Goal: Task Accomplishment & Management: Use online tool/utility

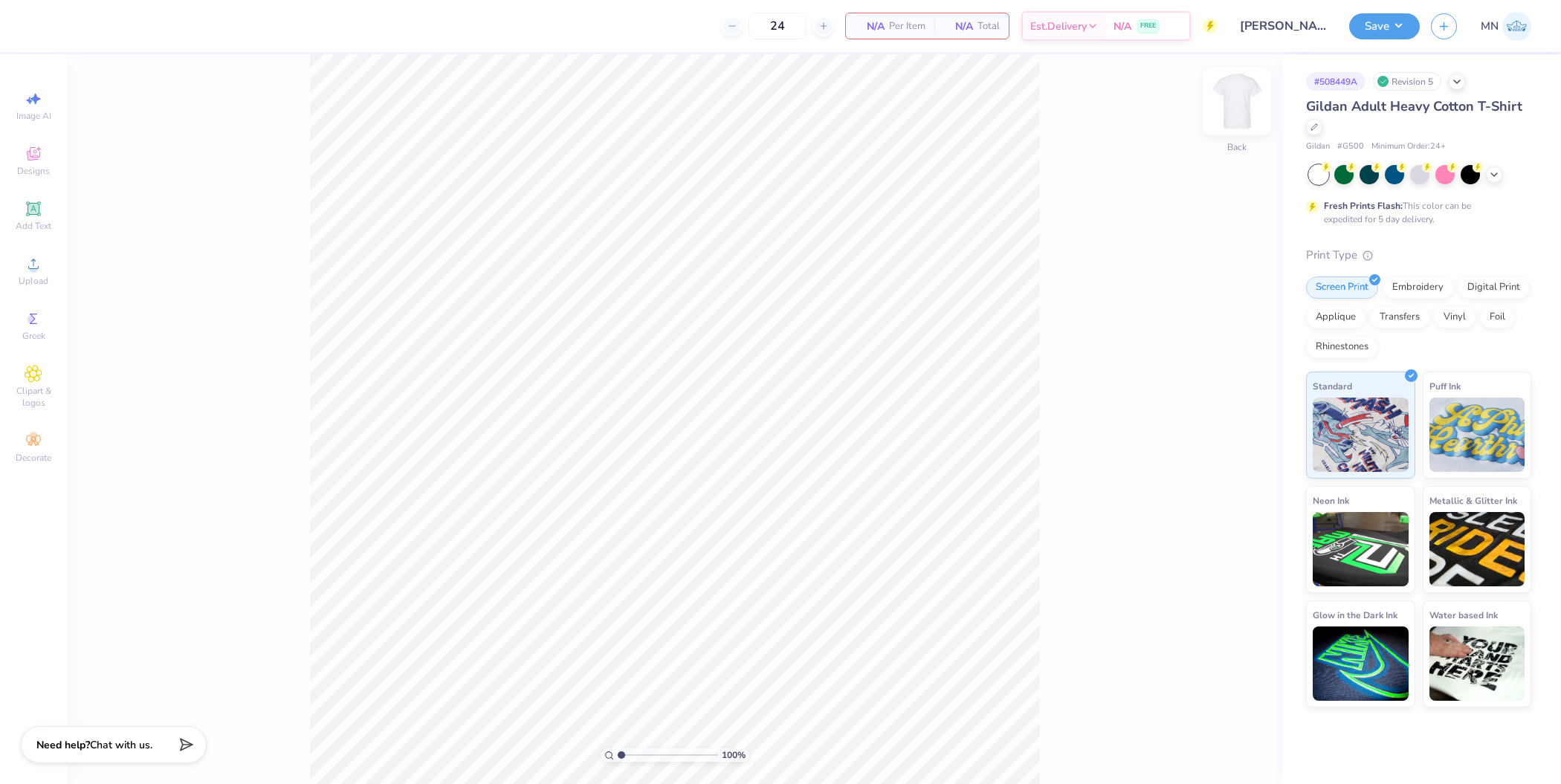
click at [1245, 100] on img at bounding box center [1236, 100] width 59 height 59
click at [44, 260] on div "Upload" at bounding box center [33, 271] width 52 height 44
click at [1223, 377] on input "17.34" at bounding box center [1227, 374] width 54 height 21
type input "13"
type input "10.98"
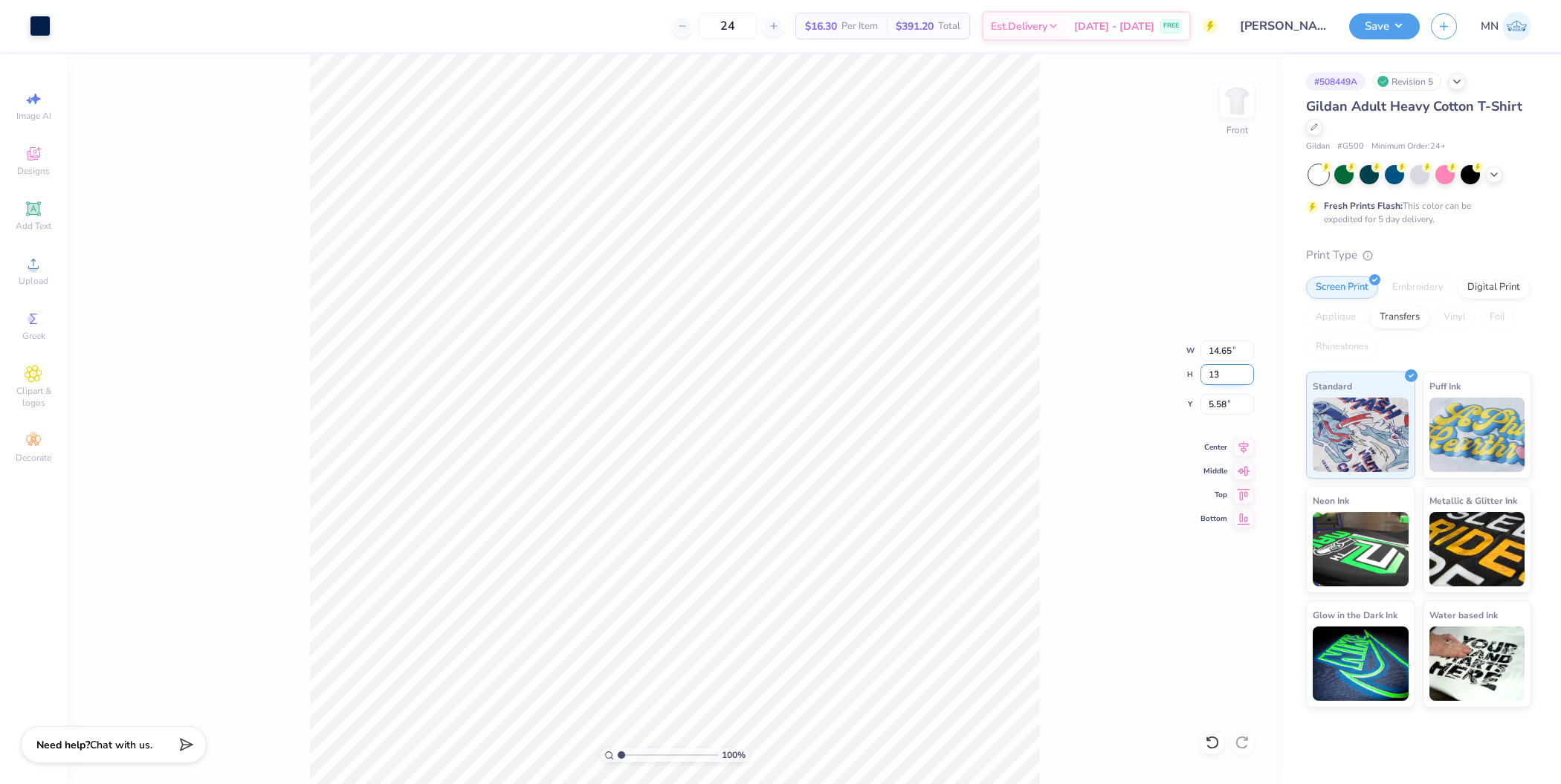
type input "13.00"
click at [1221, 409] on input "7.75" at bounding box center [1227, 403] width 54 height 21
type input "3.00"
drag, startPoint x: 1042, startPoint y: 372, endPoint x: 1335, endPoint y: 144, distance: 371.3
click at [1042, 372] on div "100 % Front W 10.98 10.98 " H 13.00 13.00 " Y 3.00 3.00 " Center Middle Top Bot…" at bounding box center [675, 418] width 1215 height 729
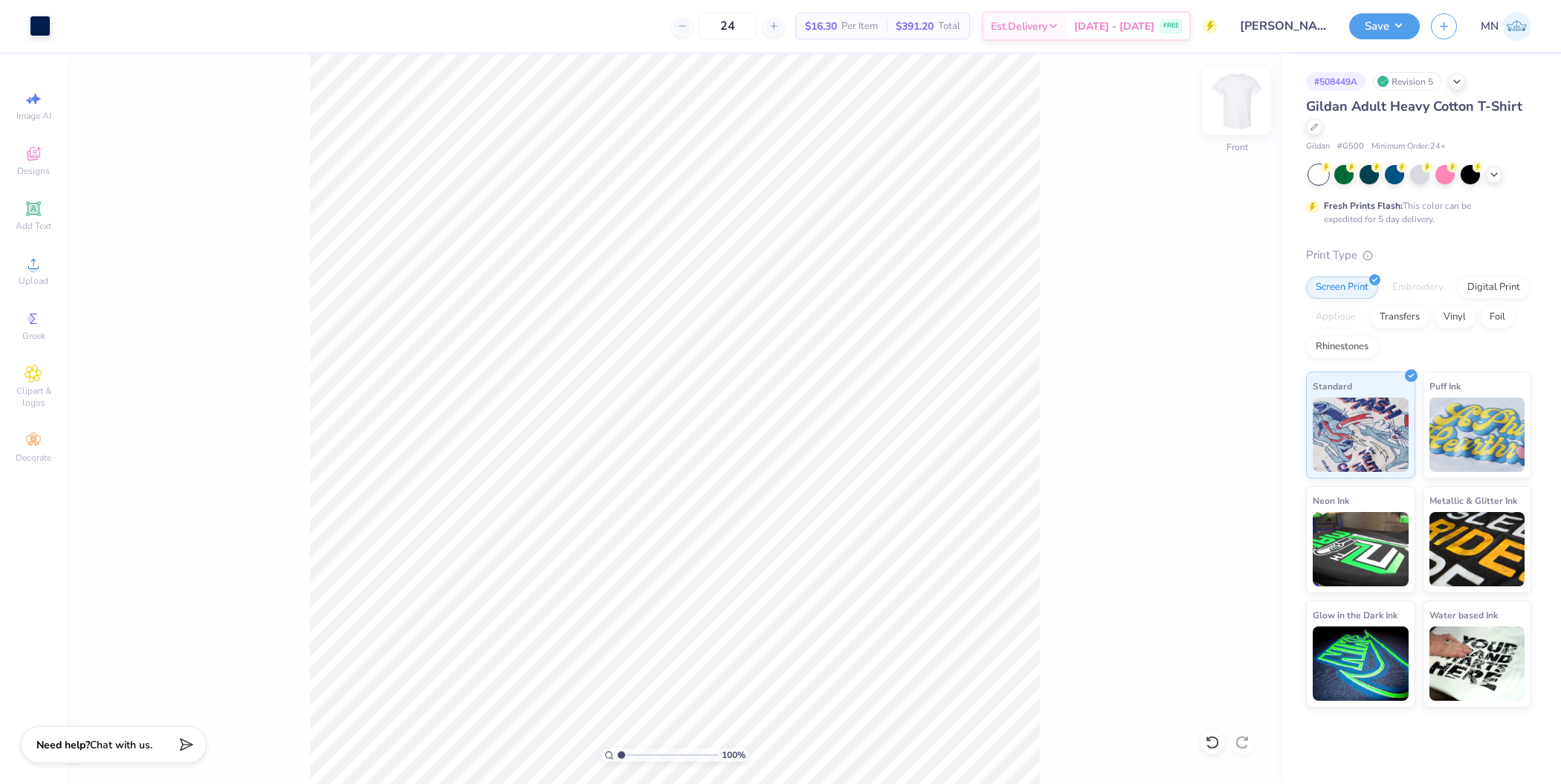
click at [1230, 103] on img at bounding box center [1236, 100] width 59 height 59
click at [27, 265] on icon at bounding box center [34, 264] width 18 height 18
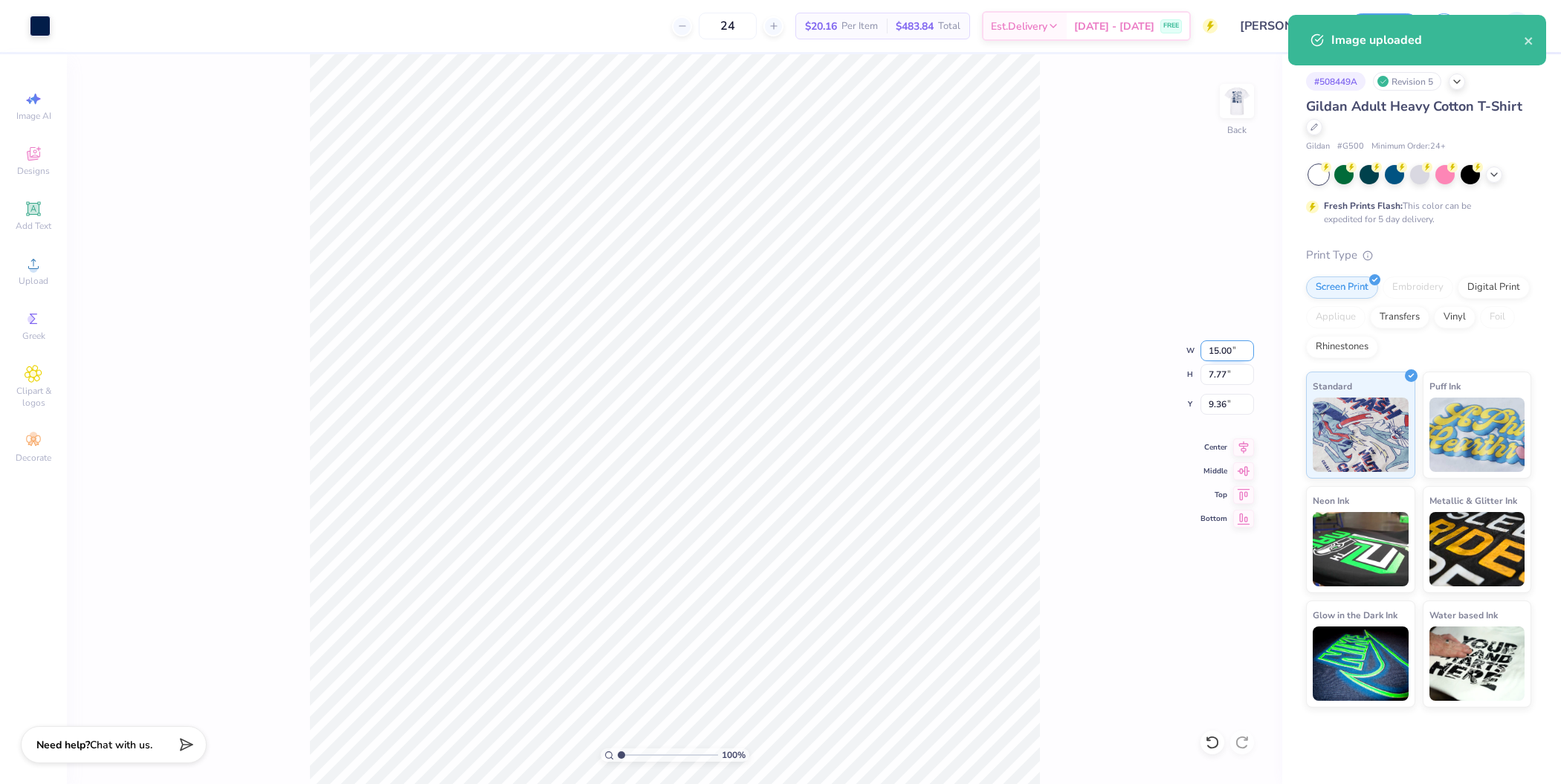
click at [1217, 357] on input "15.00" at bounding box center [1227, 351] width 54 height 21
type input "5.00"
type input "2.59"
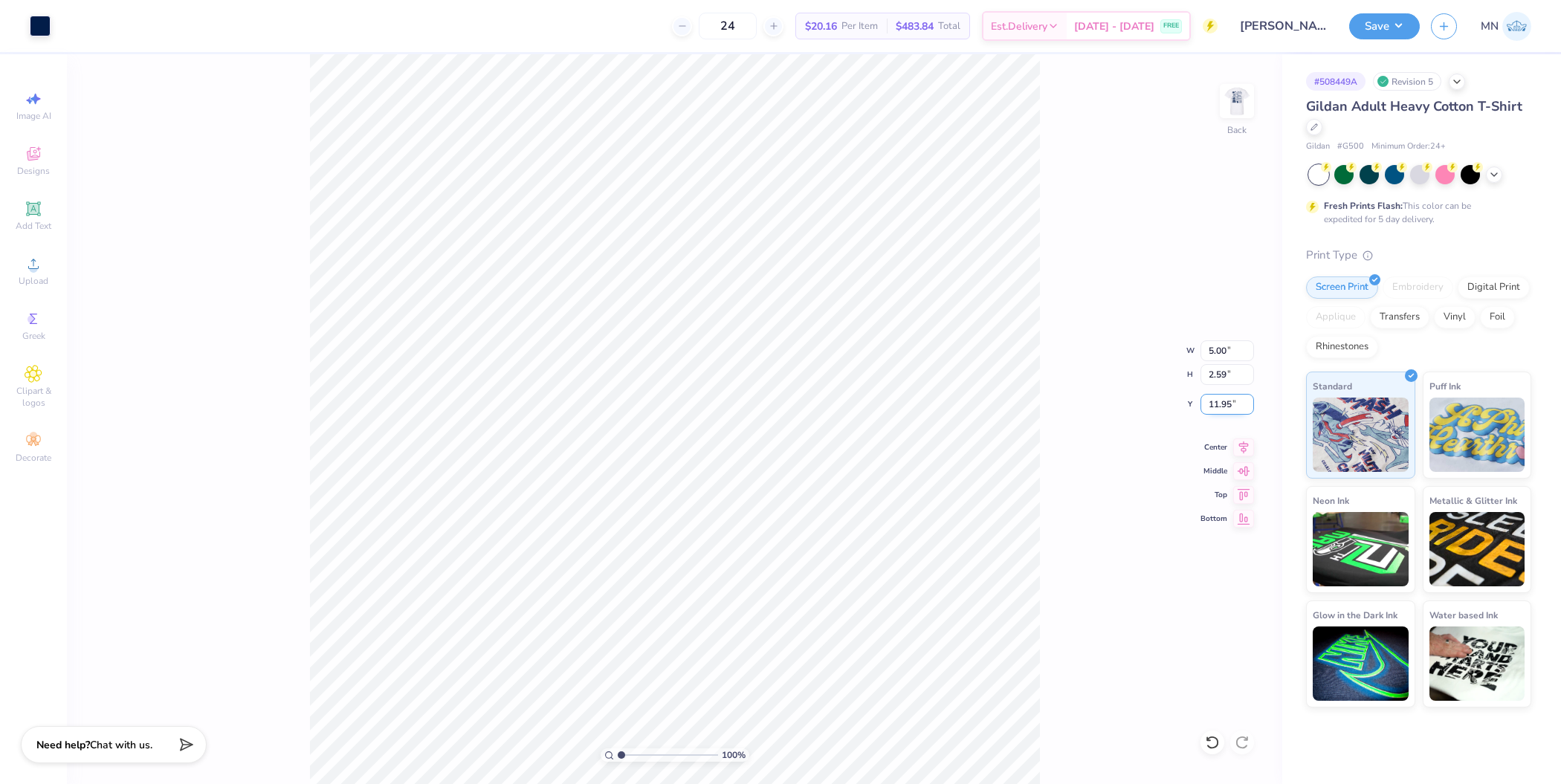
click at [1219, 405] on input "11.95" at bounding box center [1227, 403] width 54 height 21
type input "3.00"
click at [1372, 28] on button "Save" at bounding box center [1384, 24] width 71 height 26
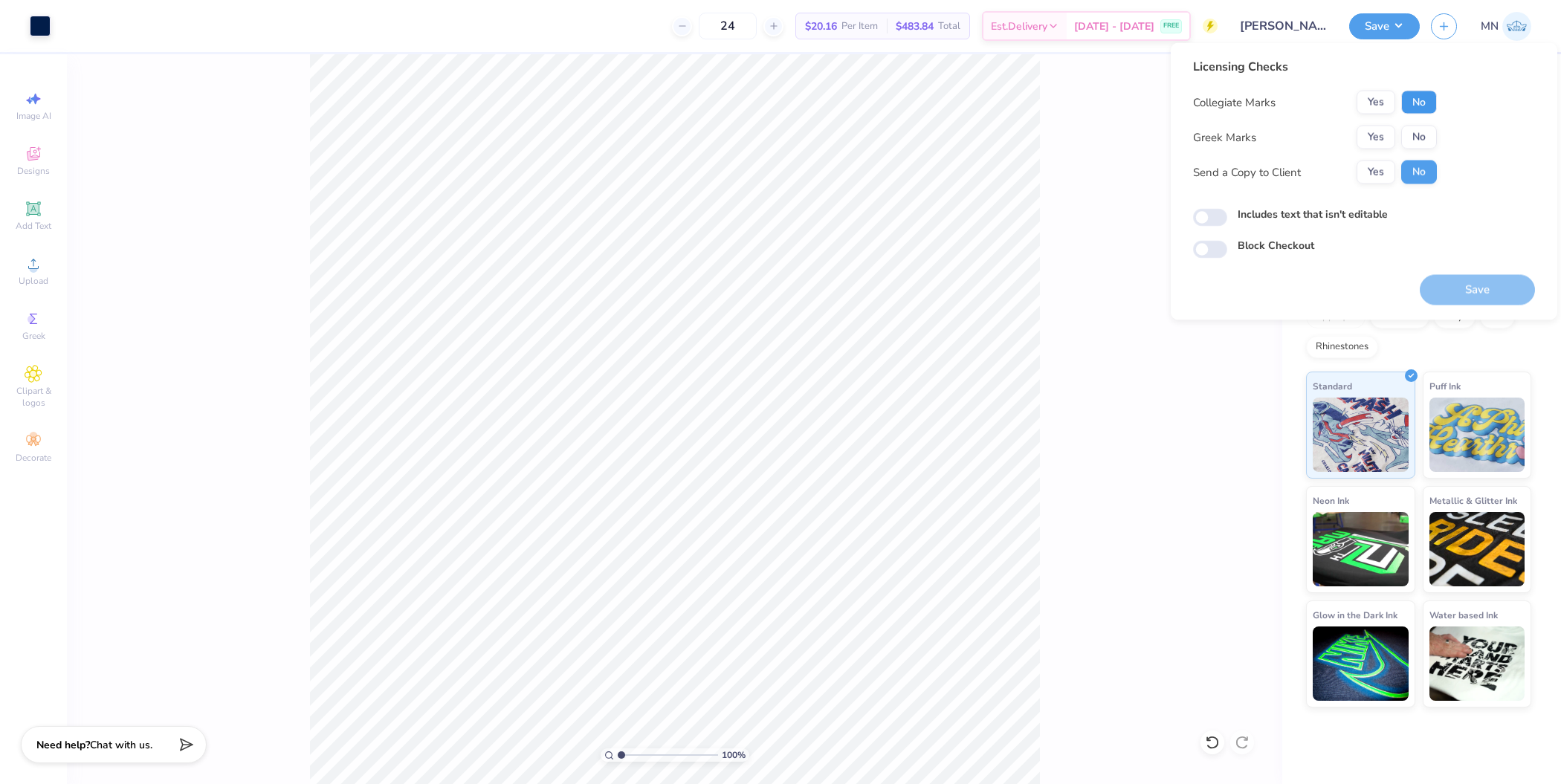
click at [1416, 109] on button "No" at bounding box center [1419, 103] width 36 height 24
click at [1385, 135] on button "Yes" at bounding box center [1375, 138] width 39 height 24
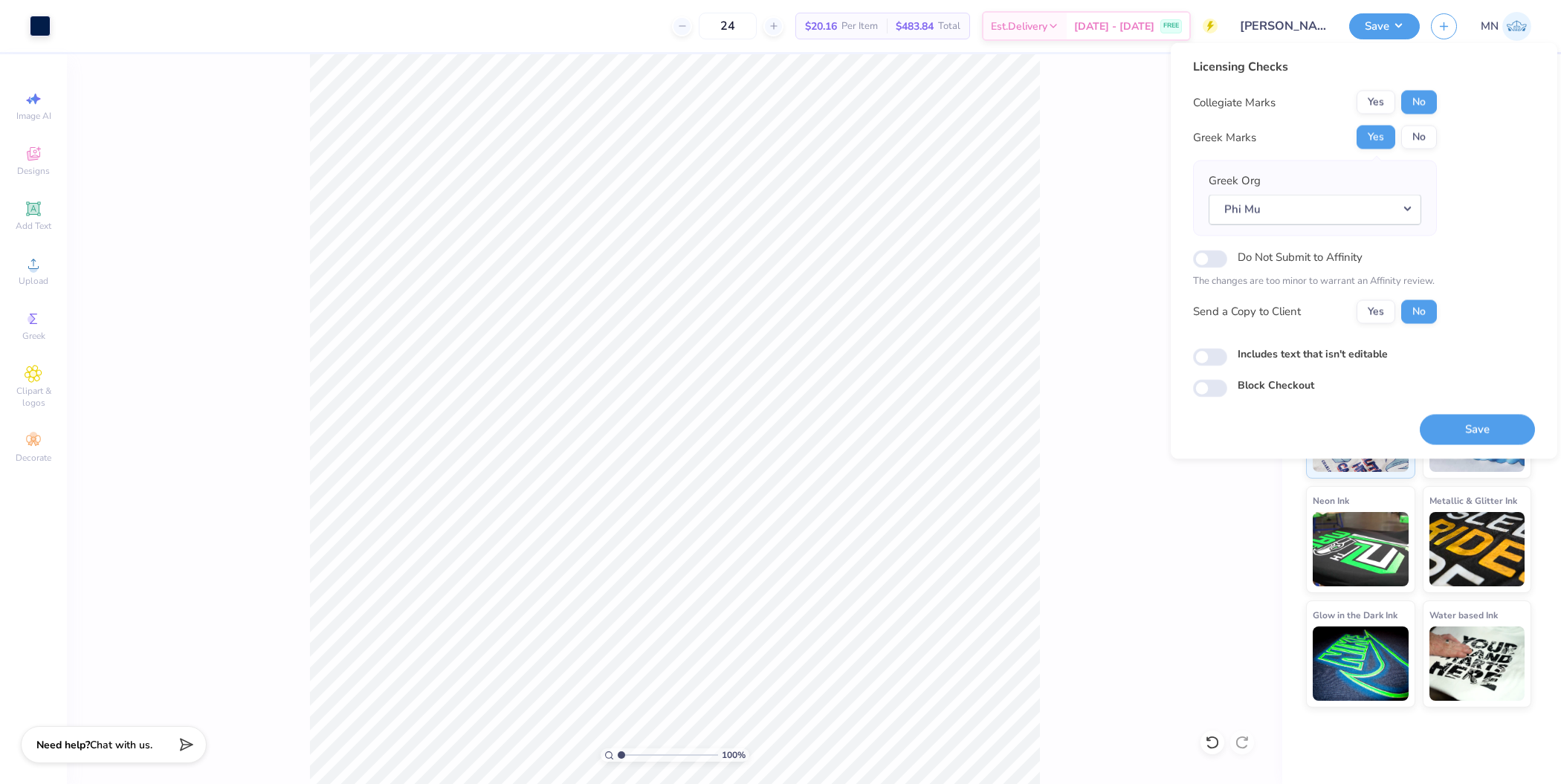
drag, startPoint x: 1466, startPoint y: 418, endPoint x: 1370, endPoint y: 278, distance: 169.8
click at [1465, 418] on button "Save" at bounding box center [1477, 428] width 115 height 30
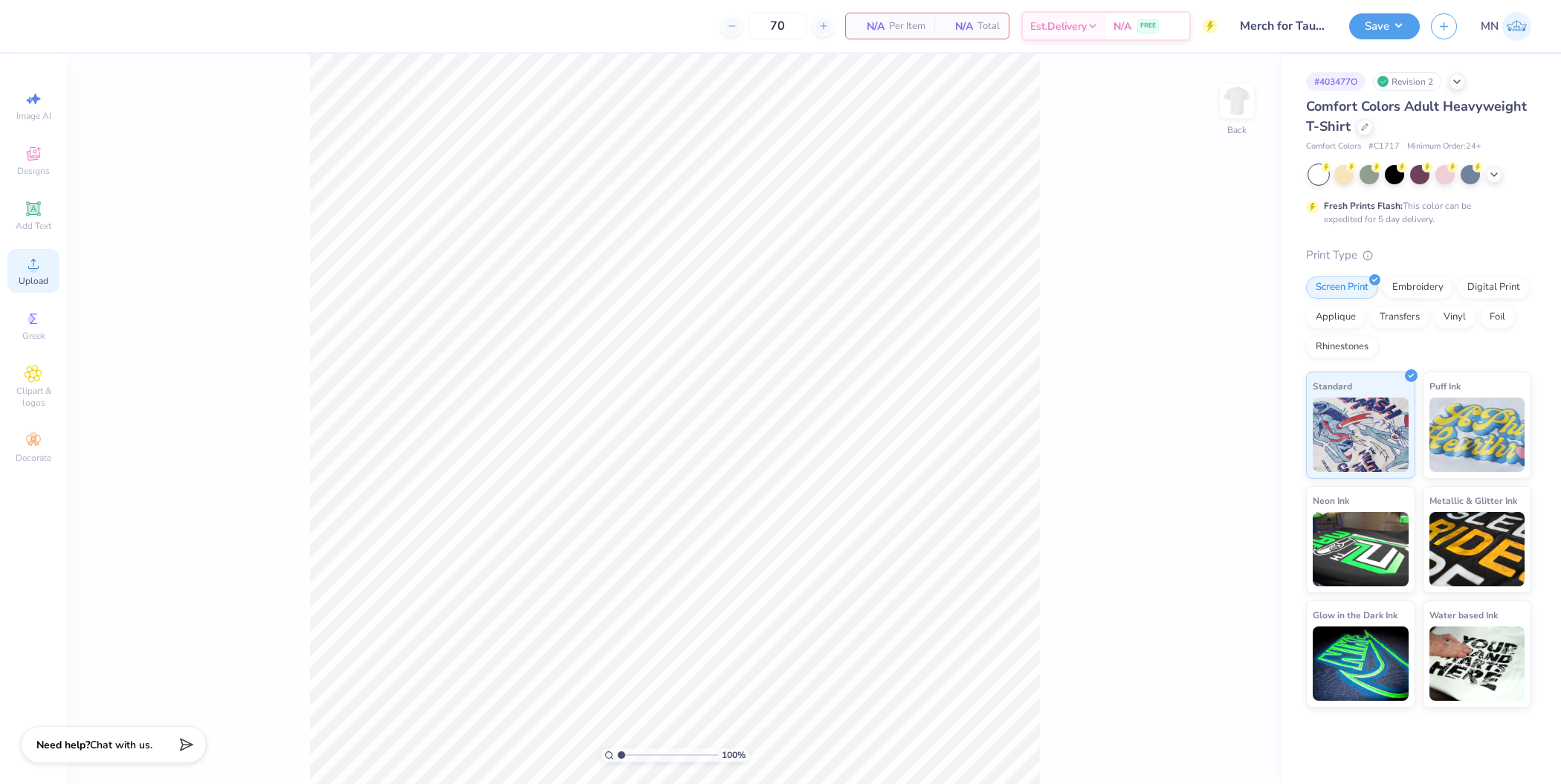
click at [24, 272] on div "Upload" at bounding box center [33, 271] width 52 height 44
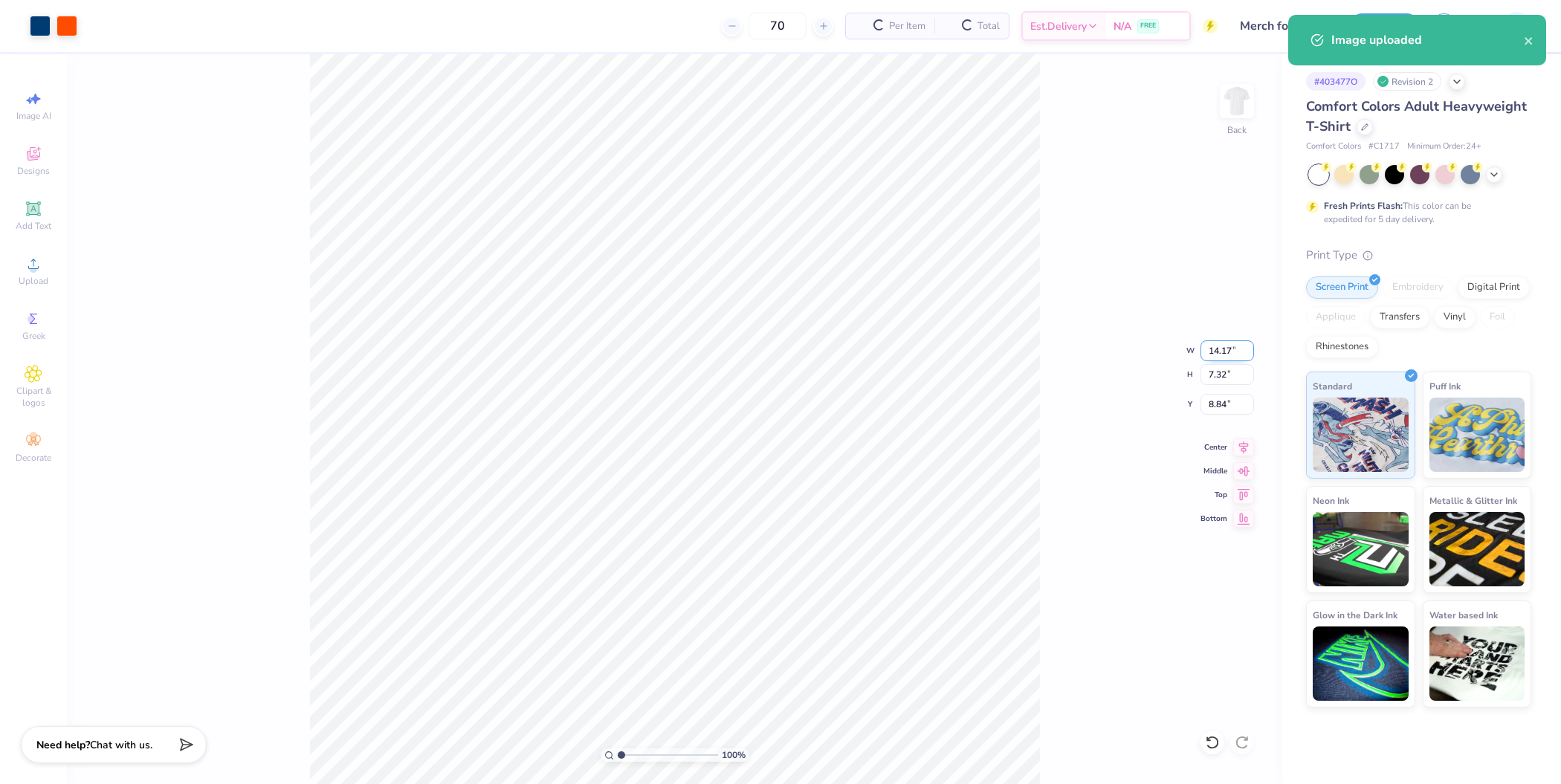
click at [1219, 351] on input "14.17" at bounding box center [1227, 351] width 54 height 21
type input "4.00"
type input "2.07"
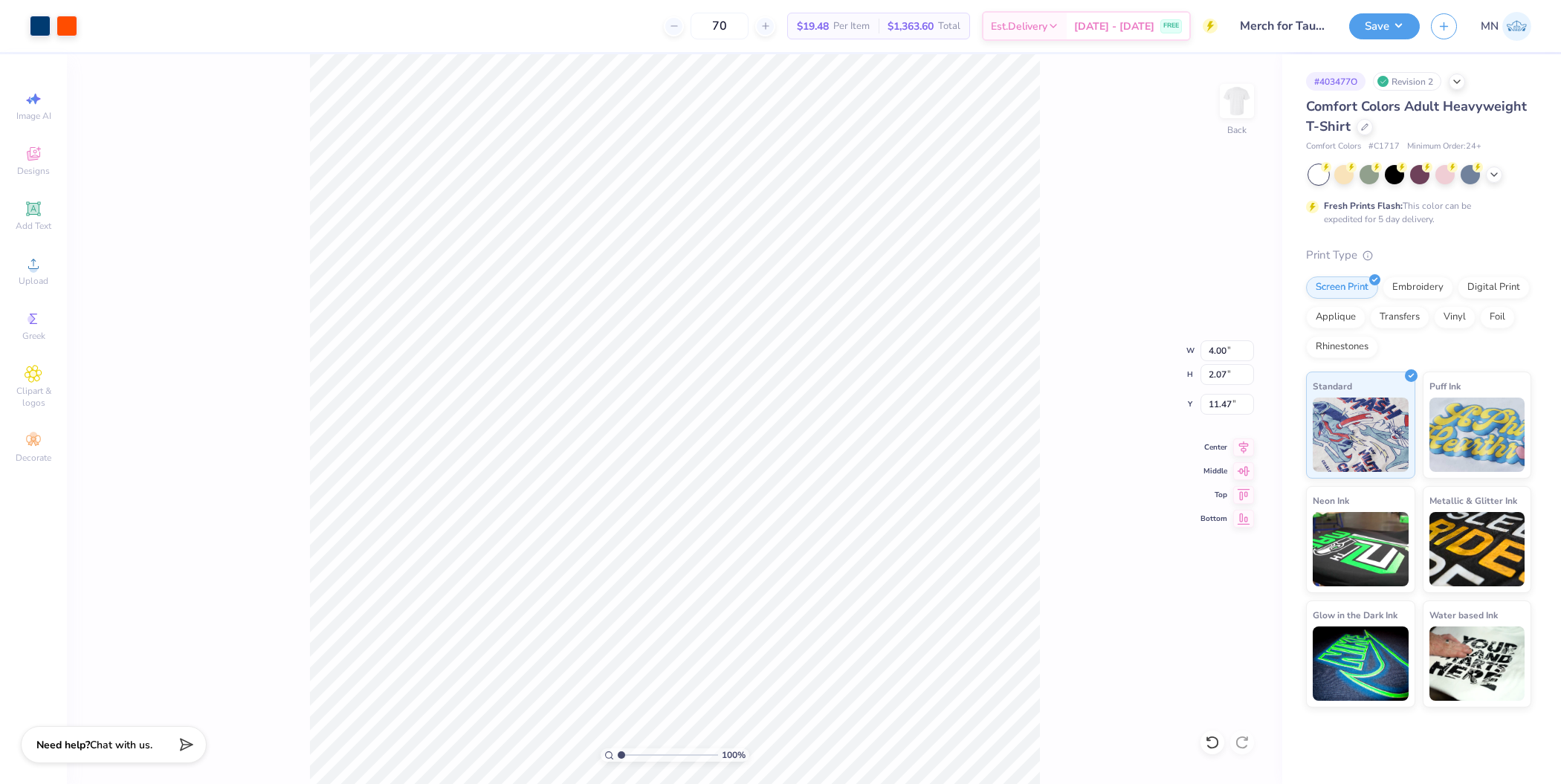
type input "11.16"
click at [1219, 349] on input "4.00" at bounding box center [1227, 351] width 54 height 21
type input "3.50"
type input "1.81"
click at [1221, 398] on input "11.29" at bounding box center [1227, 403] width 54 height 21
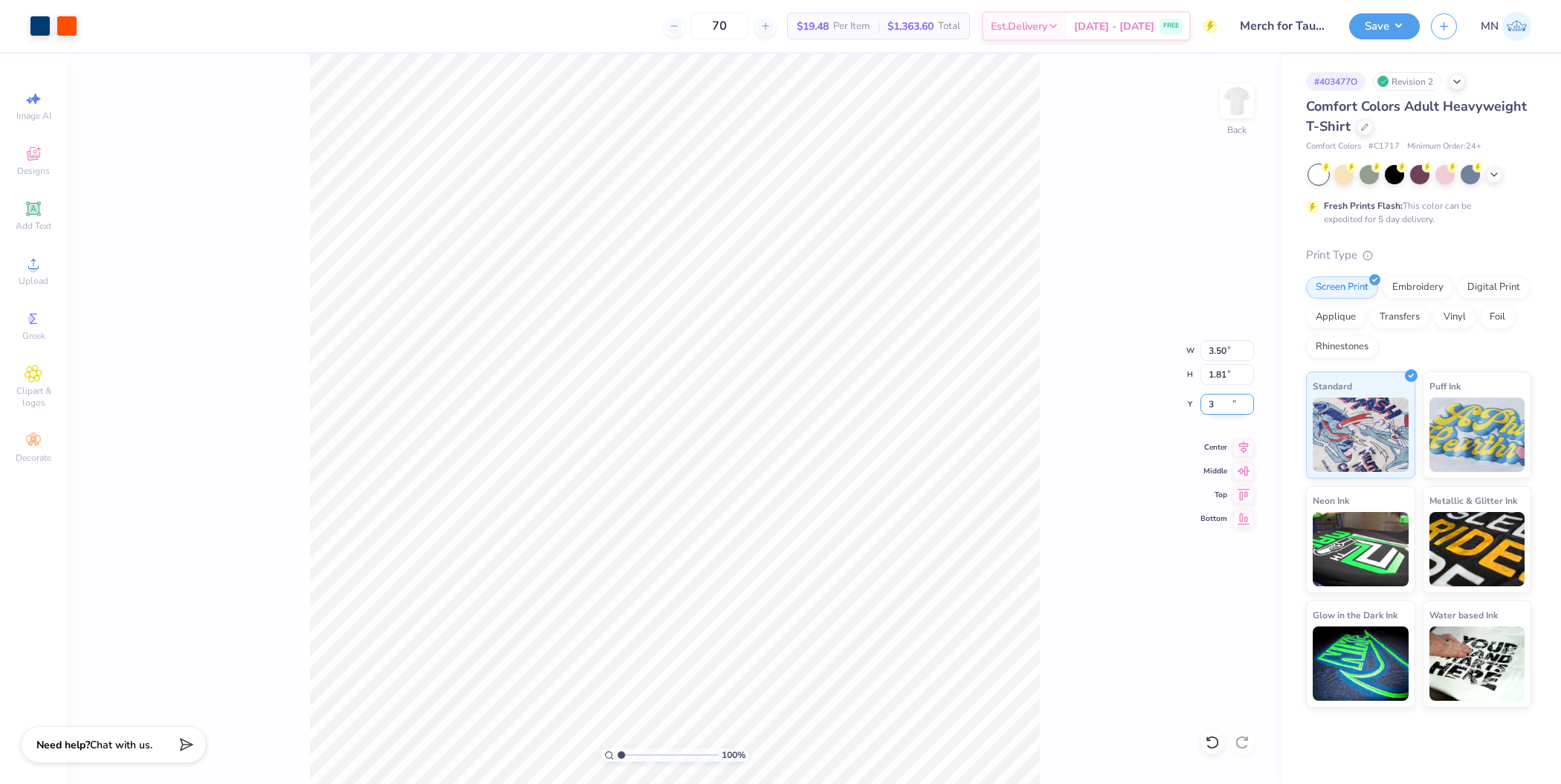
type input "3.00"
click at [1241, 99] on img at bounding box center [1236, 100] width 59 height 59
click at [31, 272] on circle at bounding box center [33, 269] width 8 height 8
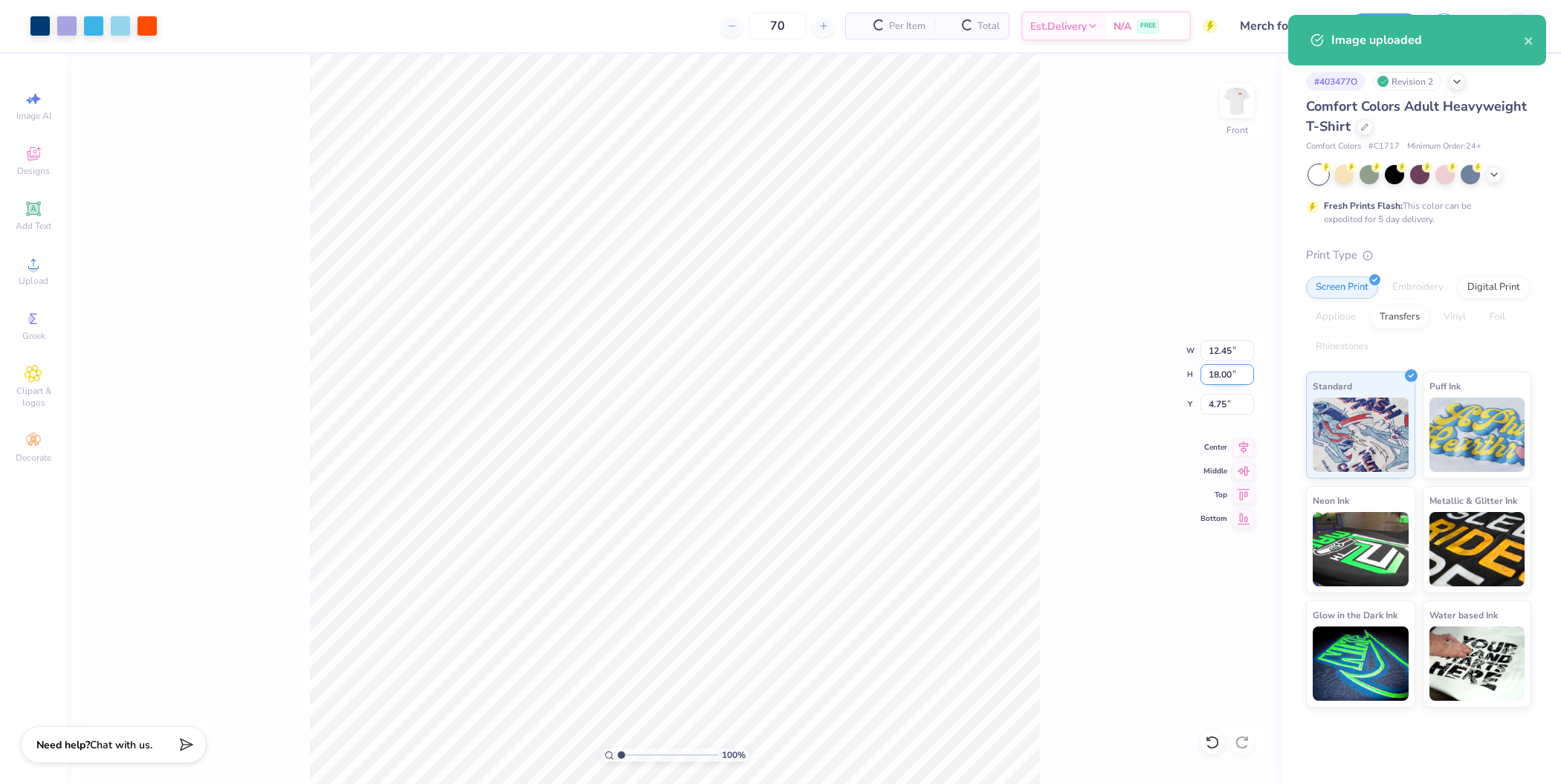
click at [1222, 379] on input "18.00" at bounding box center [1227, 374] width 54 height 21
type input "14"
type input "9.68"
type input "14.00"
type input "6.75"
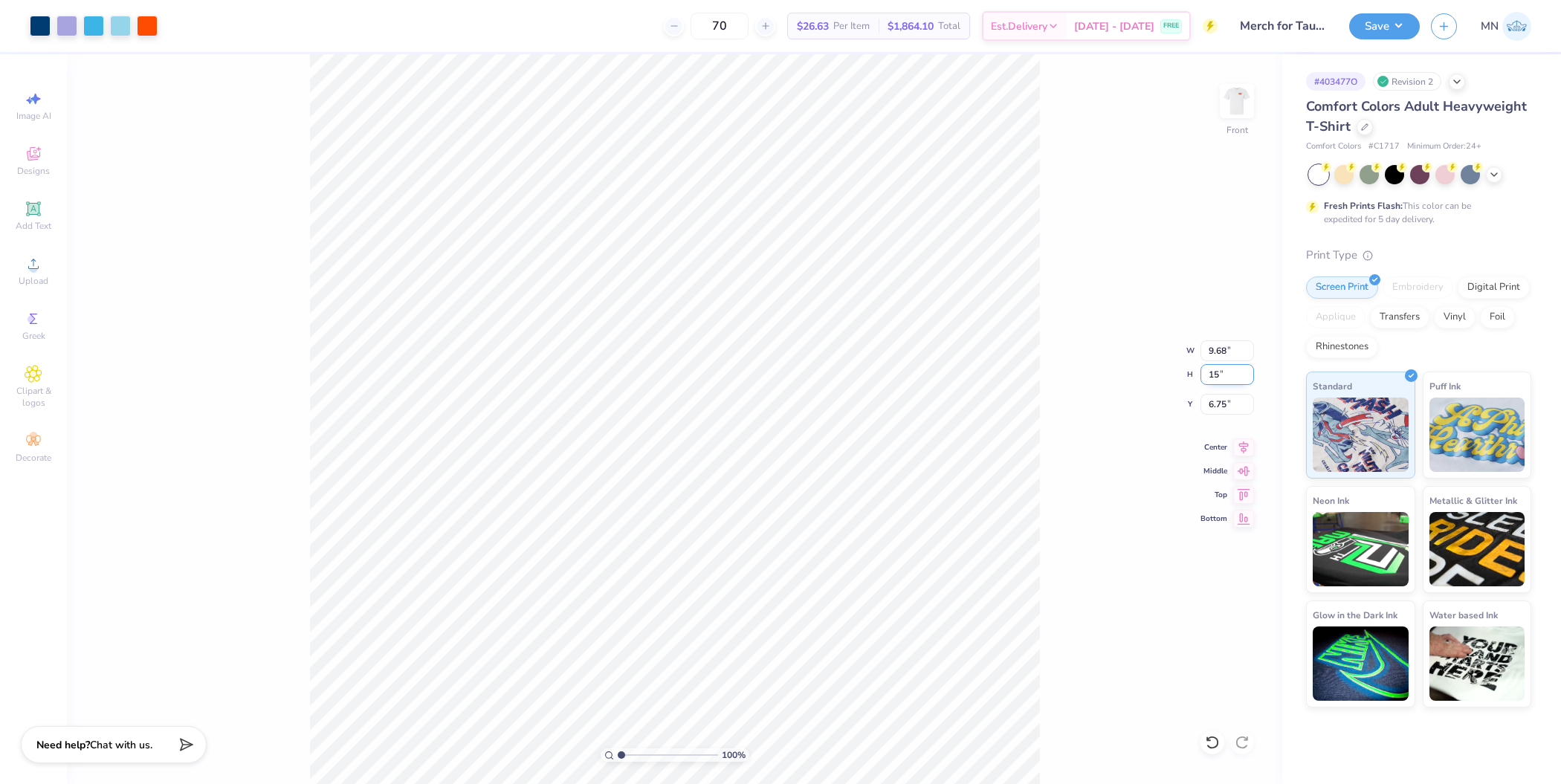
type input "15"
type input "10.37"
type input "15.00"
click at [1227, 409] on input "6.25" at bounding box center [1227, 403] width 54 height 21
type input "3.00"
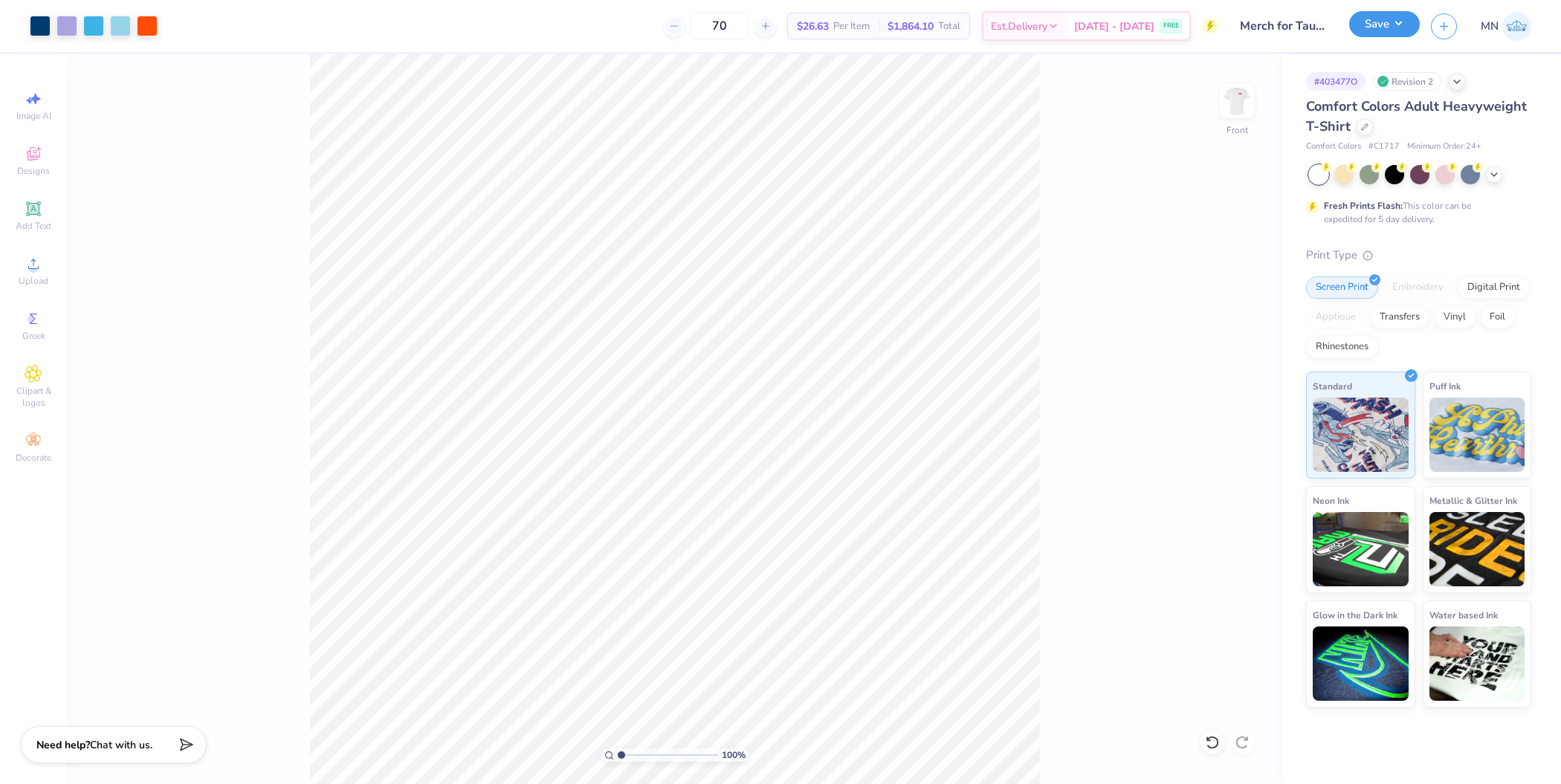
click at [1376, 26] on button "Save" at bounding box center [1384, 24] width 71 height 26
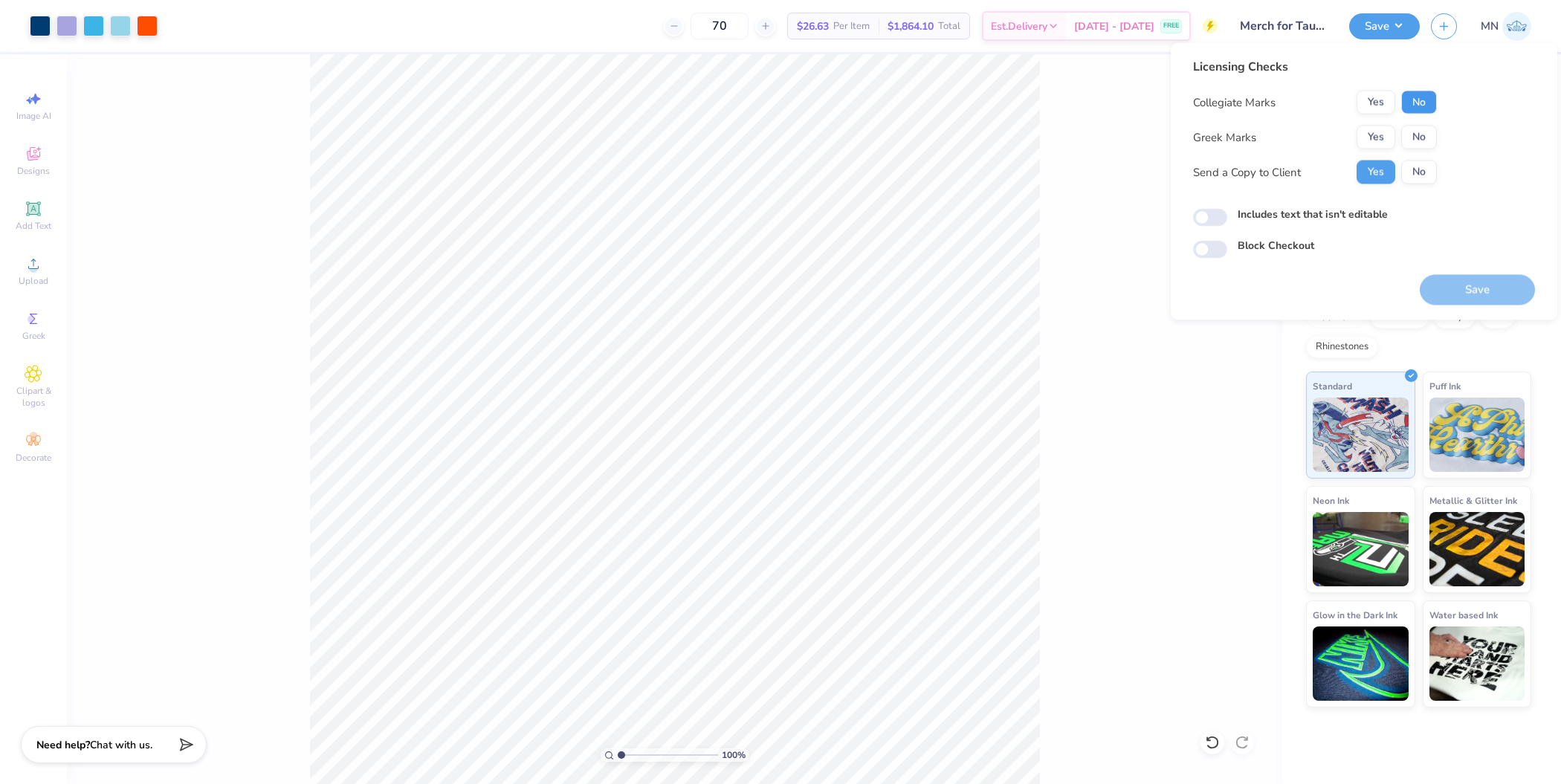
click at [1418, 91] on button "No" at bounding box center [1419, 103] width 36 height 24
click at [1379, 126] on div "Yes No" at bounding box center [1396, 138] width 80 height 24
click at [1380, 126] on div "Yes No" at bounding box center [1396, 138] width 80 height 24
click at [1379, 136] on button "Yes" at bounding box center [1375, 138] width 39 height 24
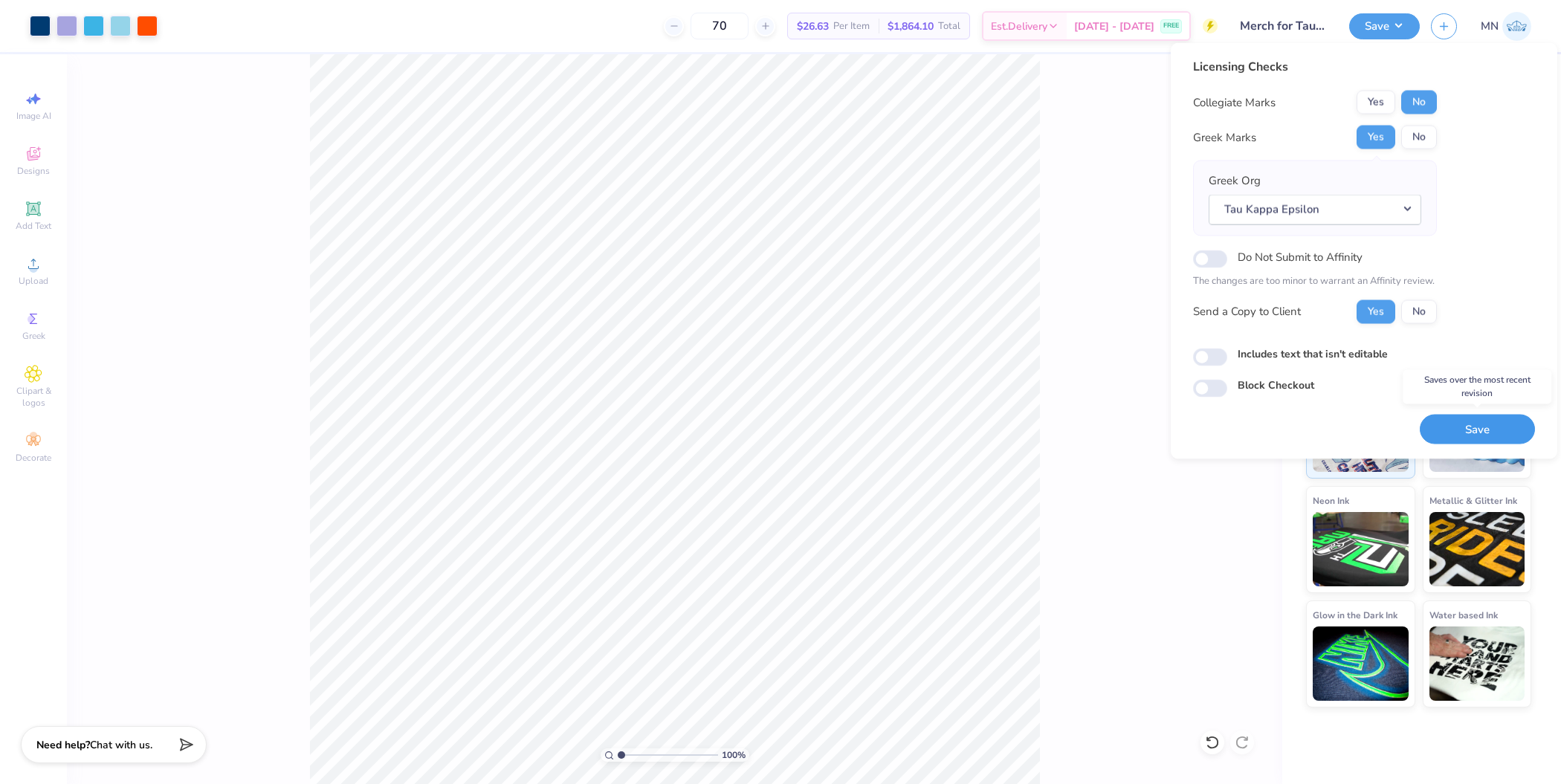
click at [1454, 416] on button "Save" at bounding box center [1477, 428] width 115 height 30
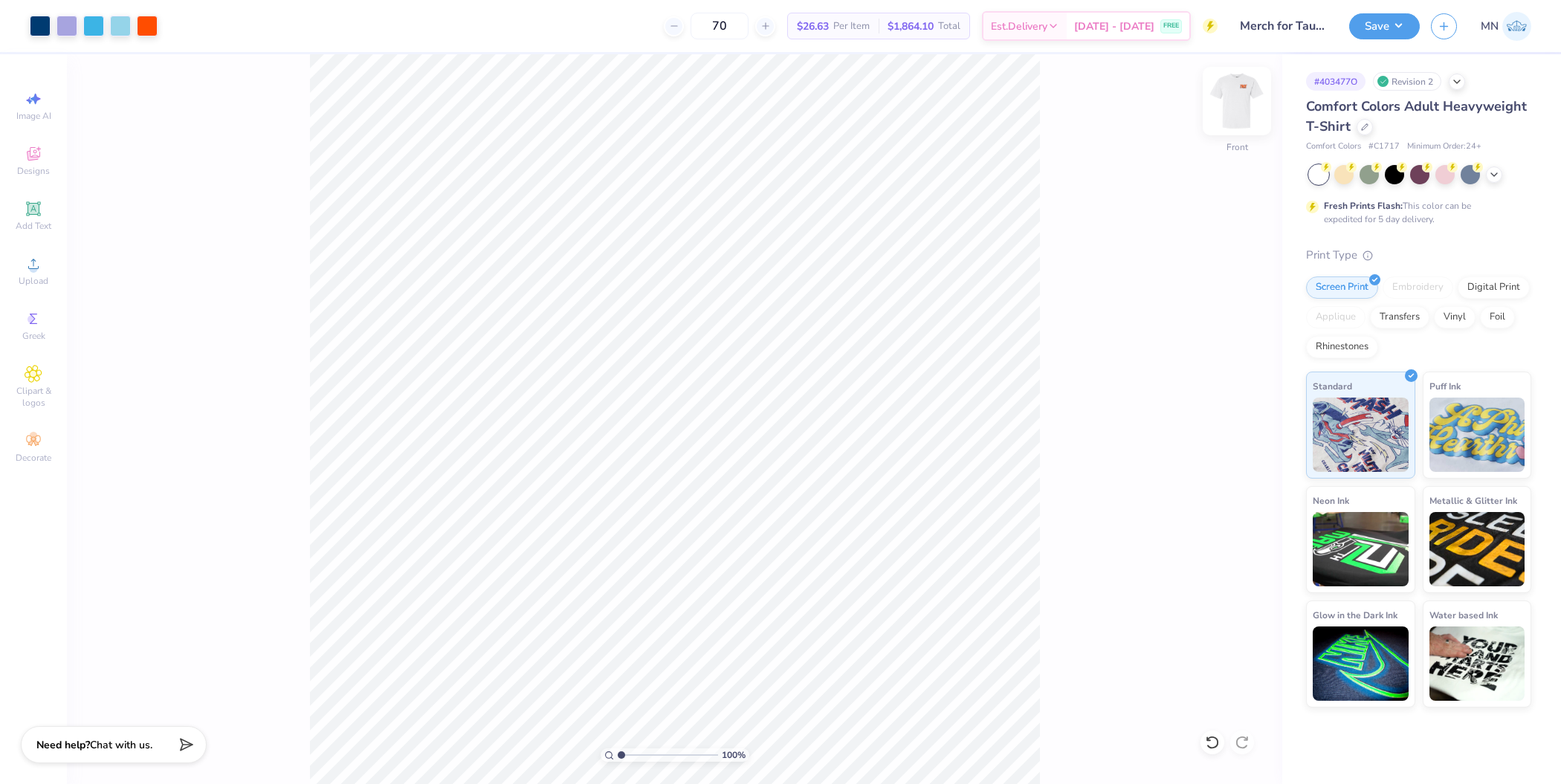
click at [1244, 94] on img at bounding box center [1236, 100] width 59 height 59
click at [26, 272] on icon at bounding box center [34, 264] width 18 height 18
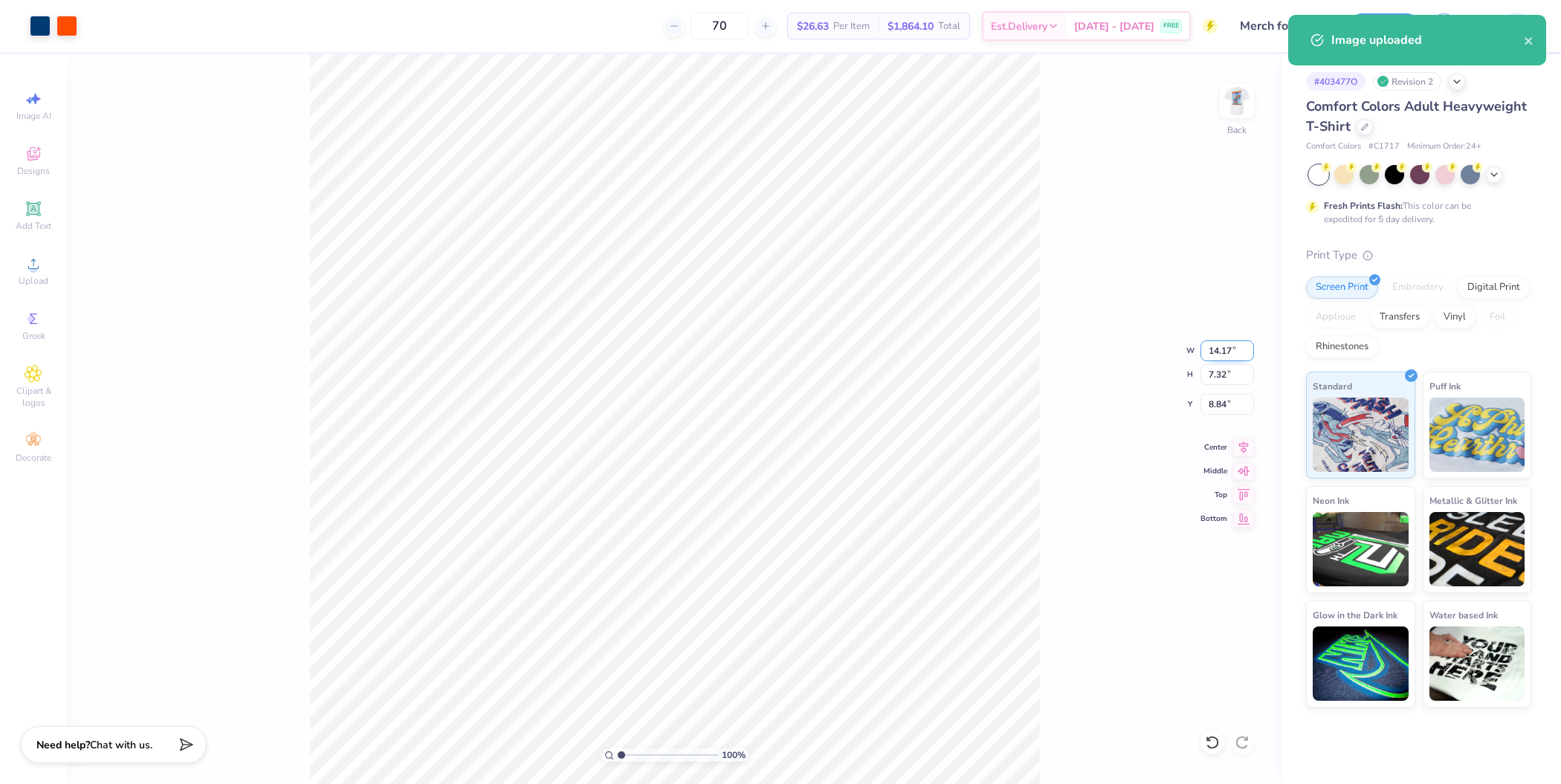
click at [1220, 352] on input "14.17" at bounding box center [1227, 351] width 54 height 21
type input "3.50"
type input "1.81"
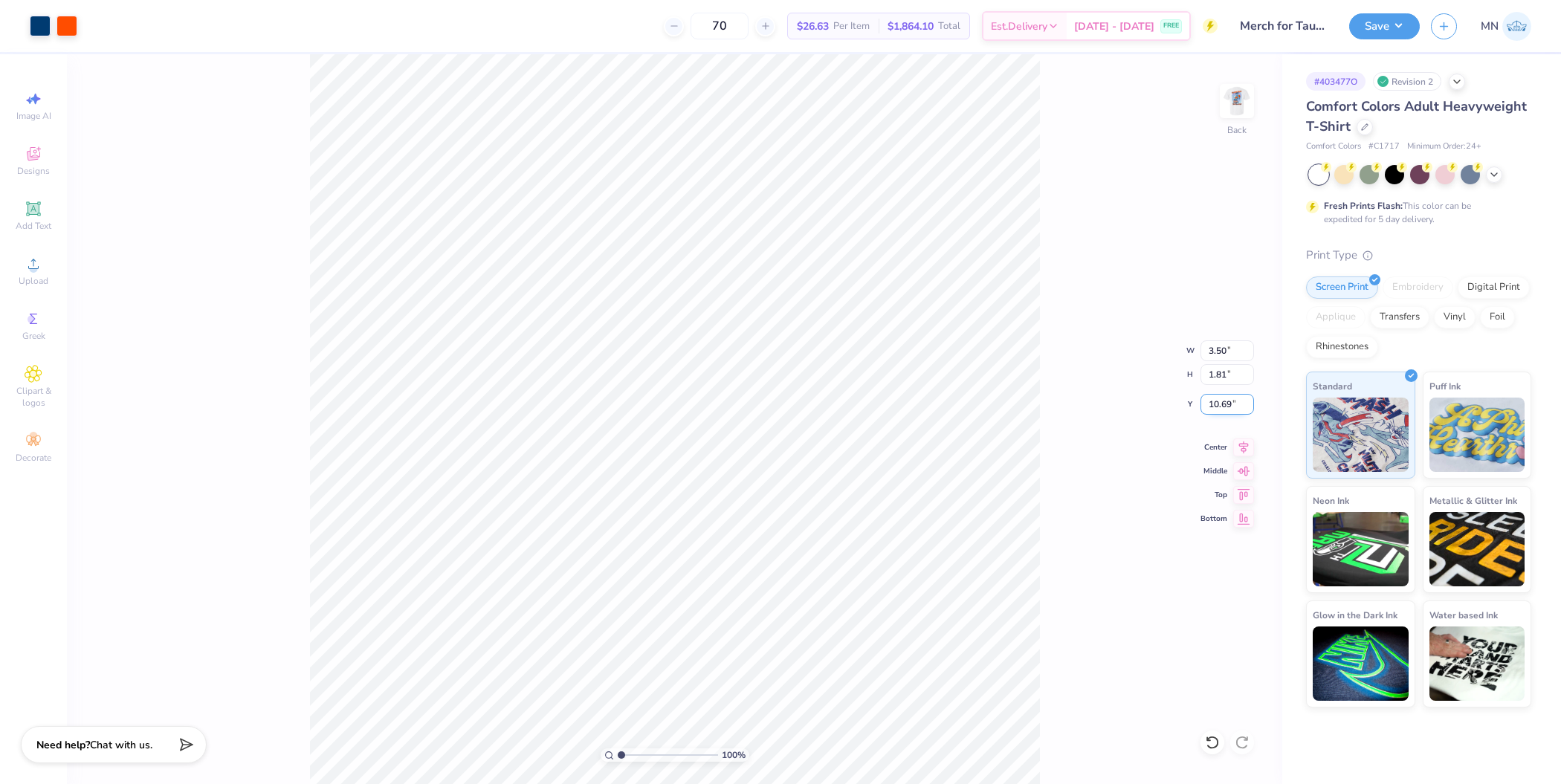
click at [1216, 401] on input "10.69" at bounding box center [1227, 403] width 54 height 21
type input "3.00"
click at [1405, 25] on button "Save" at bounding box center [1384, 24] width 71 height 26
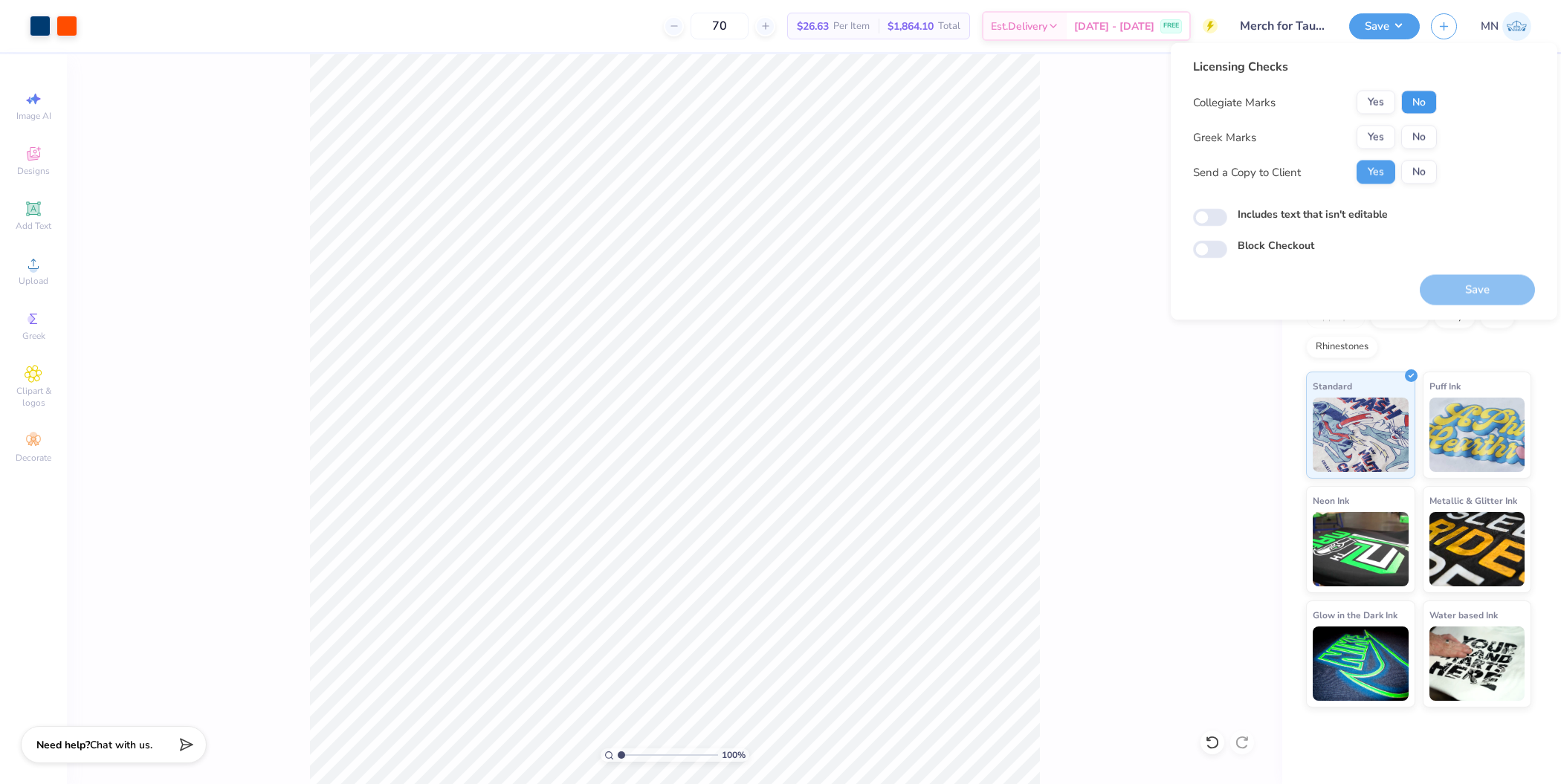
click at [1416, 97] on button "No" at bounding box center [1419, 103] width 36 height 24
click at [1359, 131] on button "Yes" at bounding box center [1375, 138] width 39 height 24
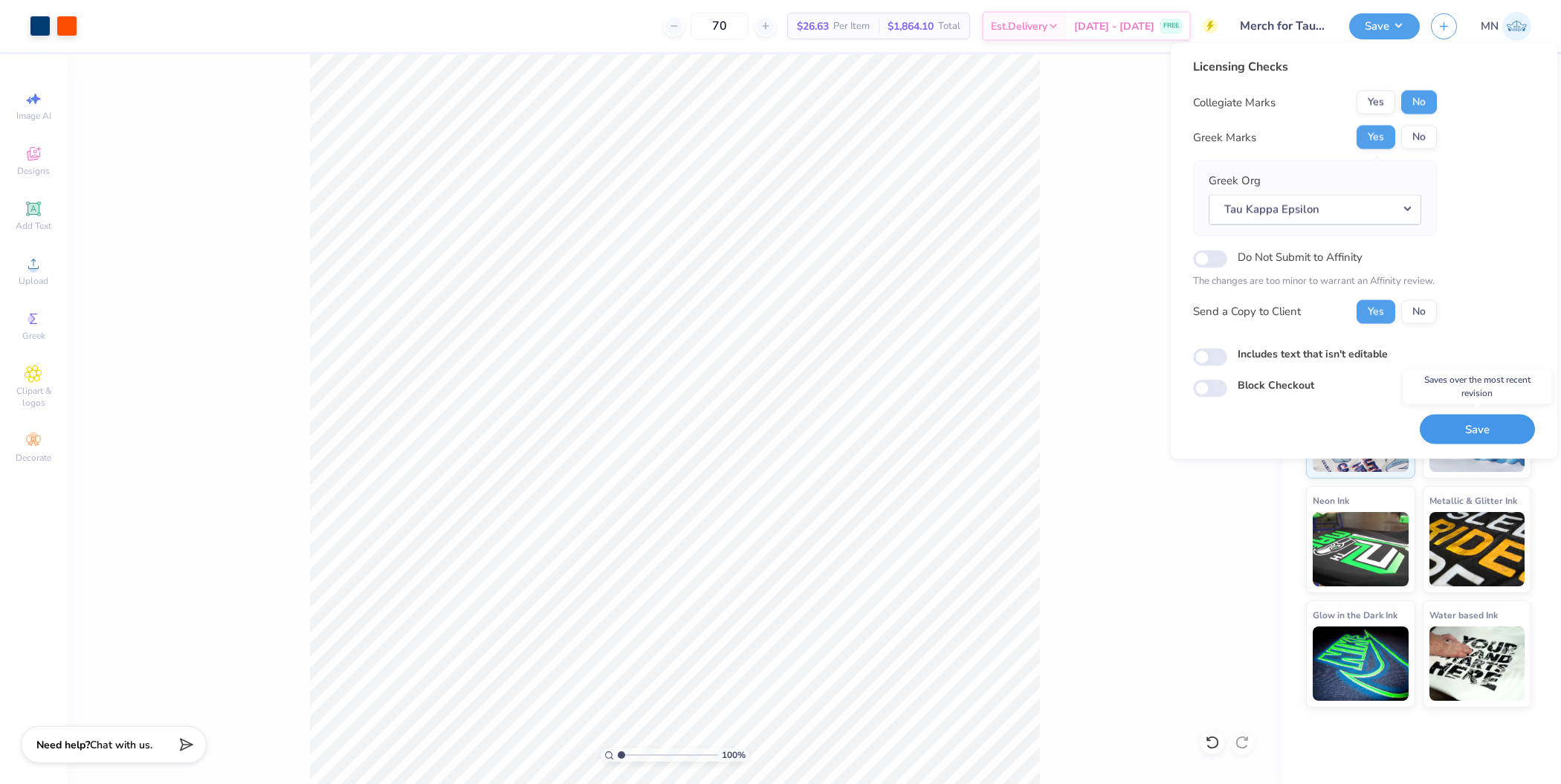
click at [1480, 430] on button "Save" at bounding box center [1477, 428] width 115 height 30
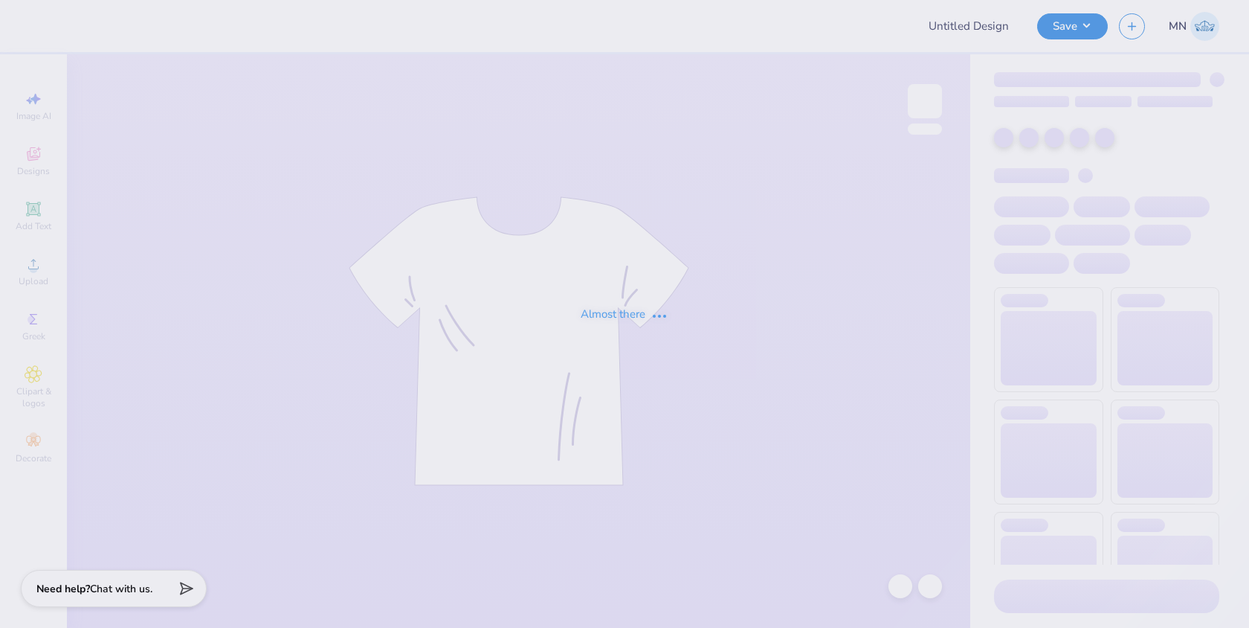
type input "Fiji fi shirt"
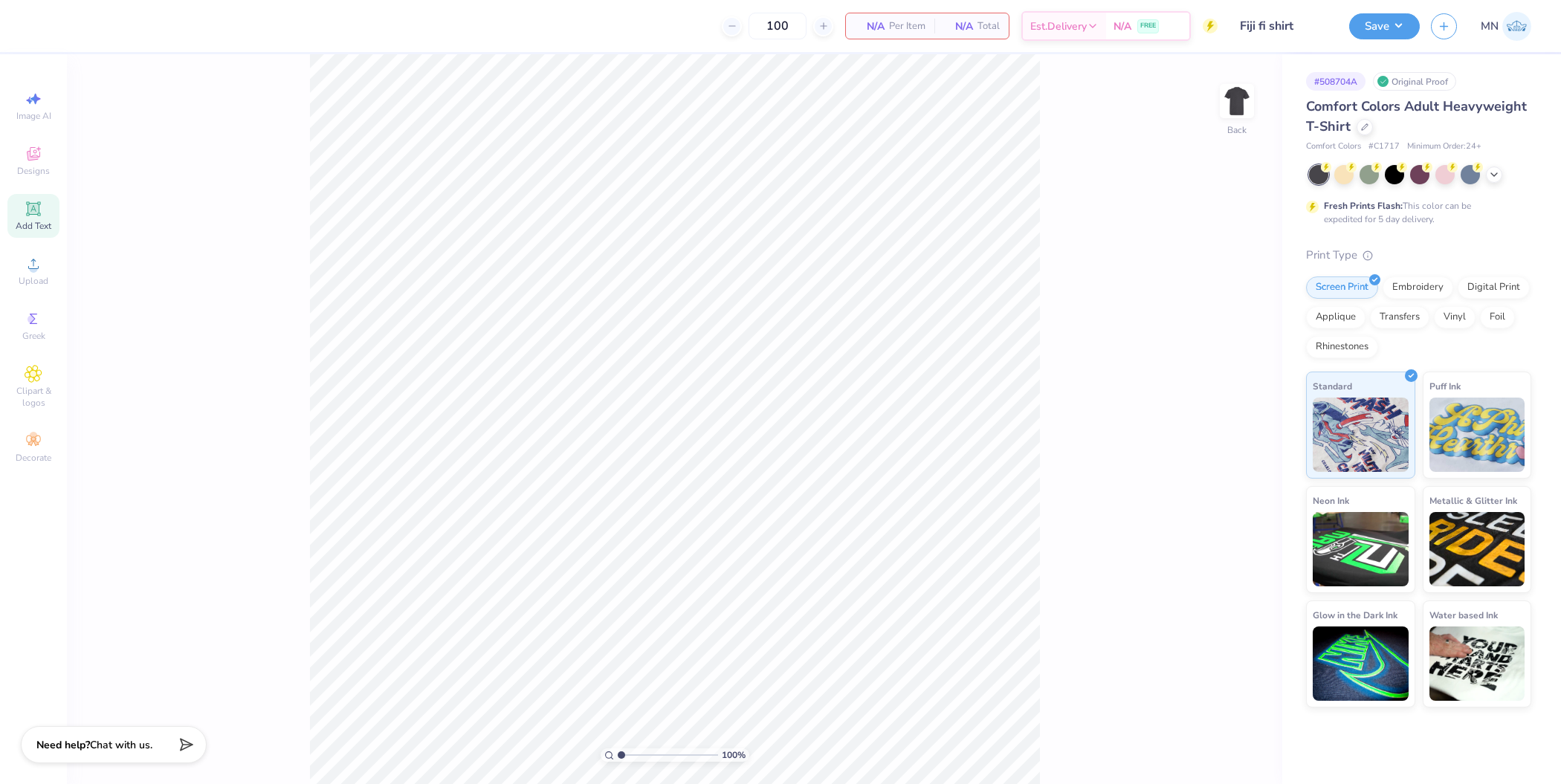
click at [42, 226] on span "Add Text" at bounding box center [34, 226] width 36 height 12
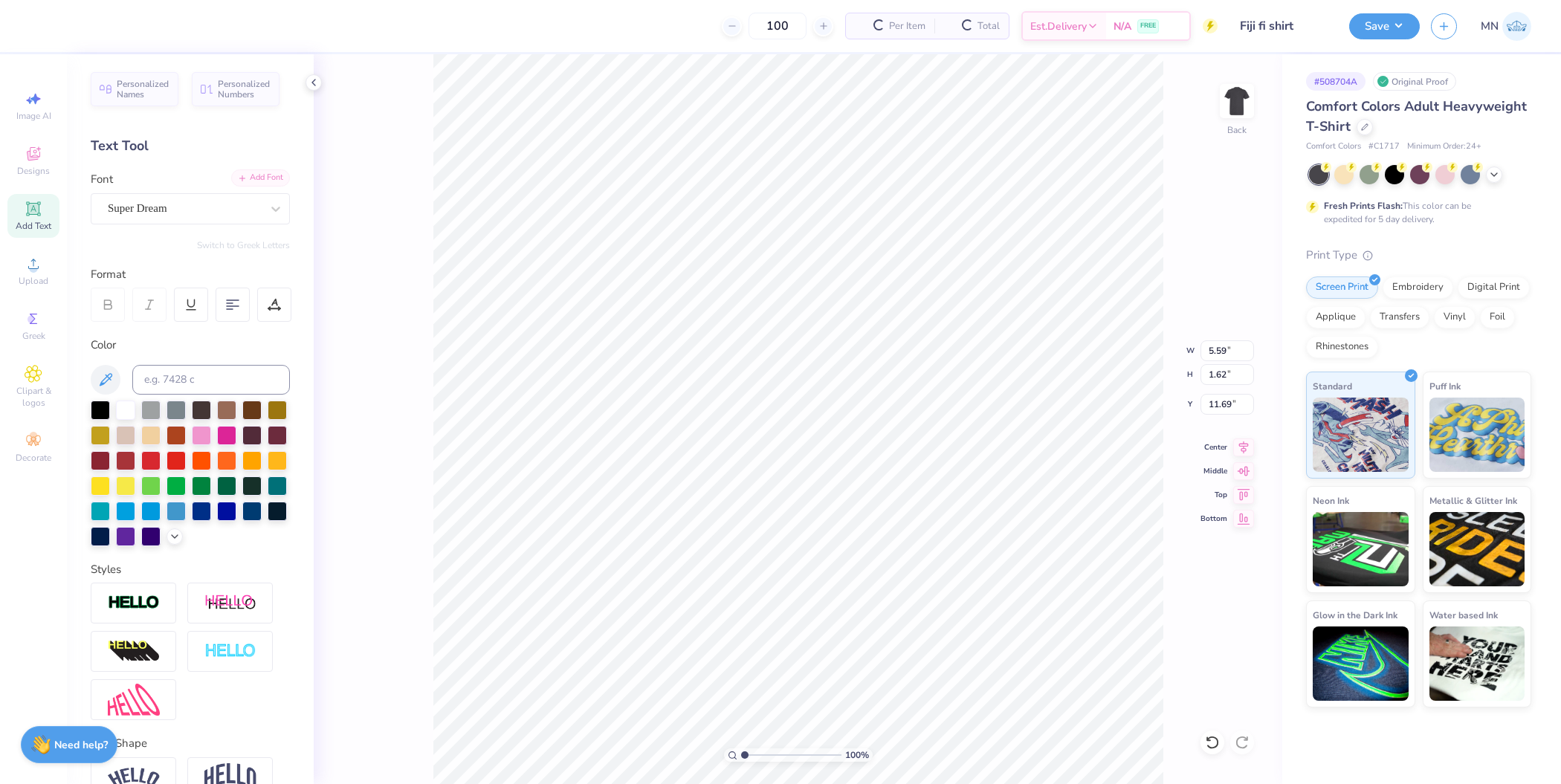
click at [242, 178] on div "Add Font" at bounding box center [260, 178] width 59 height 17
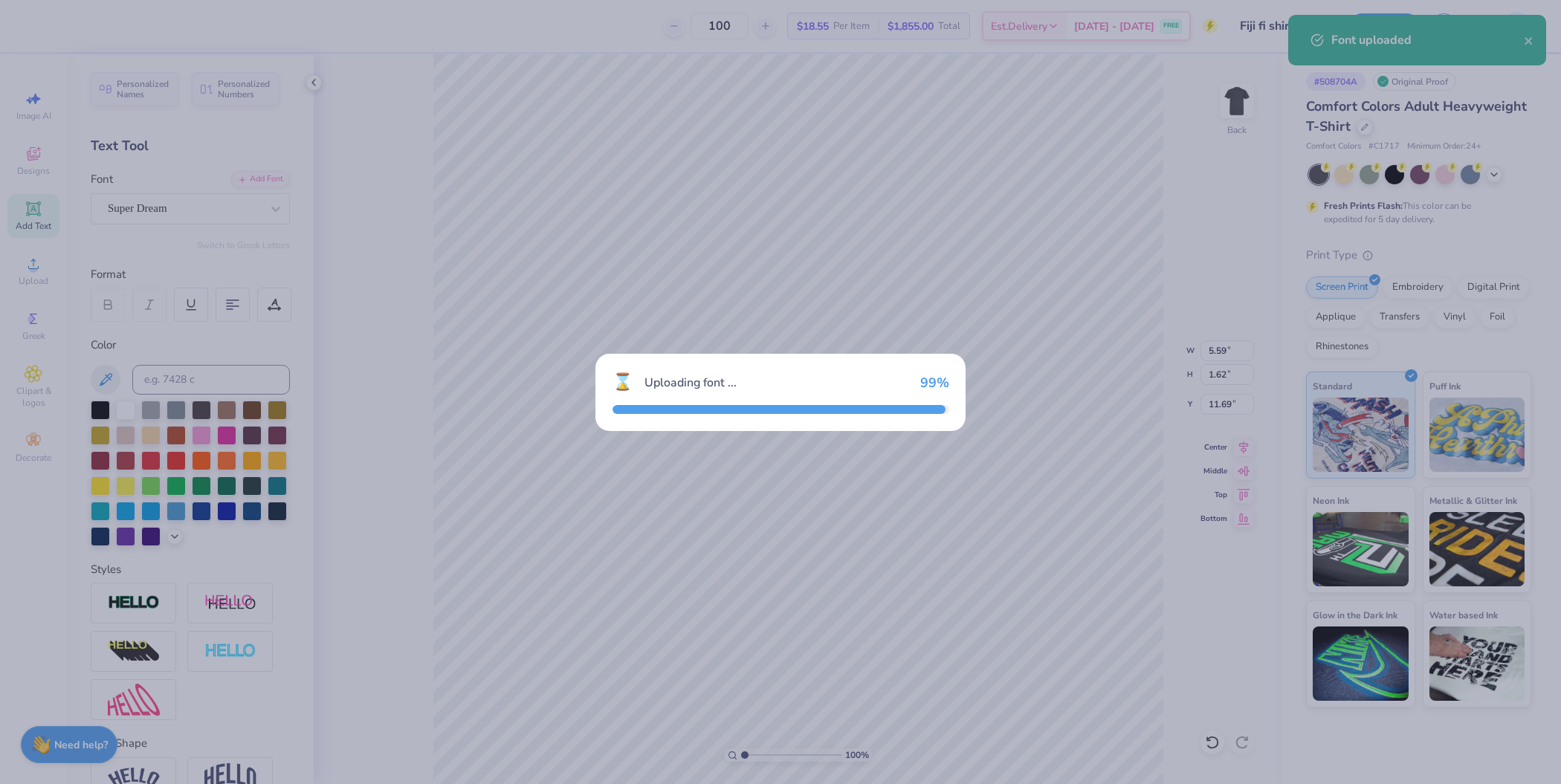
type input "7.30"
type input "1.68"
type input "11.66"
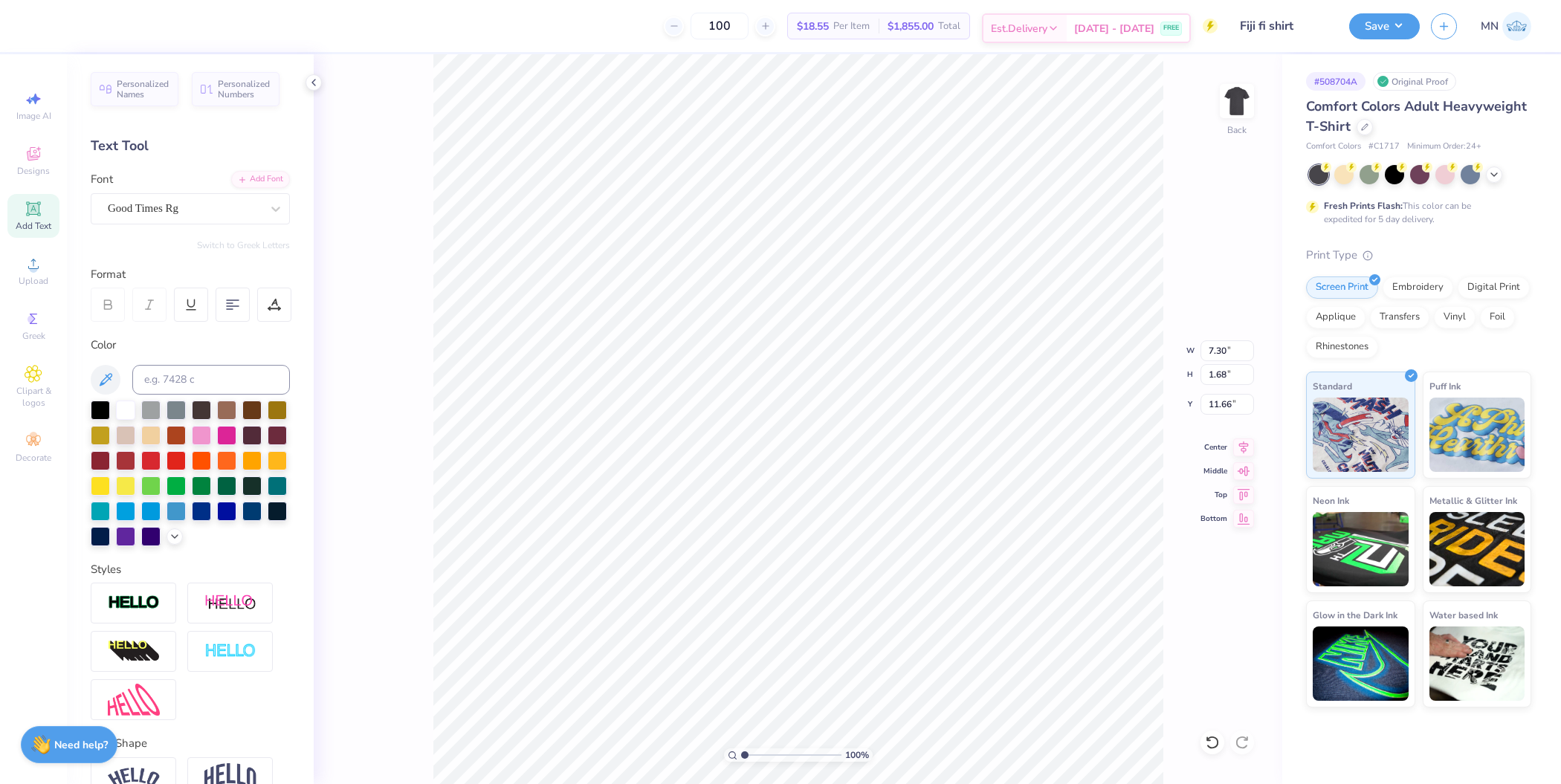
scroll to position [15, 1]
type textarea "FALL"
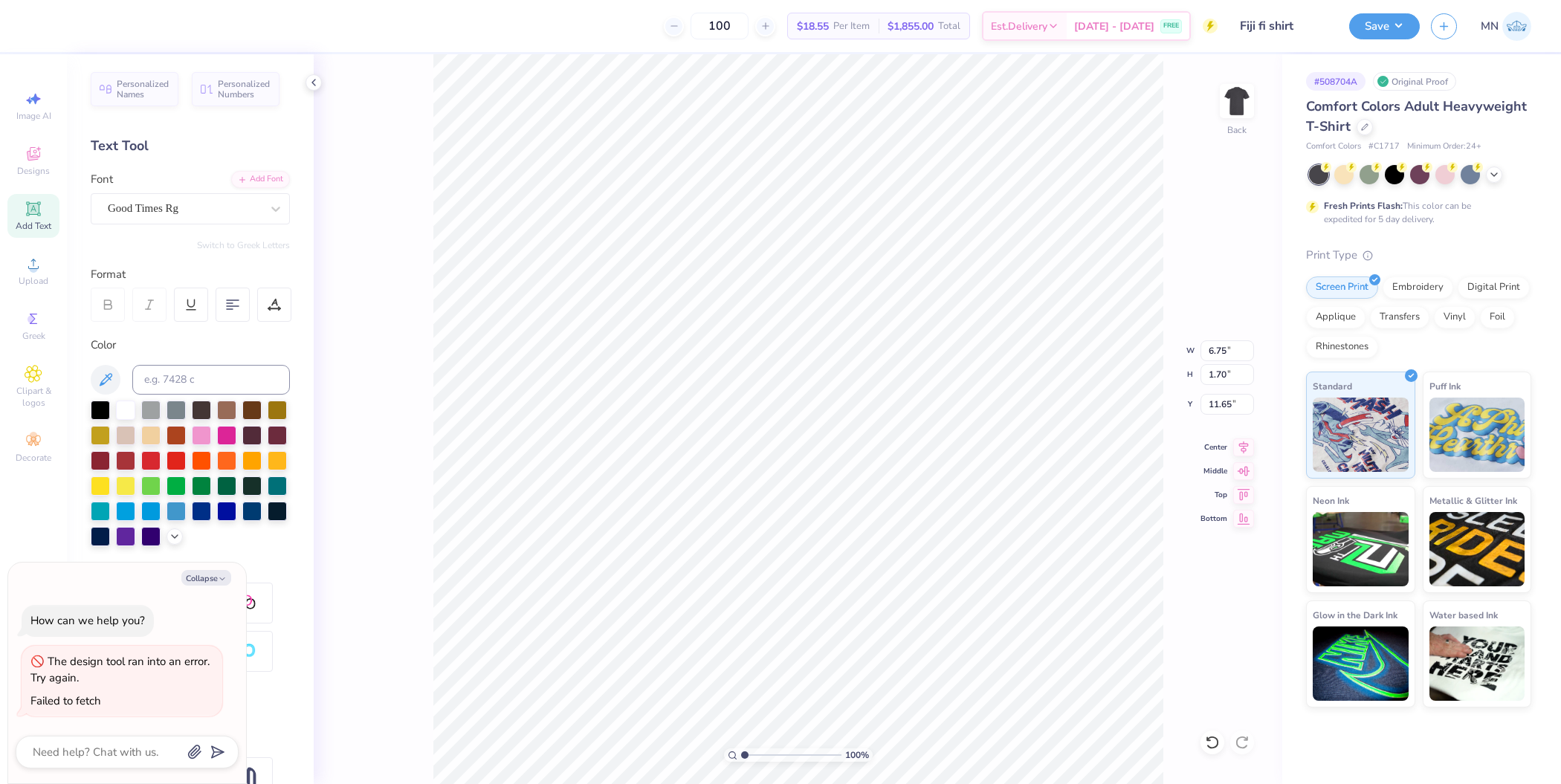
type textarea "x"
type input "2.52"
click at [34, 266] on circle at bounding box center [33, 269] width 8 height 8
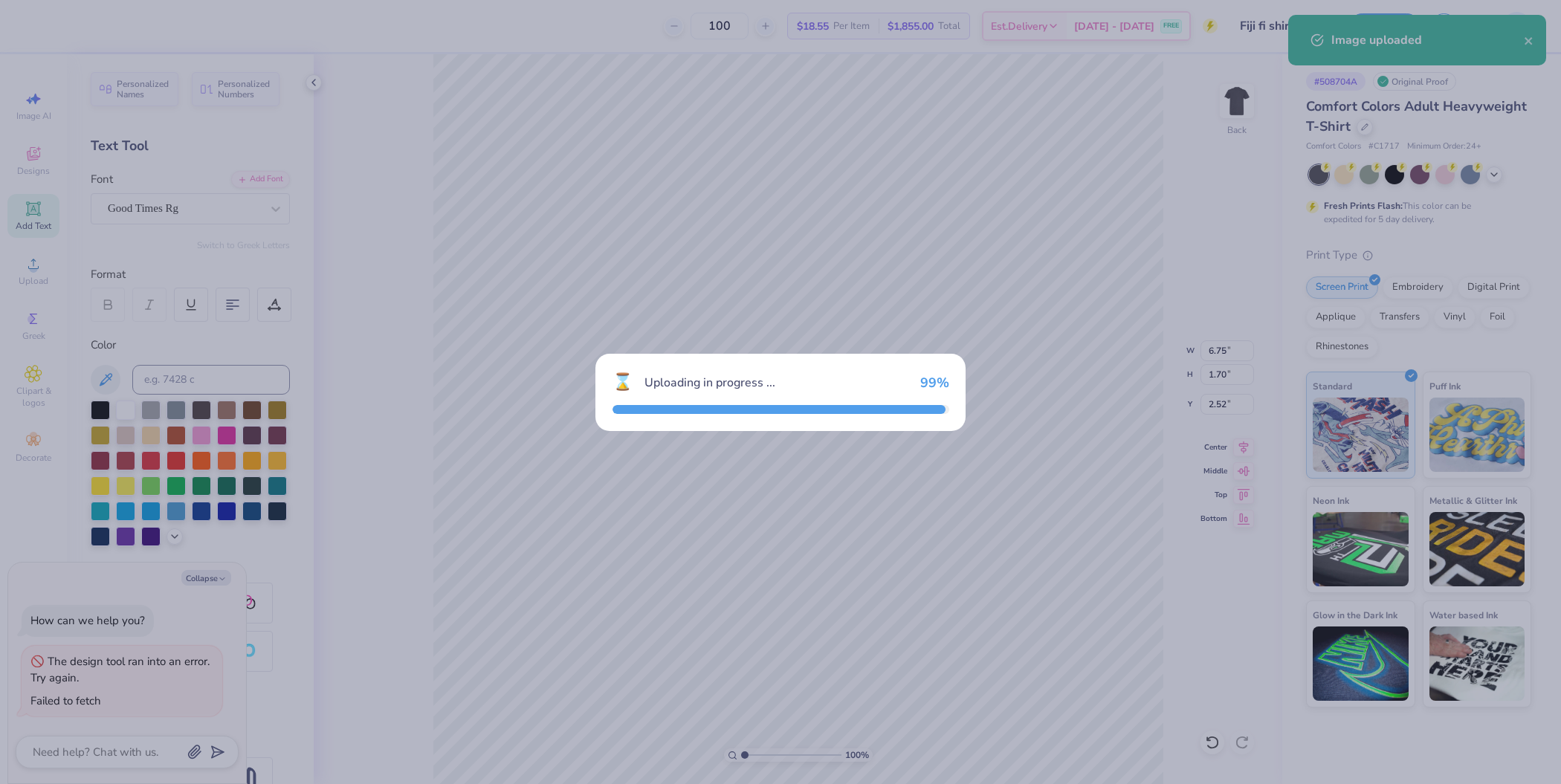
type textarea "x"
type input "14.17"
type input "11.24"
type input "6.88"
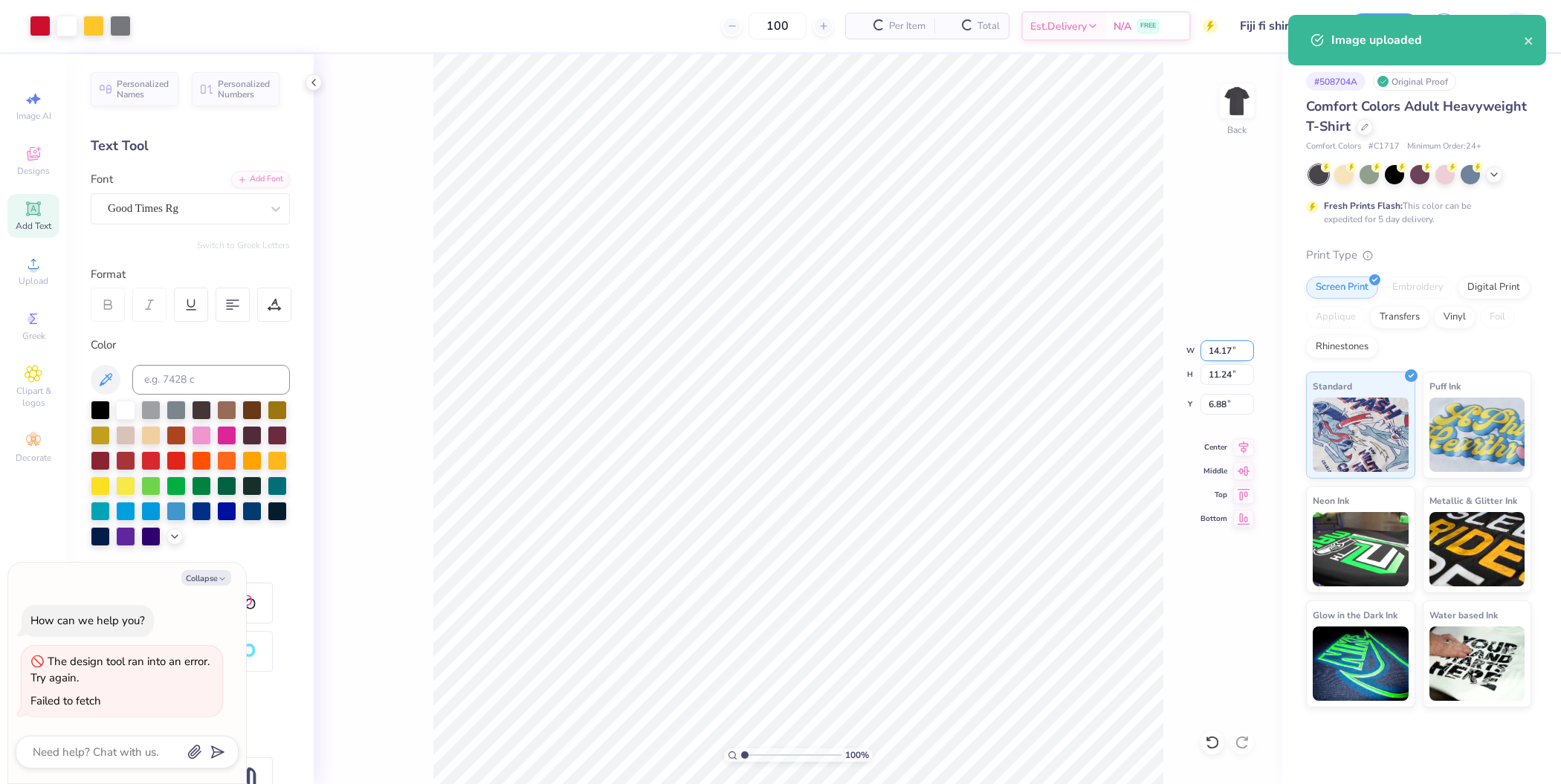
click at [1215, 350] on input "14.17" at bounding box center [1227, 351] width 54 height 21
type input "12"
type textarea "x"
type input "12.00"
type input "9.51"
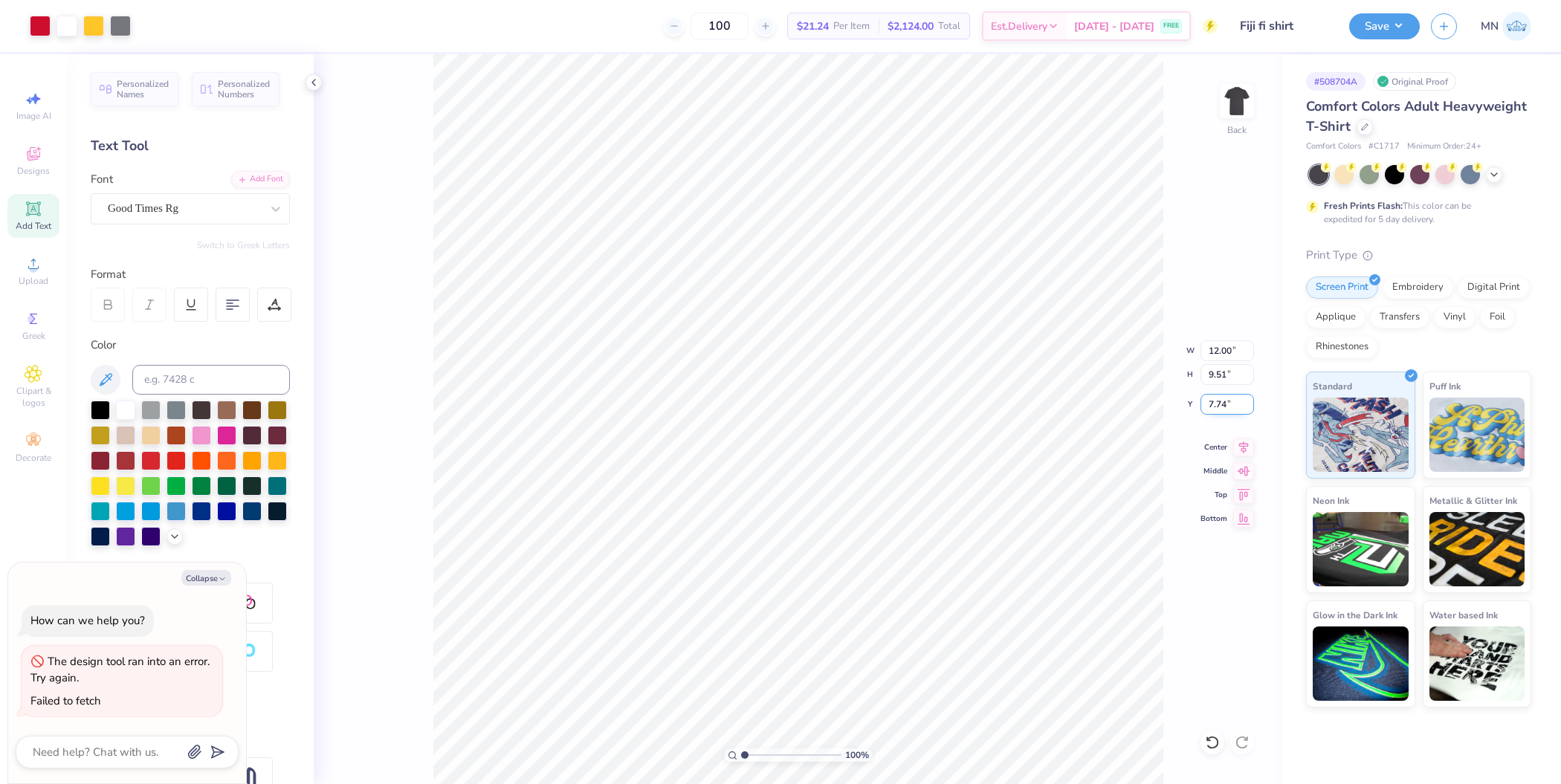
click at [1225, 401] on input "7.74" at bounding box center [1227, 403] width 54 height 21
type input "3"
type textarea "x"
type input "3.00"
click at [1225, 348] on input "12.00" at bounding box center [1227, 351] width 54 height 21
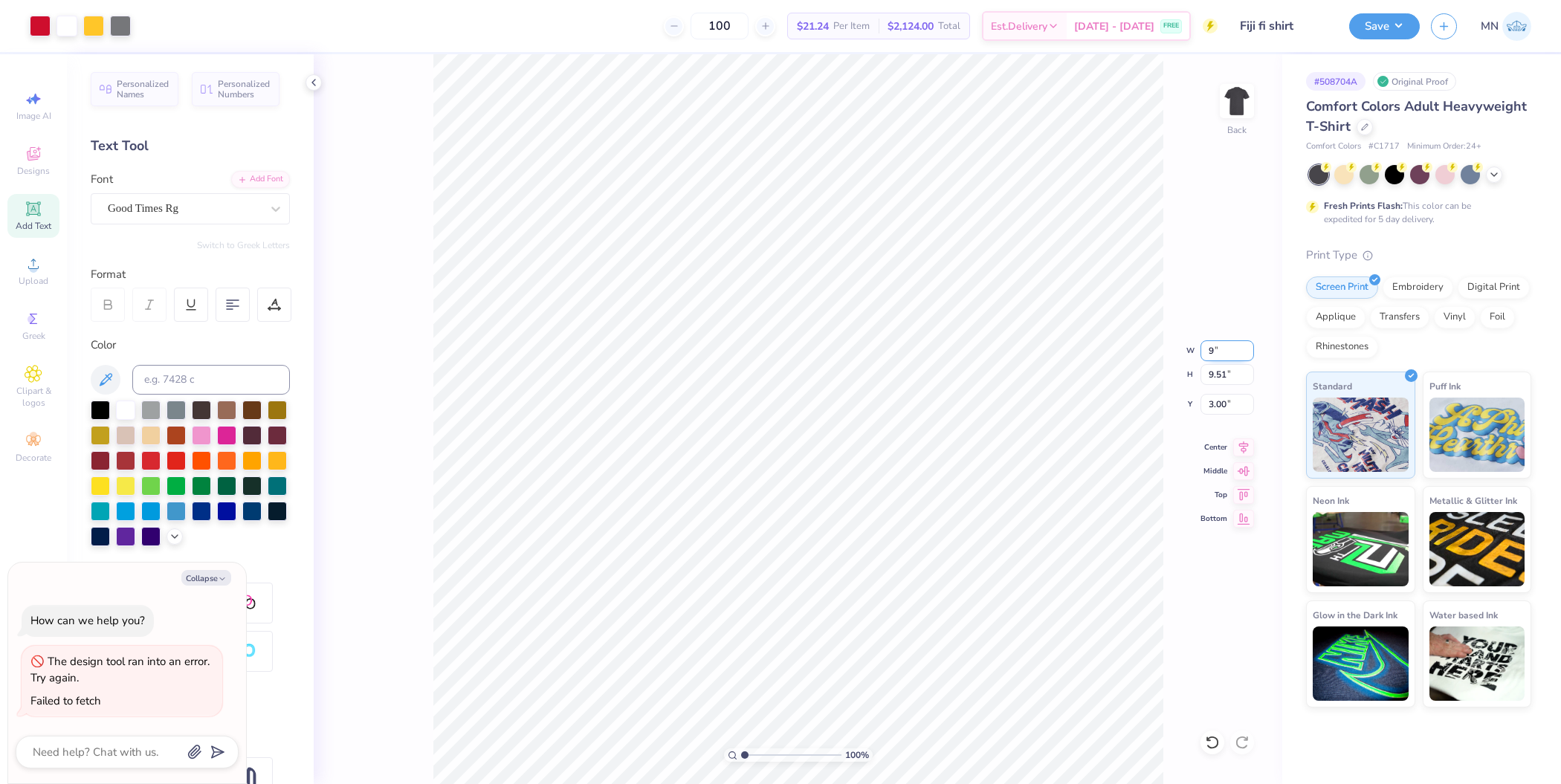
type input "9"
type textarea "x"
type input "9.00"
type input "7.14"
type input "4.19"
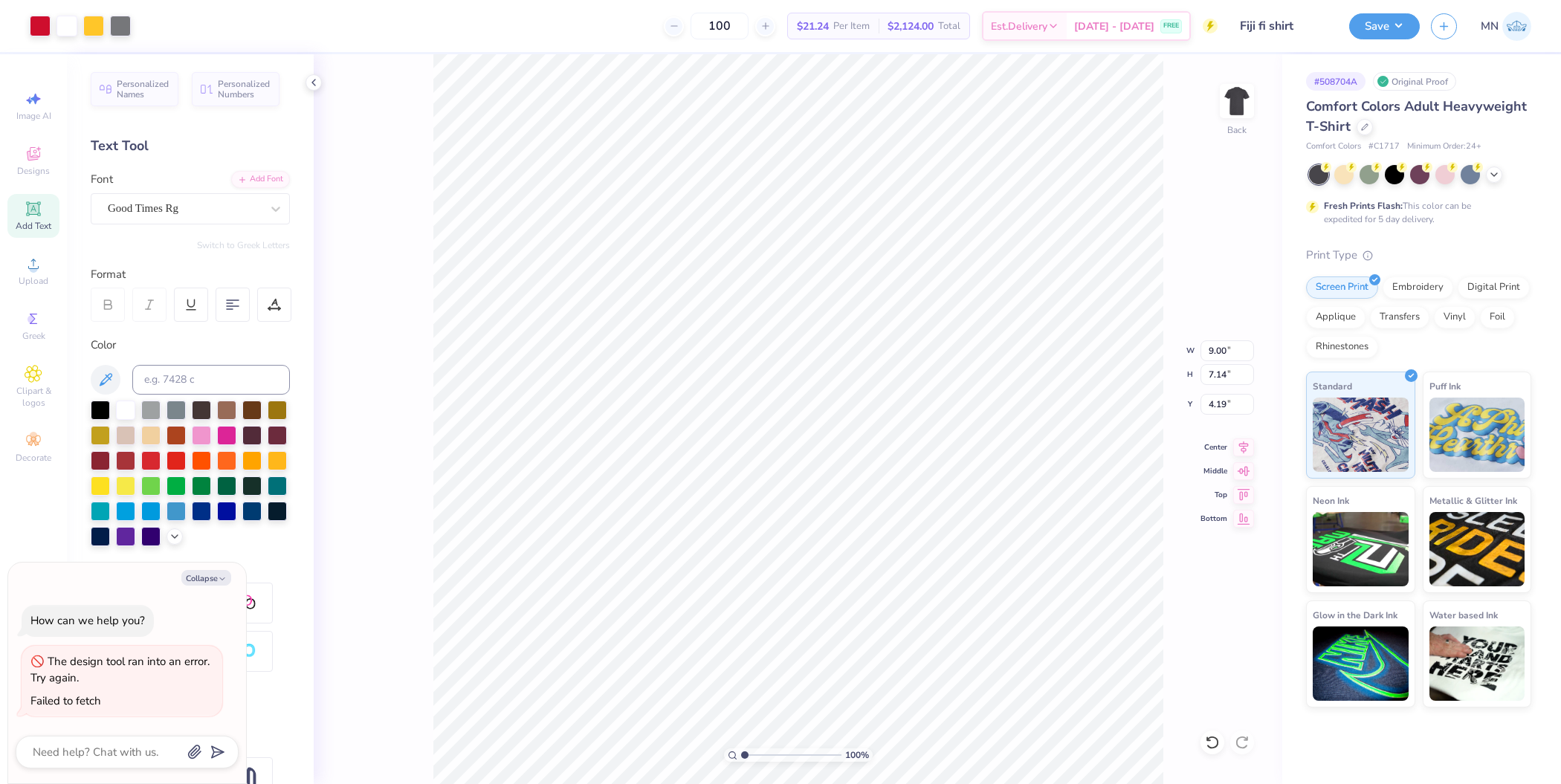
type textarea "x"
type input "4.41"
type textarea "x"
type input "4.48"
type textarea "x"
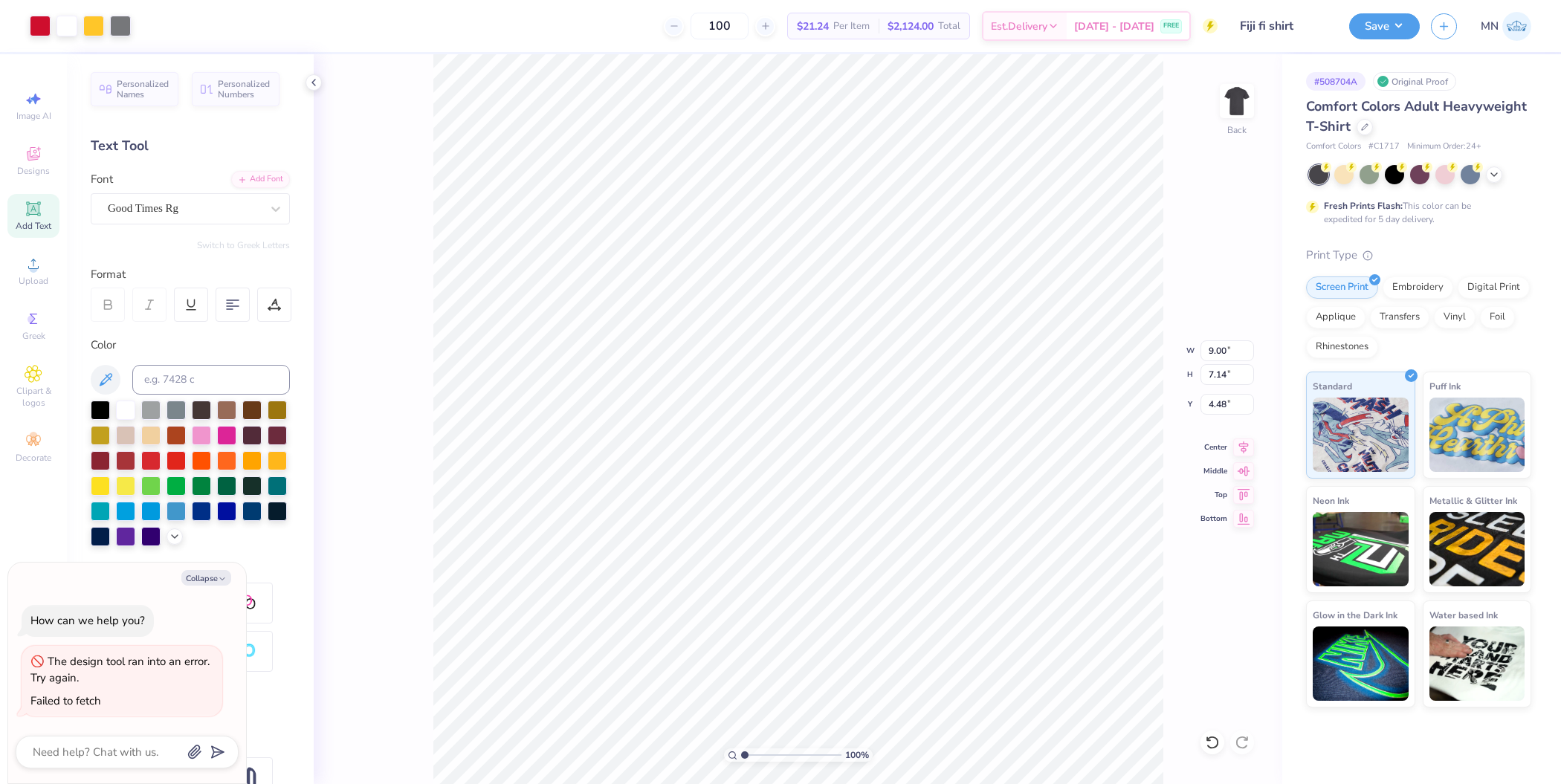
type input "6.75"
type input "1.70"
type input "2.52"
click at [878, 364] on li "Duplicate" at bounding box center [880, 361] width 117 height 29
type textarea "x"
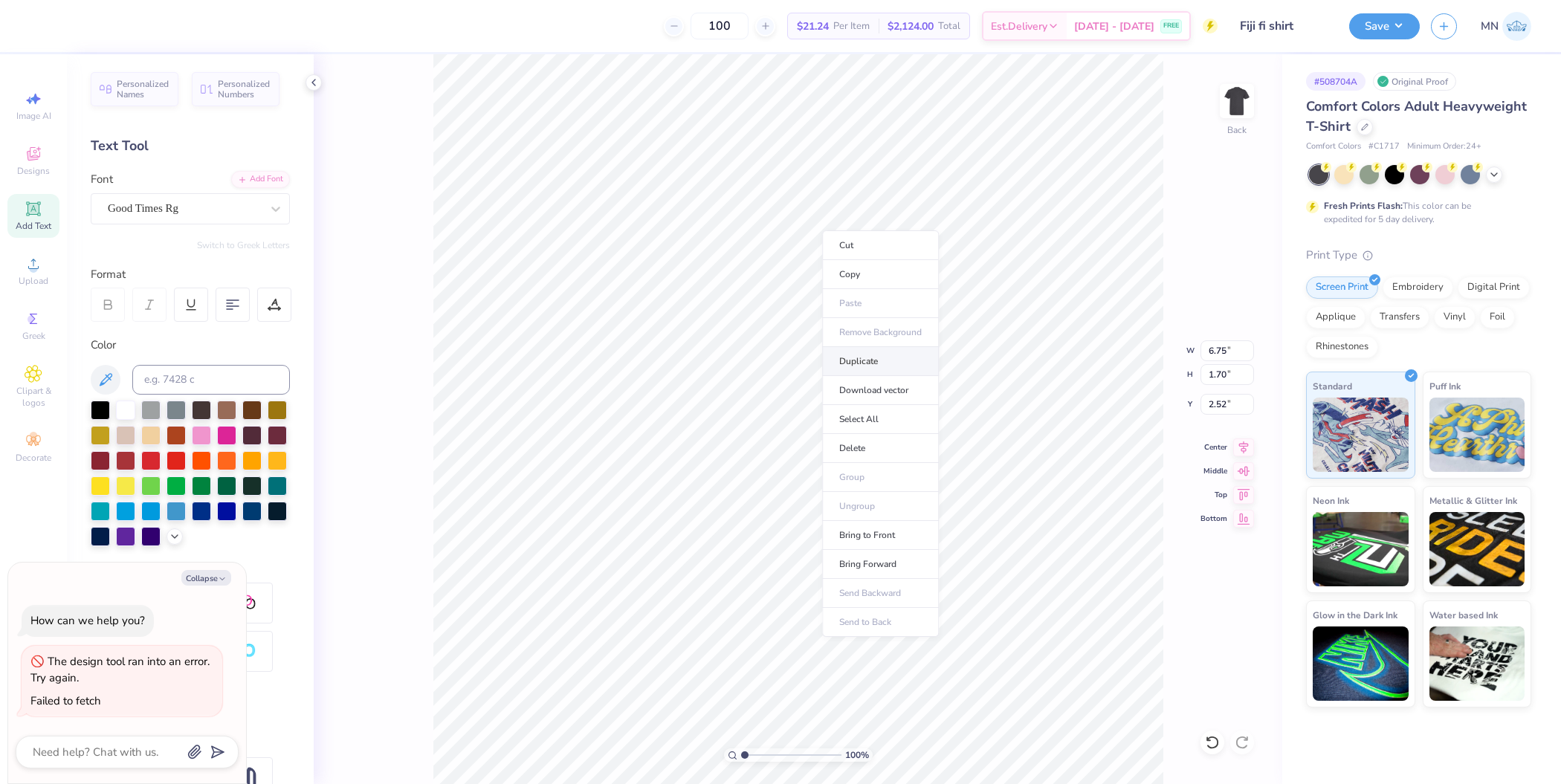
type input "3.52"
type textarea "x"
type input "4.05"
type textarea "x"
type textarea "R"
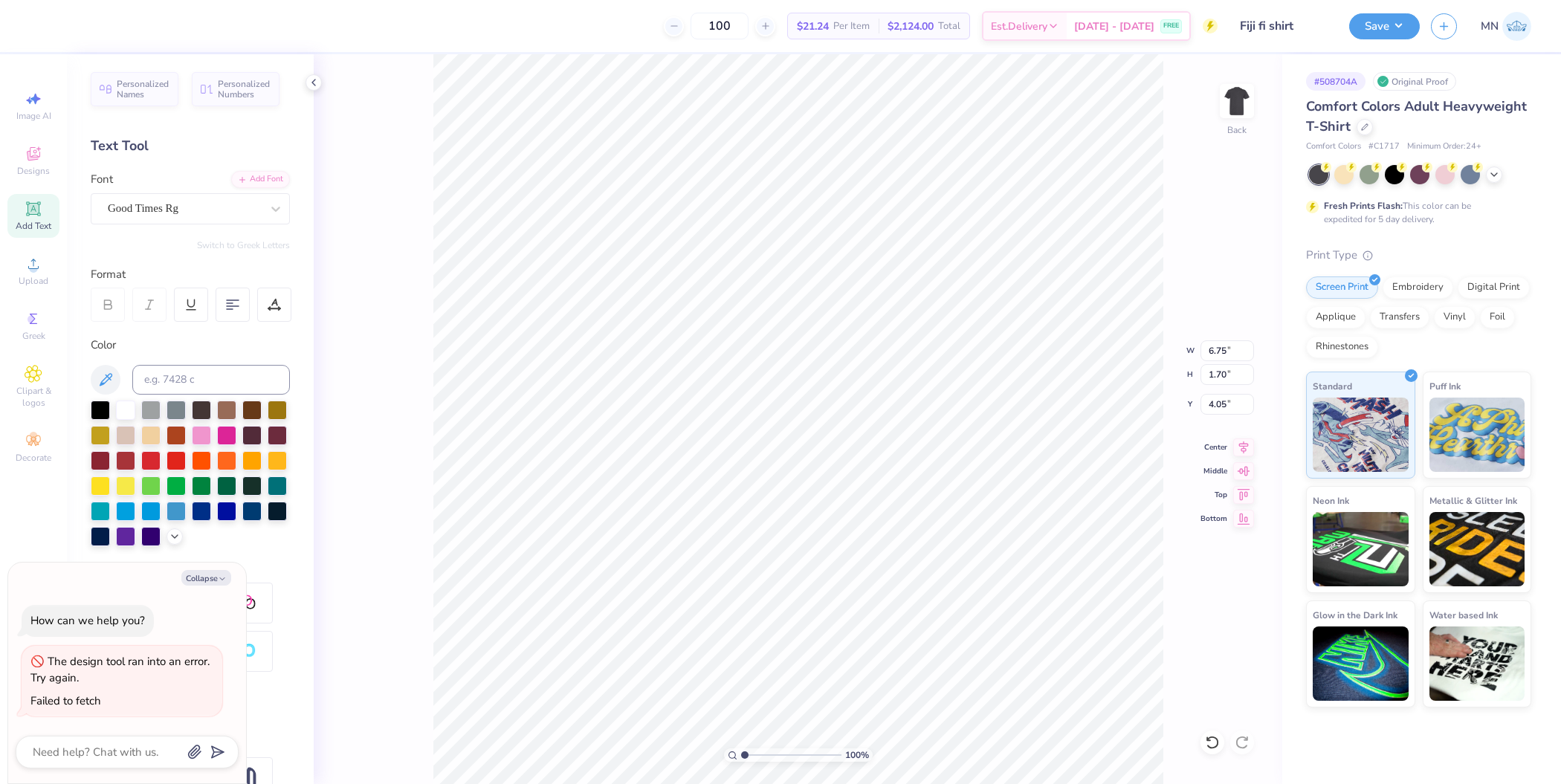
type textarea "x"
type textarea "RU"
type textarea "x"
type textarea "RUS"
type textarea "x"
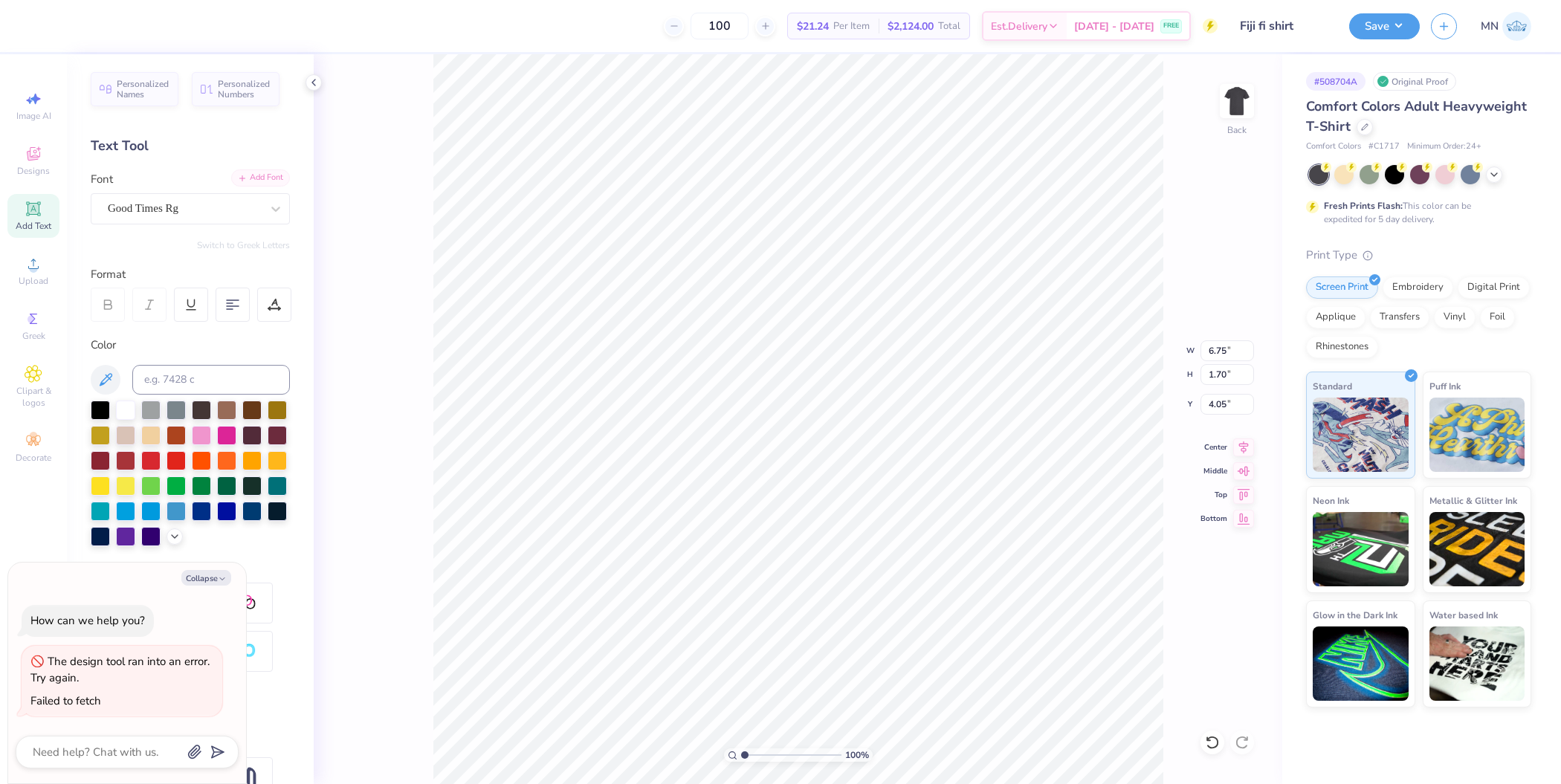
type textarea "RUSH"
click at [239, 179] on div "Add Font" at bounding box center [260, 178] width 59 height 17
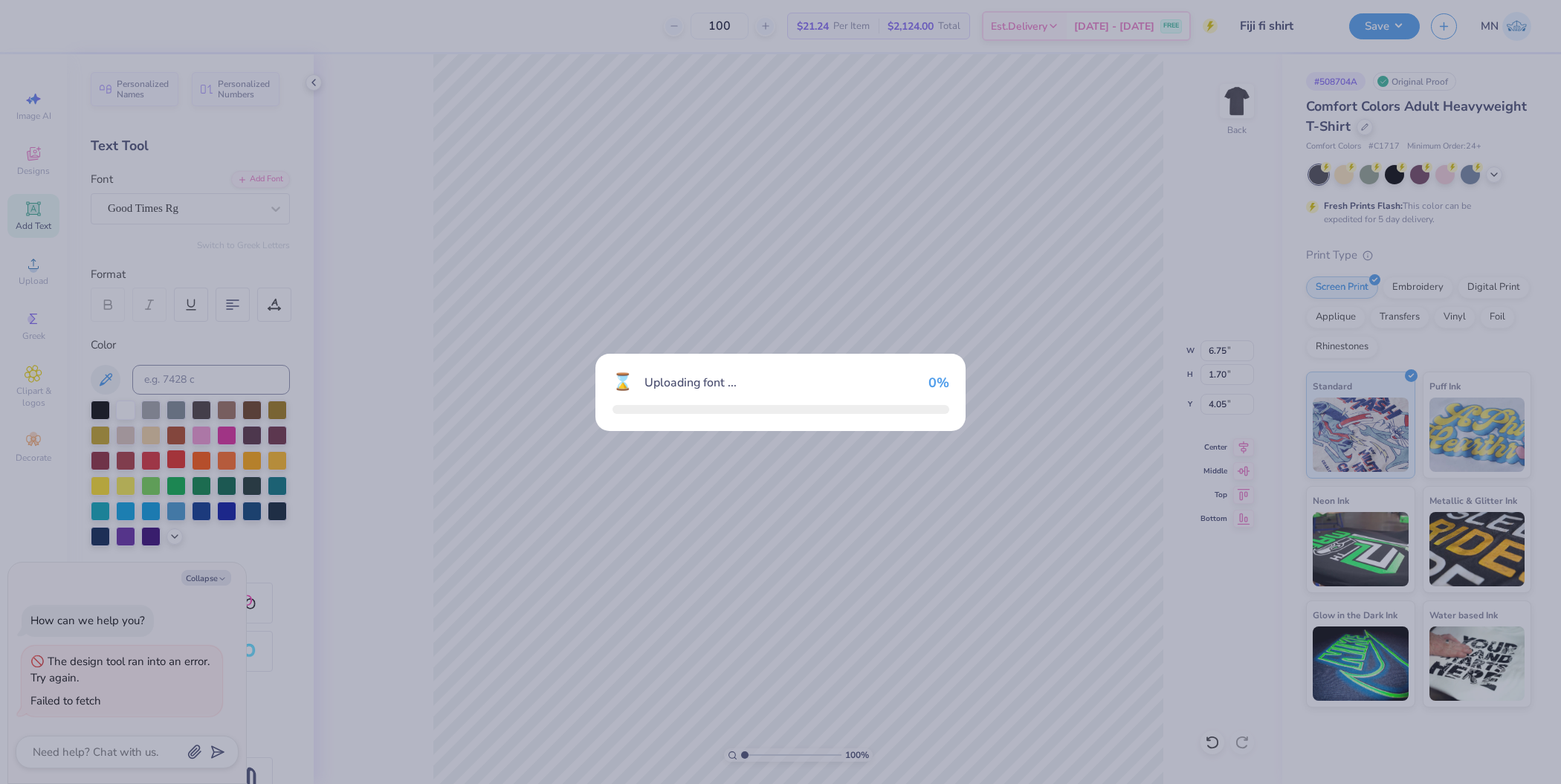
type textarea "x"
type input "7.81"
type textarea "x"
type input "8.60"
type input "1.63"
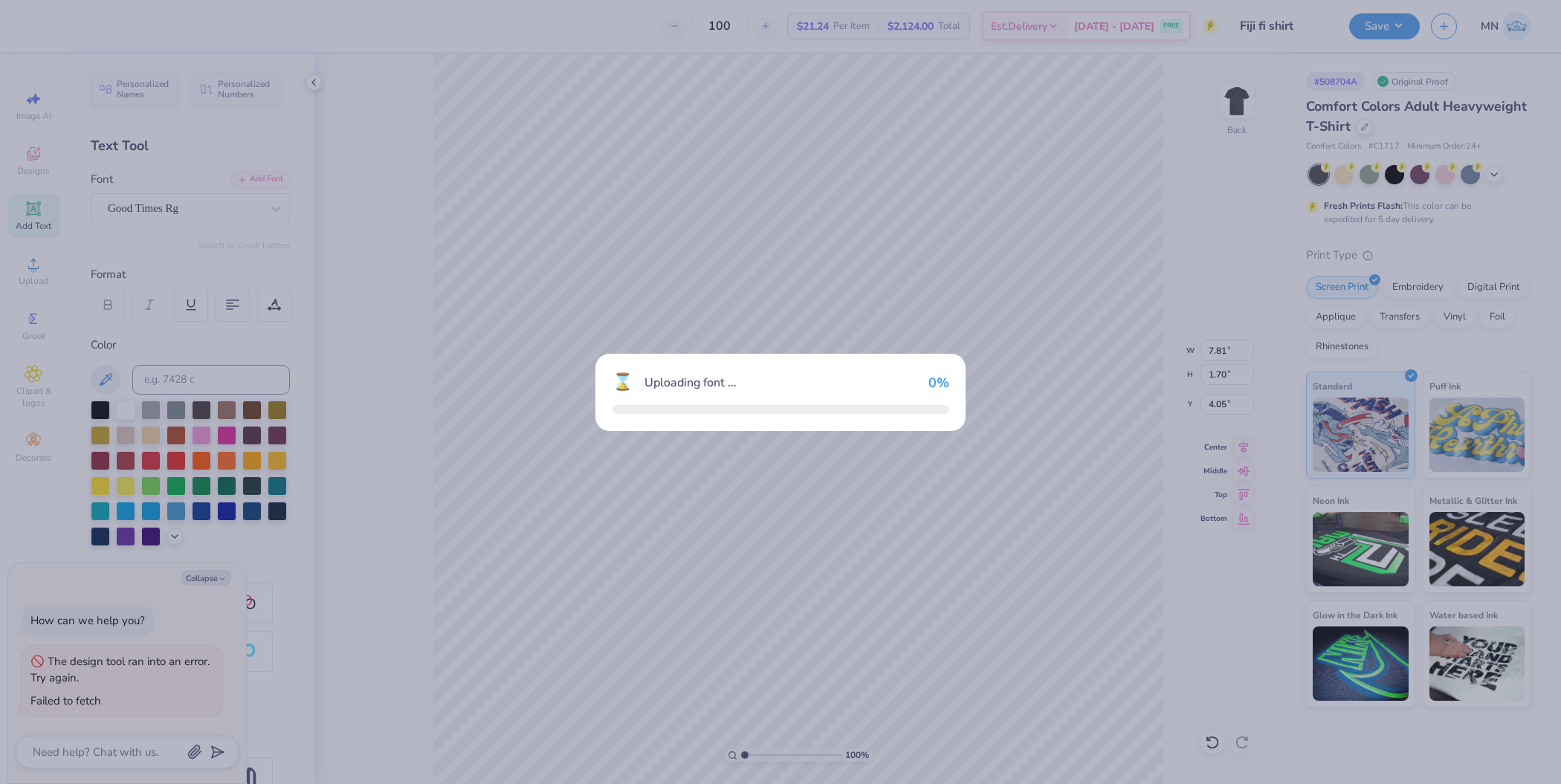
type input "4.09"
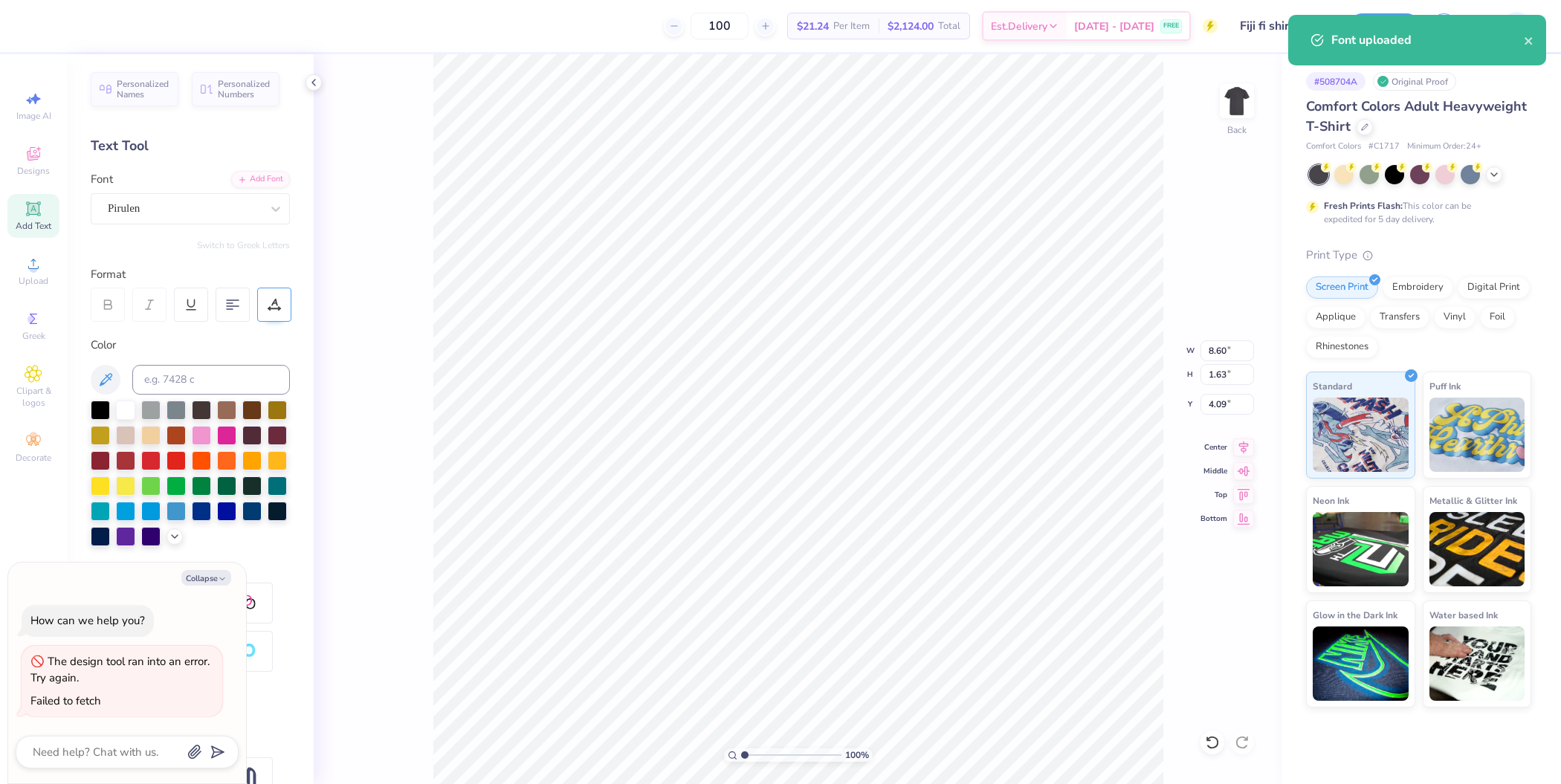
click at [271, 304] on icon at bounding box center [274, 302] width 7 height 7
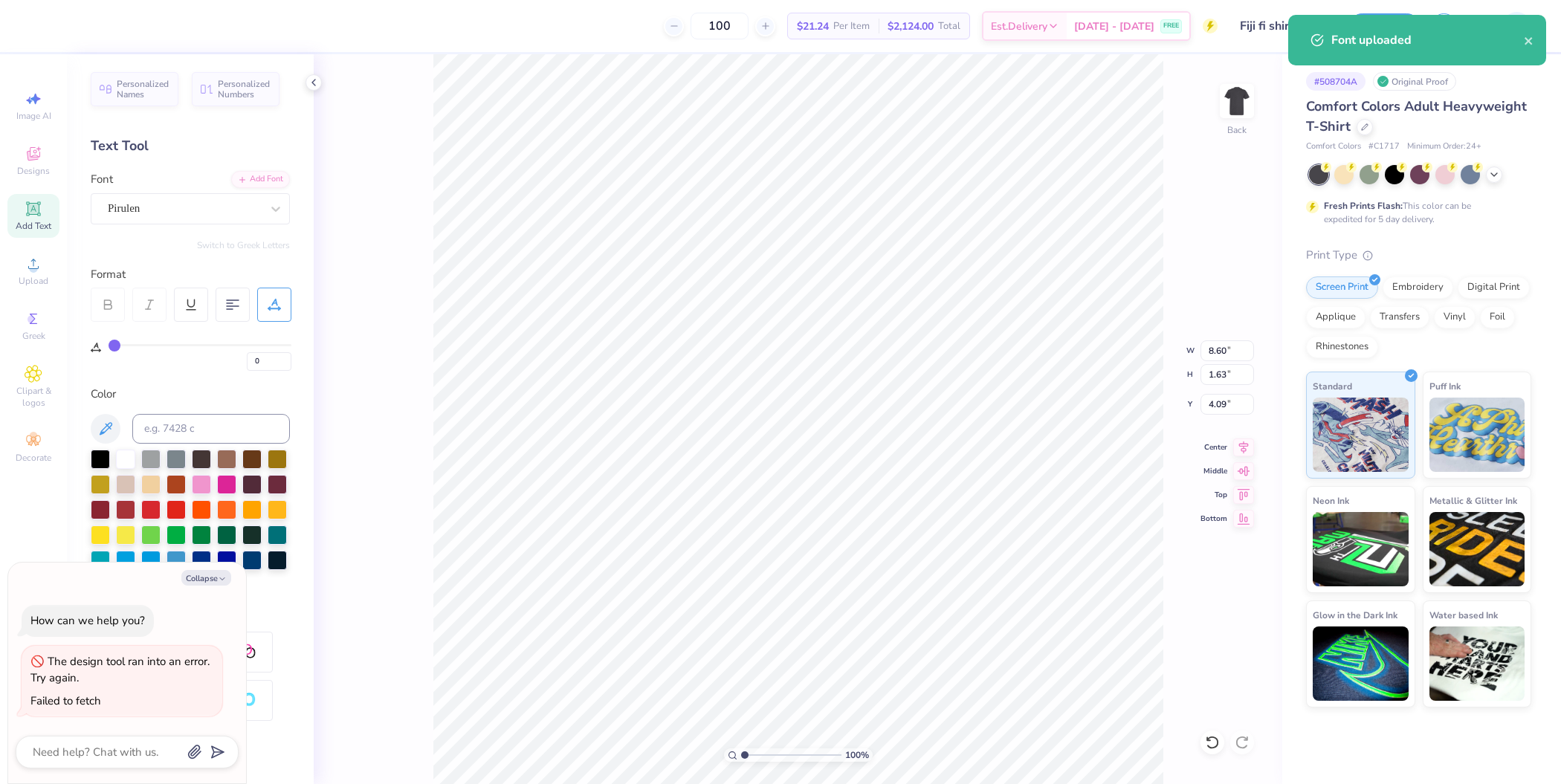
drag, startPoint x: 152, startPoint y: 348, endPoint x: 178, endPoint y: 342, distance: 26.7
click at [178, 342] on div "0" at bounding box center [200, 354] width 183 height 34
type input "3"
type input "5"
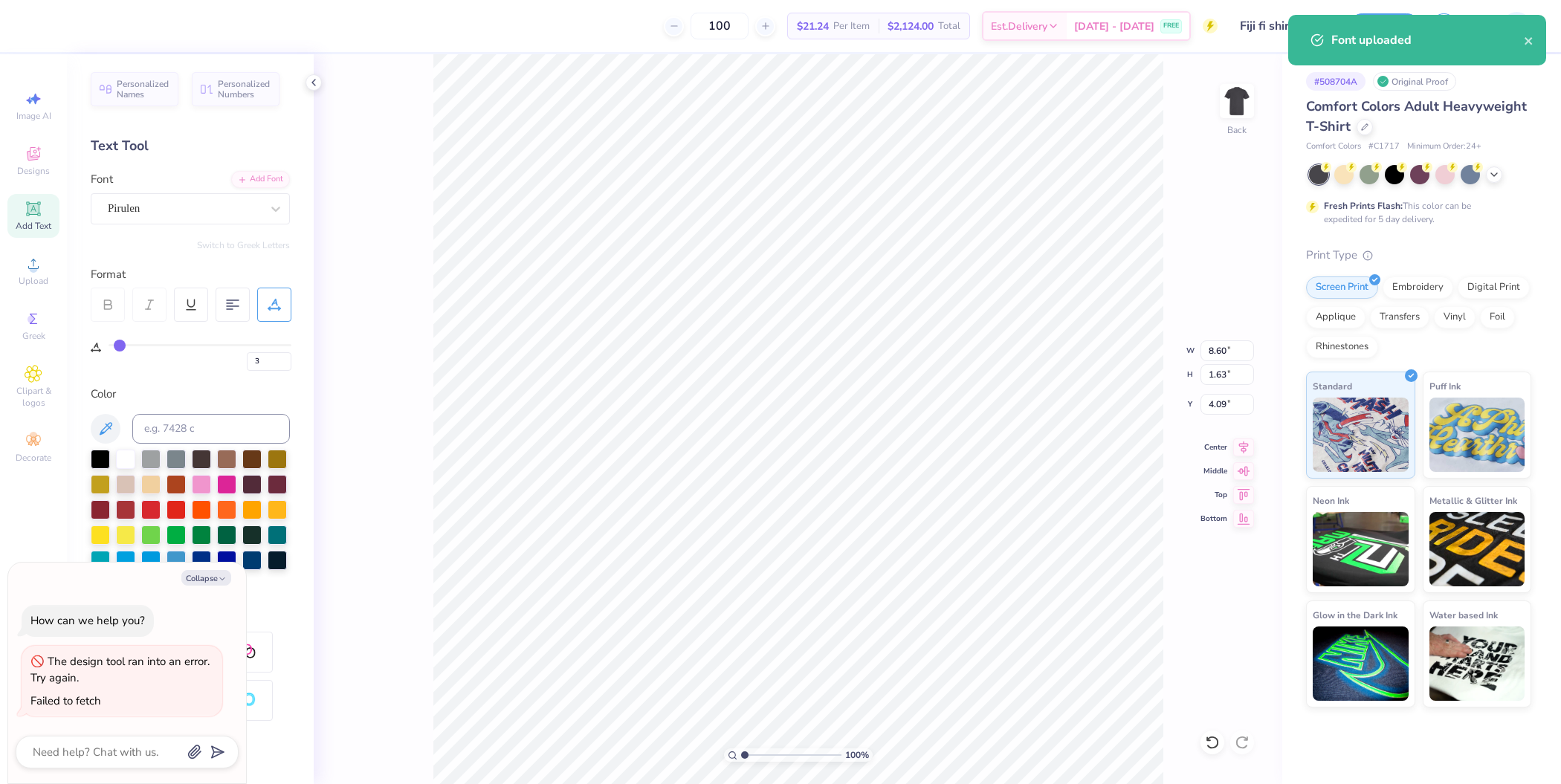
type input "5"
type input "11"
type input "16"
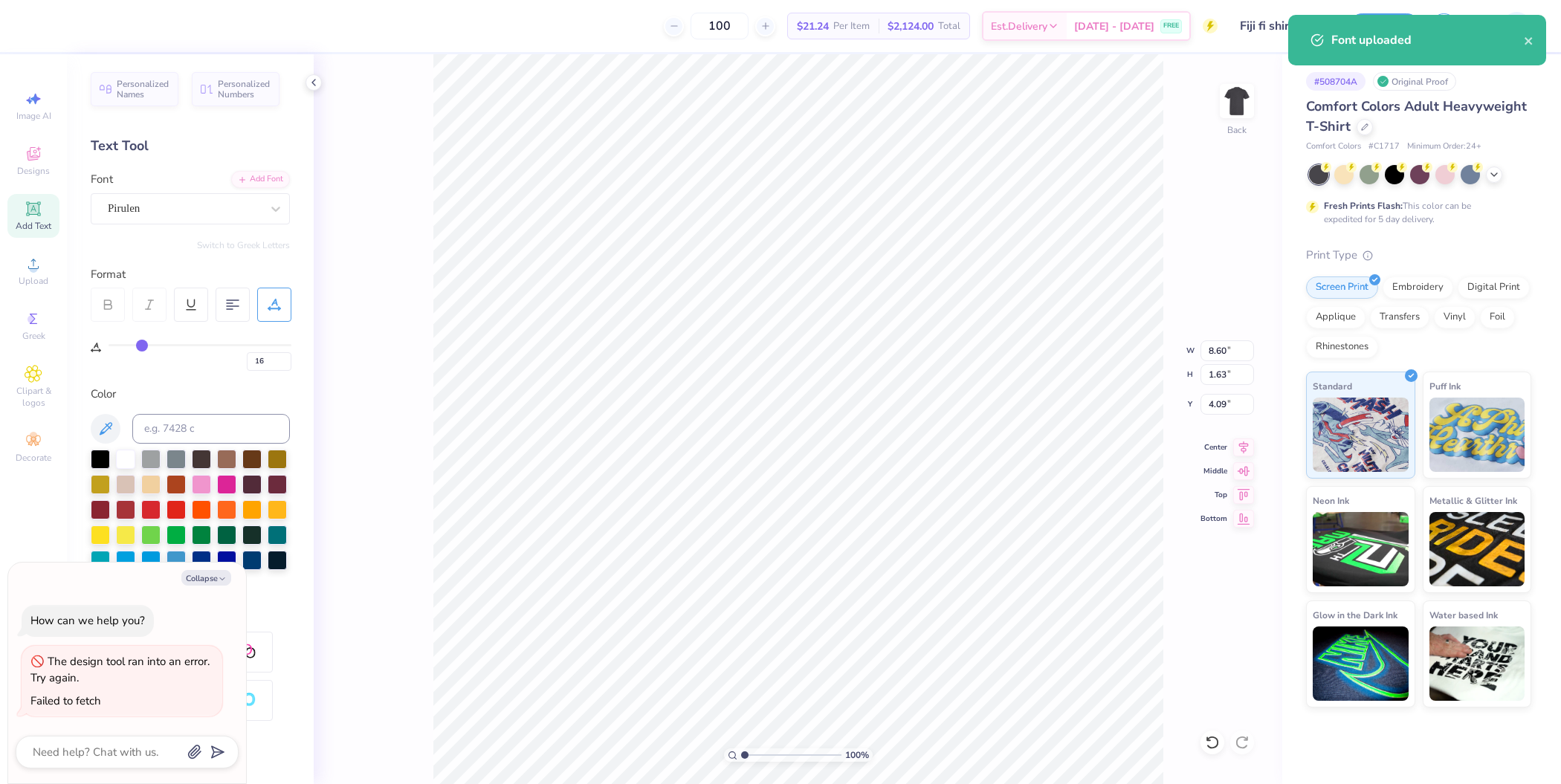
type input "21"
type input "24"
type input "25"
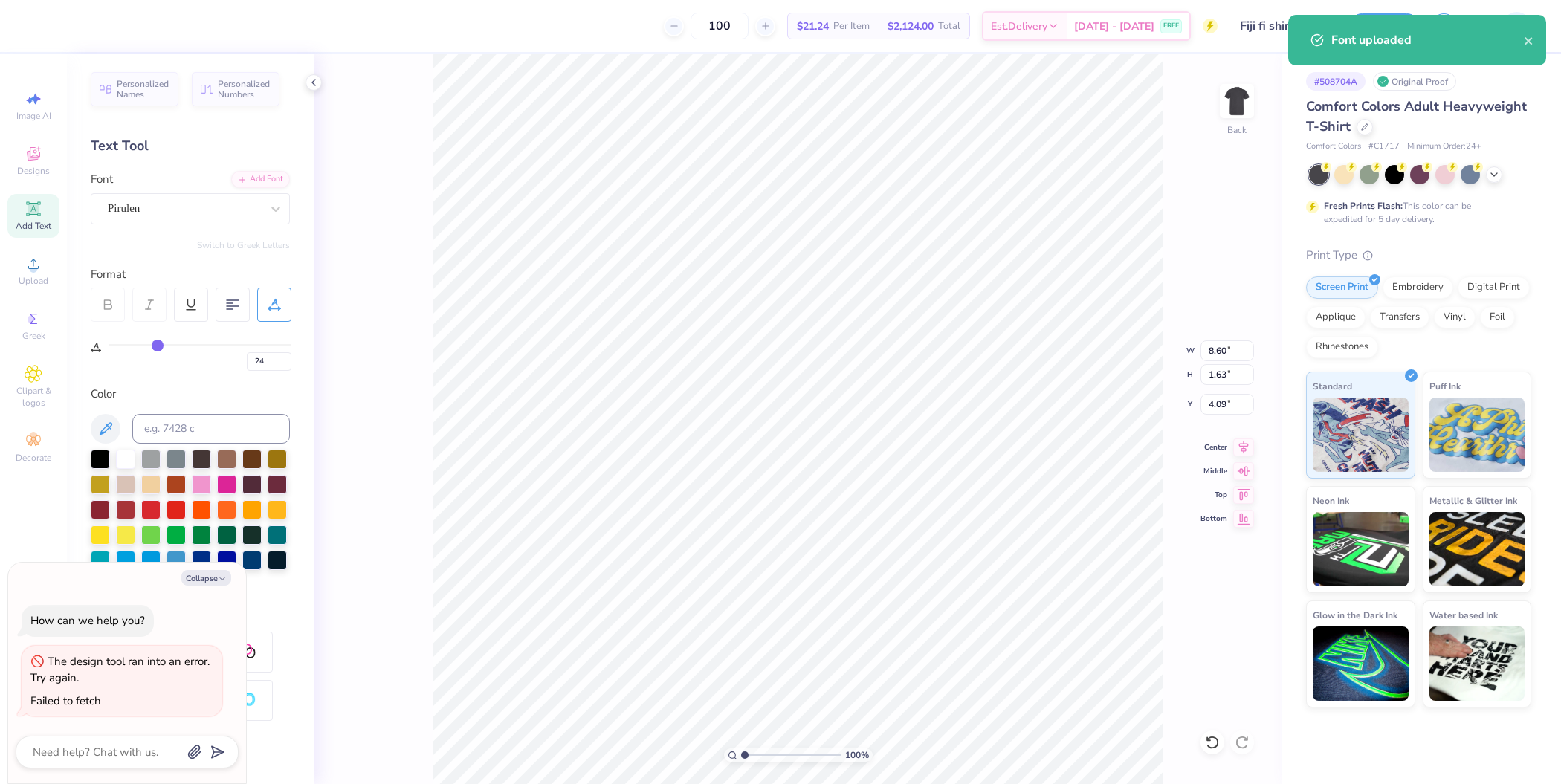
type input "25"
type input "26"
type input "27"
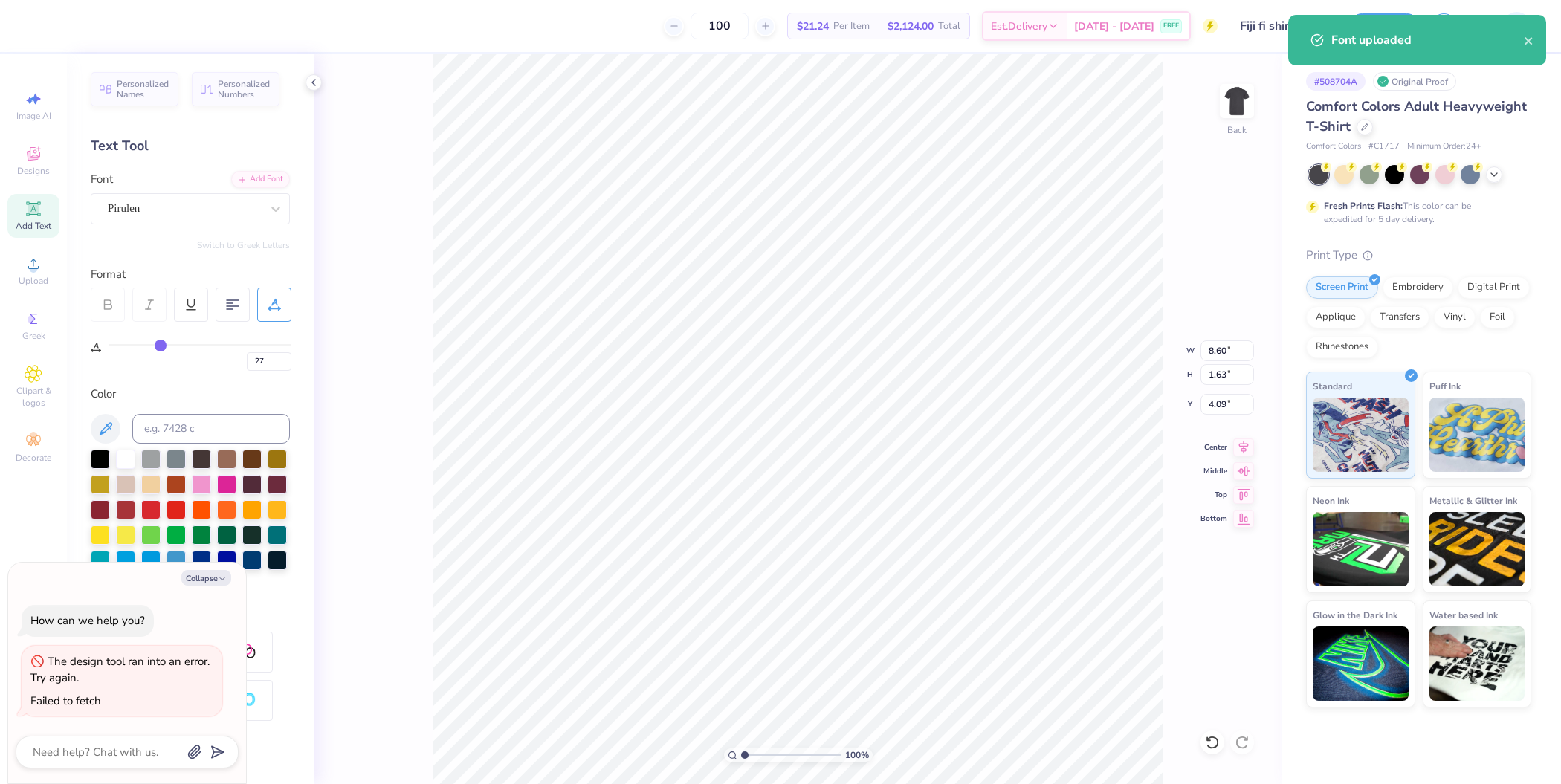
type input "28"
type input "29"
type input "30"
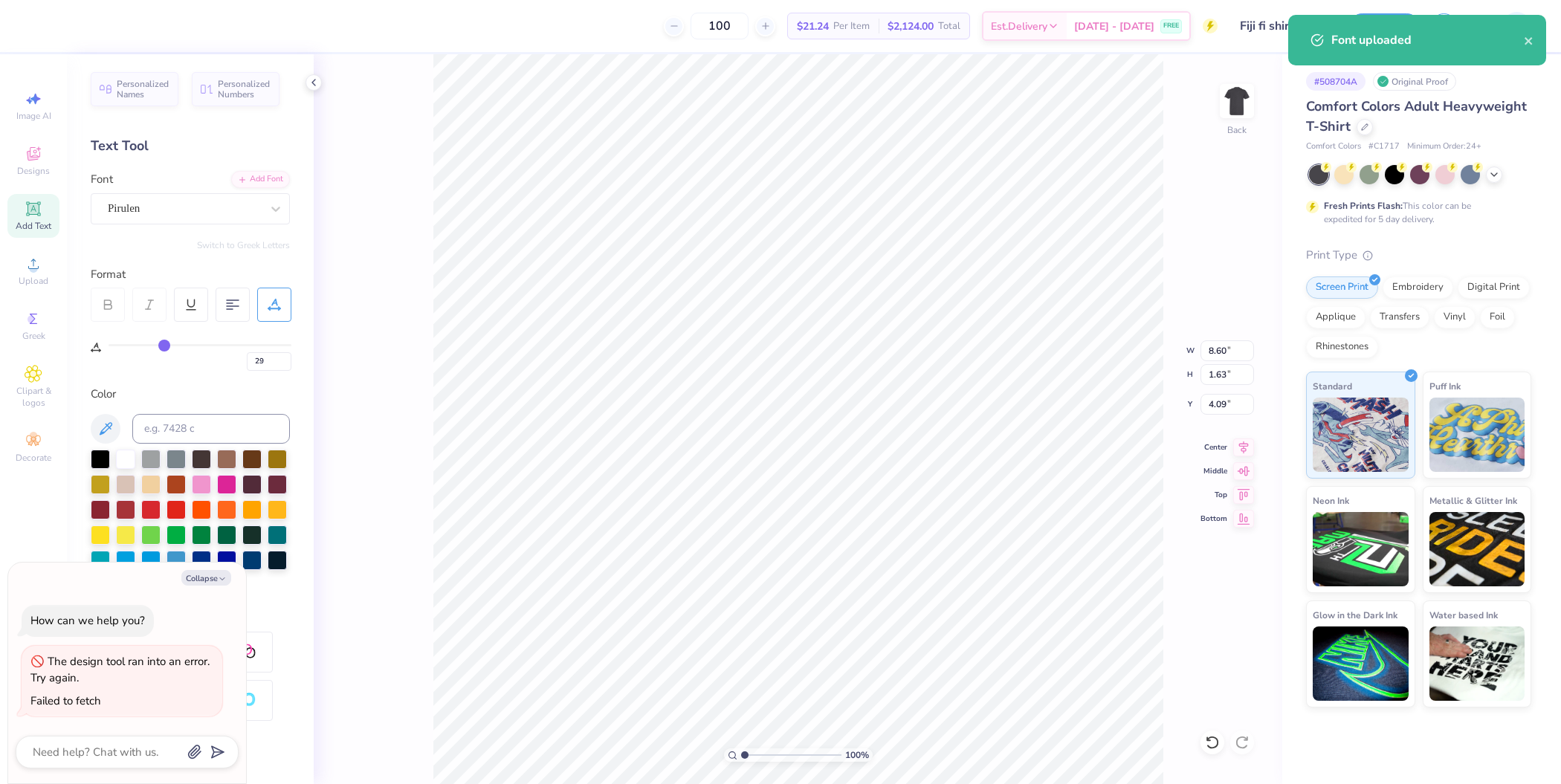
type input "30"
type input "31"
type input "32"
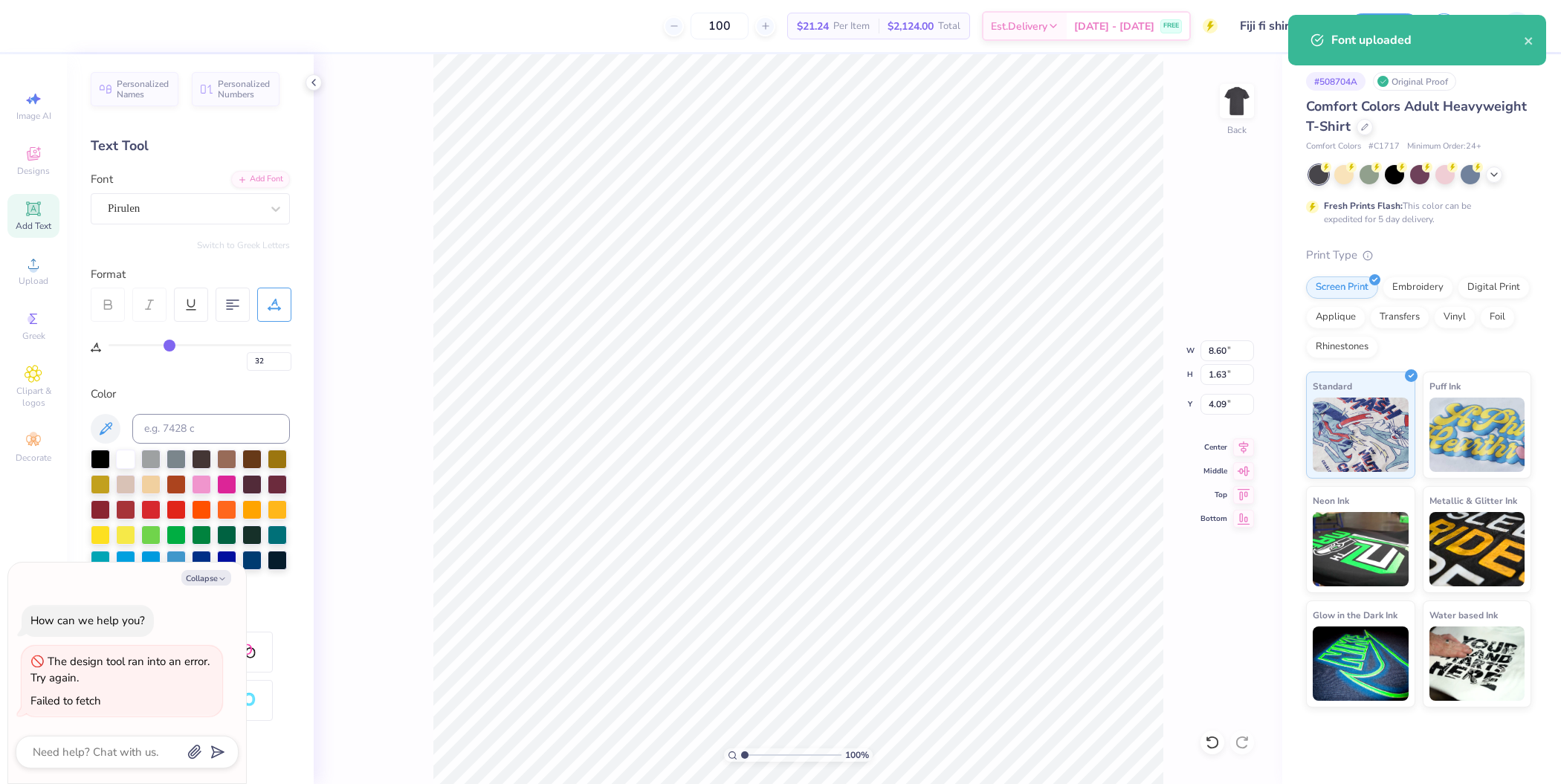
type input "34"
type input "36"
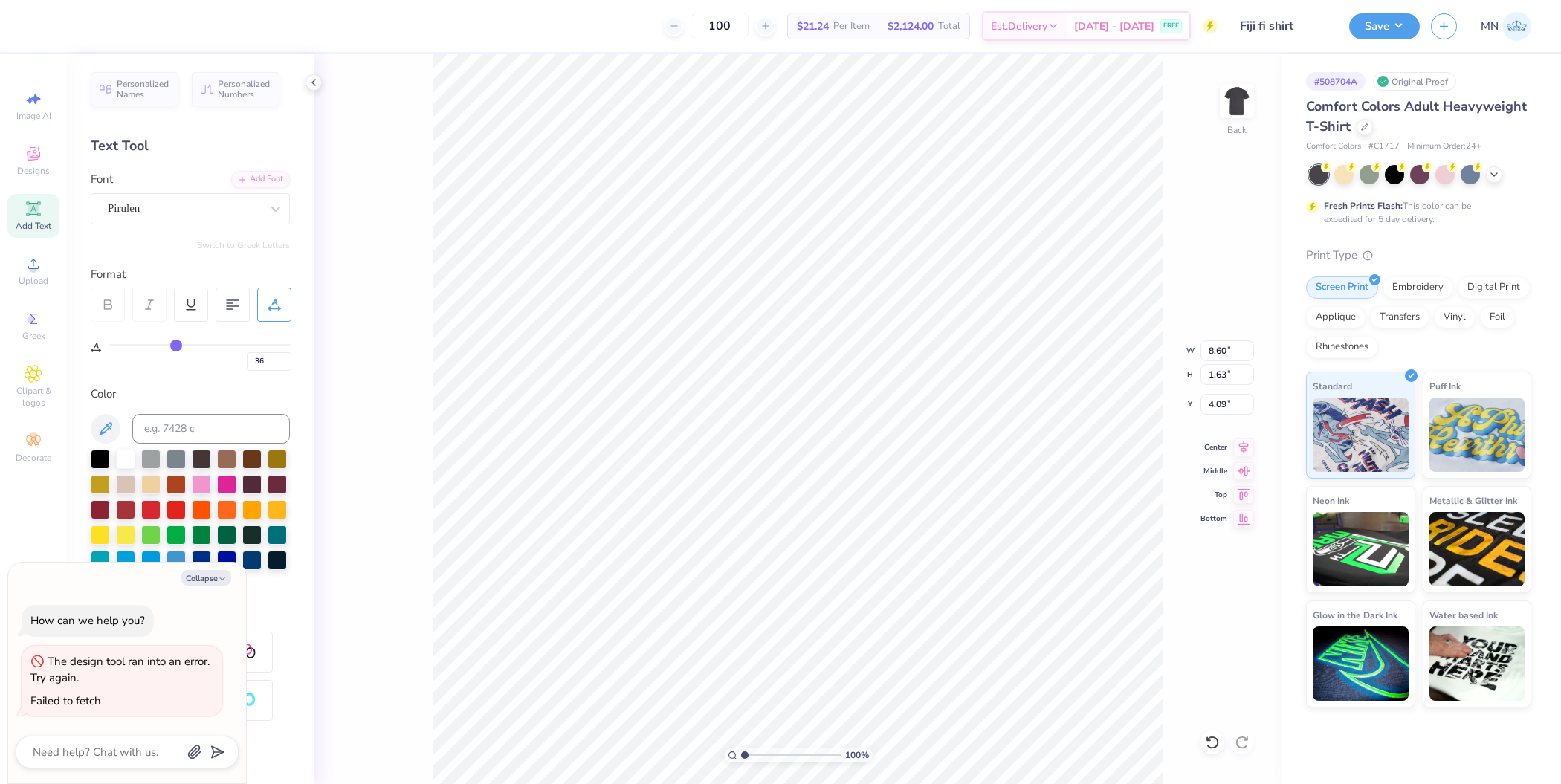
type input "39"
type input "42"
type input "43"
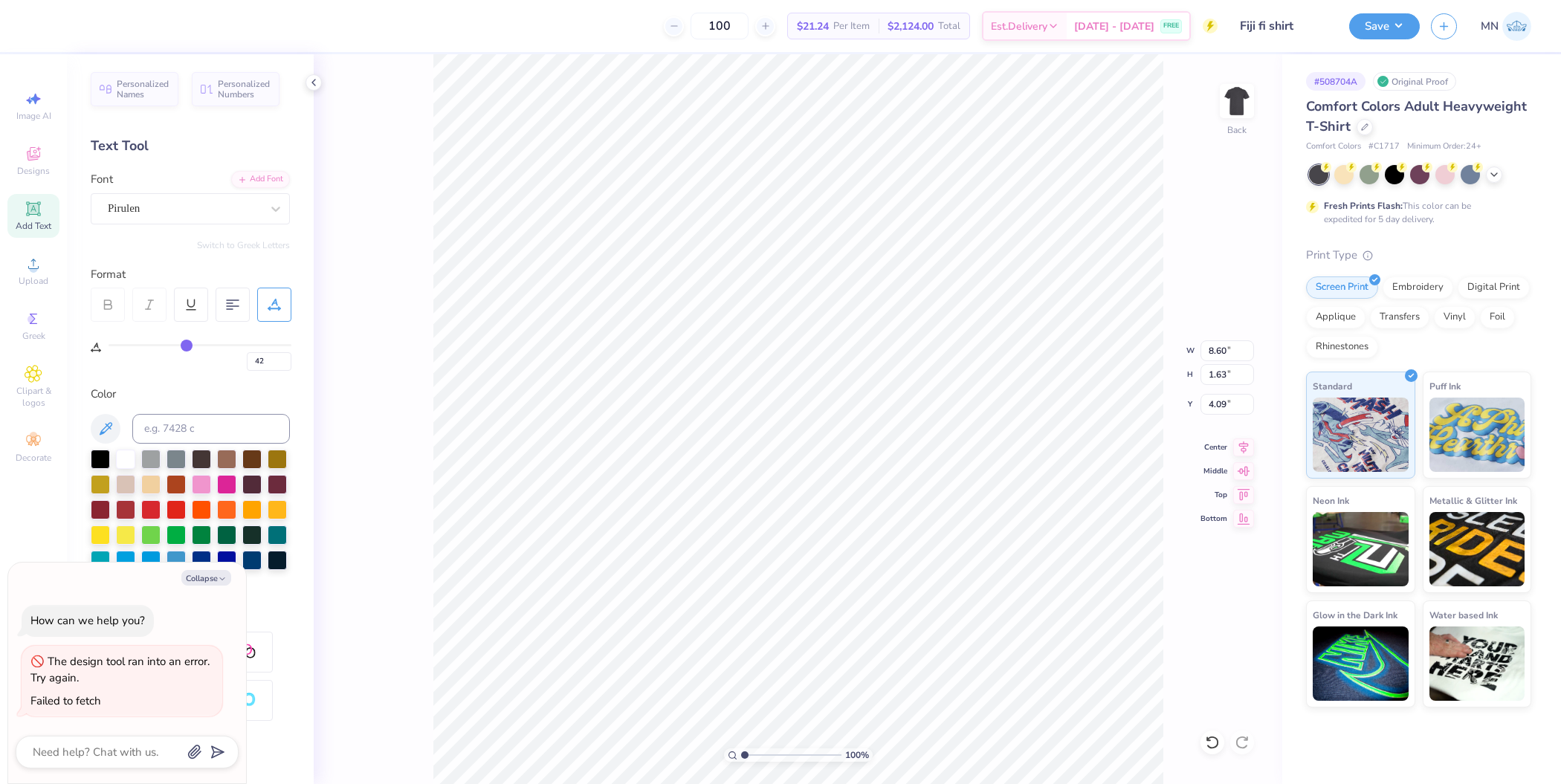
type input "43"
drag, startPoint x: 118, startPoint y: 341, endPoint x: 187, endPoint y: 340, distance: 69.0
type input "43"
click at [187, 344] on input "range" at bounding box center [200, 345] width 183 height 2
type textarea "x"
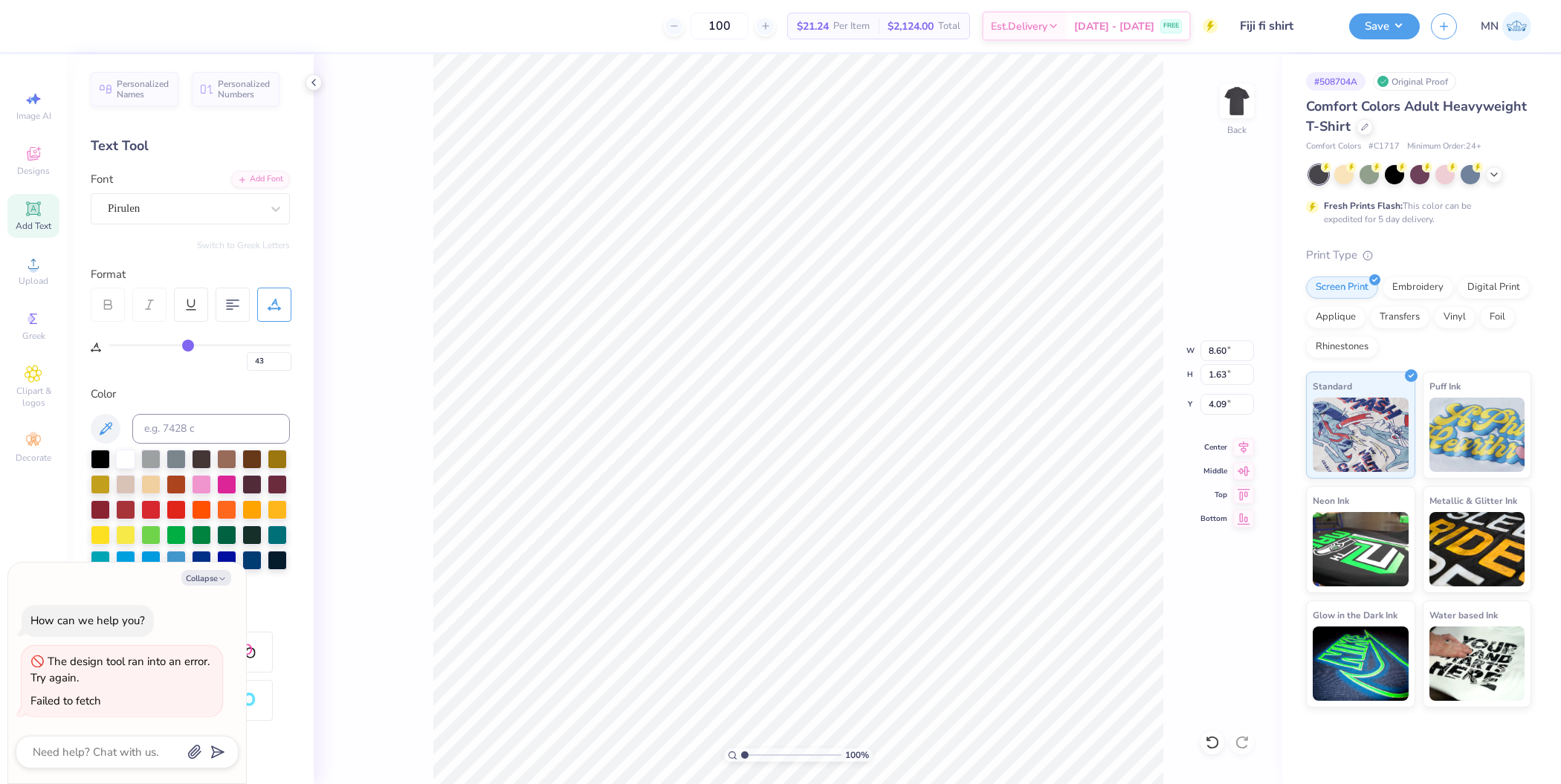
type input "11.59"
type input "45"
type input "46"
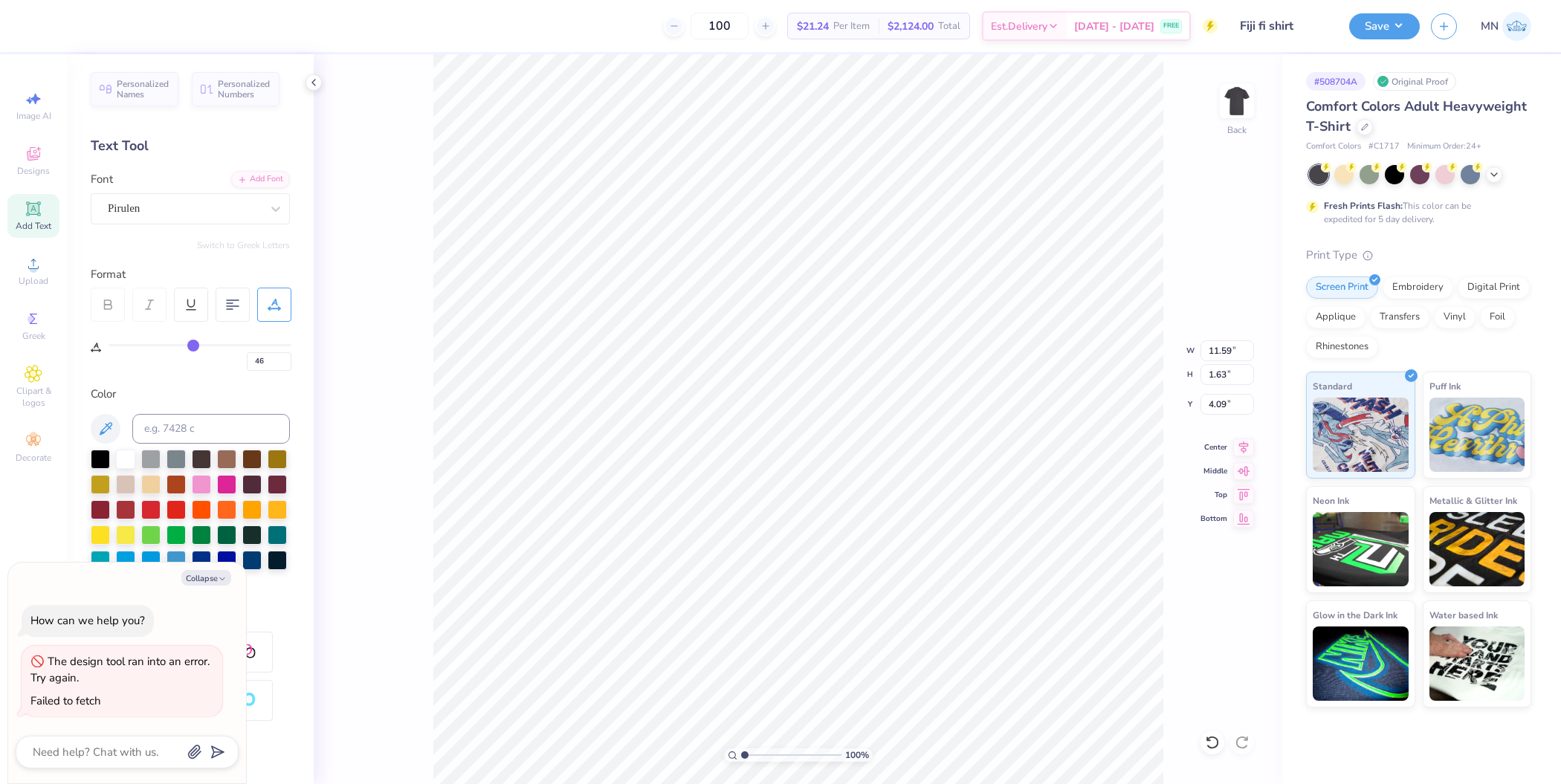
type input "48"
type input "50"
type input "54"
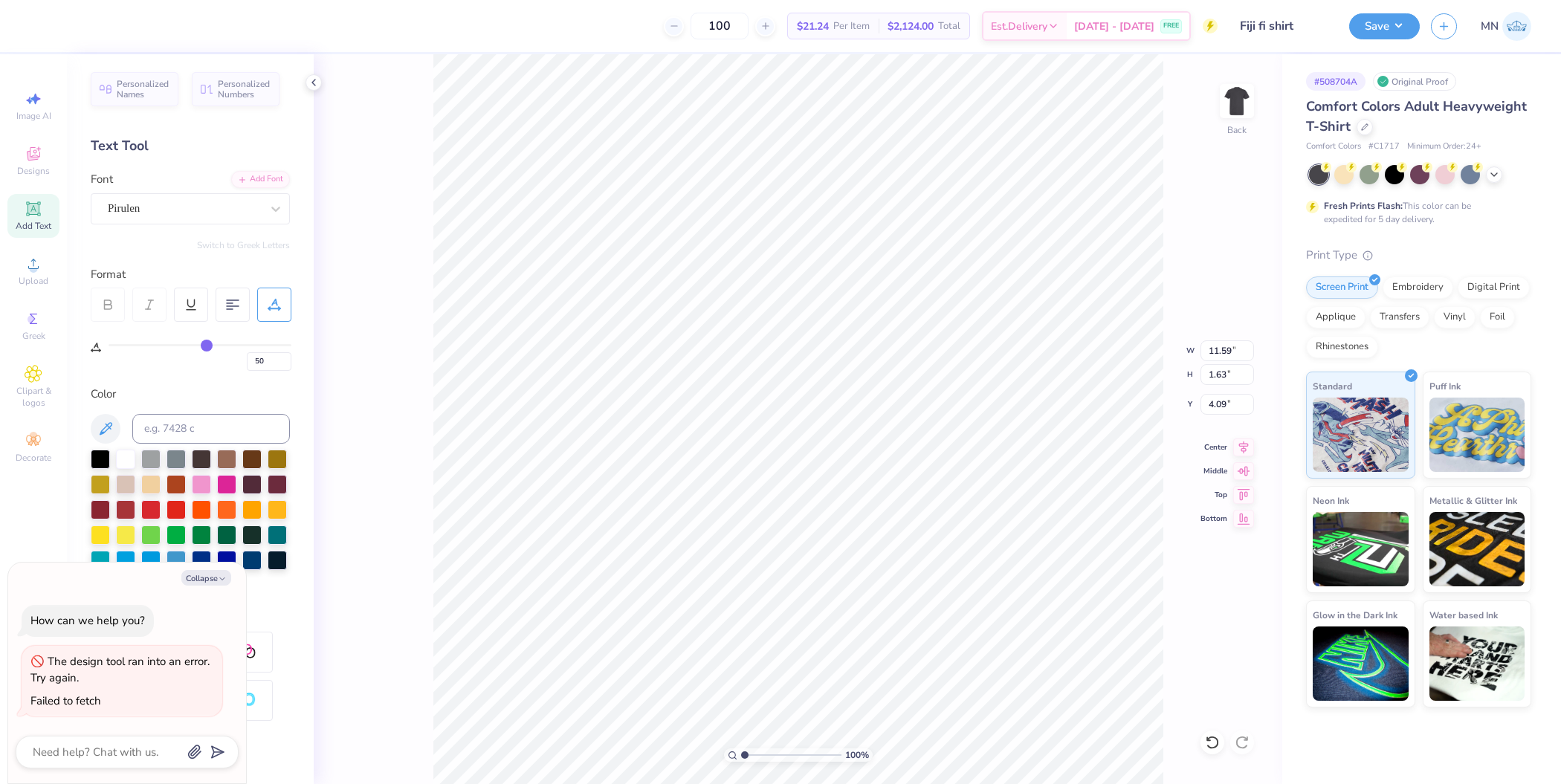
type input "54"
type input "56"
type input "58"
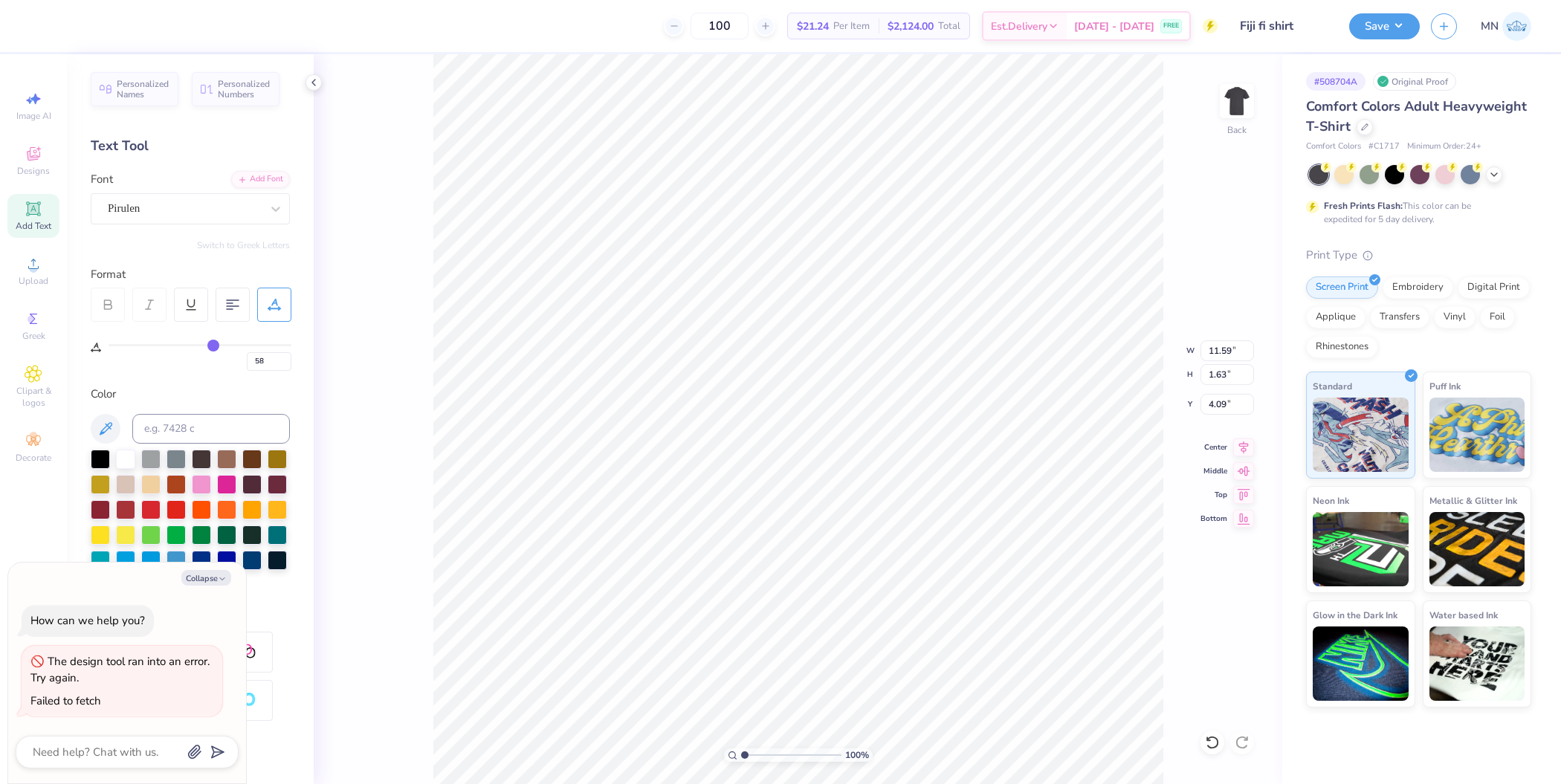
type input "59"
type input "60"
type input "61"
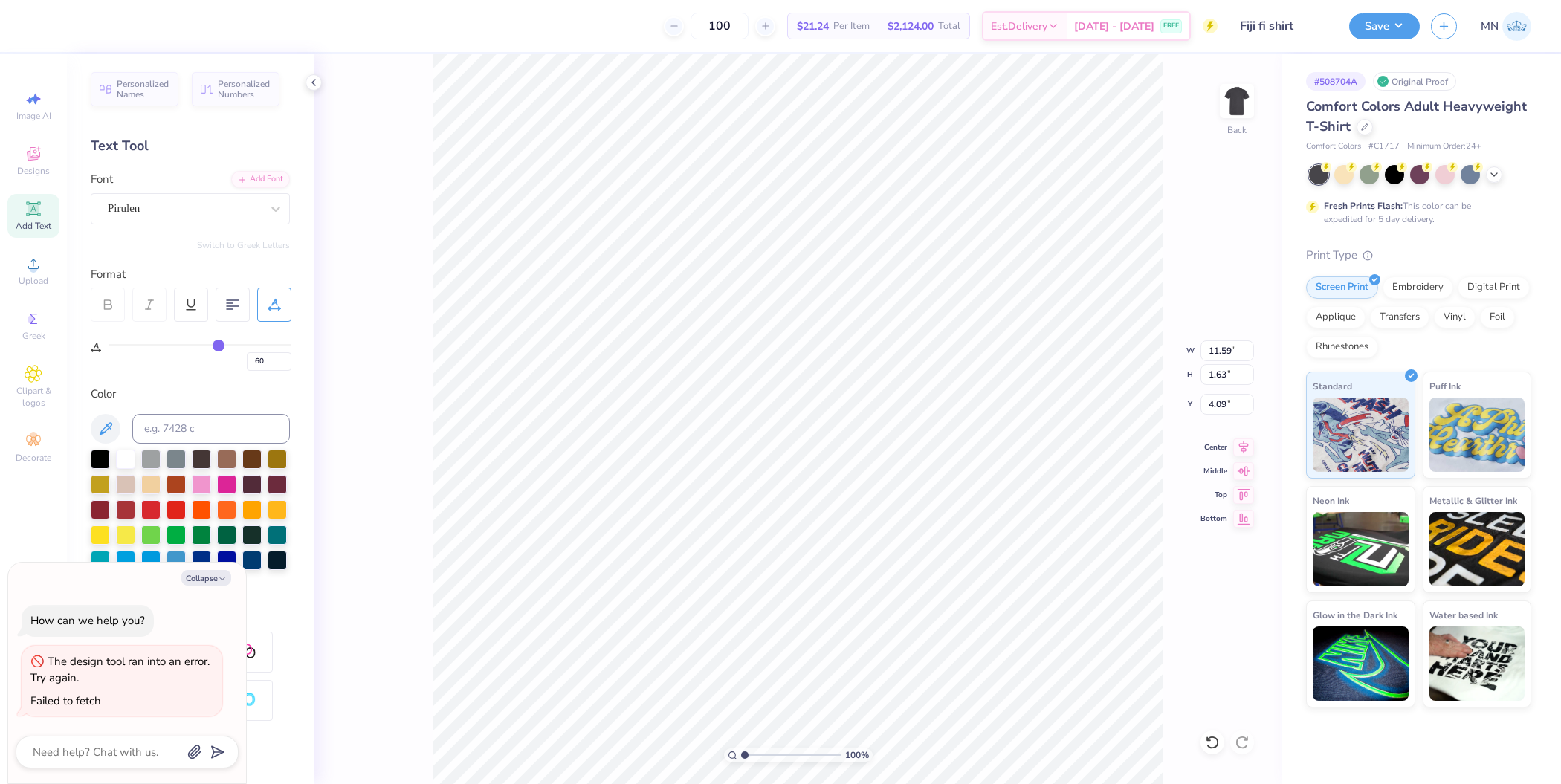
type input "61"
type input "62"
type input "63"
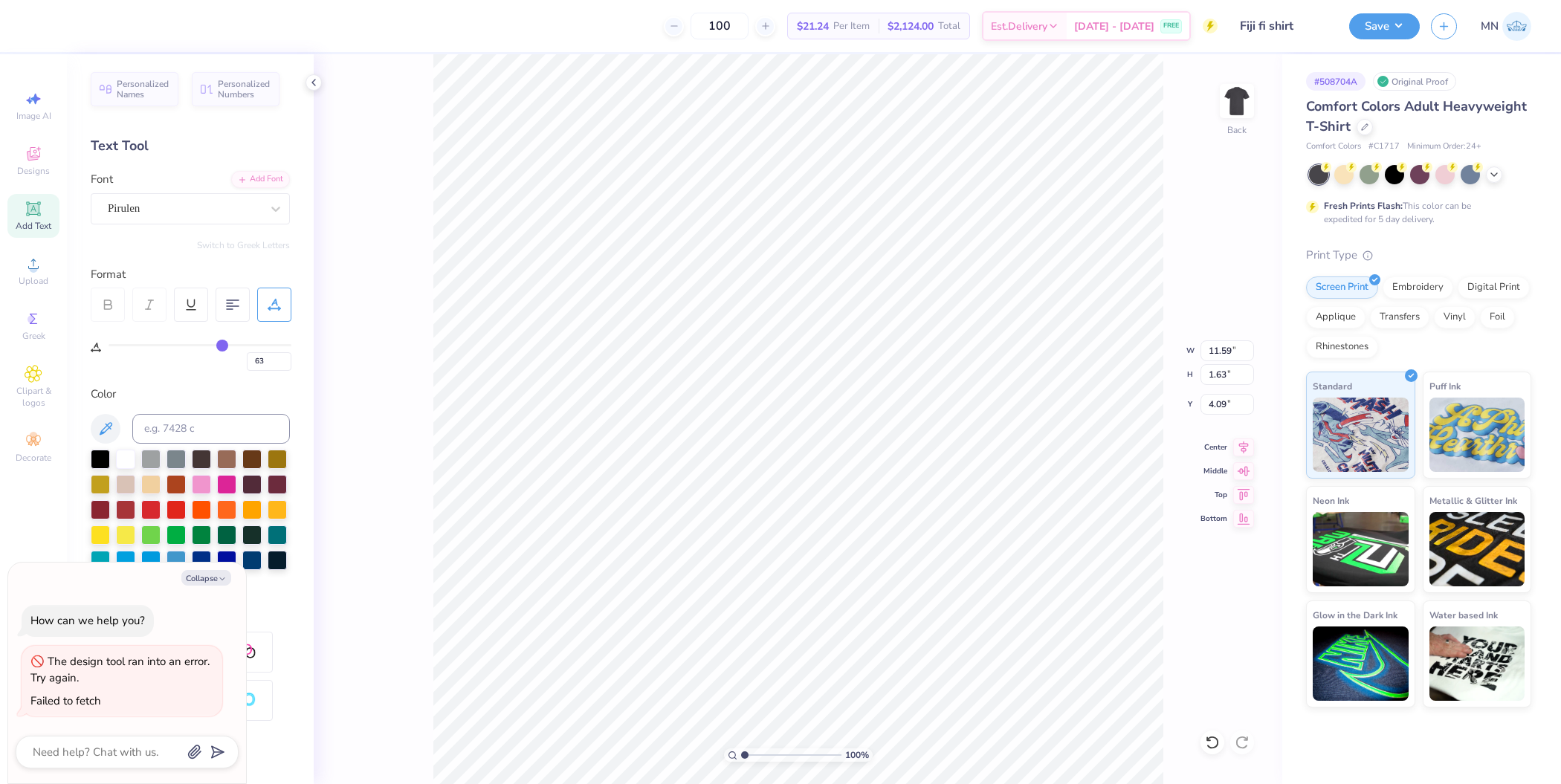
type input "64"
type input "65"
drag, startPoint x: 200, startPoint y: 340, endPoint x: 225, endPoint y: 344, distance: 25.3
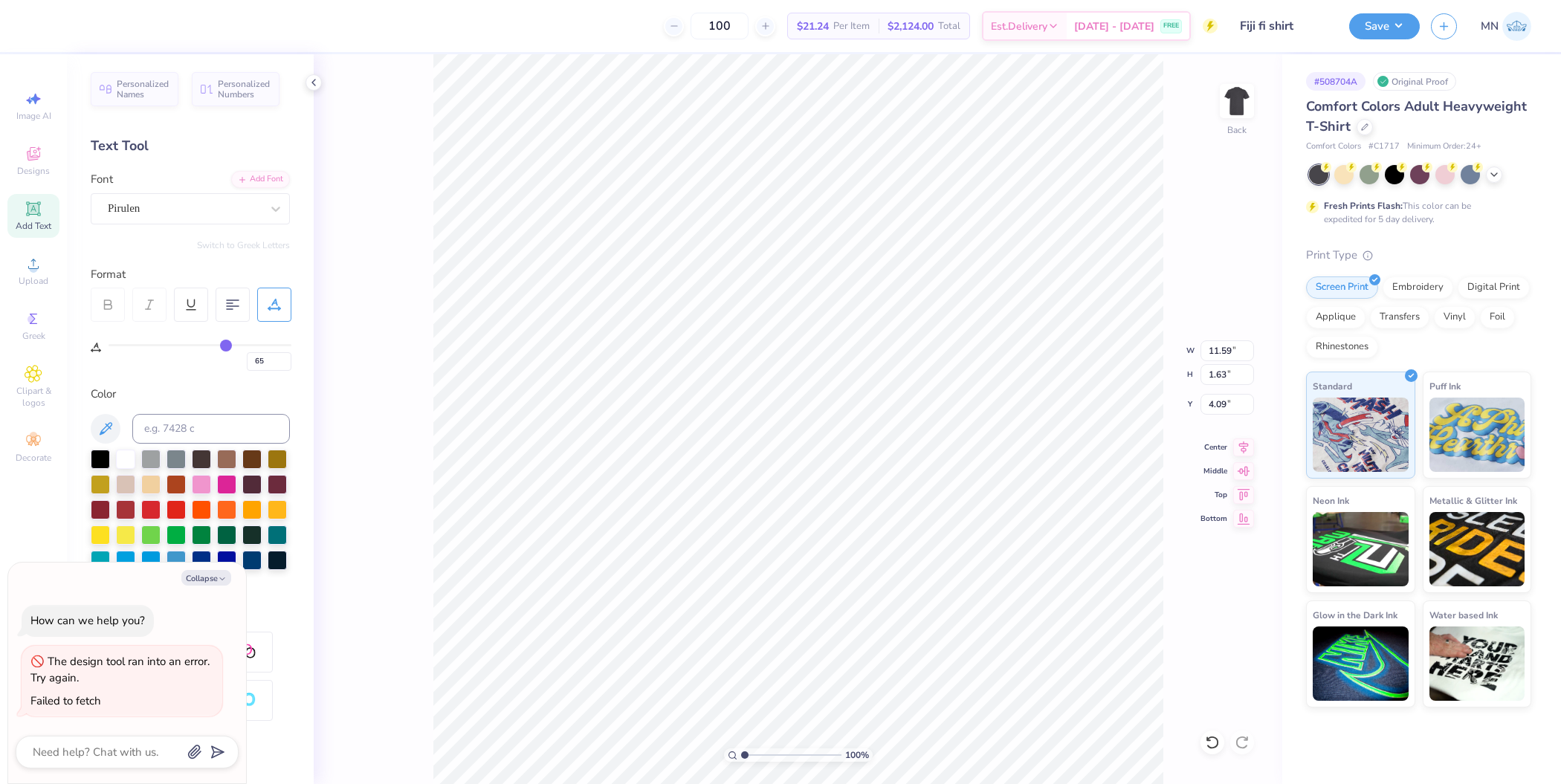
type input "65"
click at [225, 344] on input "range" at bounding box center [200, 345] width 183 height 2
type textarea "x"
type input "13.11"
type input "66"
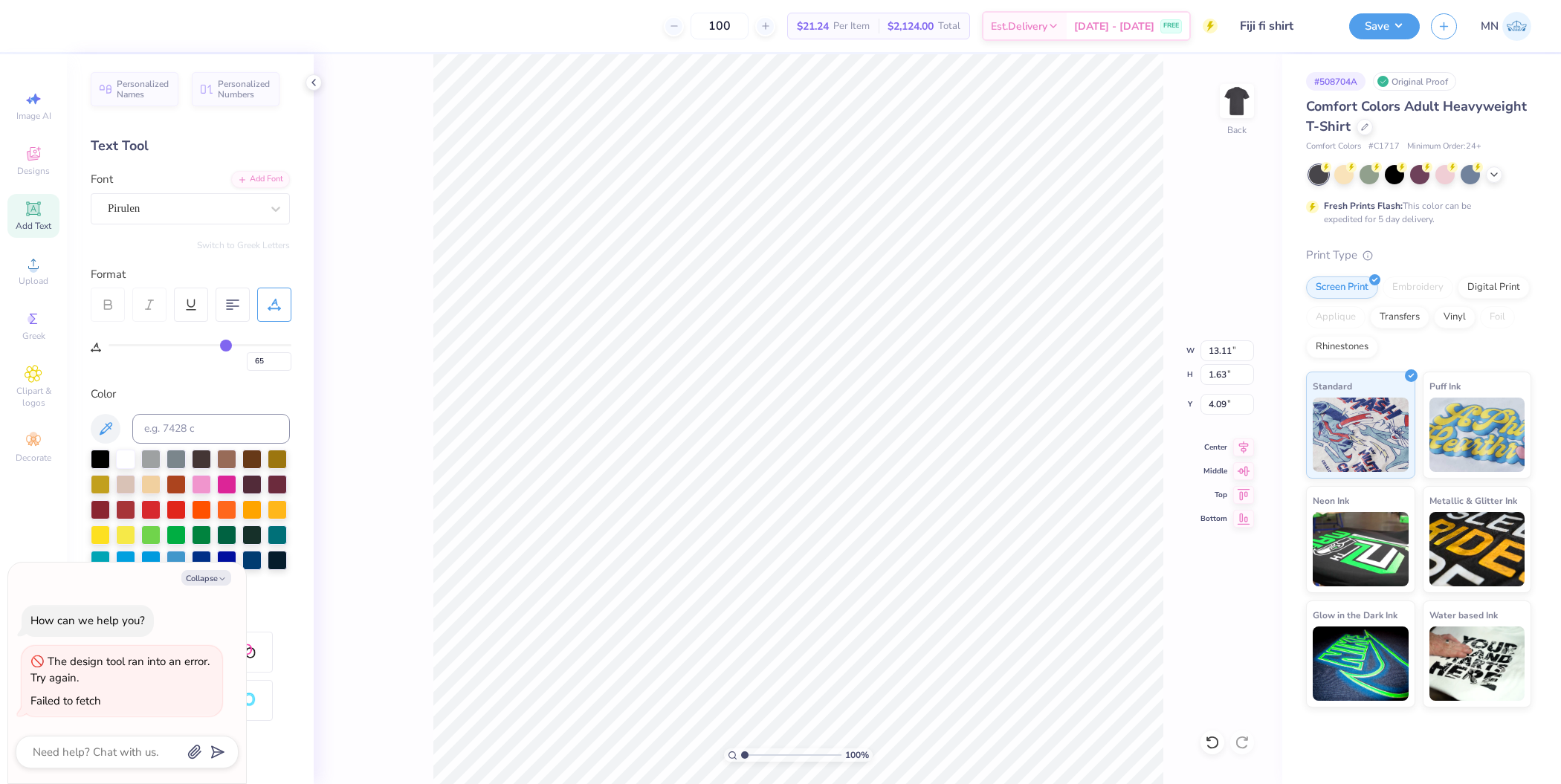
type input "66"
type input "67"
type input "68"
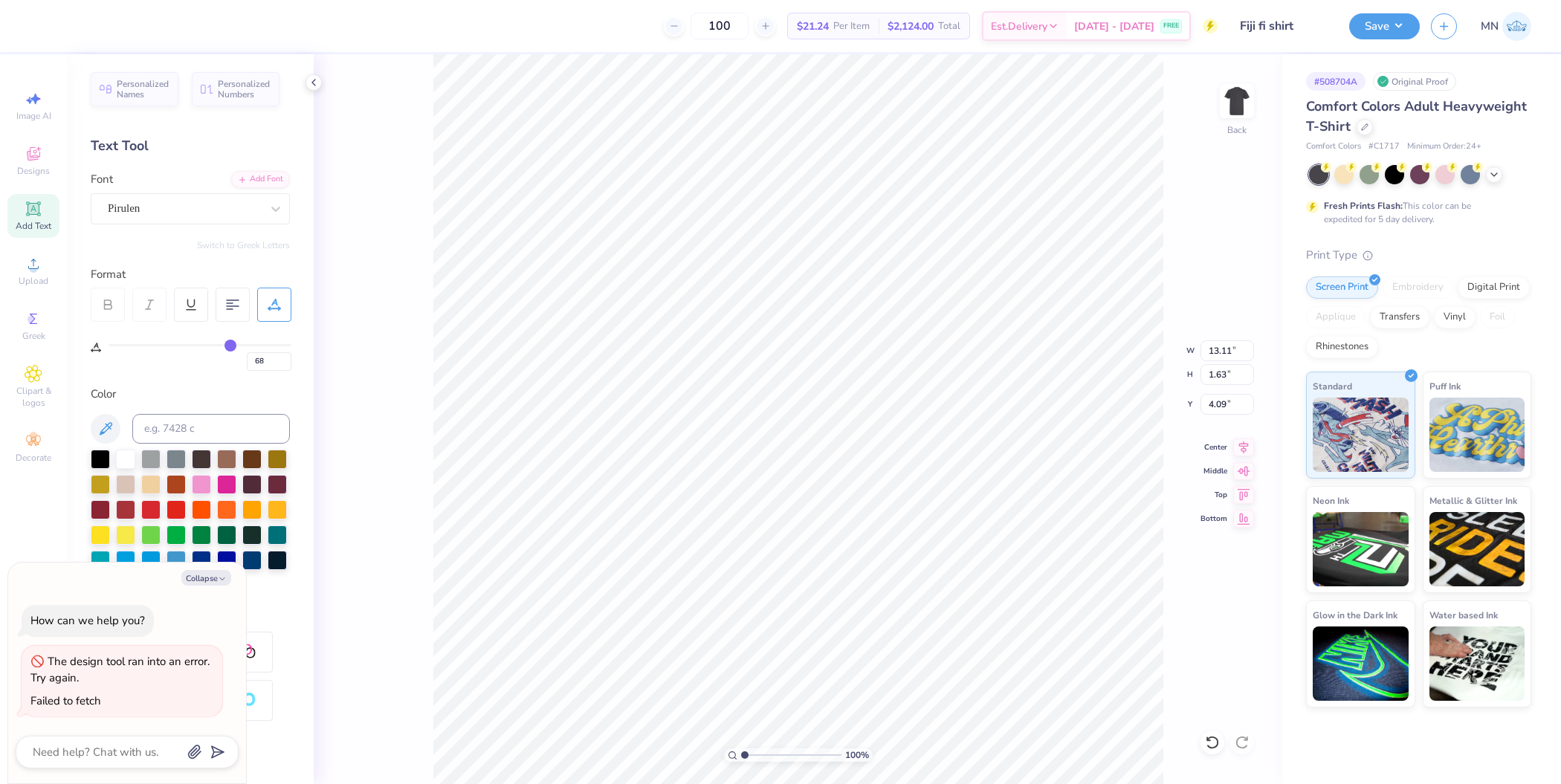
type input "69"
type input "71"
type input "72"
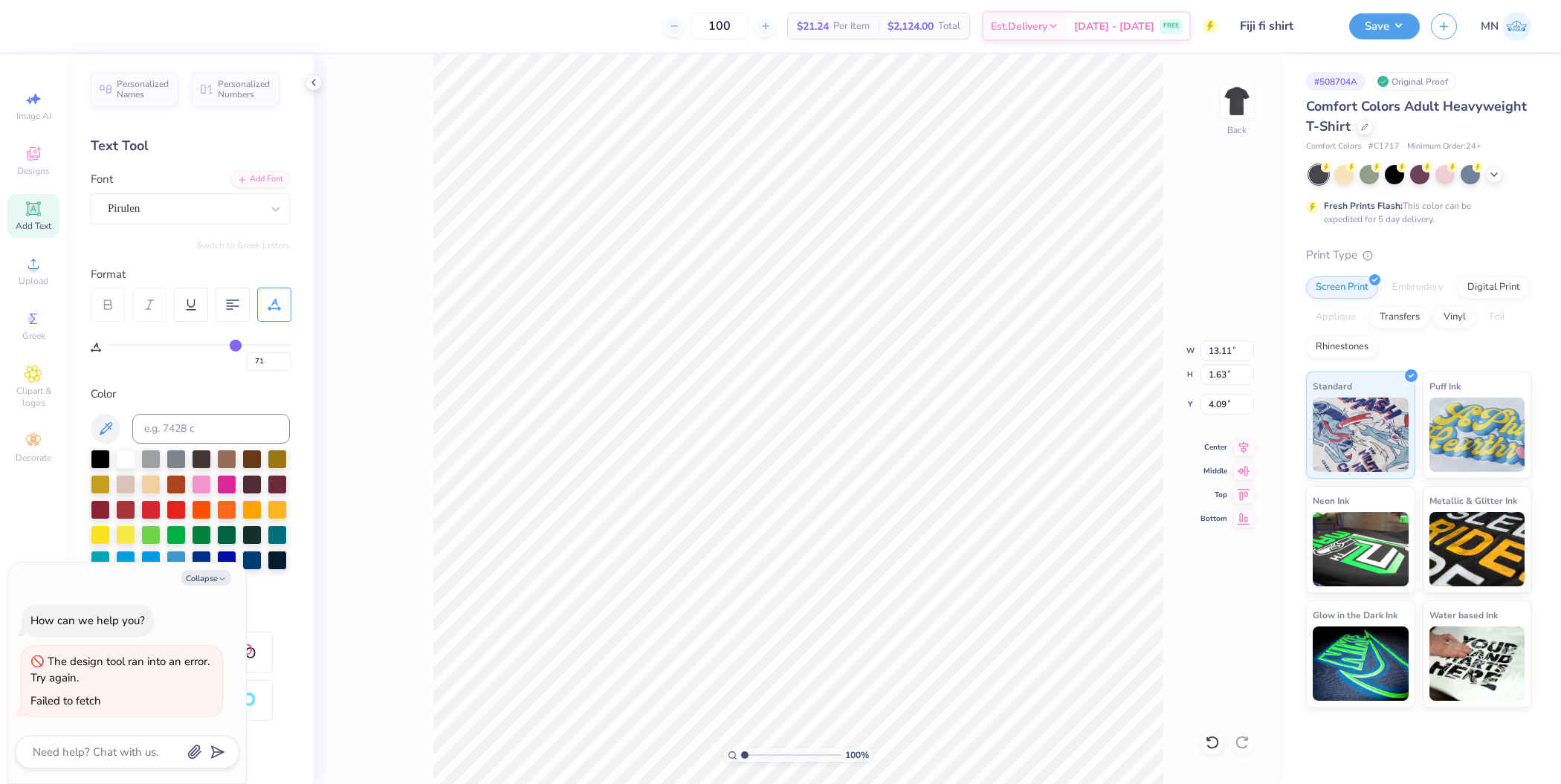
type input "72"
type input "73"
type input "74"
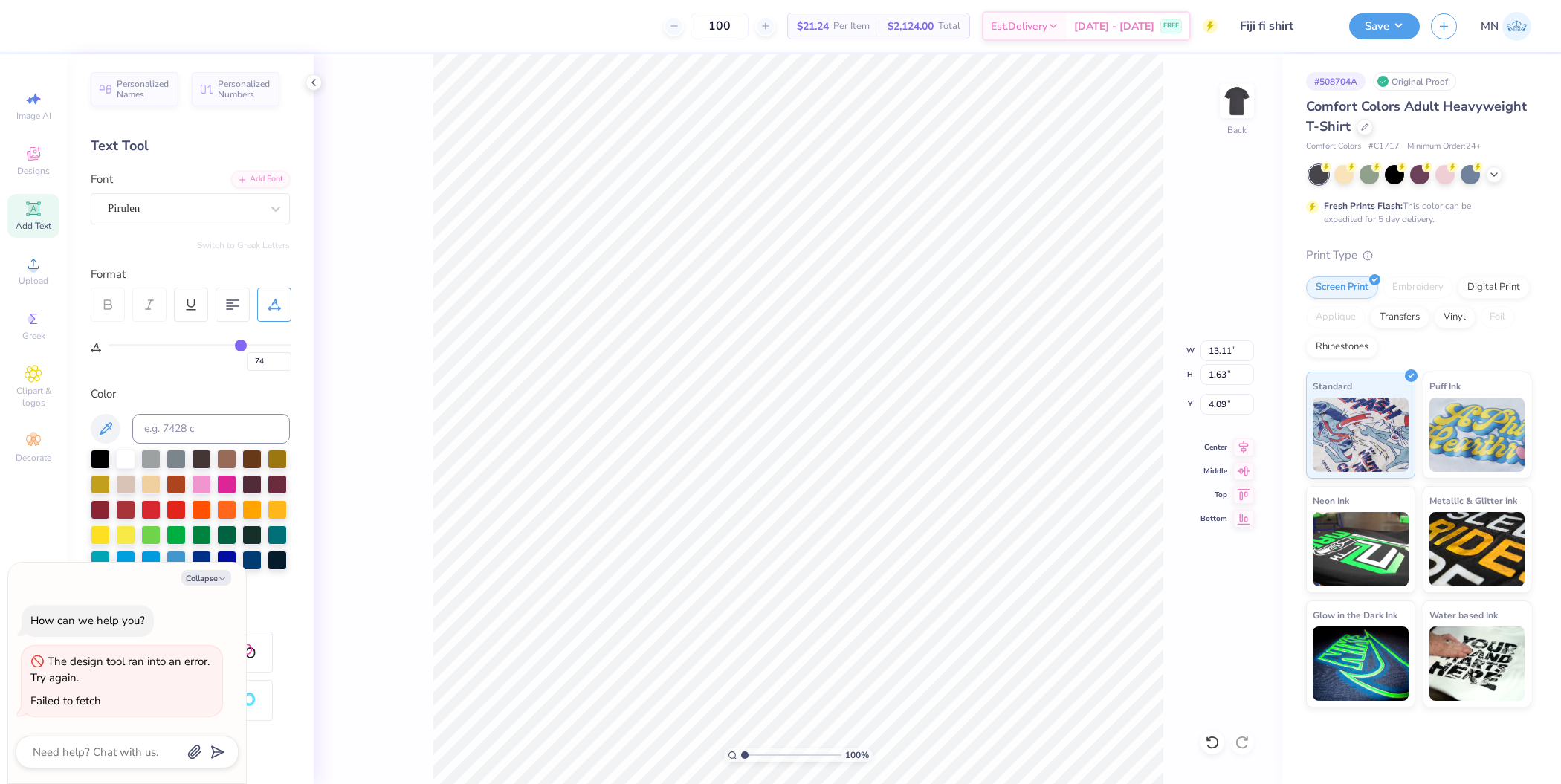
type input "75"
drag, startPoint x: 231, startPoint y: 344, endPoint x: 242, endPoint y: 344, distance: 11.0
type input "75"
click at [242, 344] on input "range" at bounding box center [200, 345] width 183 height 2
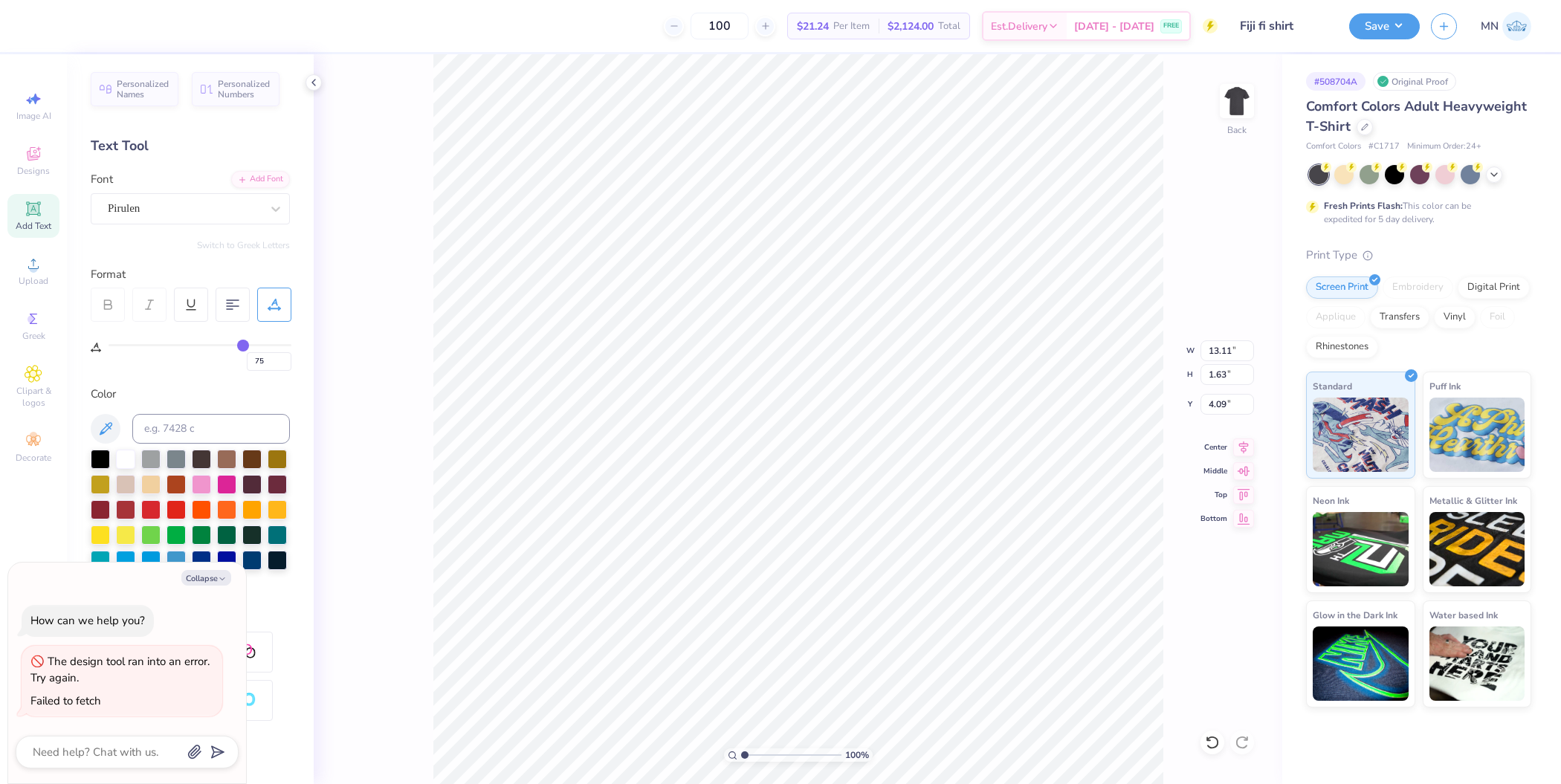
type textarea "x"
type input "13.81"
type input "77"
type input "79"
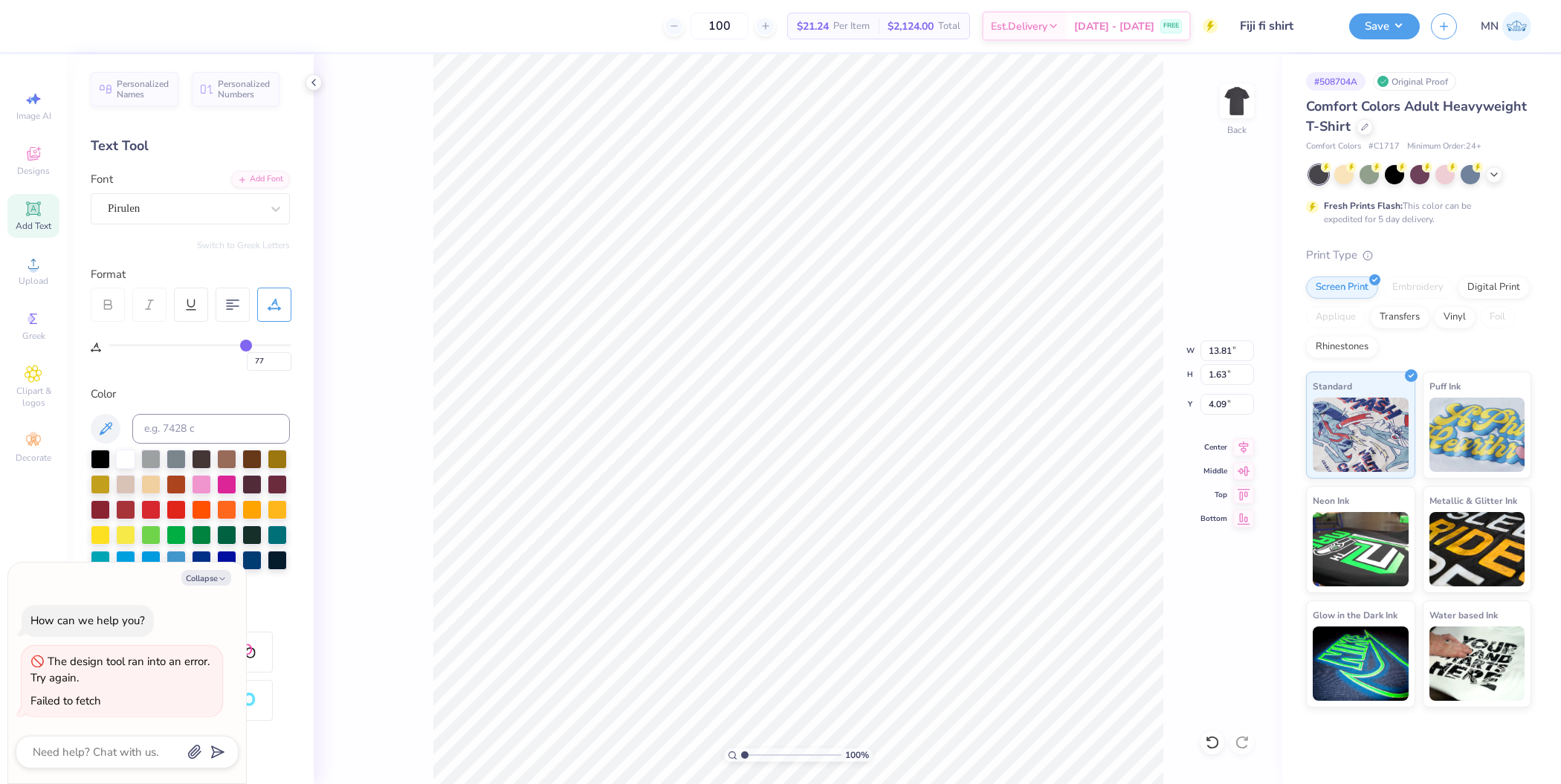
type input "79"
type input "84"
type input "92"
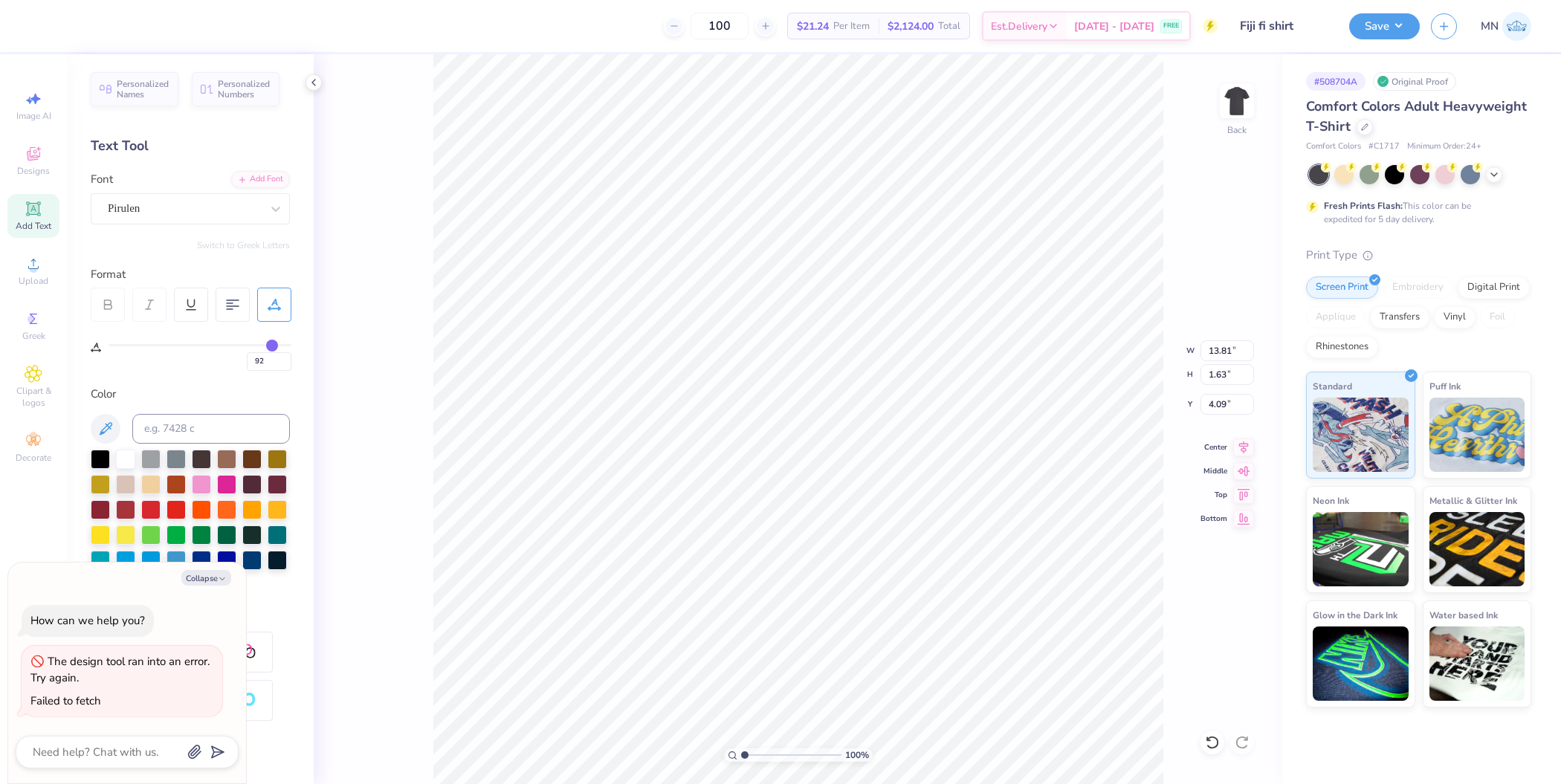
type input "100"
drag, startPoint x: 245, startPoint y: 343, endPoint x: 313, endPoint y: 343, distance: 68.0
type input "100"
click at [292, 344] on input "range" at bounding box center [200, 345] width 183 height 2
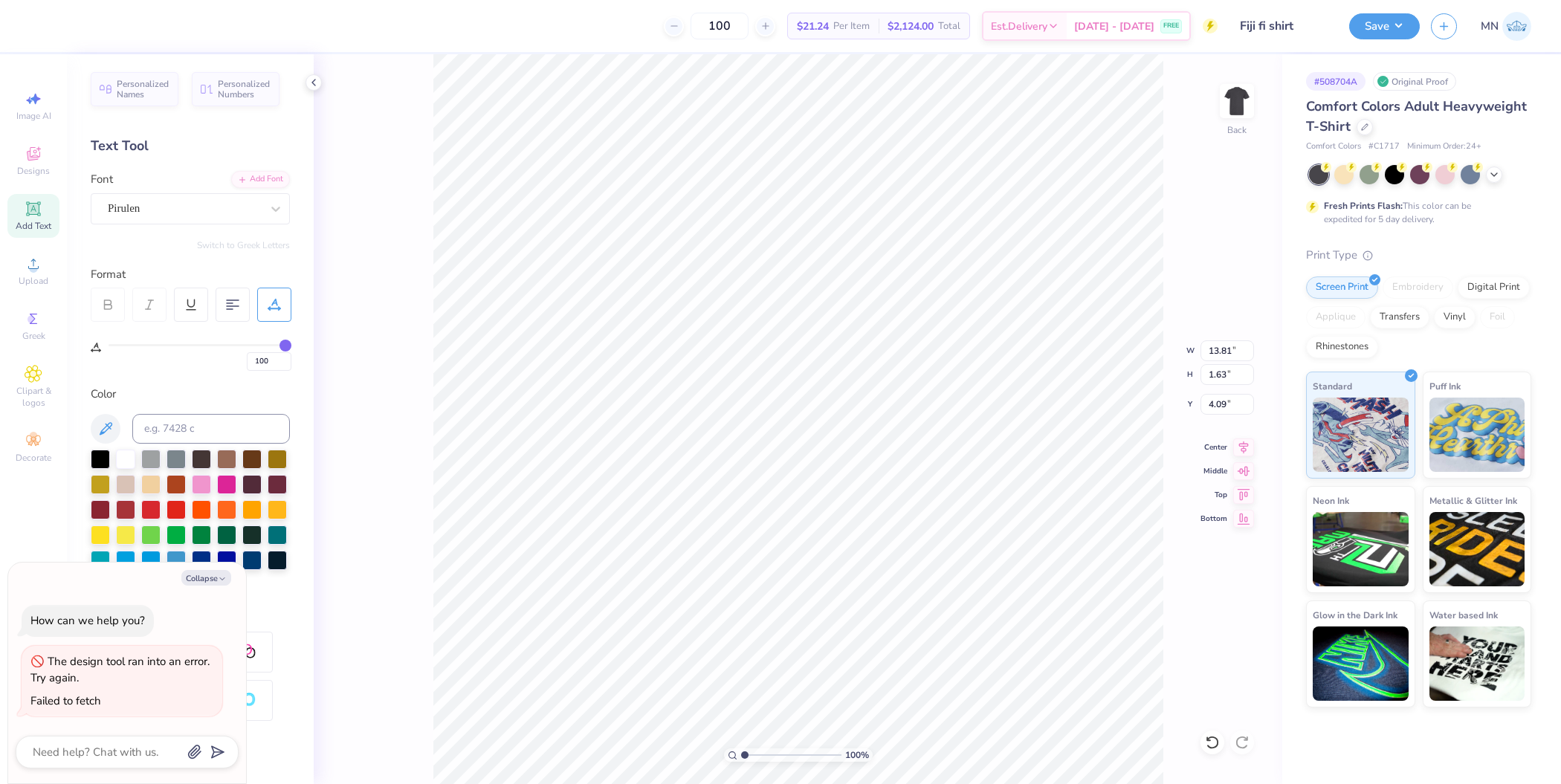
type textarea "x"
type input "14.17"
type input "1.48"
type input "4.16"
type textarea "x"
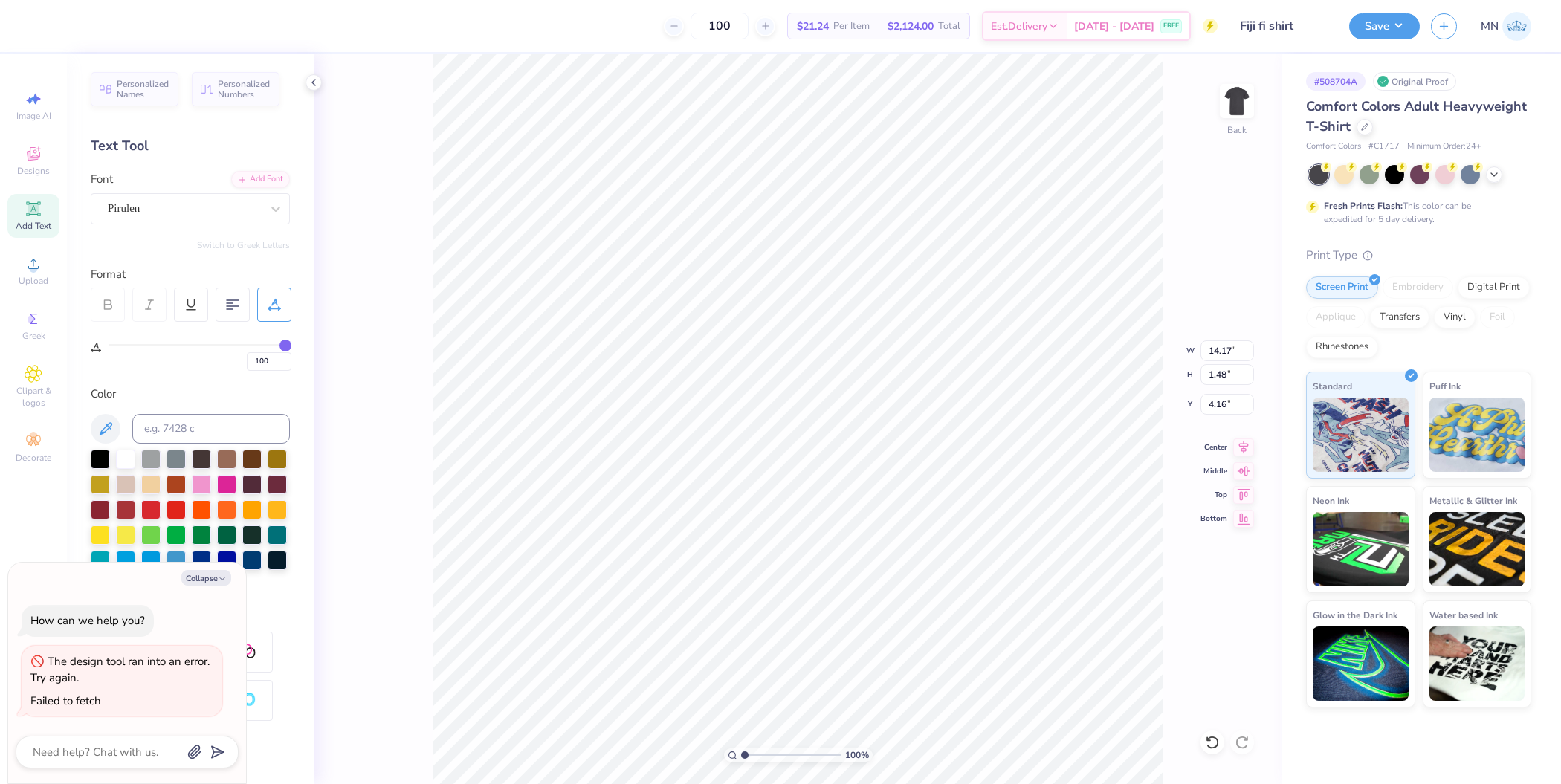
type input "6.22"
type input "0.65"
type input "4.99"
type textarea "x"
type input "4.75"
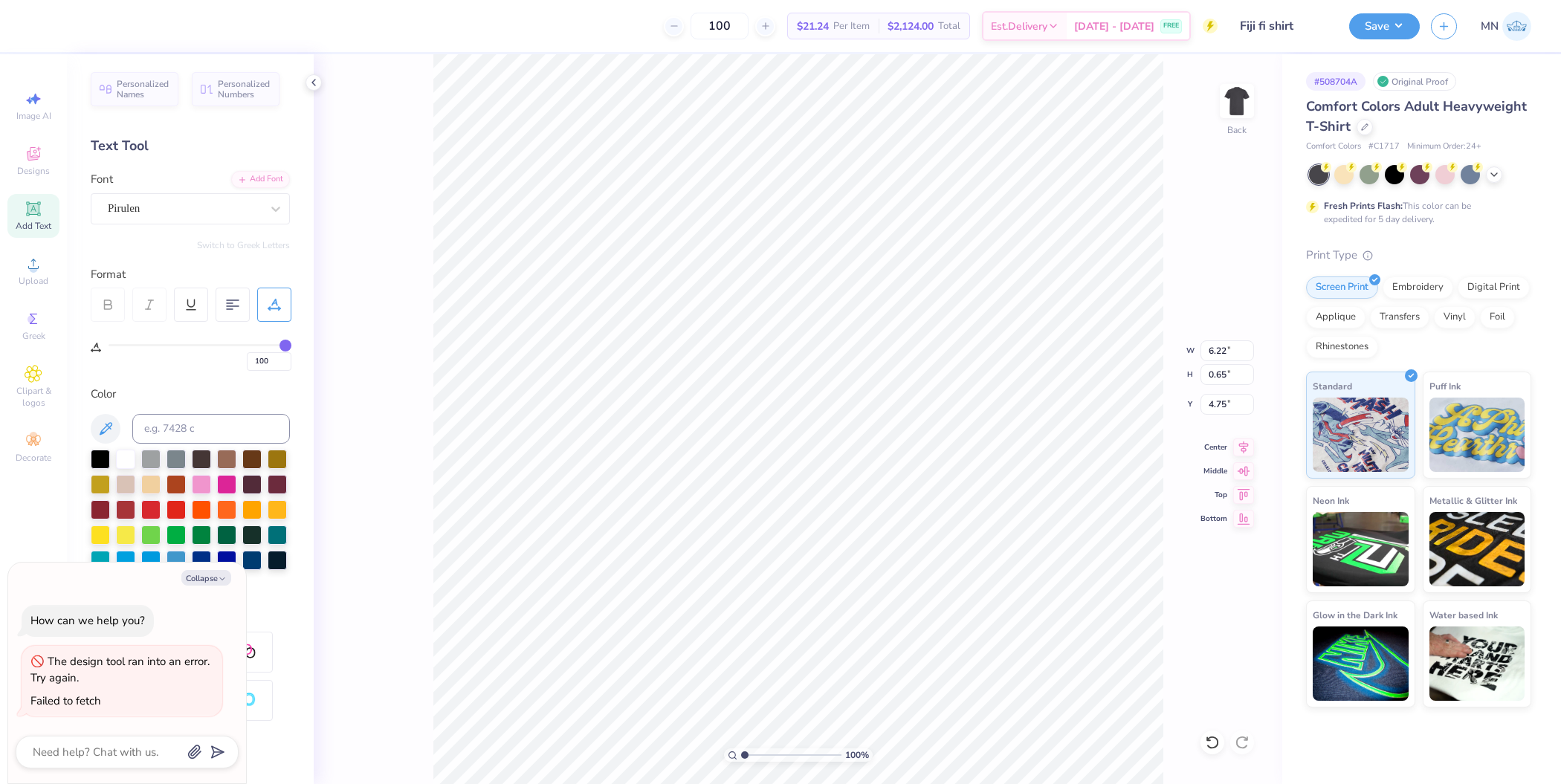
type textarea "x"
type input "9.00"
type input "7.14"
type input "4.48"
type textarea "x"
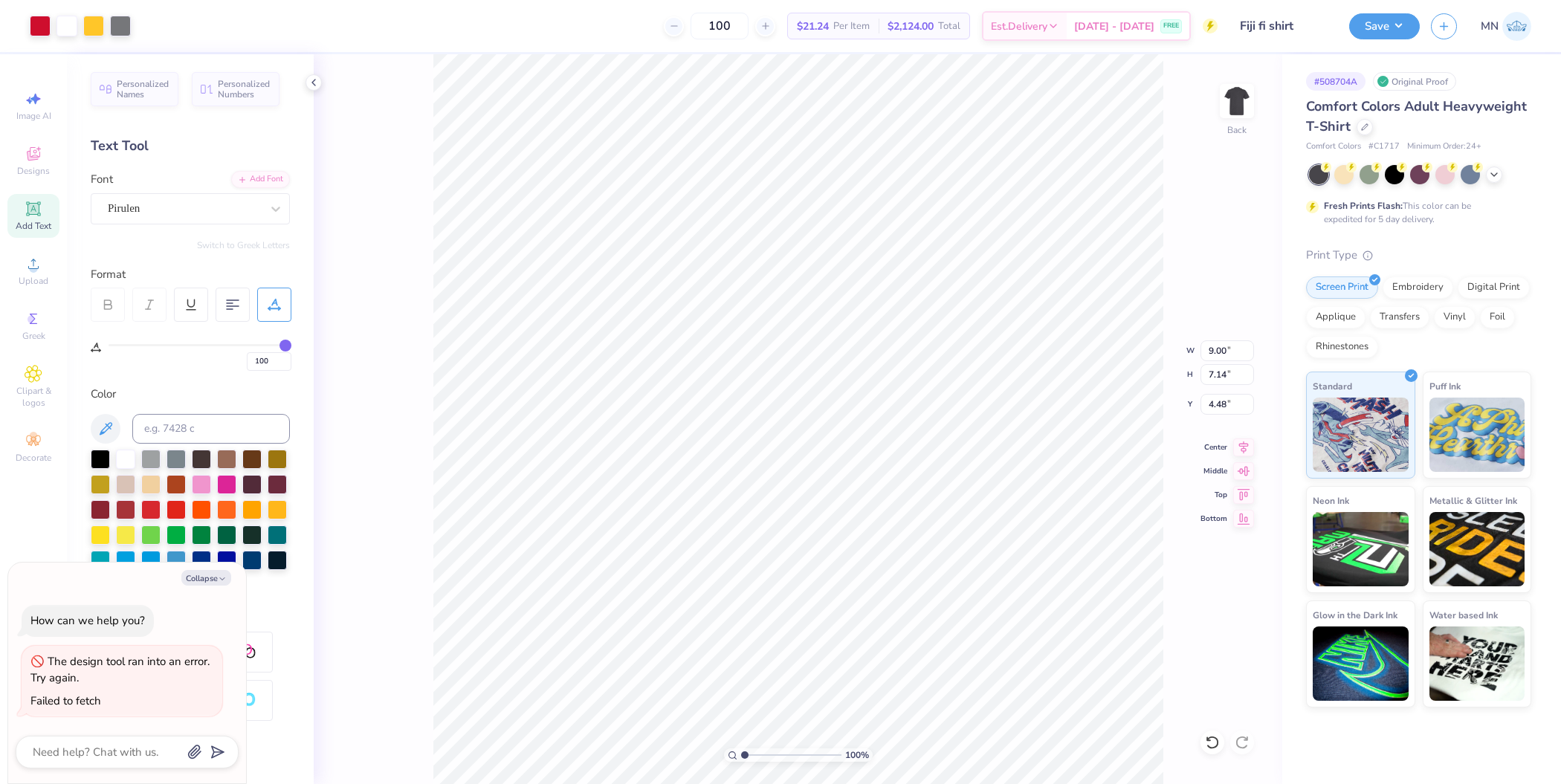
type input "6.22"
type input "0.65"
type input "4.75"
click at [45, 210] on div "Add Text" at bounding box center [33, 216] width 52 height 44
type textarea "x"
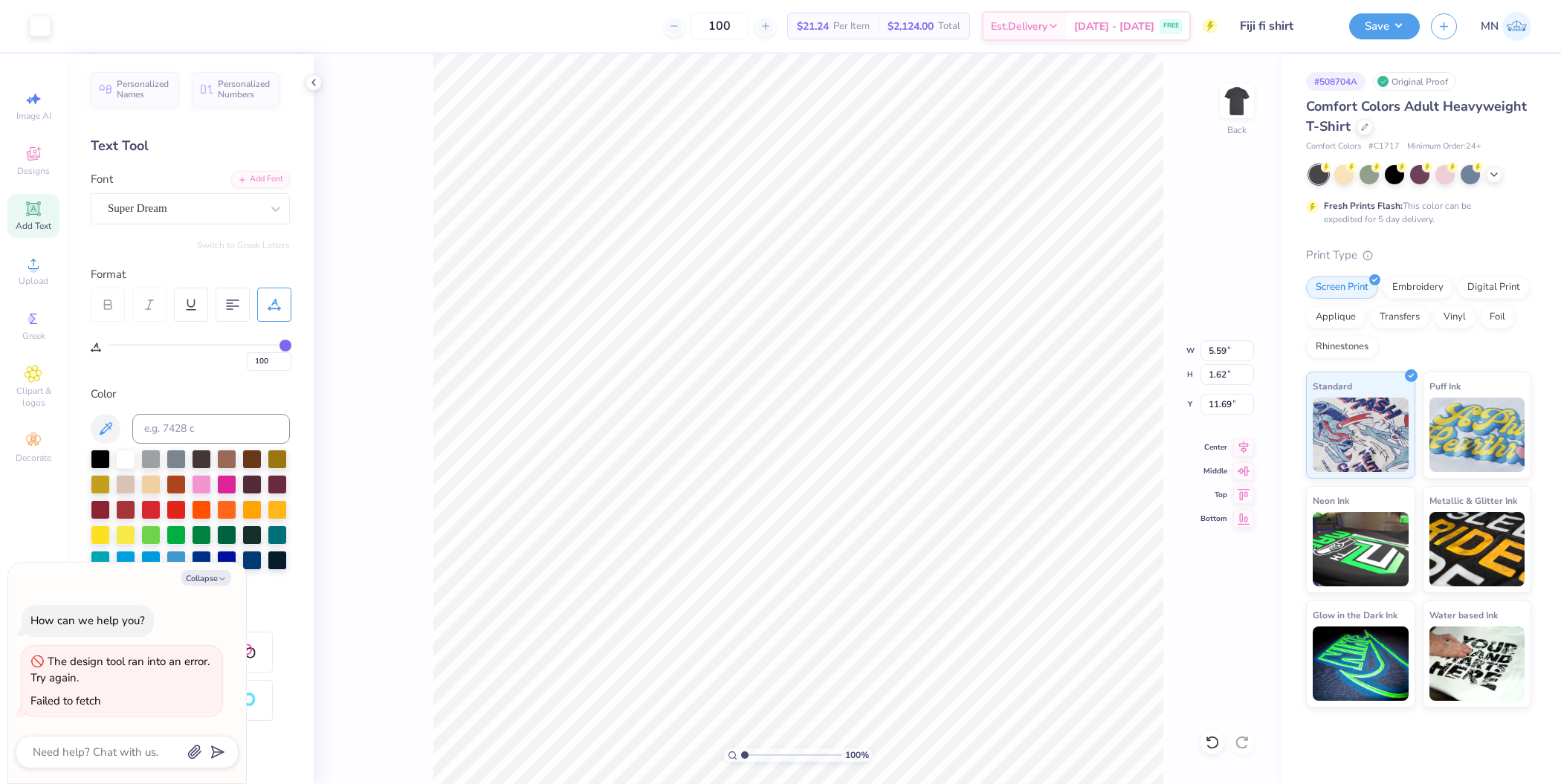
type input "0"
type textarea "x"
type input "9.00"
type input "7.14"
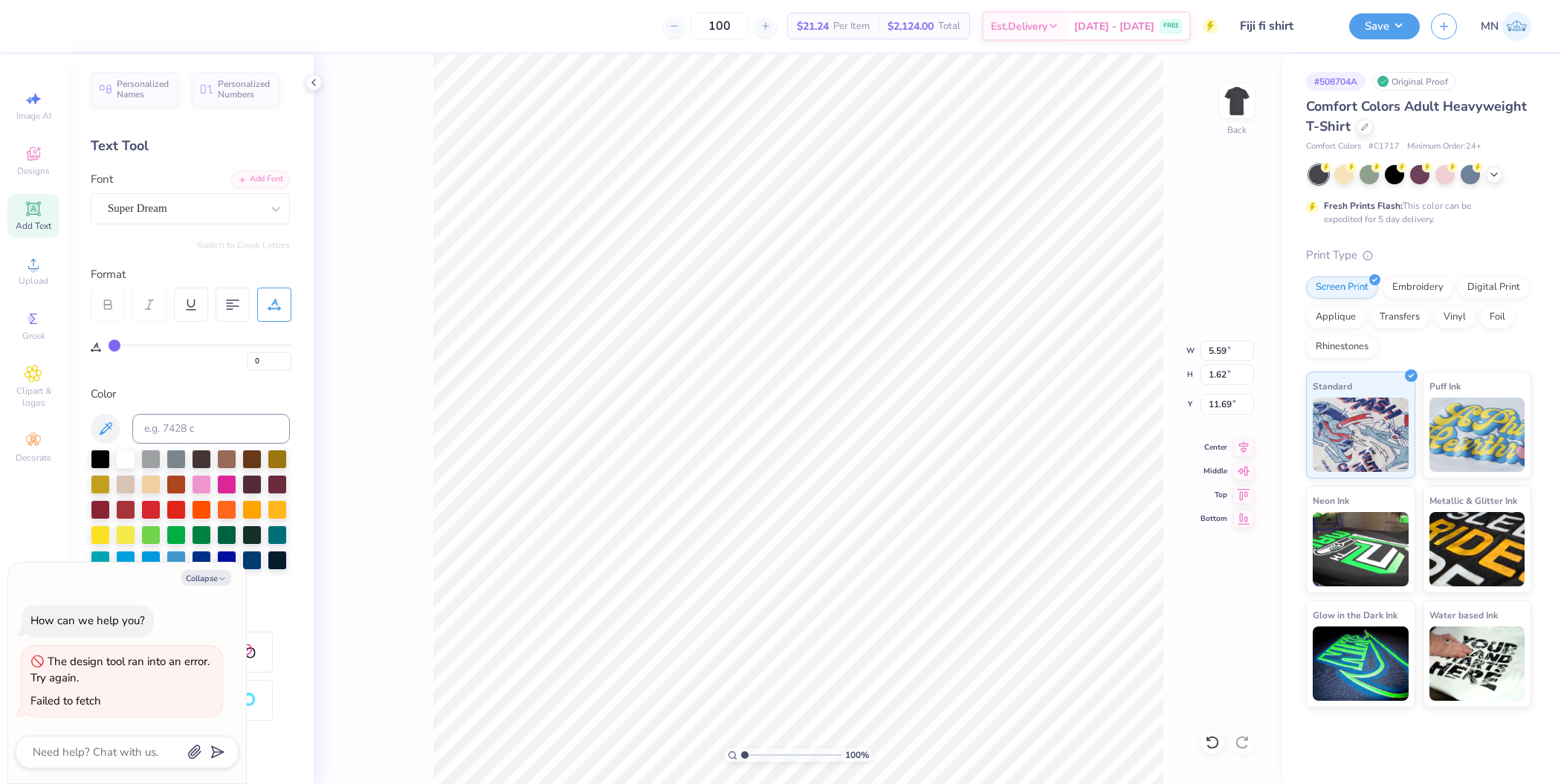
type input "4.48"
type textarea "x"
type input "5.59"
type input "1.62"
type input "11.69"
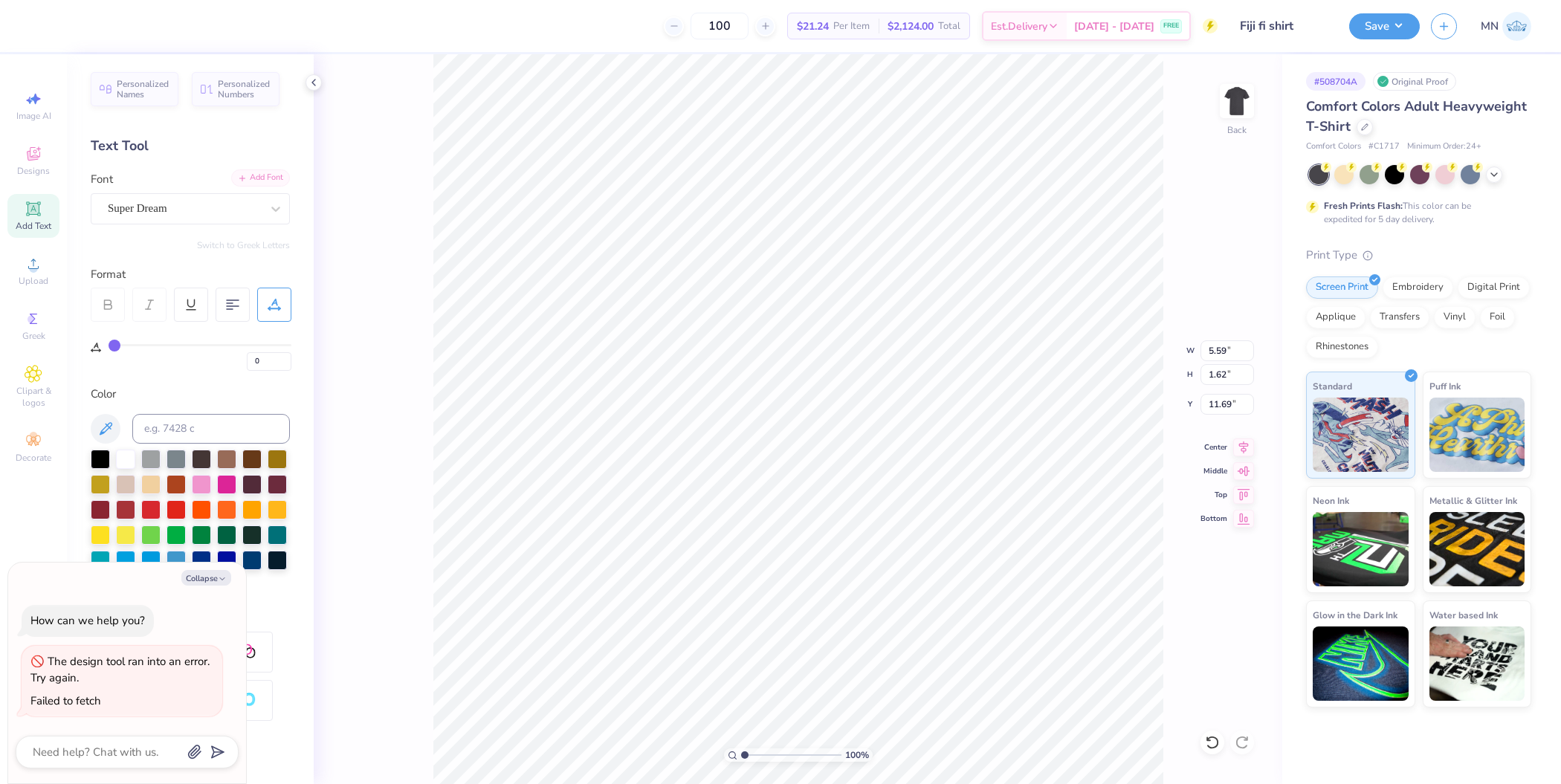
click at [244, 171] on div "Add Font" at bounding box center [260, 178] width 59 height 17
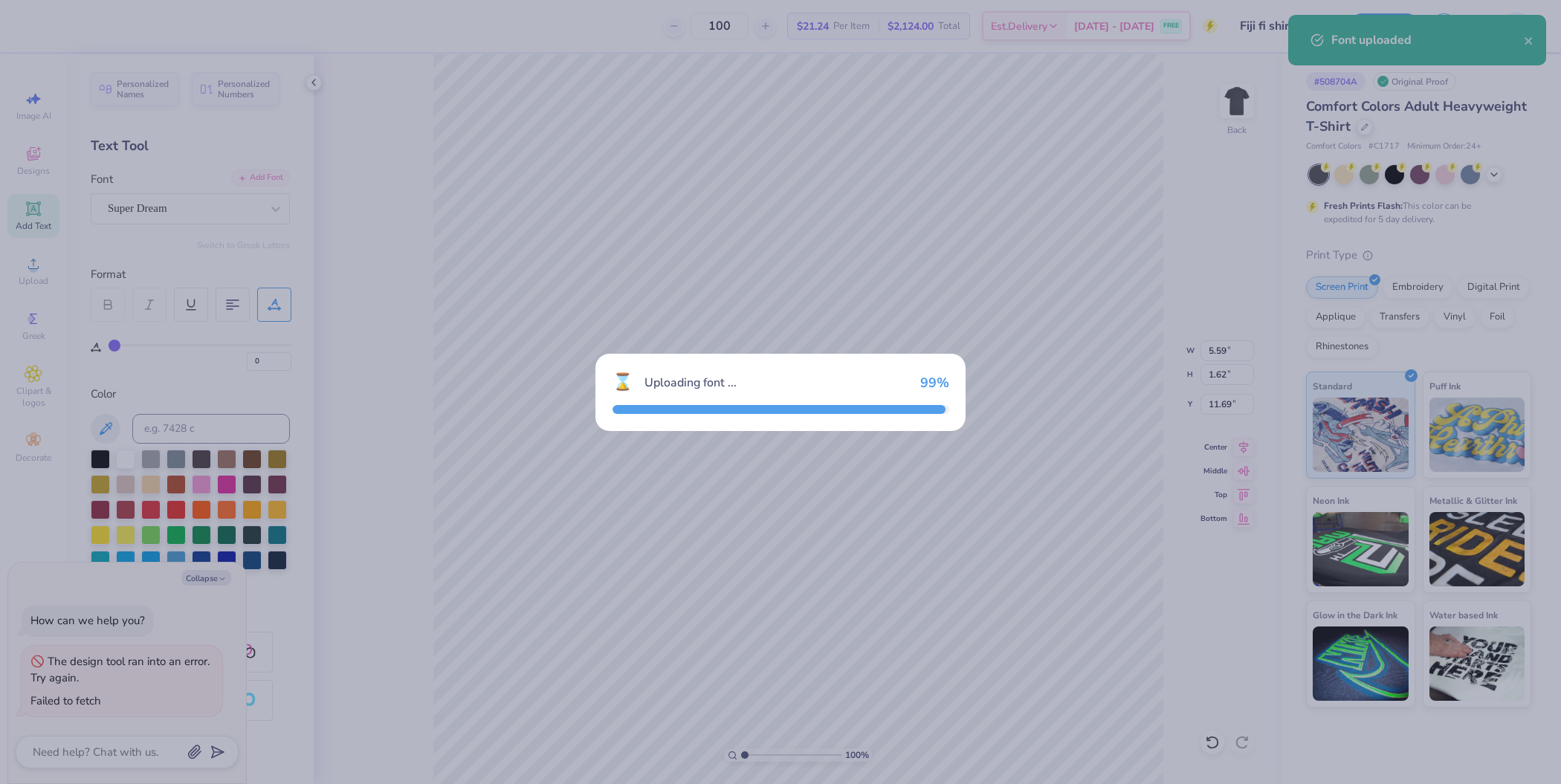
type textarea "x"
type input "5.65"
type input "1.32"
type input "11.84"
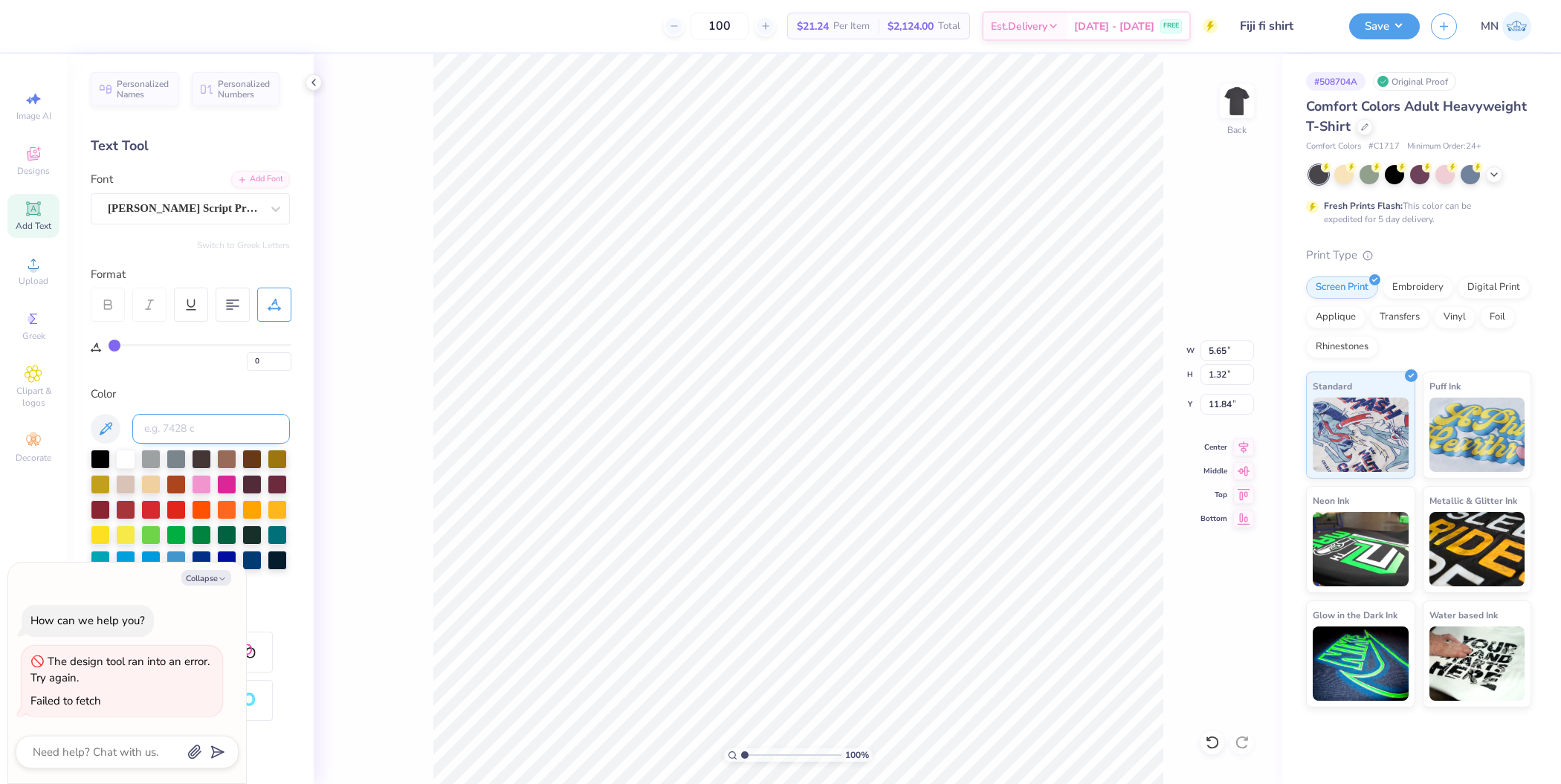
click at [219, 433] on input at bounding box center [211, 428] width 158 height 30
type input "186"
type textarea "x"
type textarea "W"
type textarea "x"
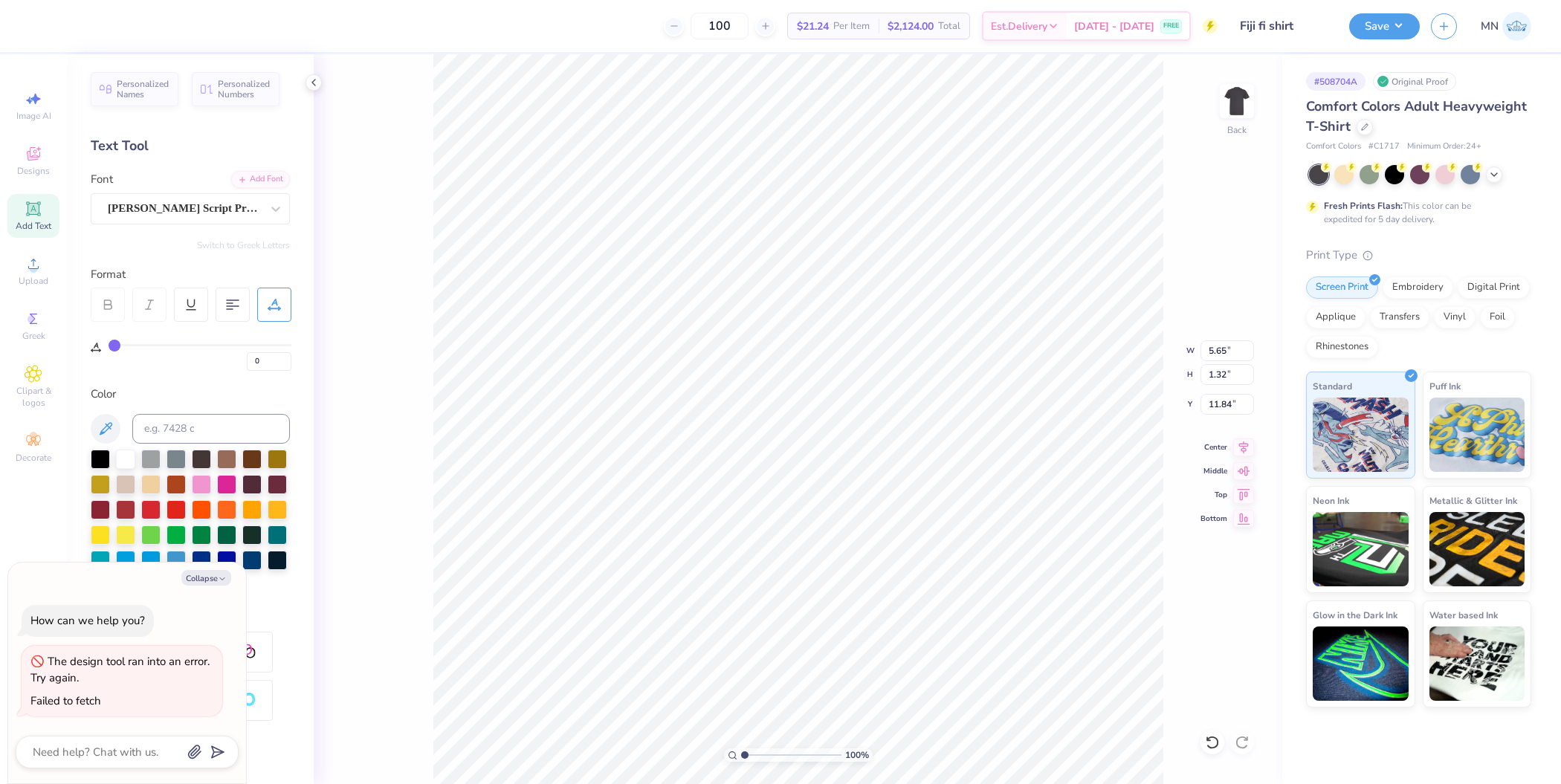
type textarea "Wo"
type textarea "x"
type textarea "Wor"
type textarea "x"
type textarea "Worl"
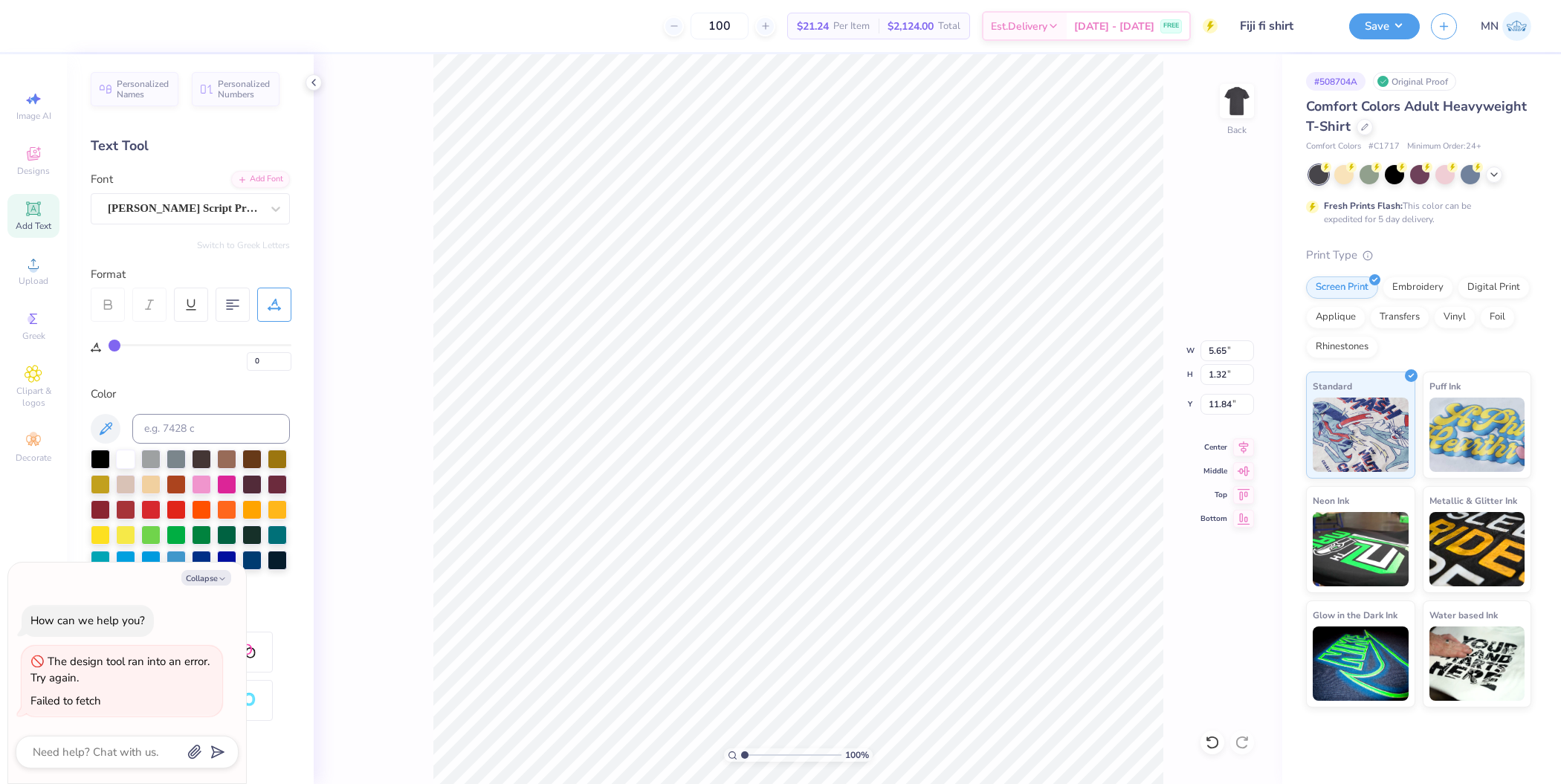
type textarea "x"
type textarea "World"
type textarea "x"
type textarea "World"
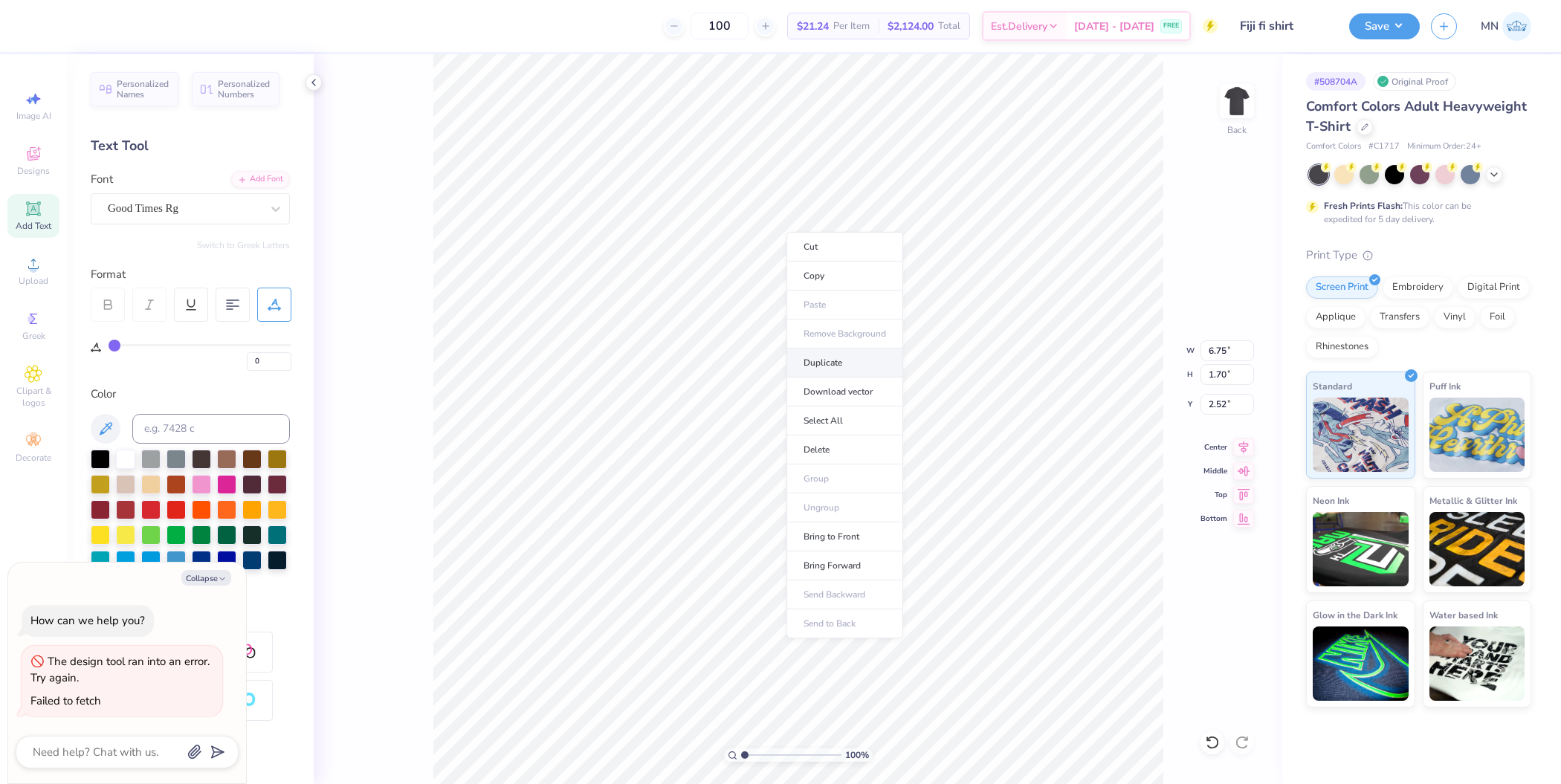
click at [859, 367] on li "Duplicate" at bounding box center [844, 363] width 117 height 29
click at [874, 539] on li "Group" at bounding box center [869, 544] width 117 height 29
click at [866, 363] on li "Cut" at bounding box center [868, 361] width 117 height 30
click at [1228, 345] on input "4.19" at bounding box center [1227, 351] width 54 height 21
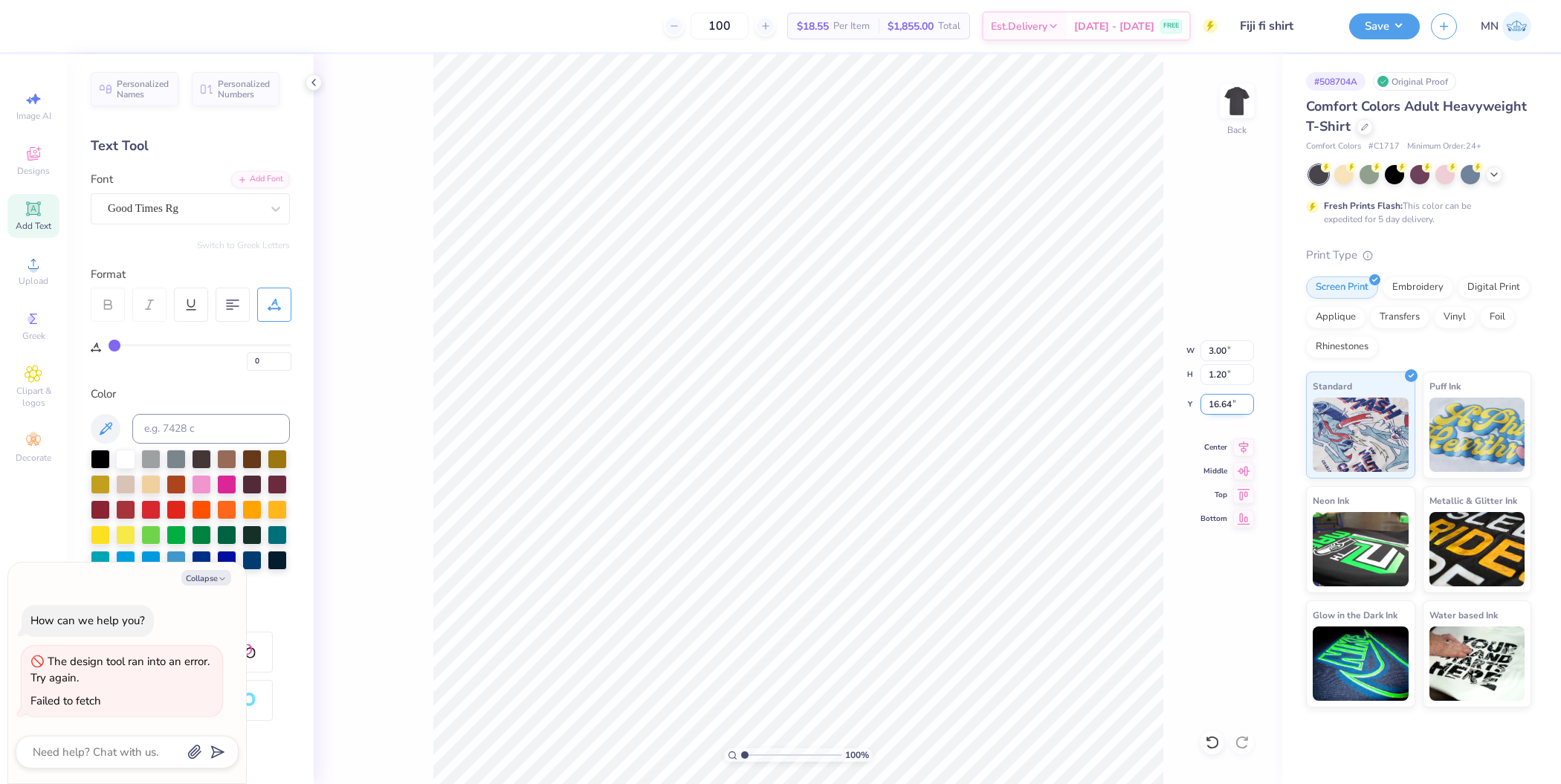
click at [1223, 406] on input "16.64" at bounding box center [1227, 403] width 54 height 21
click at [1241, 112] on img at bounding box center [1236, 100] width 59 height 59
click at [881, 338] on li "Paste" at bounding box center [880, 337] width 117 height 29
click at [1225, 369] on input "11.12" at bounding box center [1227, 374] width 54 height 21
click at [1222, 398] on input "3.28" at bounding box center [1227, 403] width 54 height 21
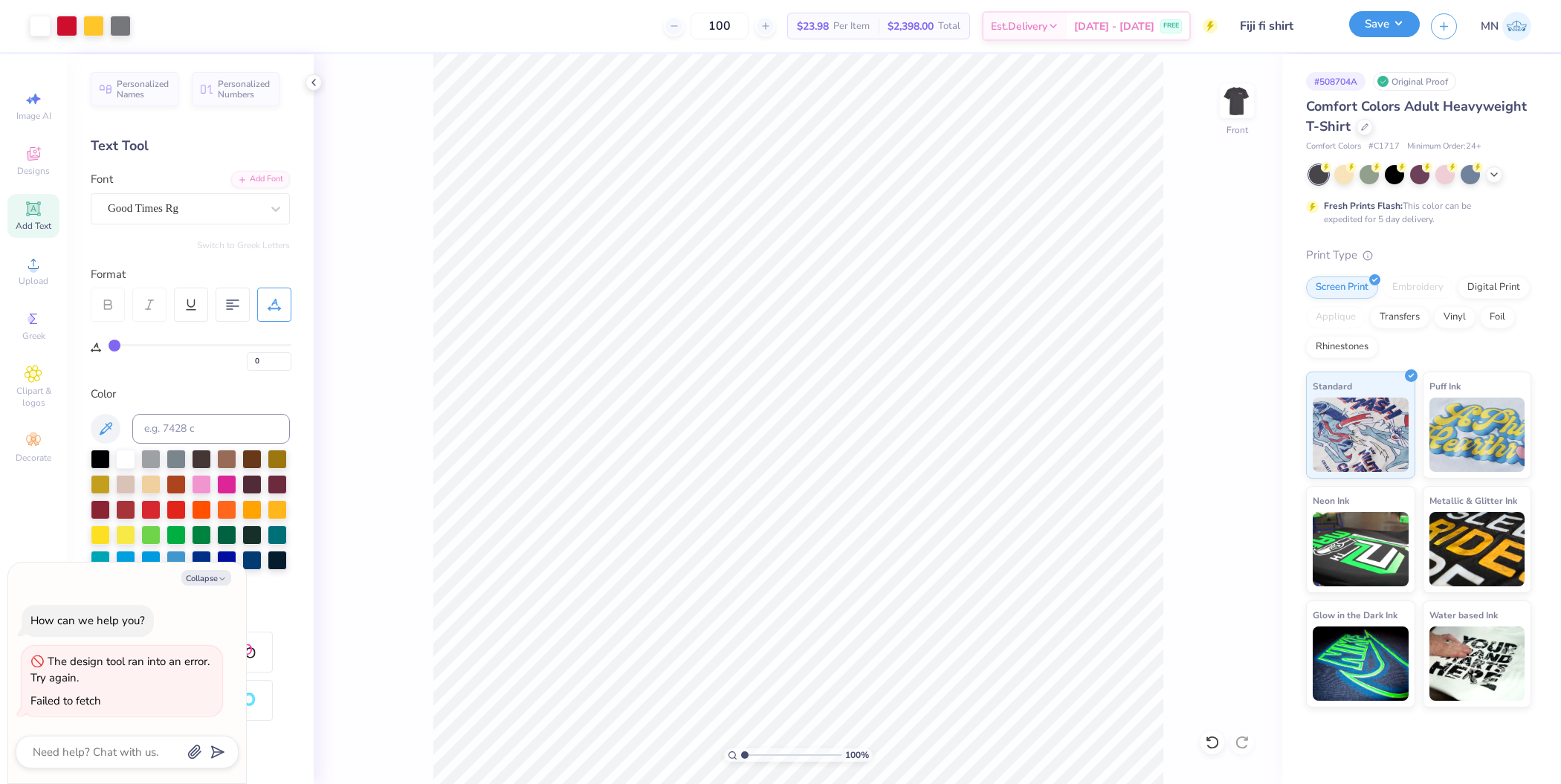
click at [1248, 35] on button "Save" at bounding box center [1384, 24] width 71 height 26
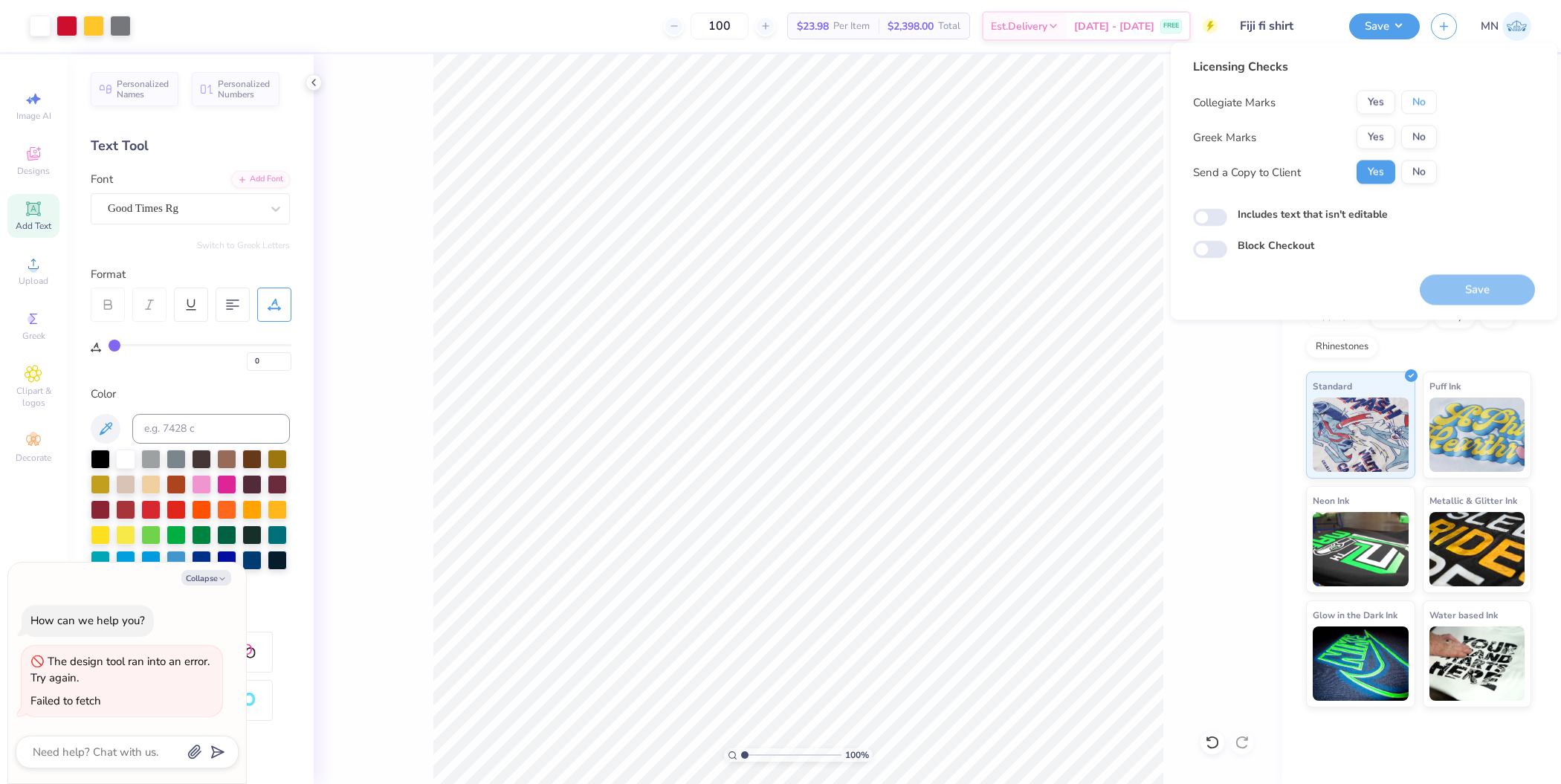
drag, startPoint x: 1435, startPoint y: 103, endPoint x: 1399, endPoint y: 124, distance: 41.7
click at [1248, 103] on button "No" at bounding box center [1419, 103] width 36 height 24
drag, startPoint x: 1399, startPoint y: 124, endPoint x: 1441, endPoint y: 376, distance: 255.5
click at [1248, 136] on button "Yes" at bounding box center [1375, 138] width 39 height 24
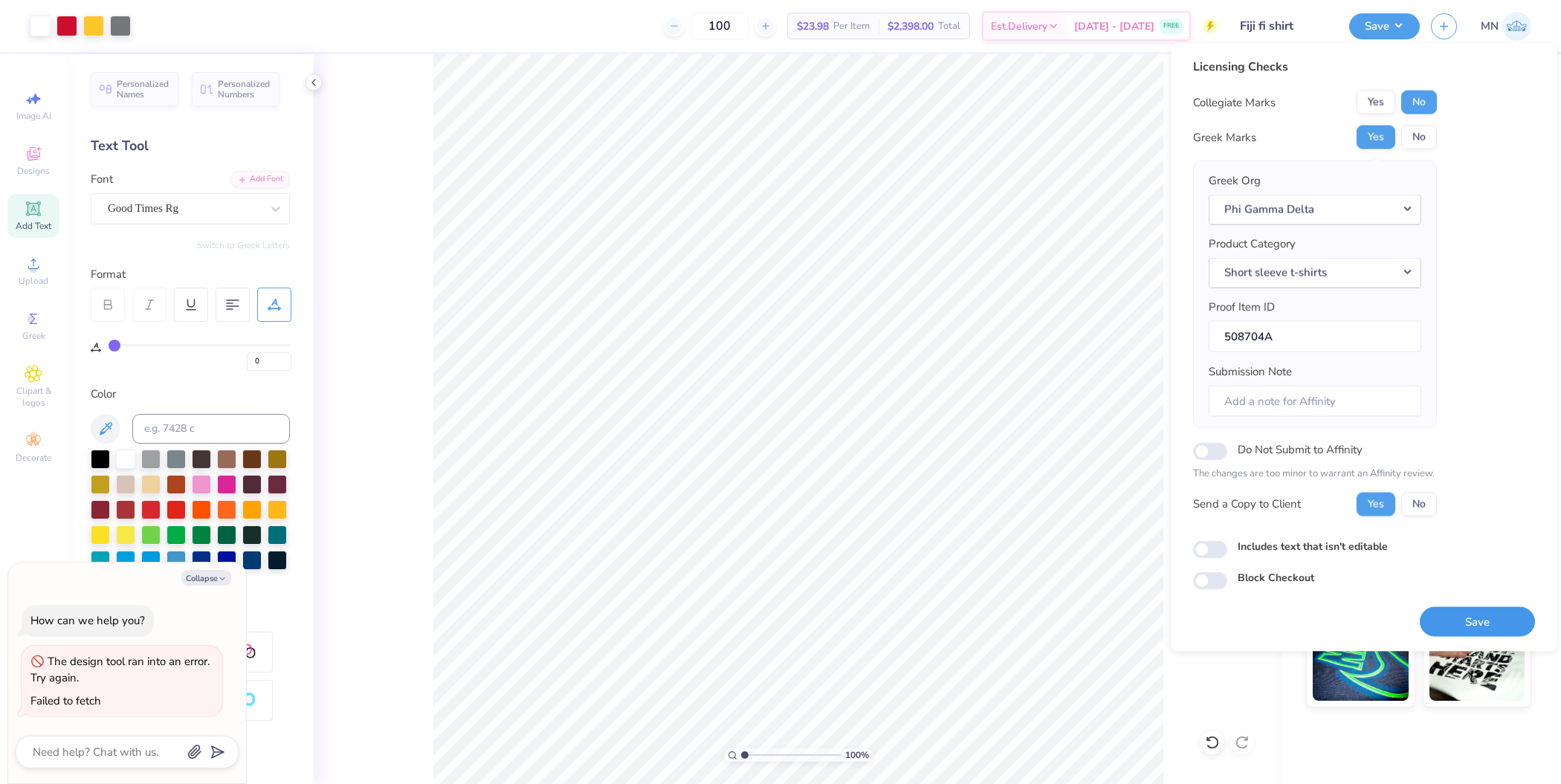
click at [1248, 610] on button "Save" at bounding box center [1477, 621] width 115 height 30
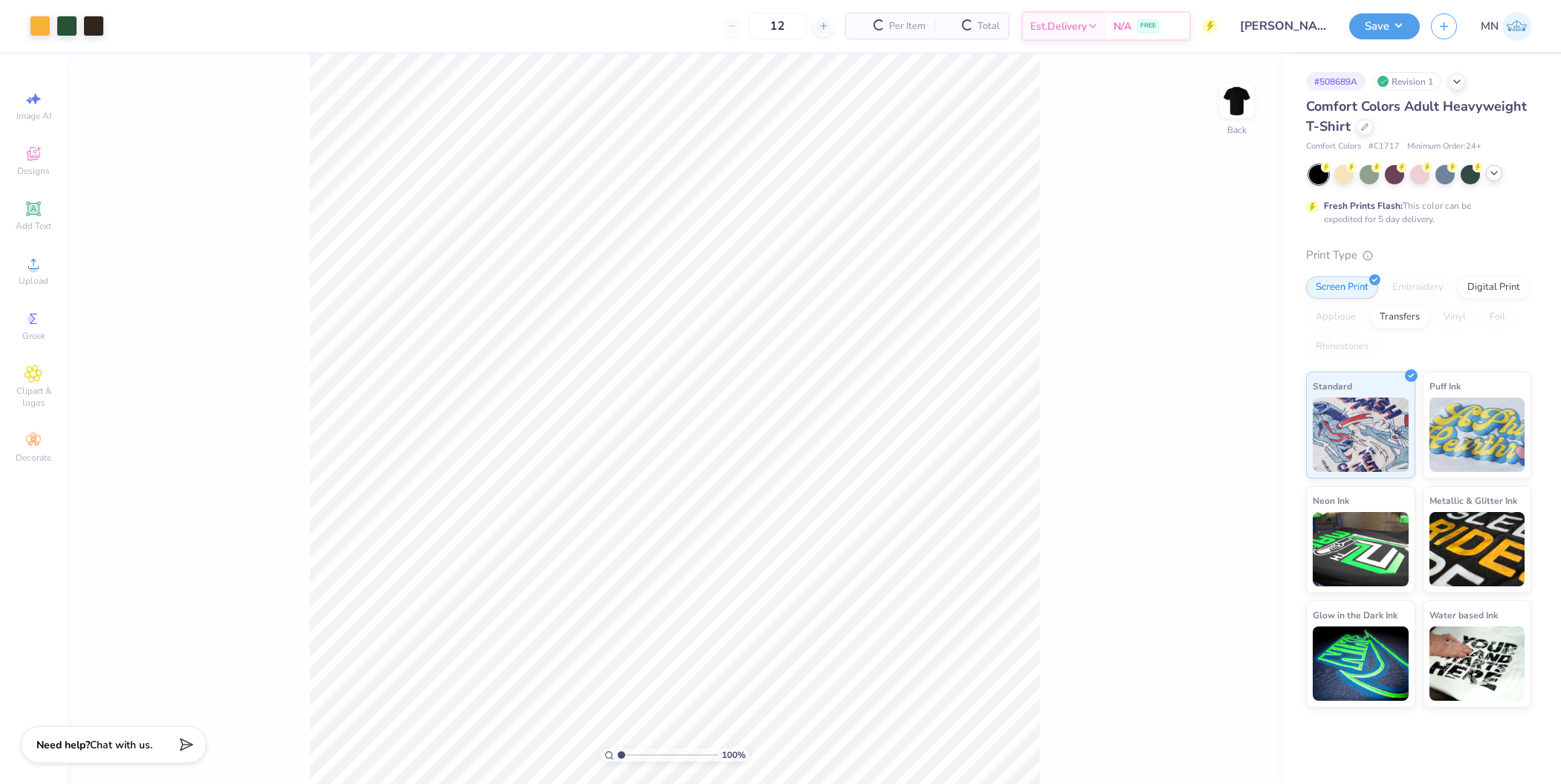
click at [1489, 176] on icon at bounding box center [1494, 173] width 12 height 12
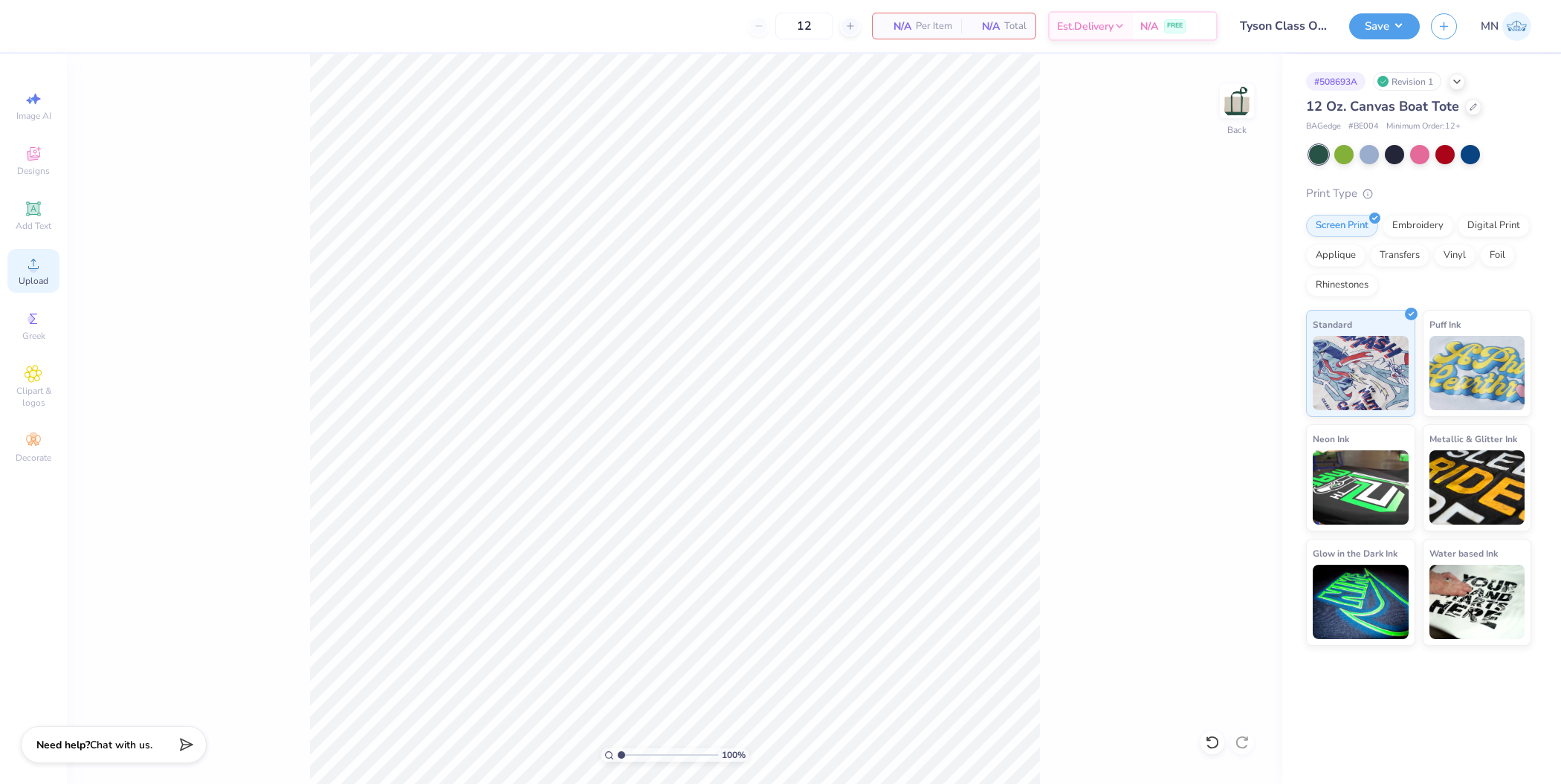
click at [28, 281] on span "Upload" at bounding box center [34, 281] width 30 height 12
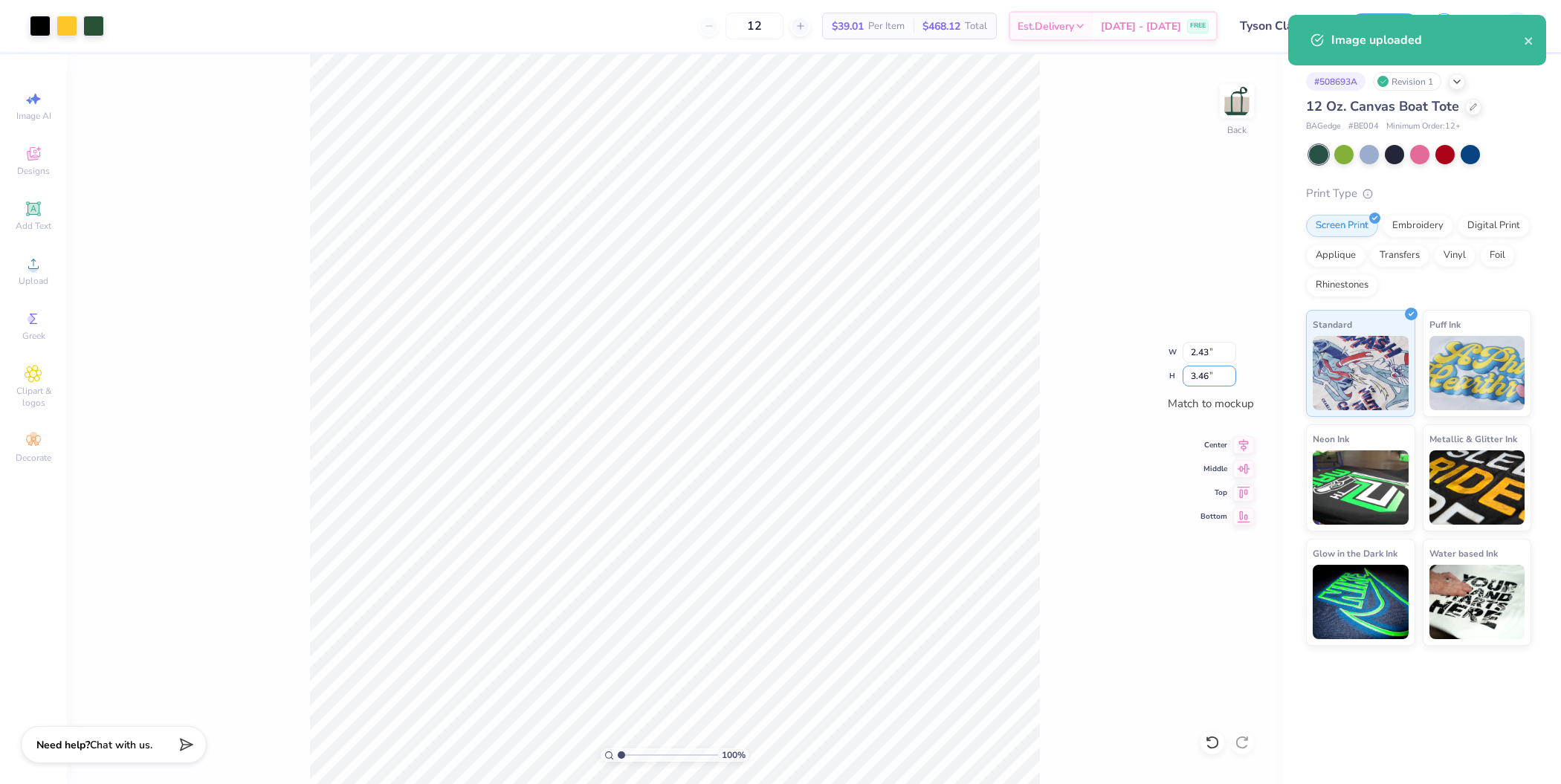
drag, startPoint x: 1199, startPoint y: 372, endPoint x: 1261, endPoint y: 378, distance: 62.3
click at [1200, 372] on input "3.46" at bounding box center [1209, 376] width 54 height 21
type input "3.5"
type input "2.46"
type input "3.50"
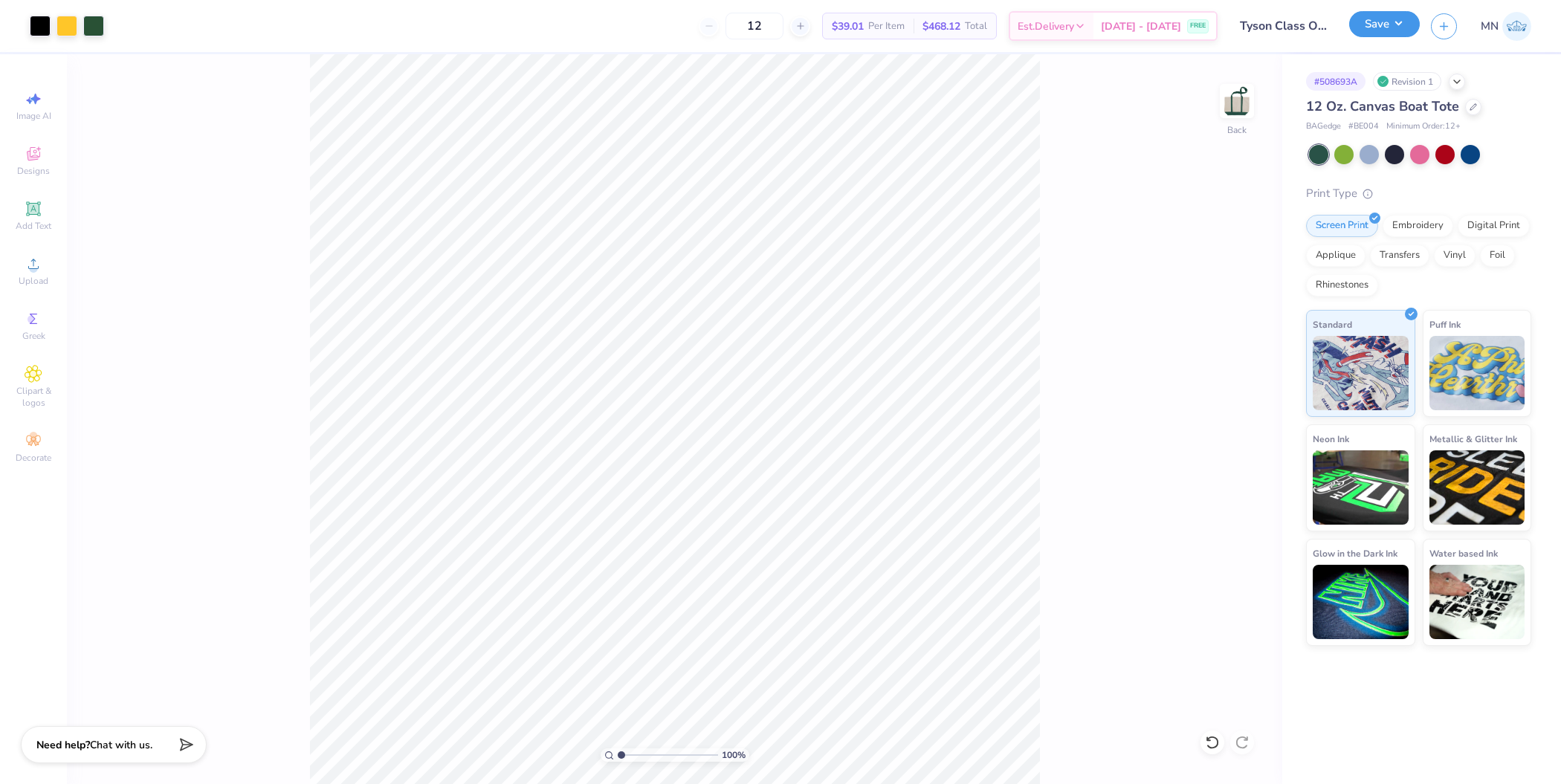
click at [1388, 22] on button "Save" at bounding box center [1384, 24] width 71 height 26
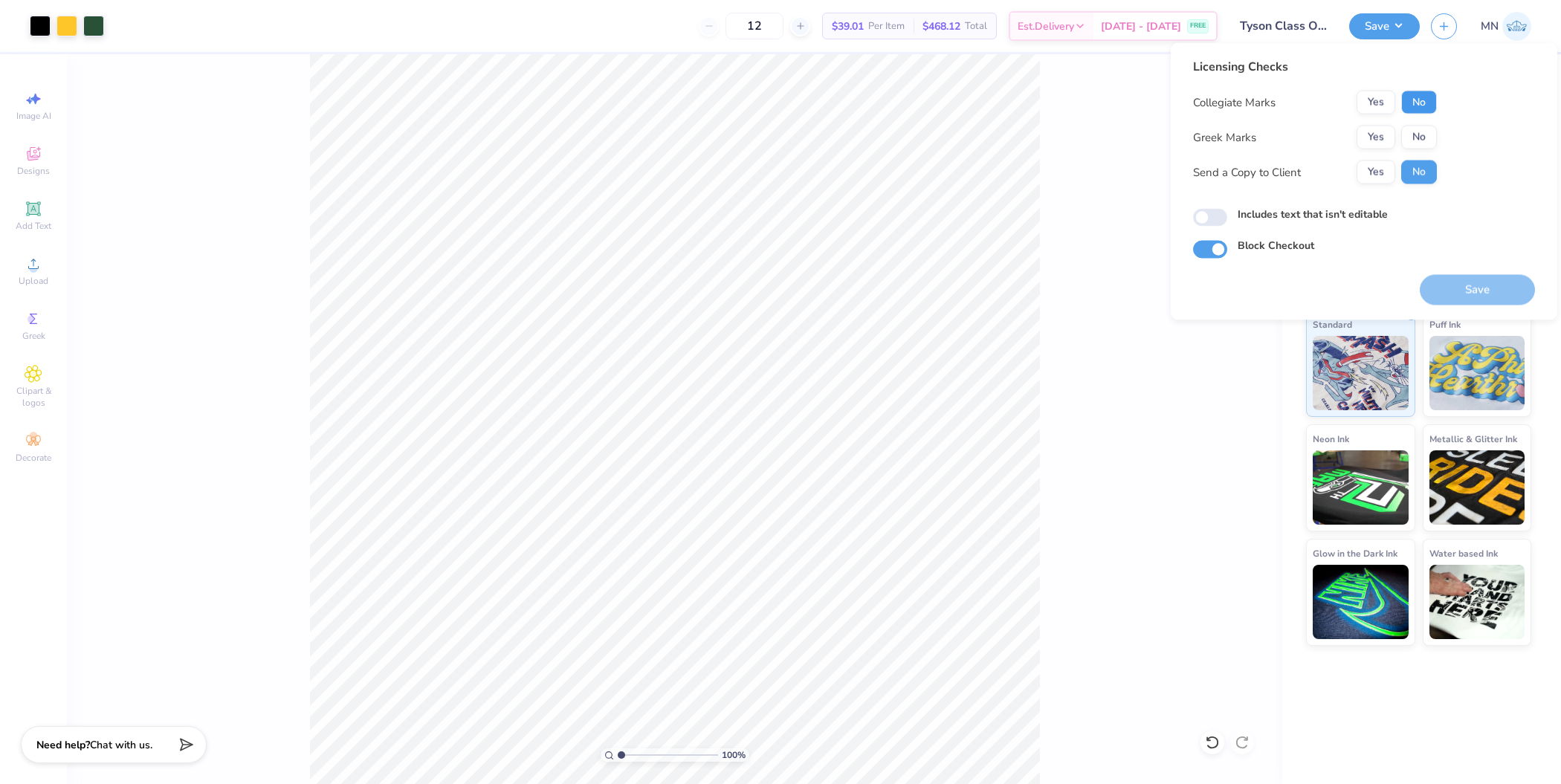
click at [1422, 105] on button "No" at bounding box center [1419, 103] width 36 height 24
click at [1422, 129] on button "No" at bounding box center [1419, 138] width 36 height 24
click at [1456, 283] on button "Save" at bounding box center [1477, 290] width 115 height 30
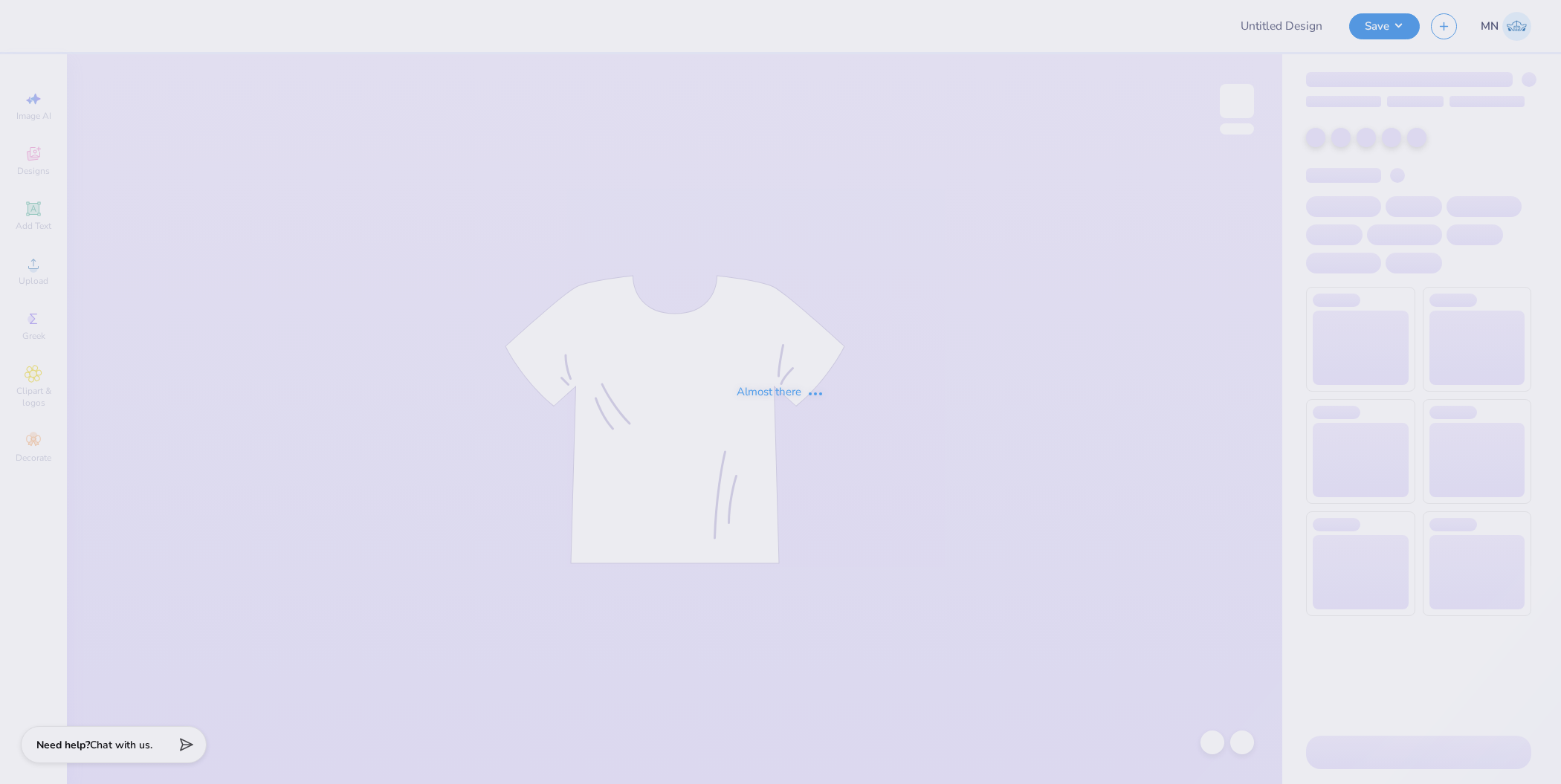
type input "Parke x phi sig"
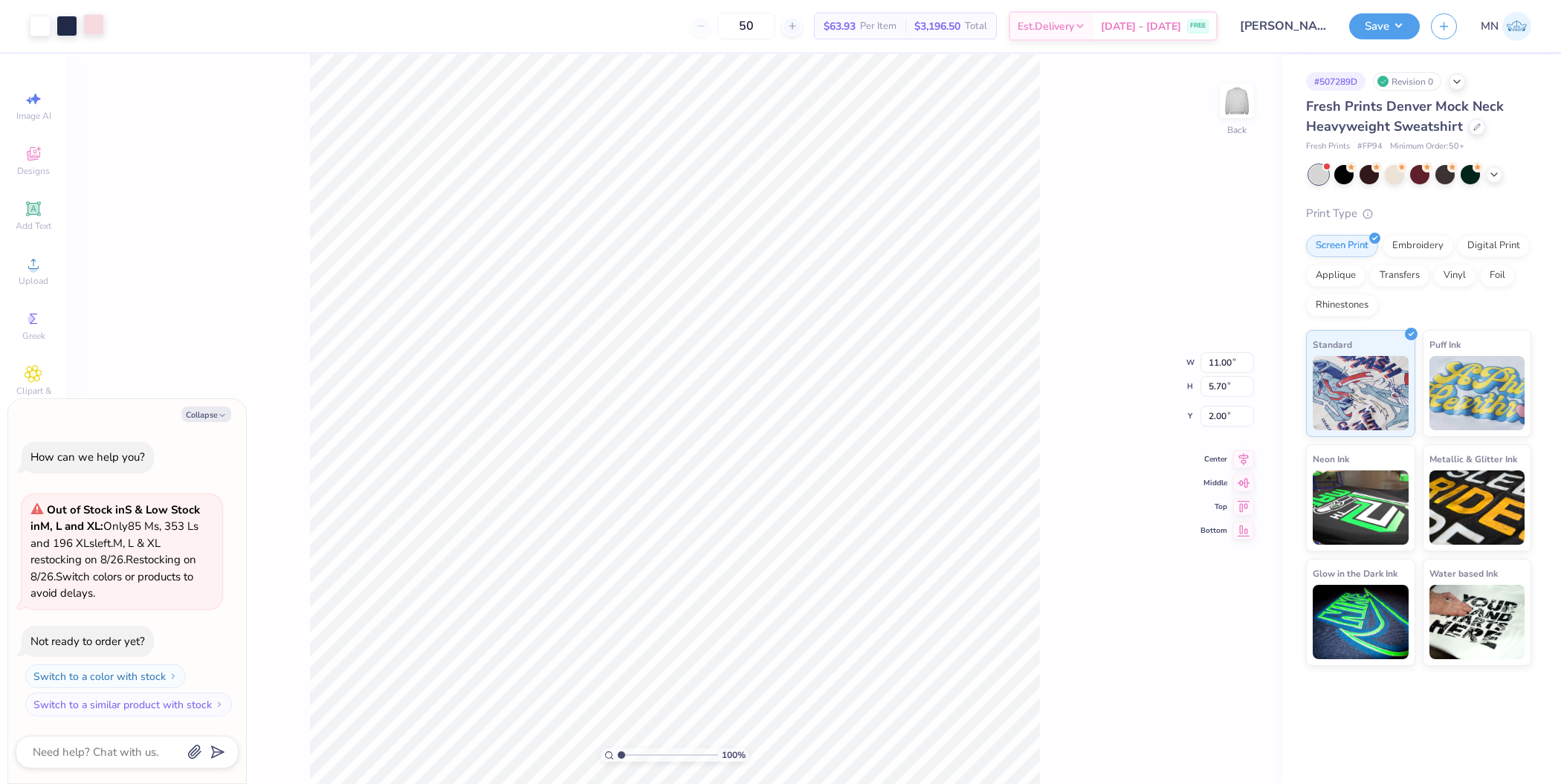
click at [91, 25] on div at bounding box center [93, 24] width 21 height 21
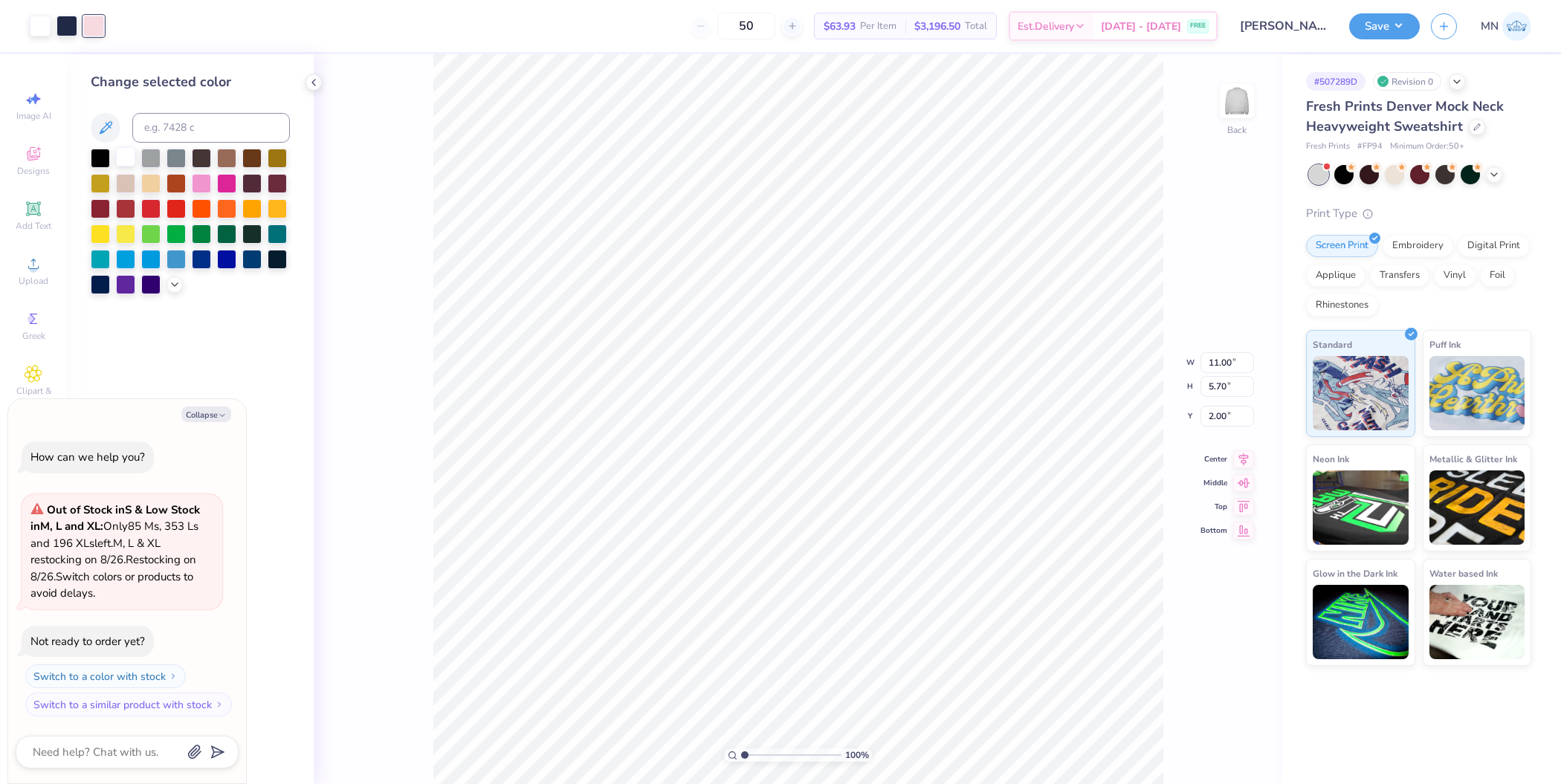
click at [126, 158] on div at bounding box center [125, 156] width 19 height 19
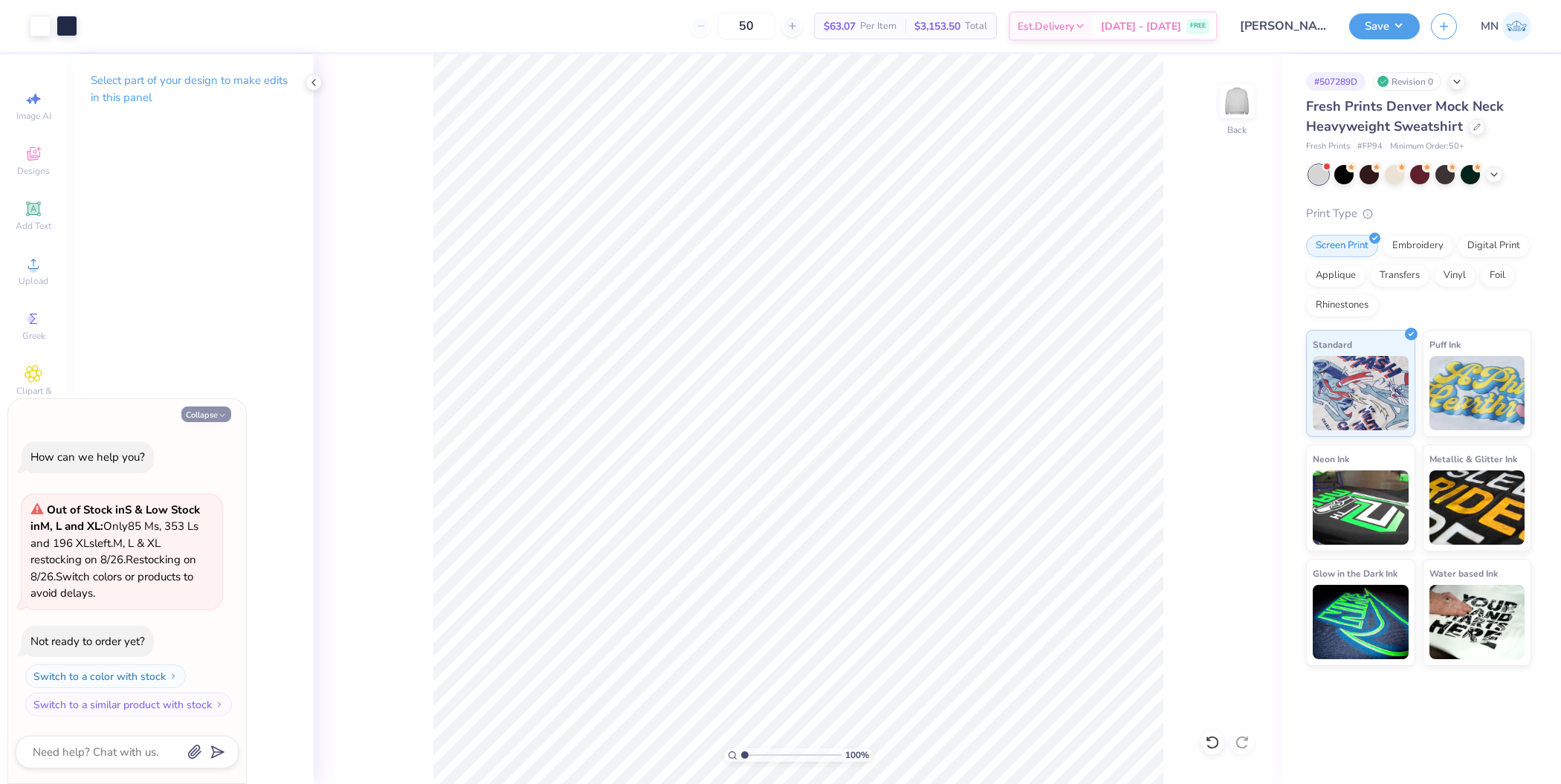
click at [220, 411] on icon "button" at bounding box center [222, 414] width 9 height 9
type textarea "x"
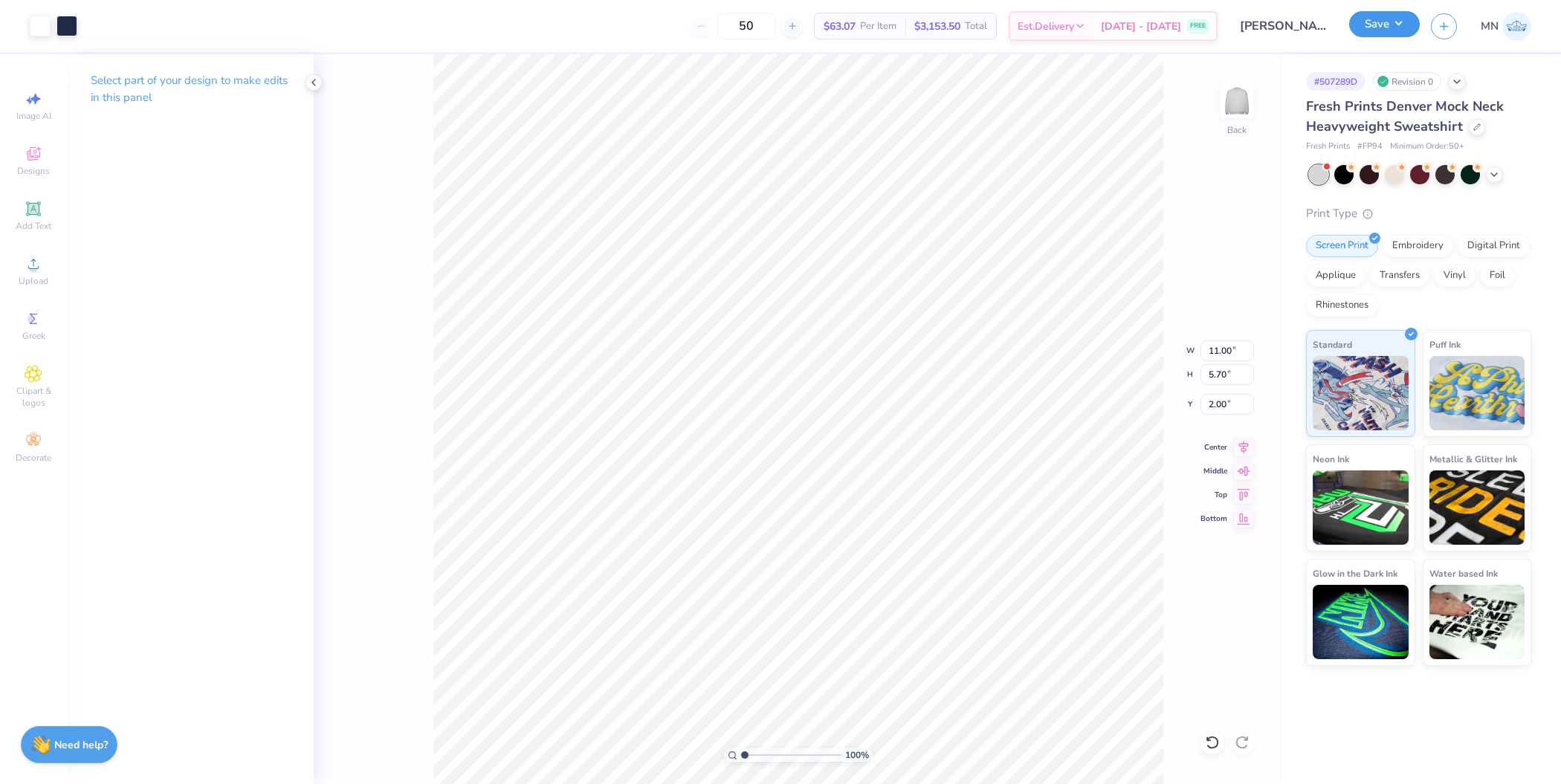
click at [1385, 26] on button "Save" at bounding box center [1384, 24] width 71 height 26
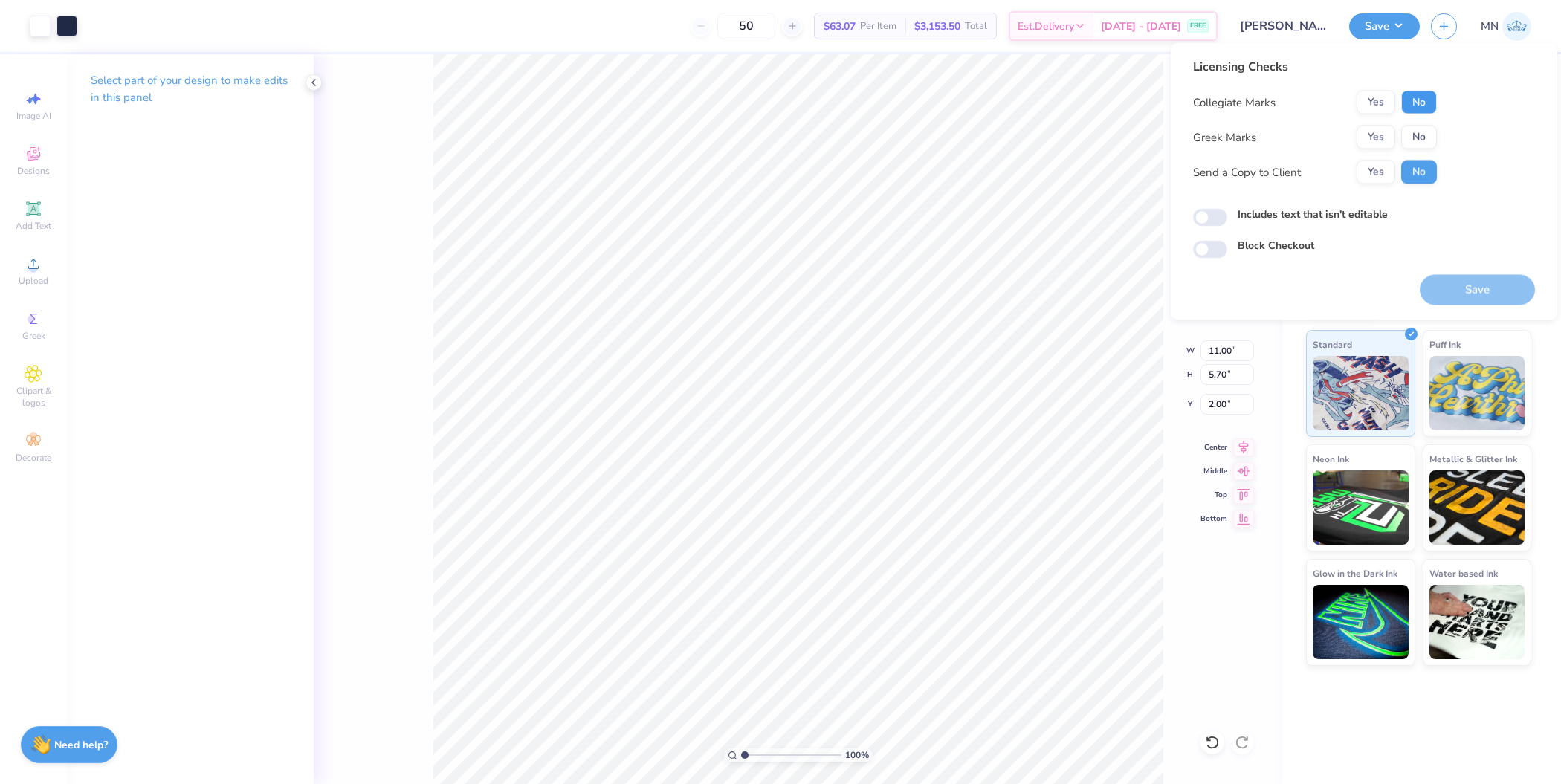
drag, startPoint x: 1420, startPoint y: 101, endPoint x: 1394, endPoint y: 118, distance: 31.1
click at [1419, 101] on button "No" at bounding box center [1419, 103] width 36 height 24
click at [1368, 135] on button "Yes" at bounding box center [1375, 138] width 39 height 24
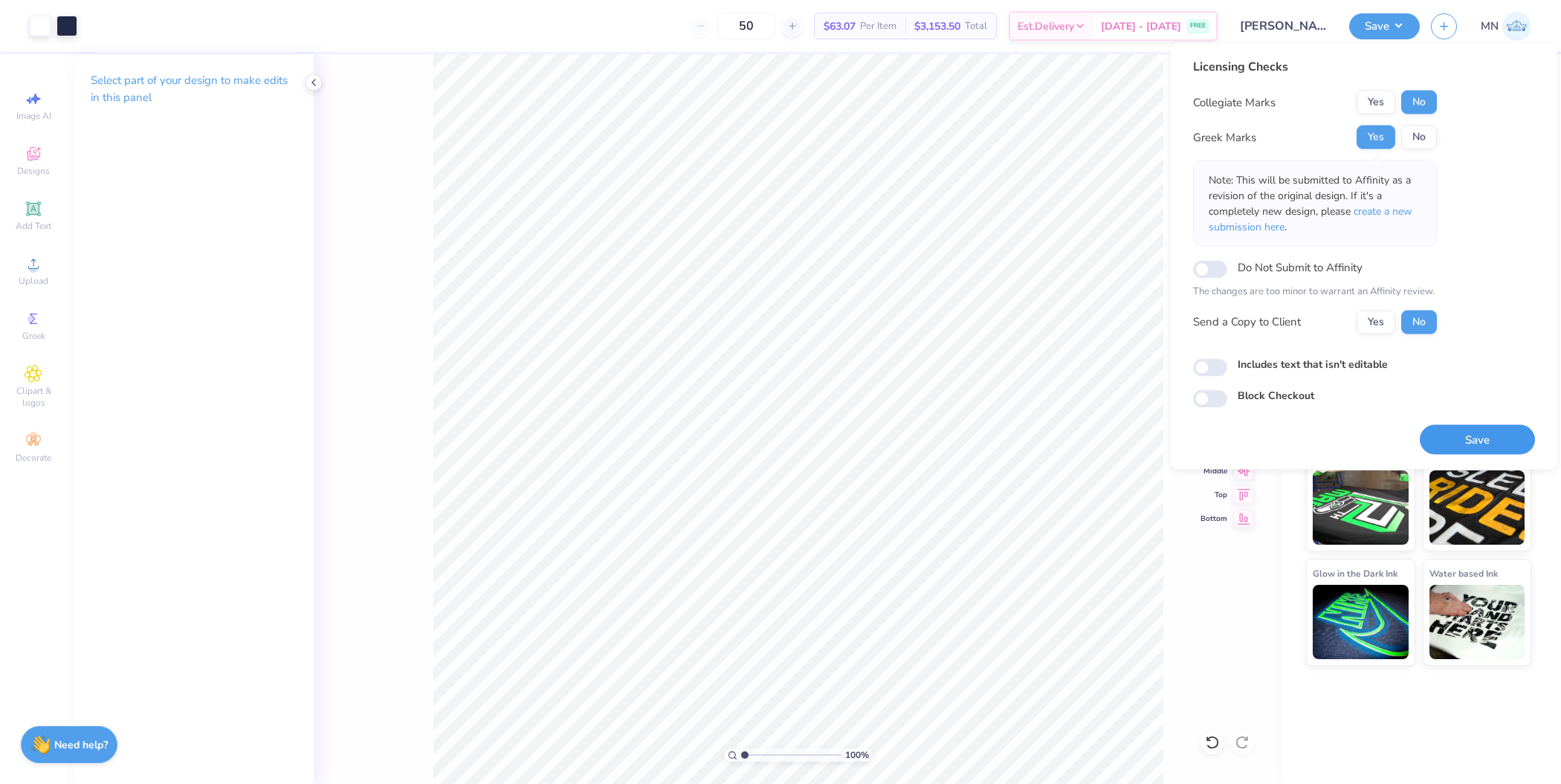
drag, startPoint x: 1468, startPoint y: 438, endPoint x: 1421, endPoint y: 409, distance: 55.2
click at [1468, 437] on button "Save" at bounding box center [1477, 439] width 115 height 30
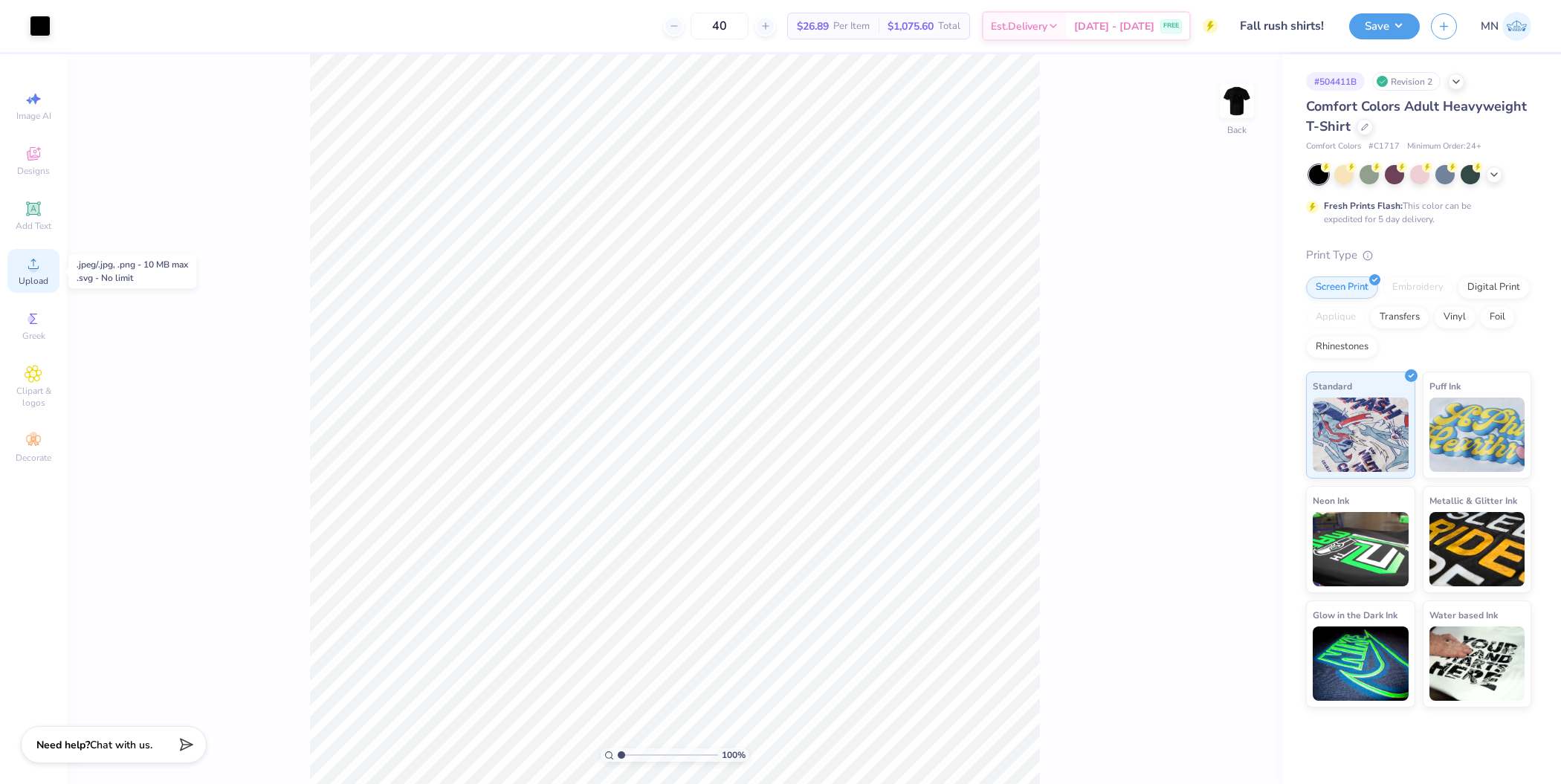
click at [17, 266] on div "Upload" at bounding box center [33, 271] width 52 height 44
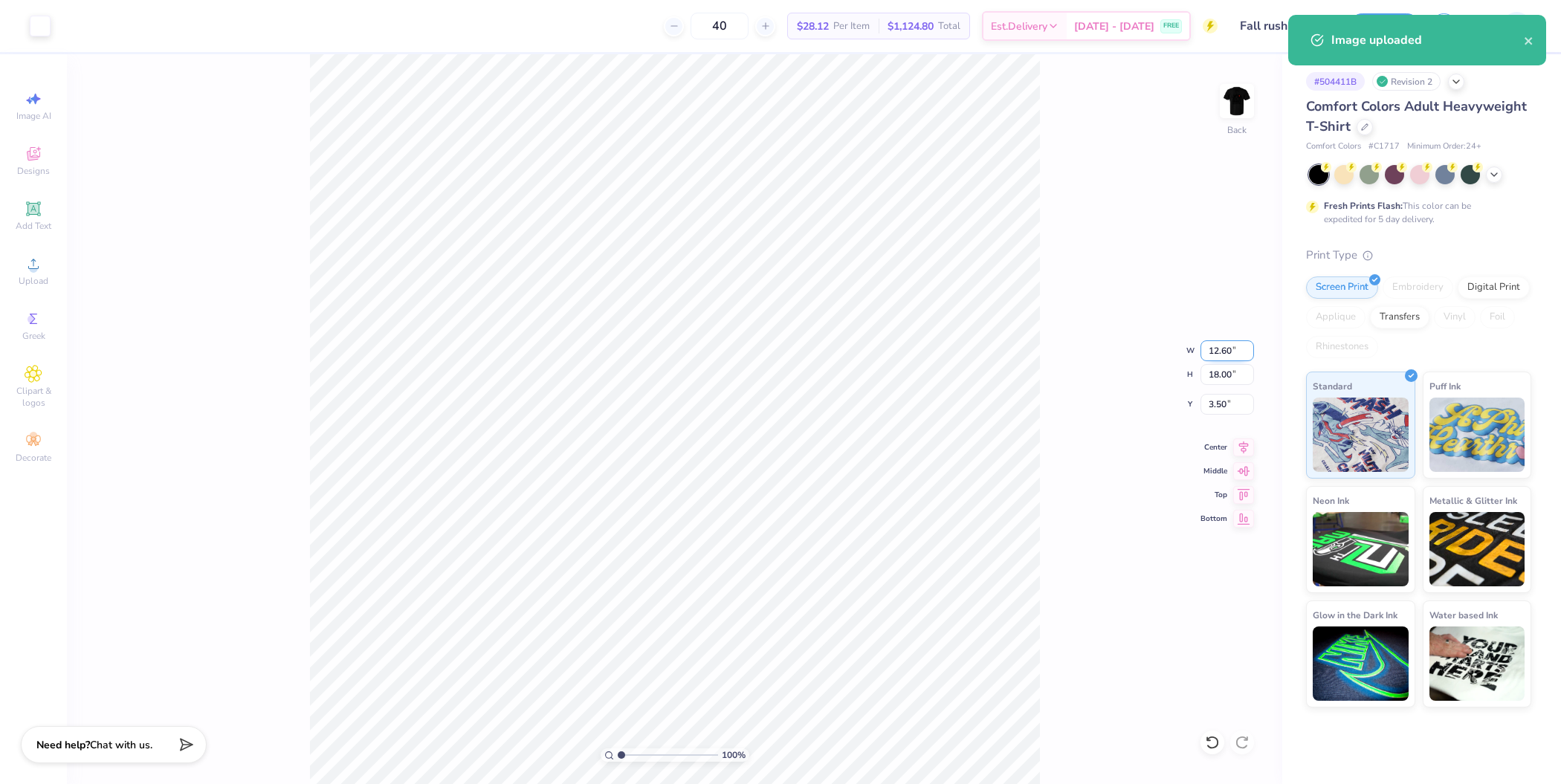
click at [1223, 353] on input "12.60" at bounding box center [1227, 351] width 54 height 21
type input "4.00"
type input "5.71"
type input "9.64"
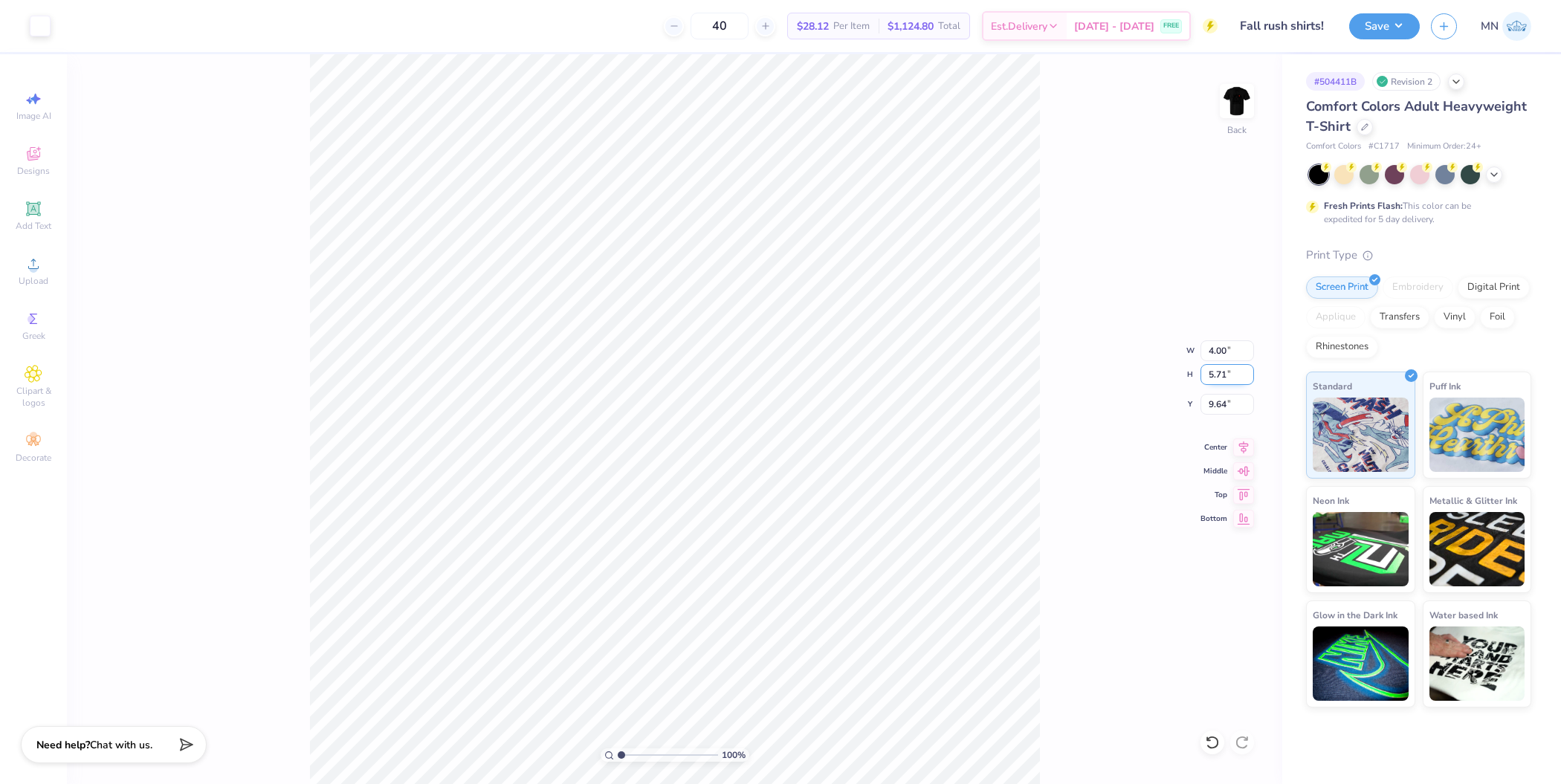
click at [1213, 375] on input "5.71" at bounding box center [1227, 374] width 54 height 21
type input "3.5"
type input "2.45"
type input "3.50"
click at [1223, 401] on input "10.75" at bounding box center [1227, 403] width 54 height 21
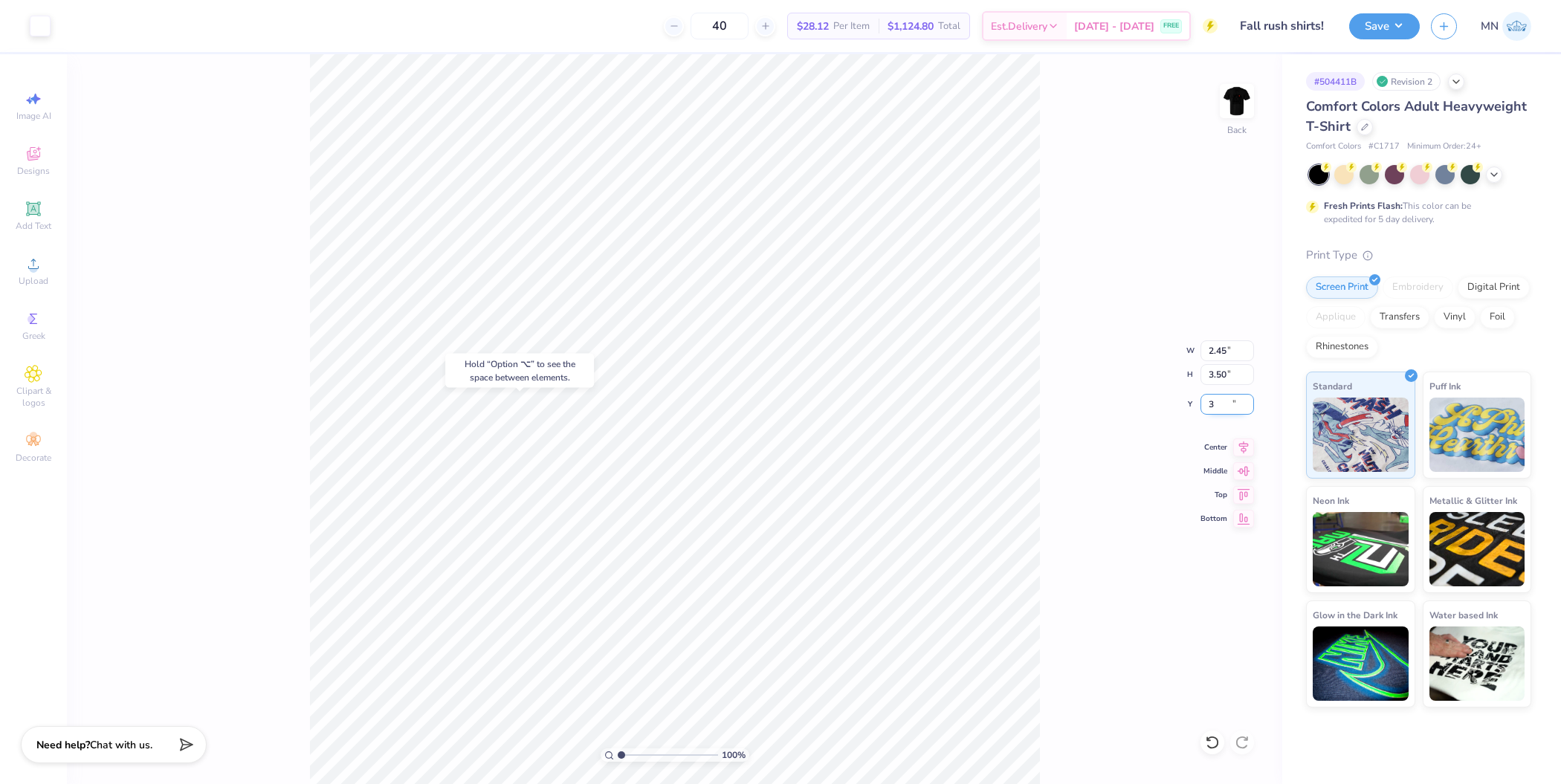
type input "3.00"
click at [1248, 87] on img at bounding box center [1236, 100] width 59 height 59
click at [13, 274] on div "Upload" at bounding box center [33, 271] width 52 height 44
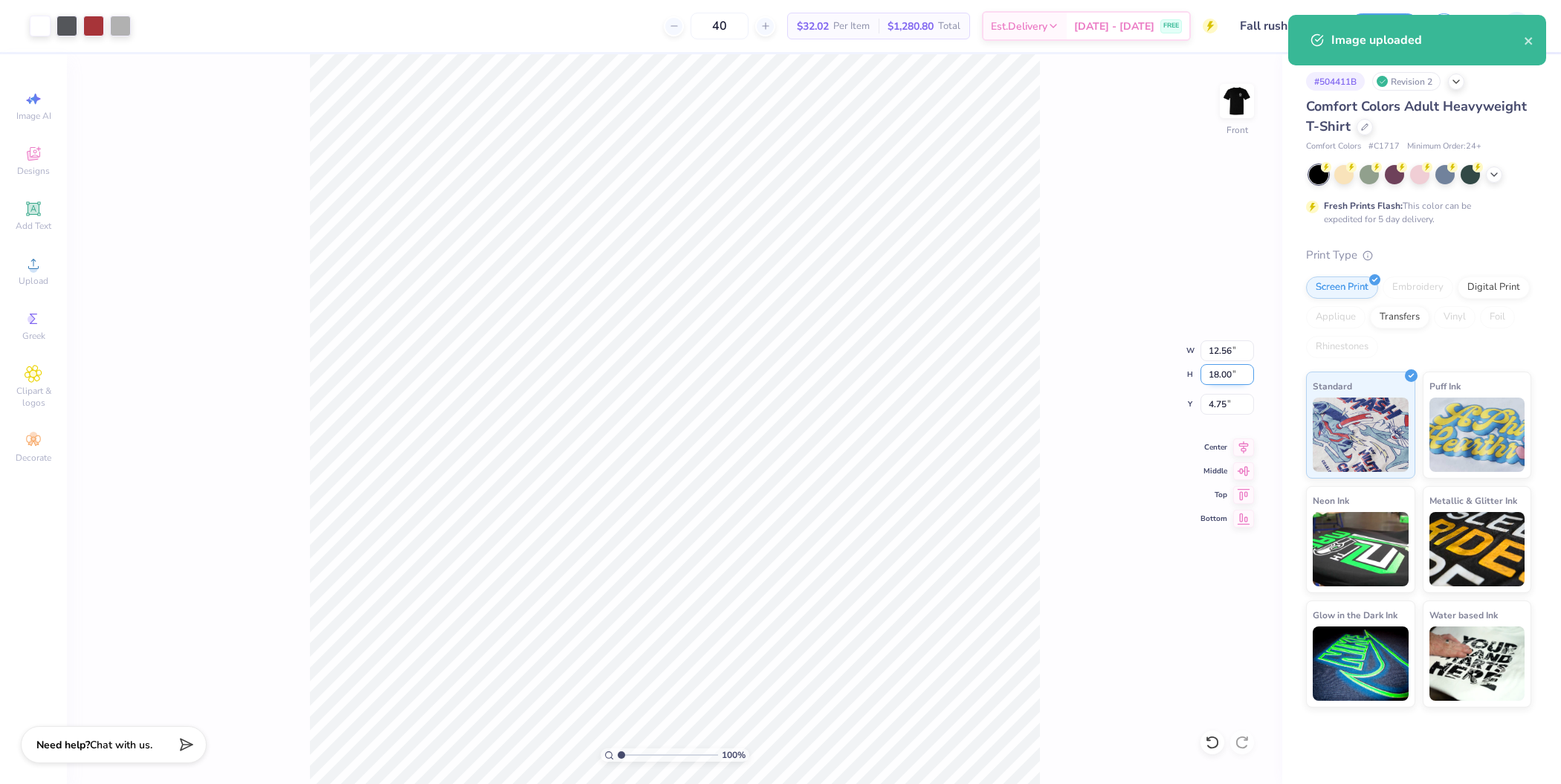
click at [1222, 382] on input "18.00" at bounding box center [1227, 374] width 54 height 21
type input "14"
type input "9.77"
type input "14.00"
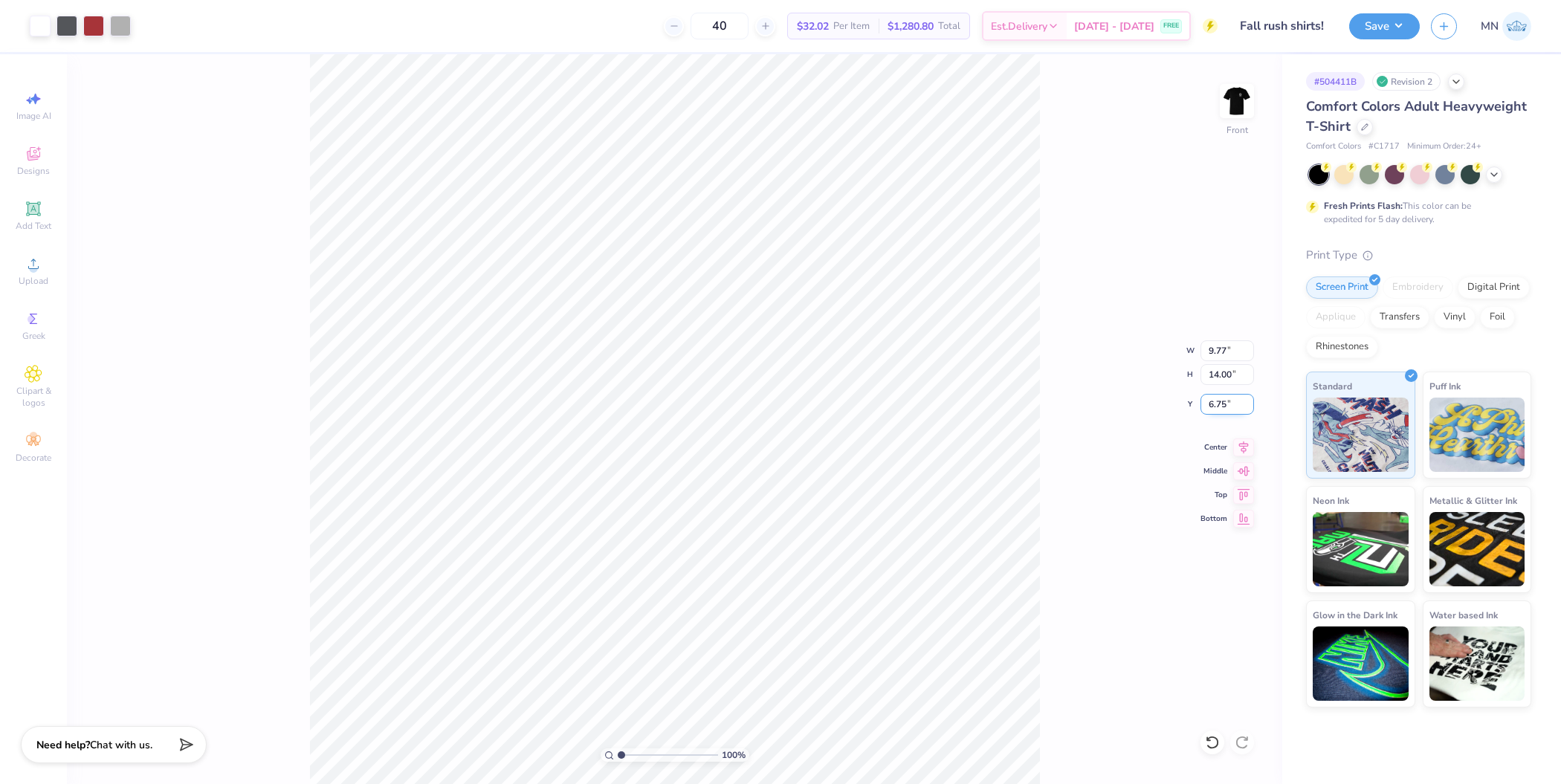
click at [1225, 396] on input "6.75" at bounding box center [1227, 403] width 54 height 21
type input "3.00"
click at [1233, 372] on input "14.00" at bounding box center [1227, 374] width 54 height 21
type input "15"
type input "10.47"
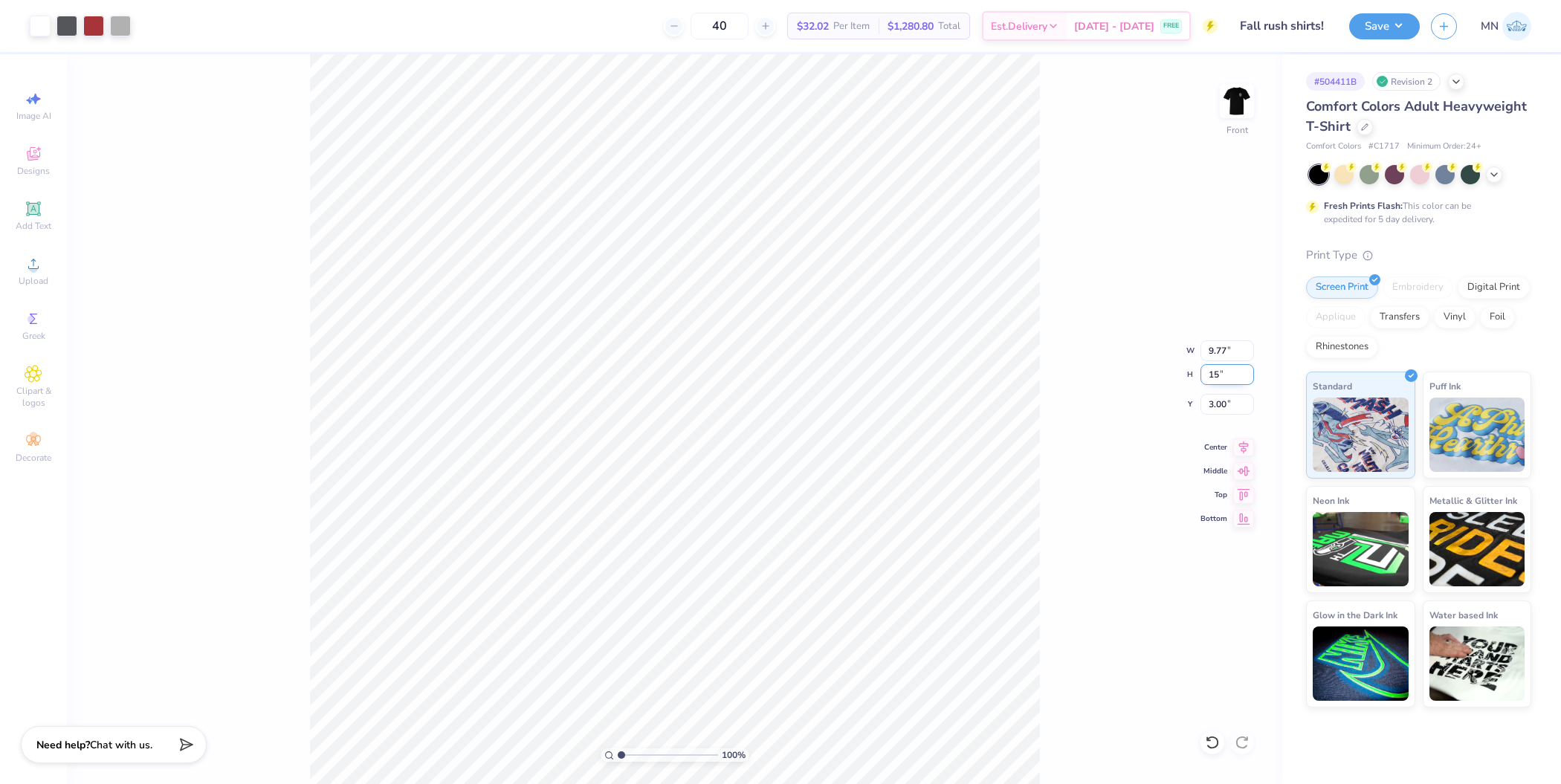
type input "15.00"
type input "2.50"
click at [1218, 404] on input "2.50" at bounding box center [1227, 403] width 54 height 21
click at [1406, 26] on button "Save" at bounding box center [1384, 24] width 71 height 26
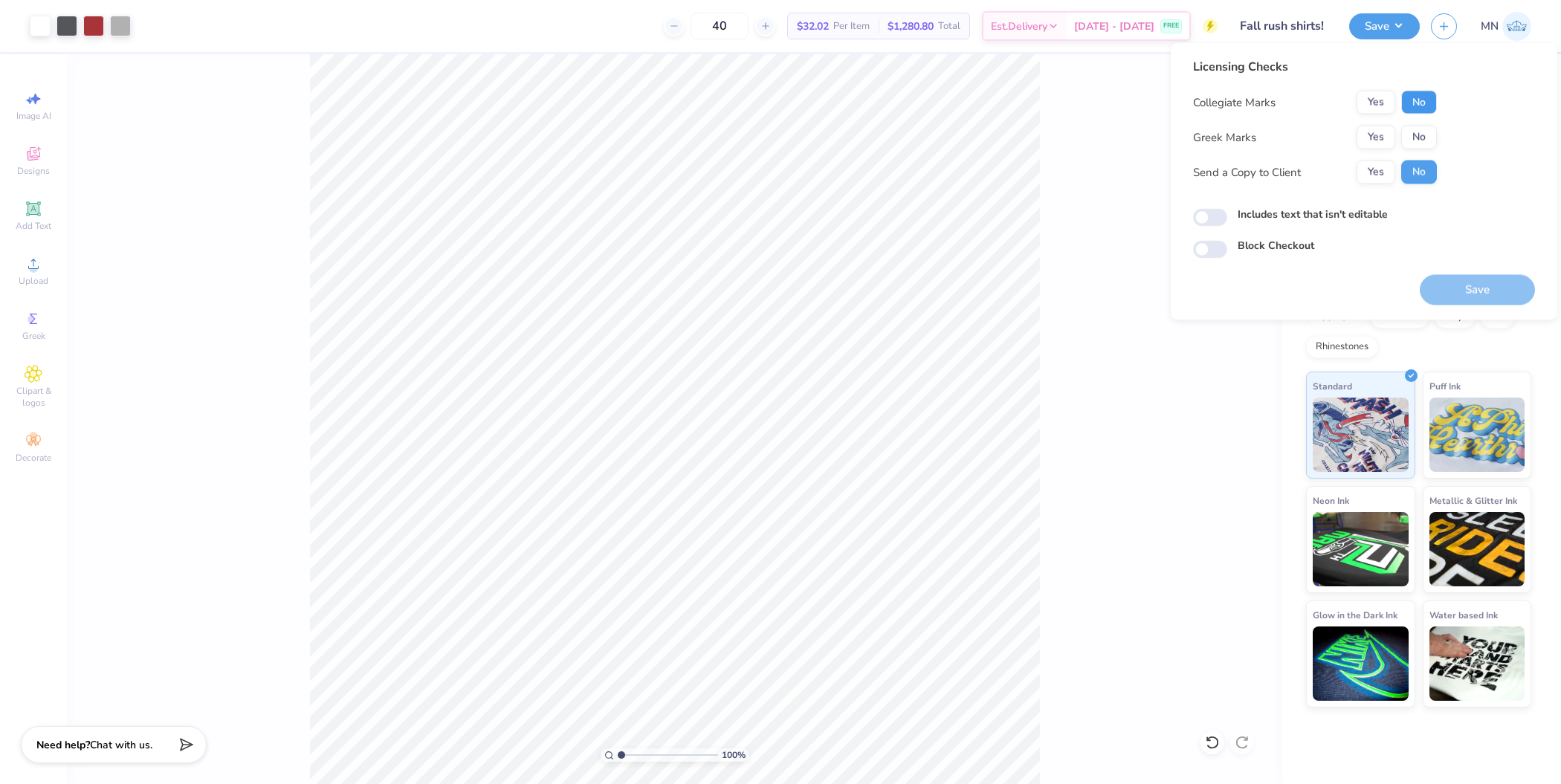
click at [1417, 94] on button "No" at bounding box center [1419, 103] width 36 height 24
click at [1379, 133] on button "Yes" at bounding box center [1375, 138] width 39 height 24
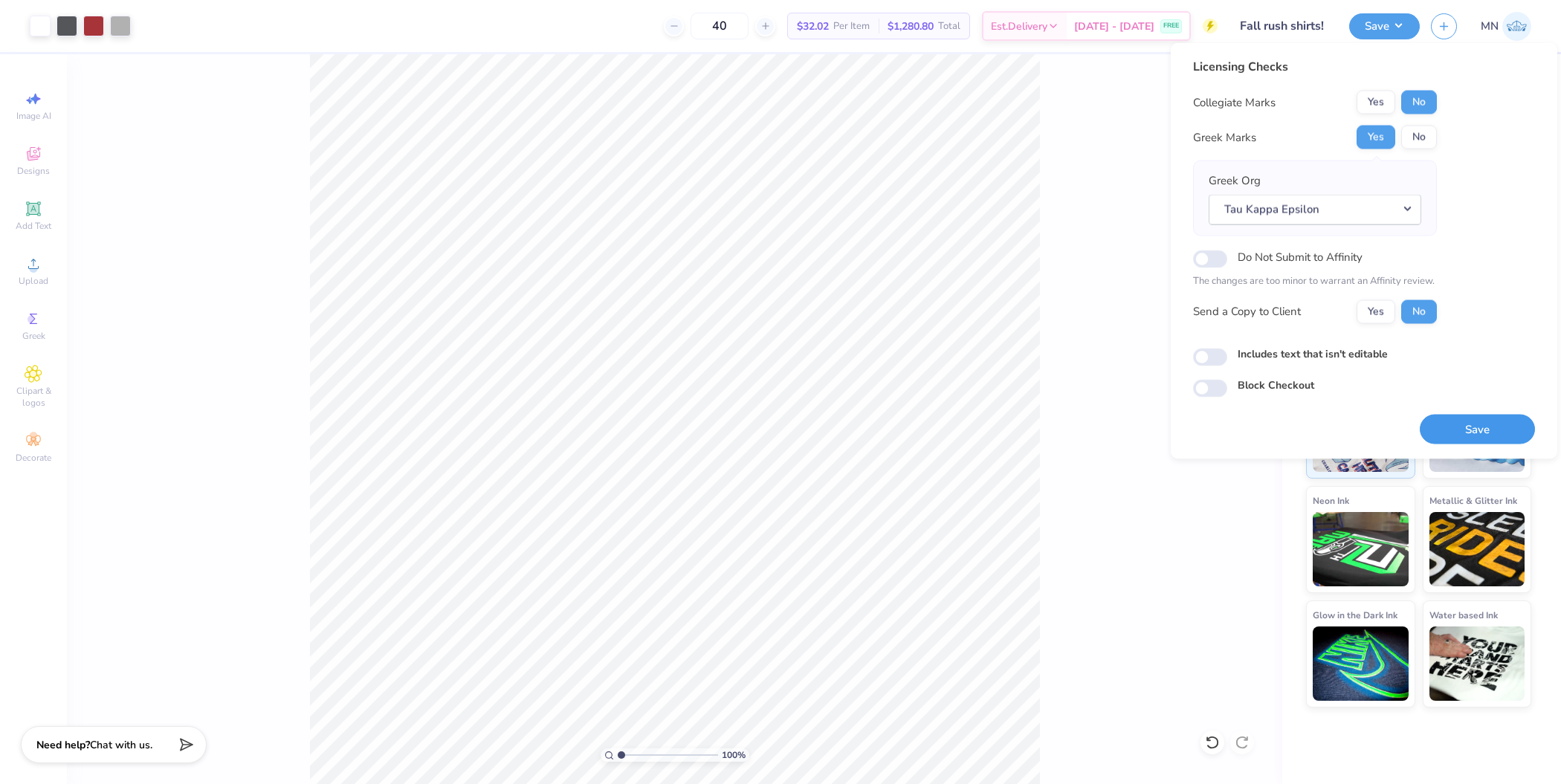
click at [1466, 428] on button "Save" at bounding box center [1477, 428] width 115 height 30
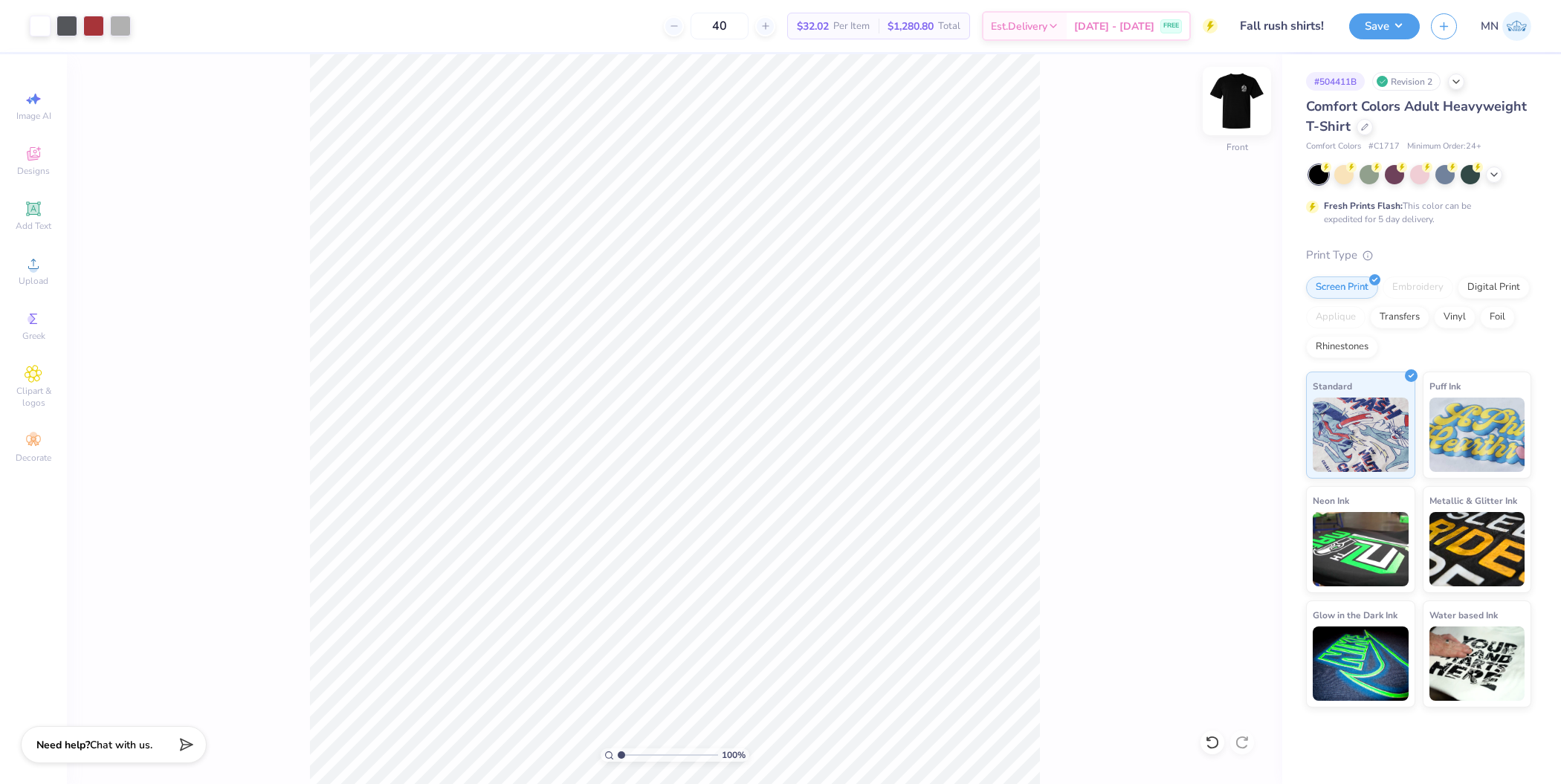
click at [1244, 89] on img at bounding box center [1236, 100] width 59 height 59
click at [0, 0] on html "Art colors 40 Per Item Total Est. Delivery N/A FREE Design Title Fall rush shir…" at bounding box center [780, 392] width 1561 height 784
click at [1388, 37] on div "Save" at bounding box center [1384, 26] width 71 height 26
click at [1399, 30] on button "Save" at bounding box center [1384, 24] width 71 height 26
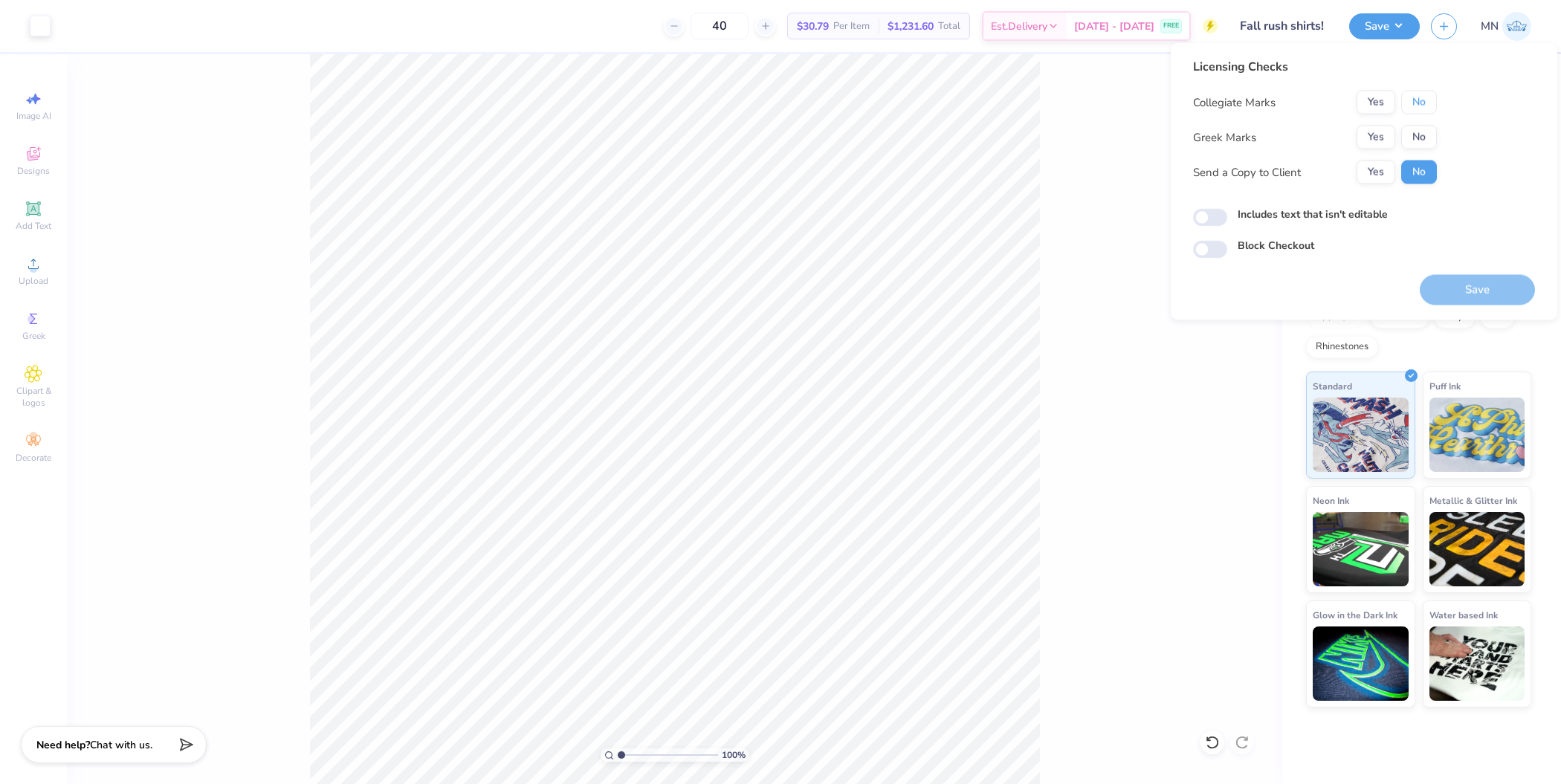
click at [1418, 99] on button "No" at bounding box center [1419, 103] width 36 height 24
click at [1393, 126] on div "Yes No" at bounding box center [1396, 138] width 80 height 24
click at [1388, 127] on button "Yes" at bounding box center [1375, 138] width 39 height 24
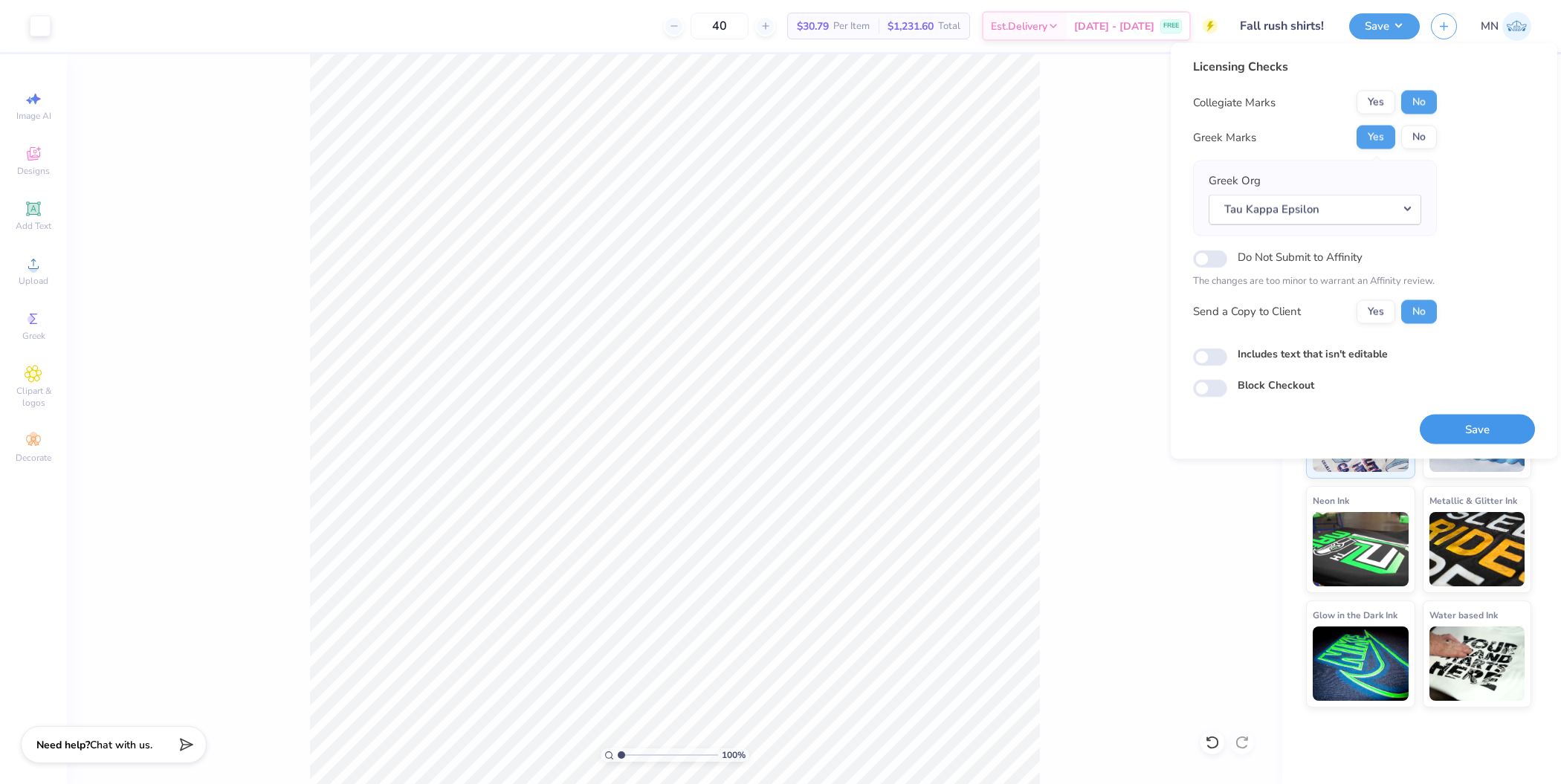
click at [1461, 413] on button "Save" at bounding box center [1477, 428] width 115 height 30
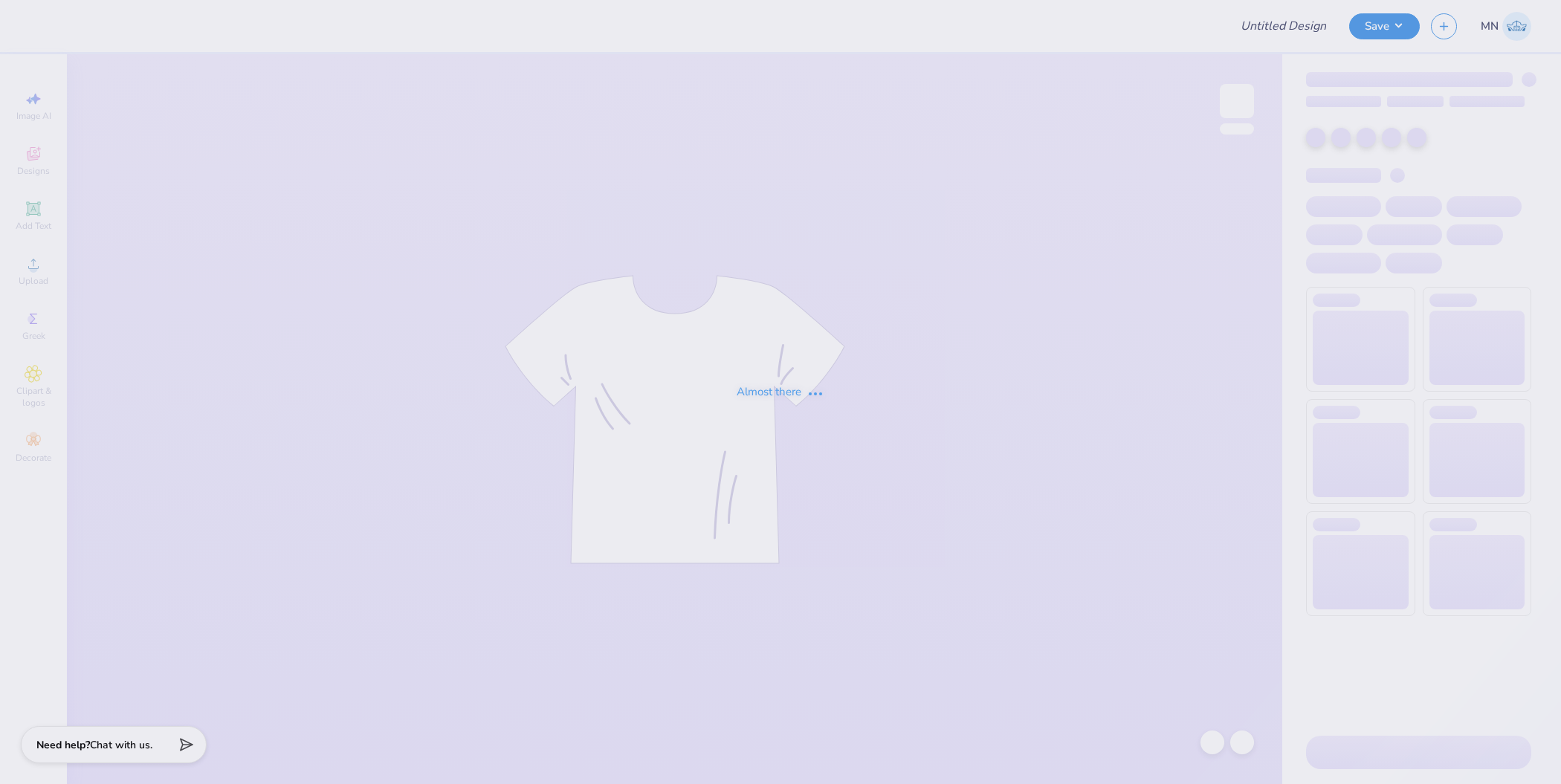
type input "Link N' Drink"
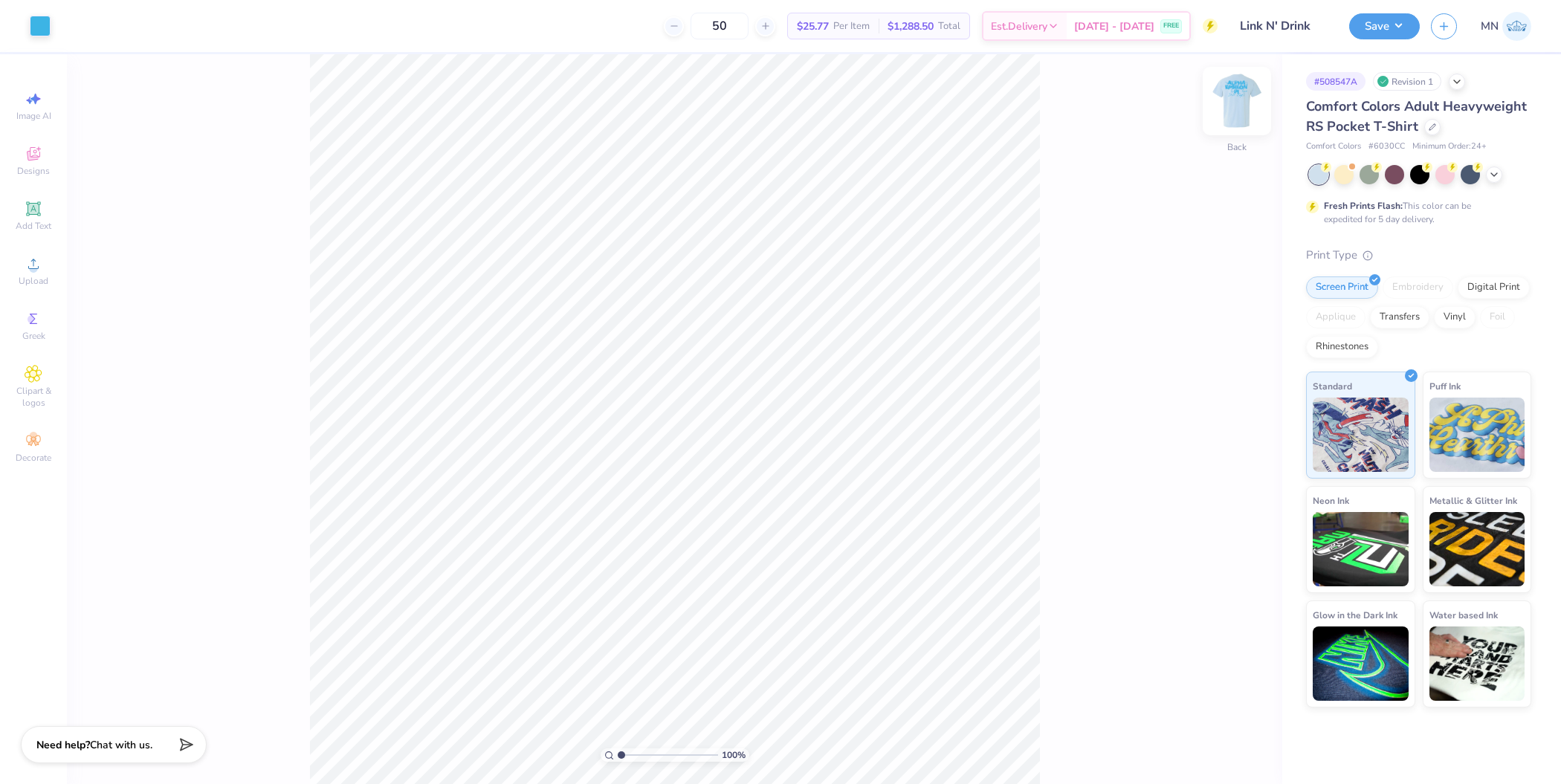
click at [1242, 97] on img at bounding box center [1236, 100] width 59 height 59
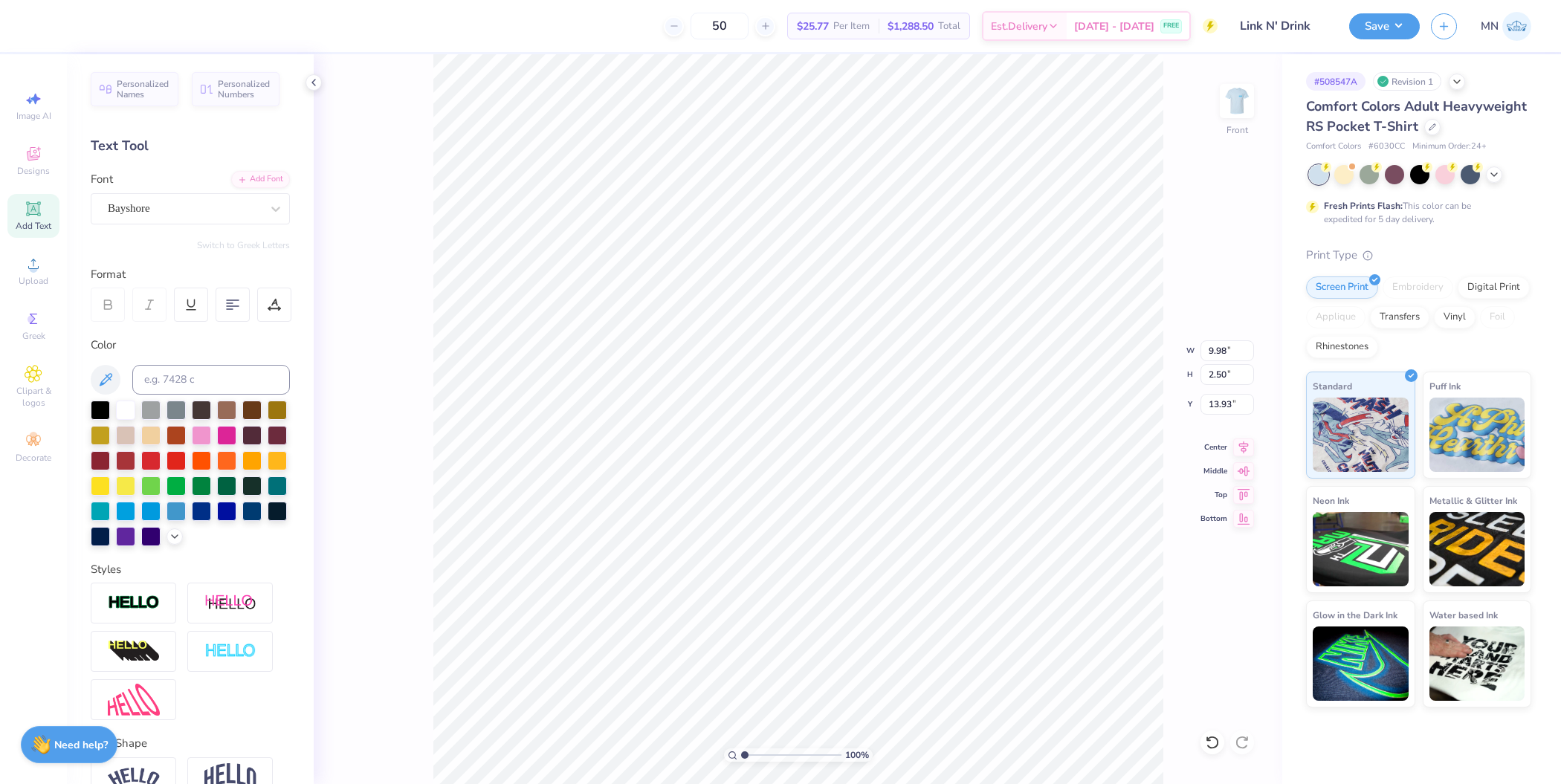
type input "14.96"
click at [123, 406] on div at bounding box center [125, 407] width 19 height 19
click at [25, 260] on icon at bounding box center [34, 264] width 18 height 18
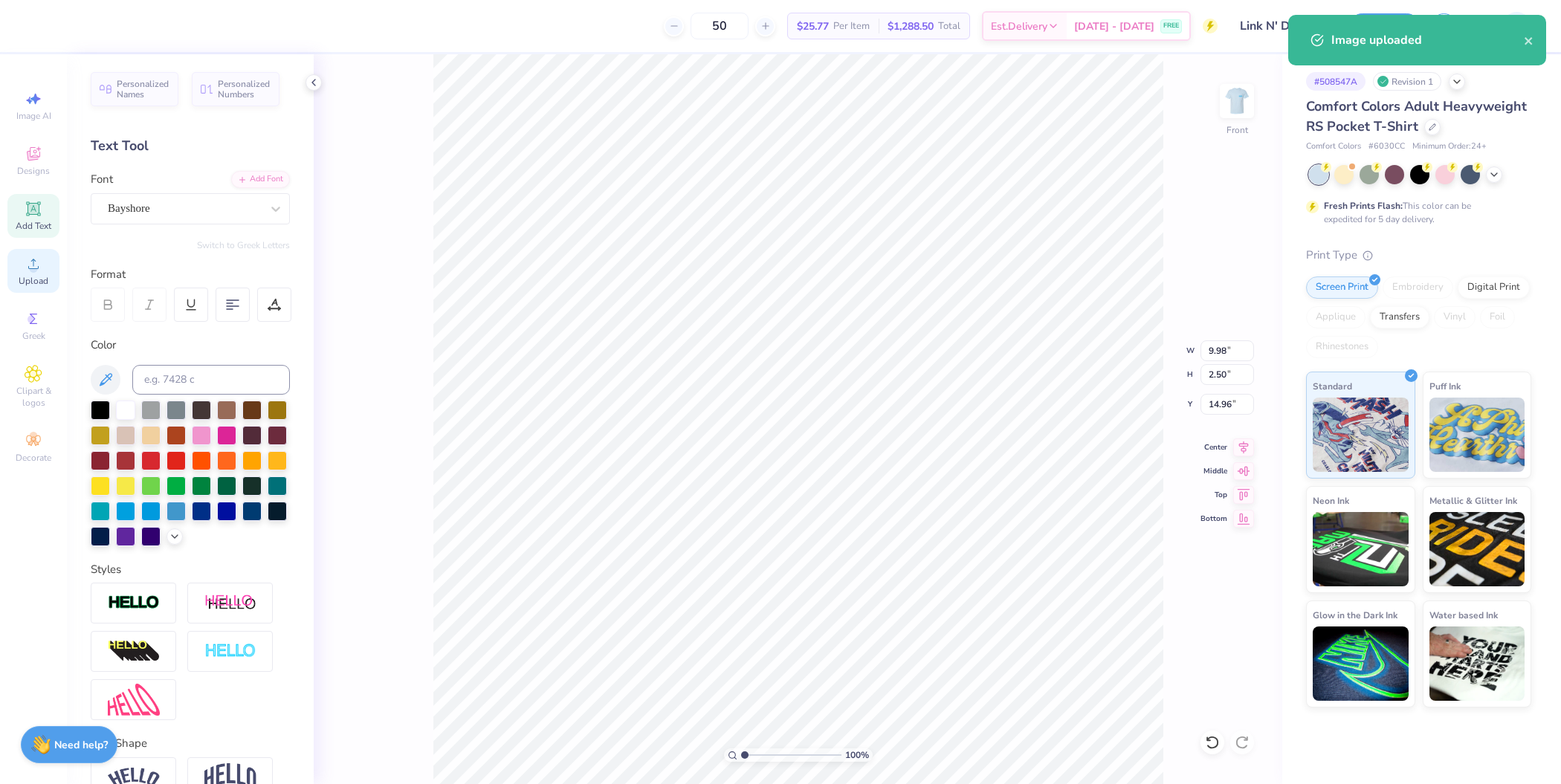
type input "14.32"
type input "16.25"
type input "6.13"
click at [1222, 358] on input "14.32" at bounding box center [1227, 351] width 54 height 21
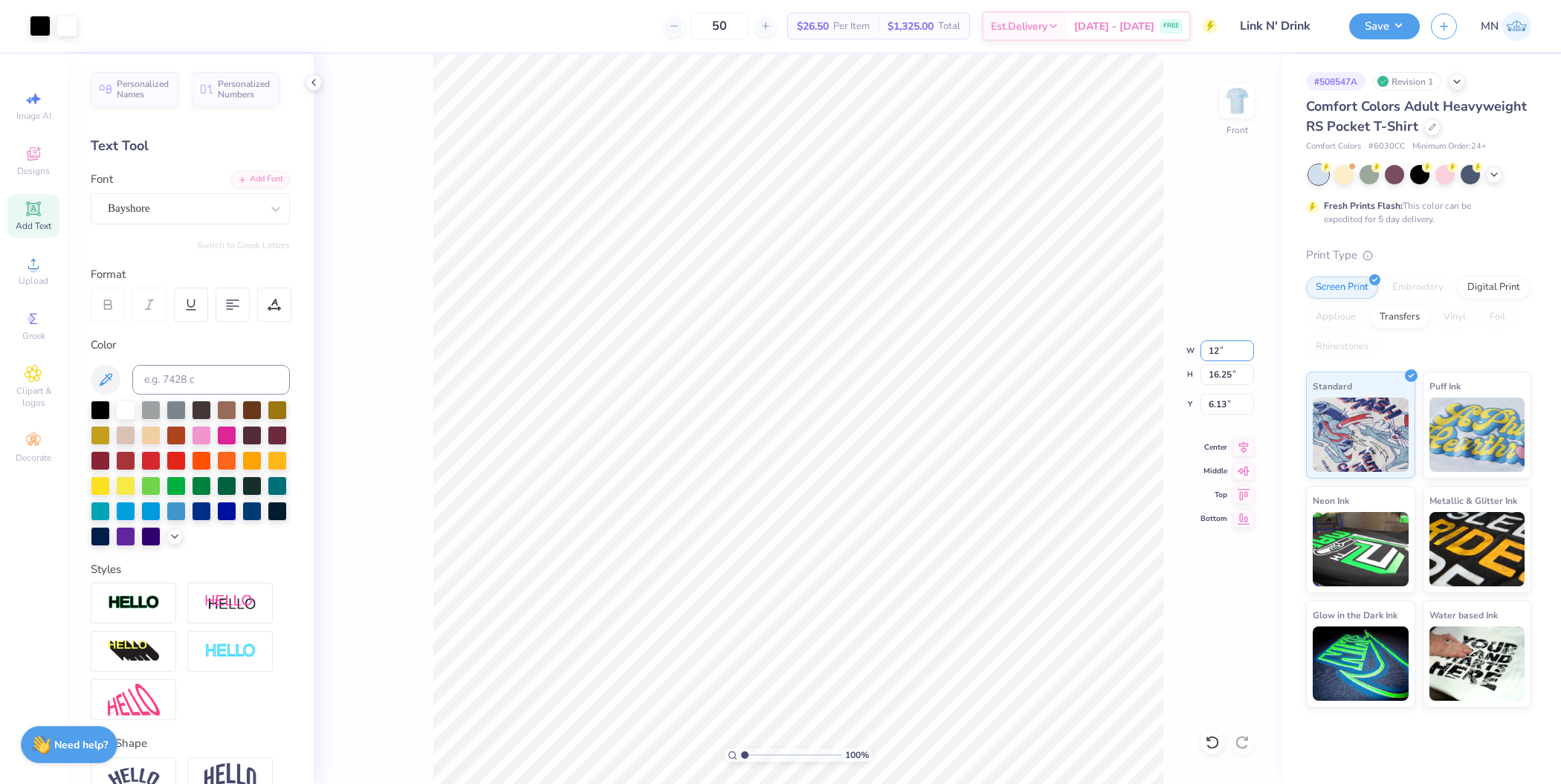
type input "12.00"
type input "13.61"
type input "7.44"
click at [1223, 379] on input "13.61" at bounding box center [1227, 374] width 54 height 21
type input "13"
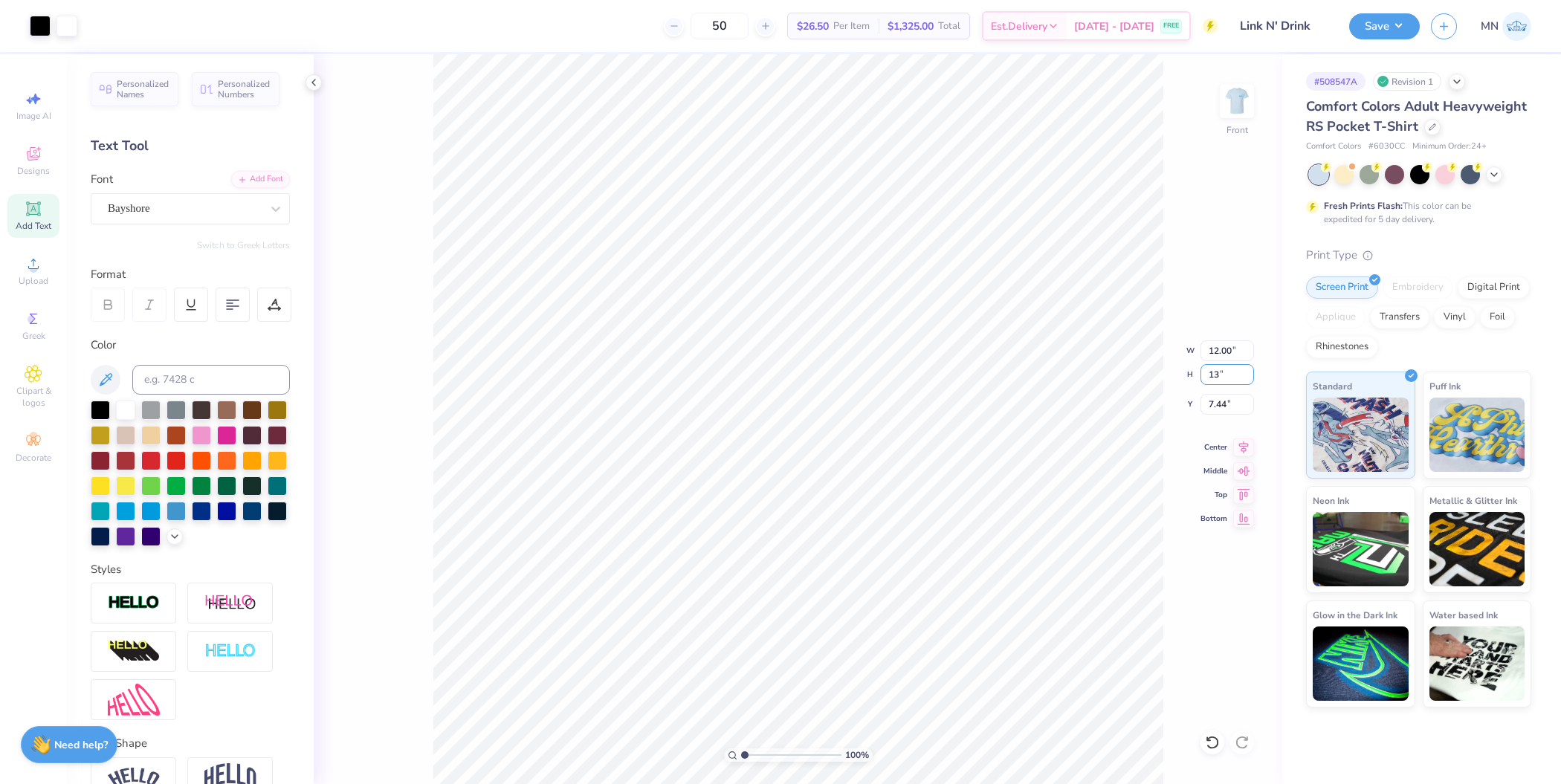
type input "11.46"
type input "13.00"
type input "7.75"
type input "3"
type input "2.64"
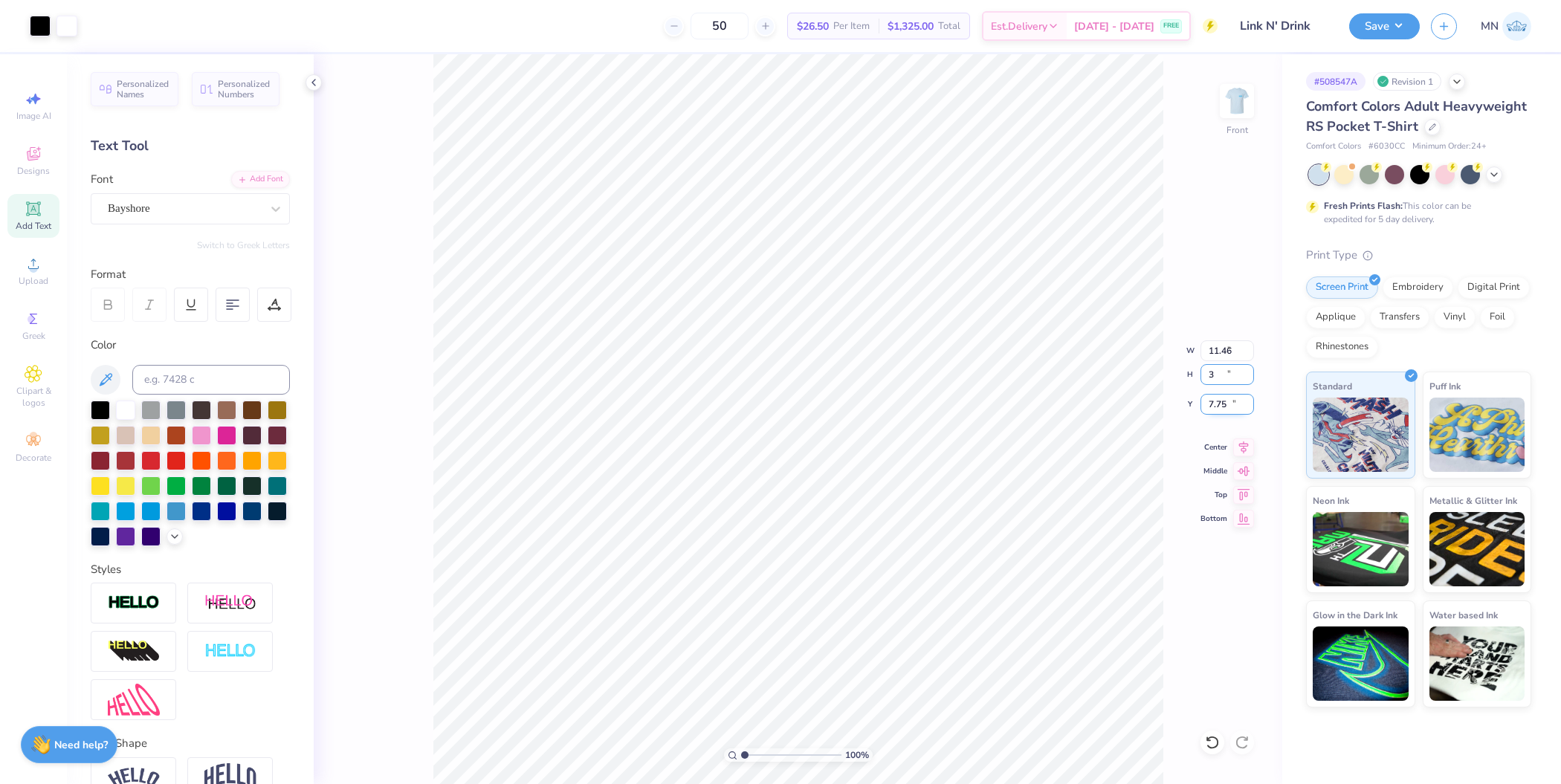
type input "3.00"
type input "12.75"
type input "13"
type input "11.46"
type input "13.00"
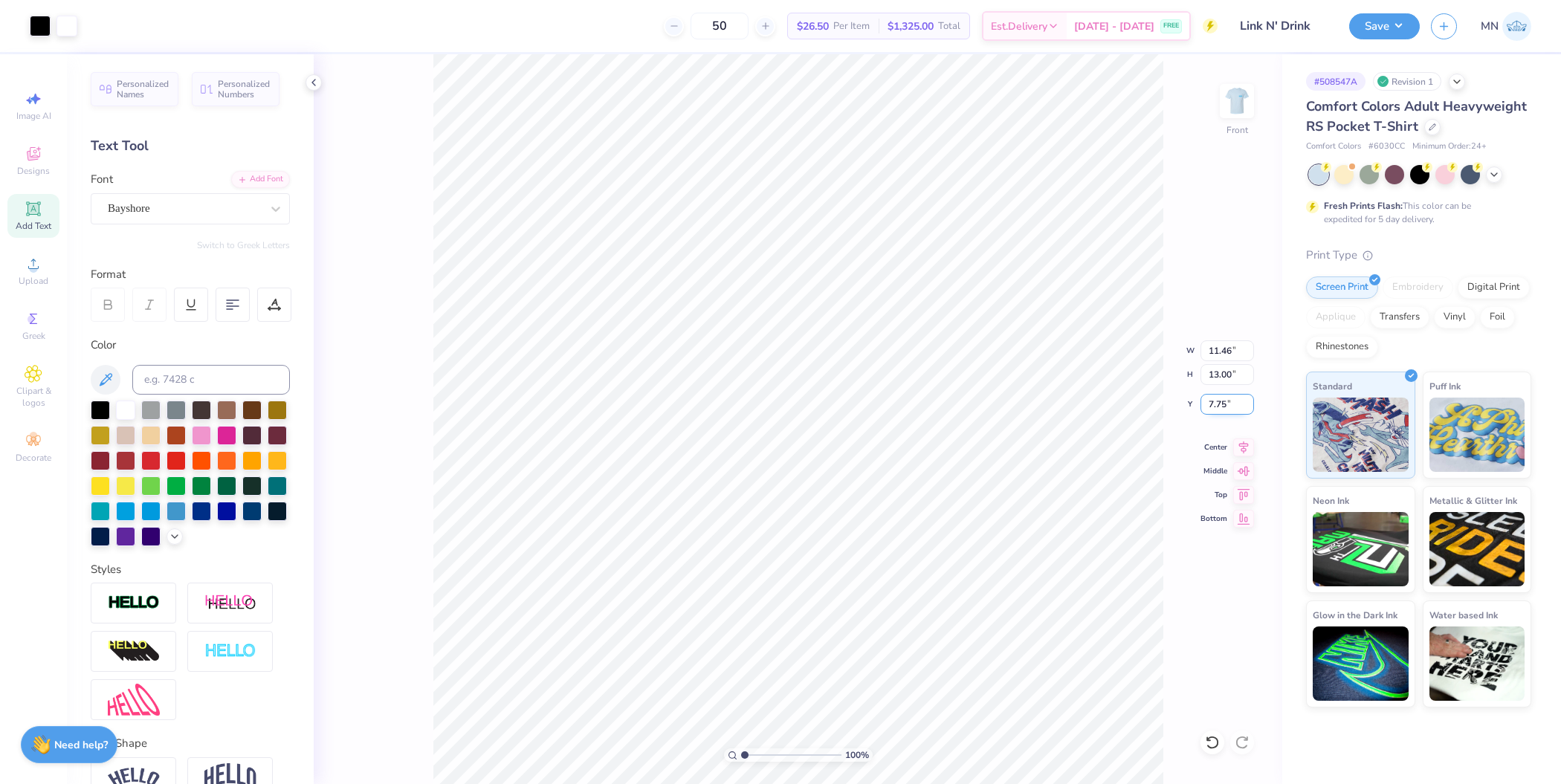
click at [1225, 408] on input "7.75" at bounding box center [1227, 403] width 54 height 21
type input "3.00"
type input "16.45"
type input "7.03"
type input "1.76"
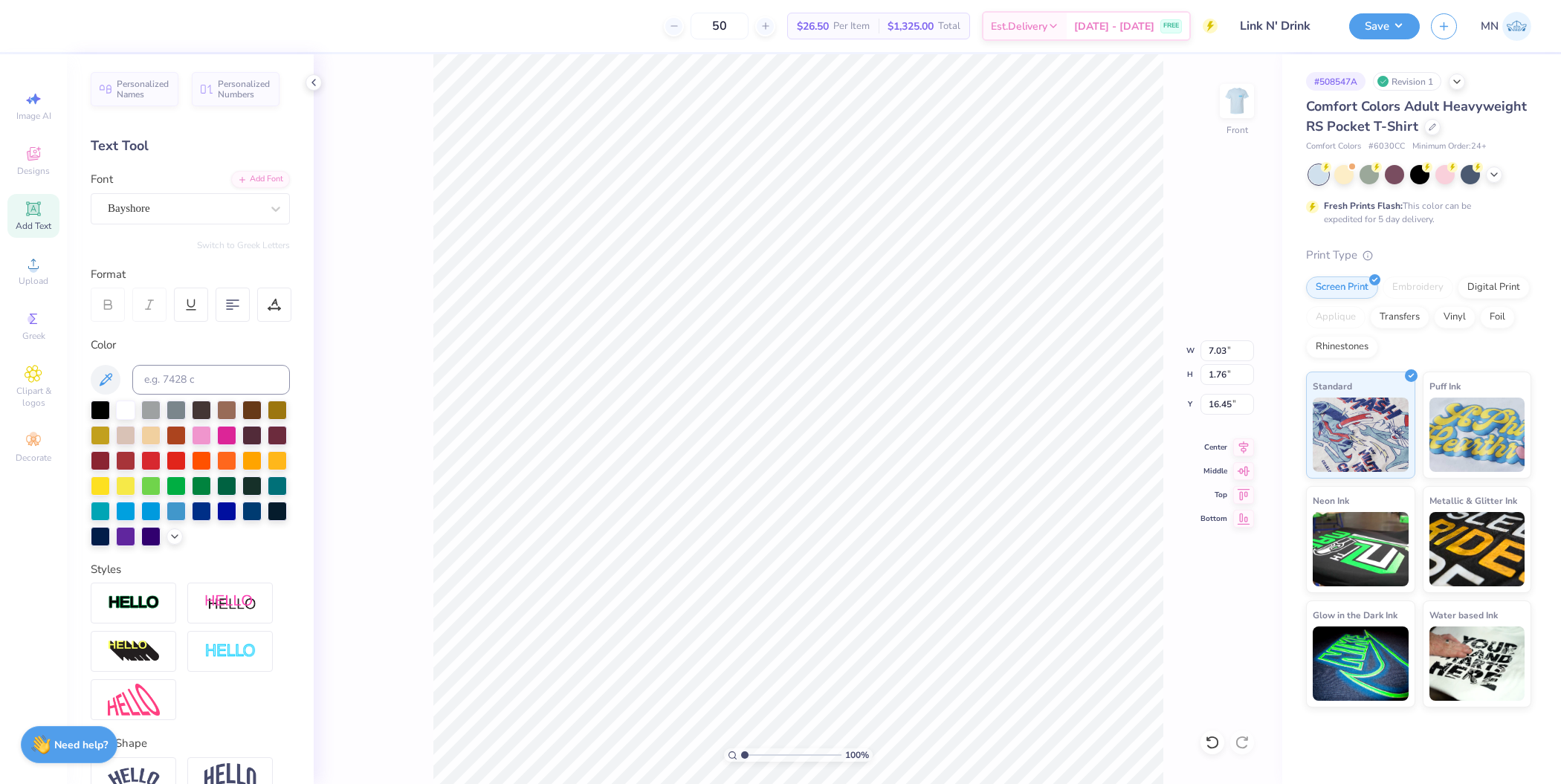
type input "5.63"
type input "1.41"
click at [852, 500] on li "Duplicate" at bounding box center [877, 508] width 117 height 29
type input "16.00"
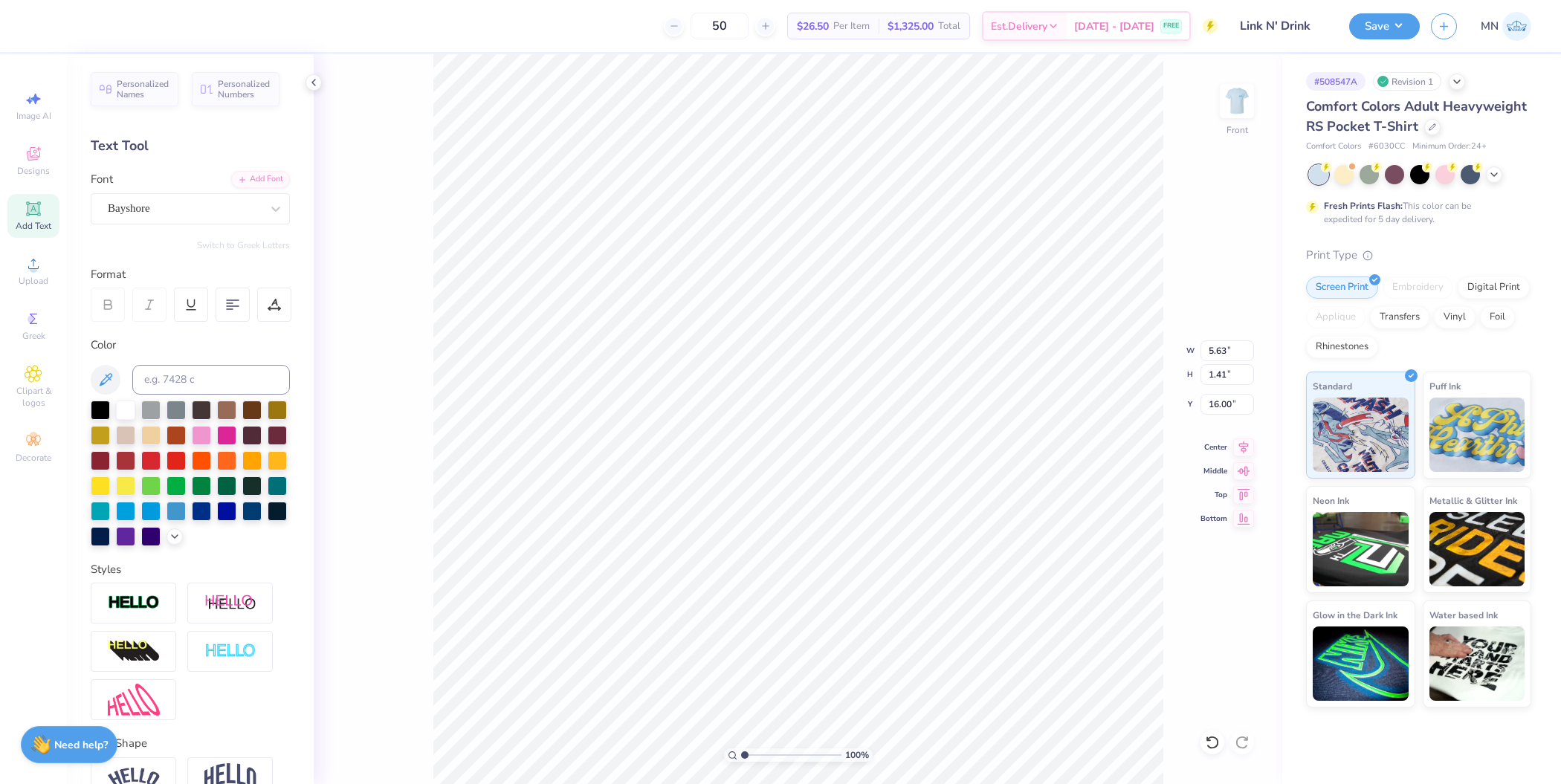
type textarea "[DATE] Date Night""
type input "11.82"
type textarea "[DATE]"
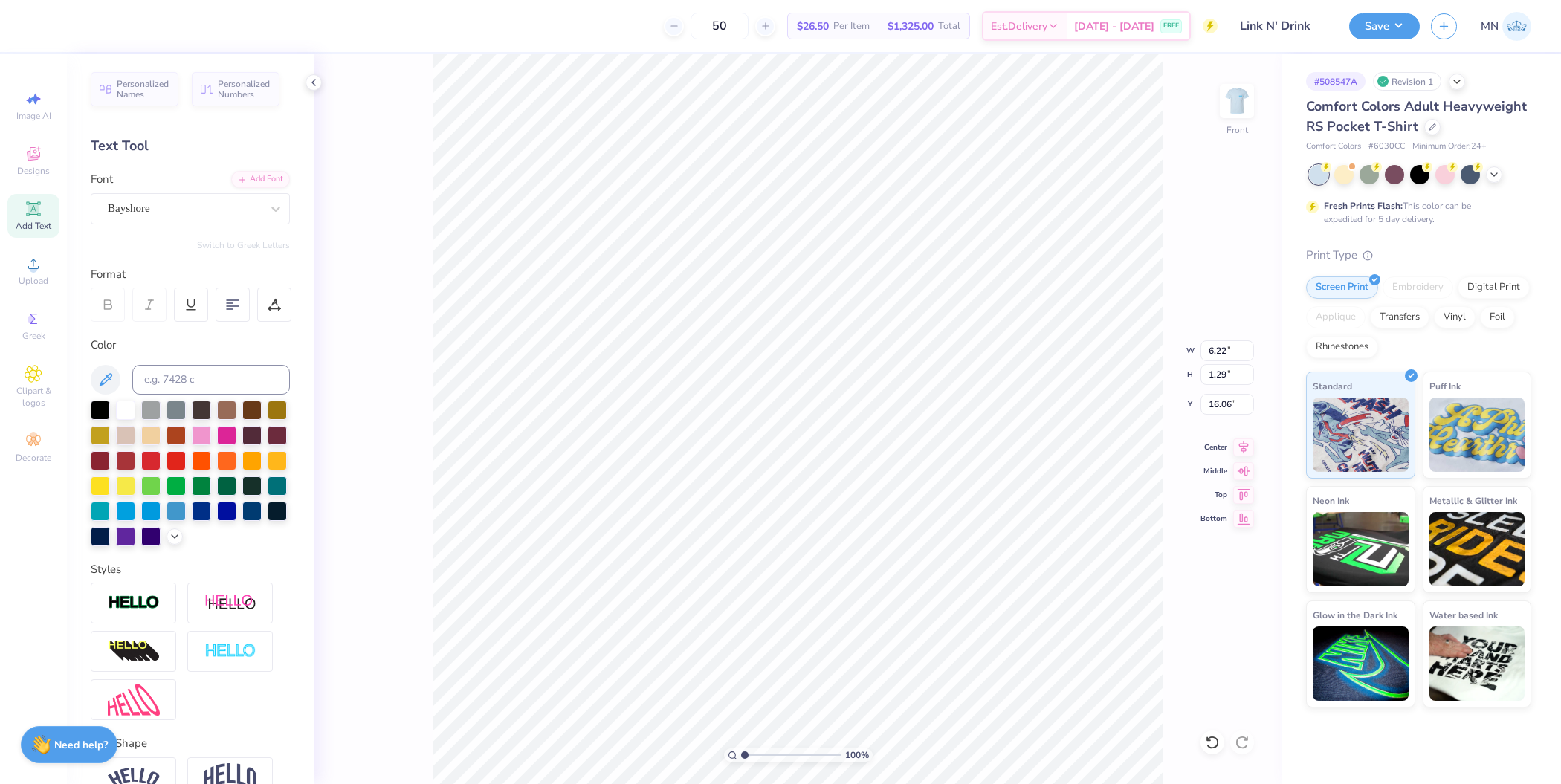
type input "11.46"
type input "15.75"
type input "3.00"
click at [879, 617] on li "Group" at bounding box center [881, 624] width 117 height 29
click at [1231, 367] on input "15.75" at bounding box center [1227, 374] width 54 height 21
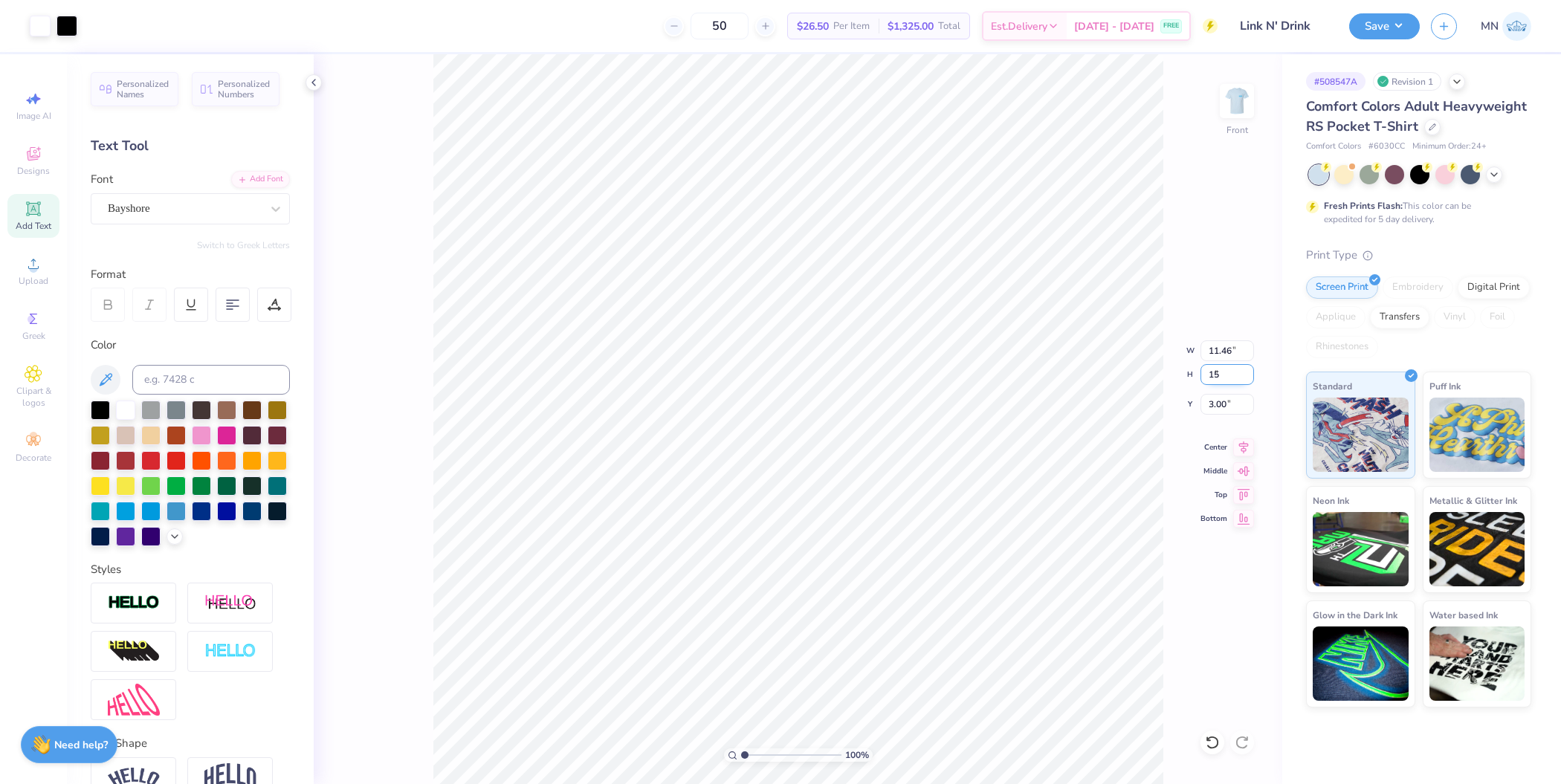
type input "15"
click at [1228, 403] on input "3.00" at bounding box center [1227, 403] width 54 height 21
type input "10.91"
type input "15.00"
type input "3.00"
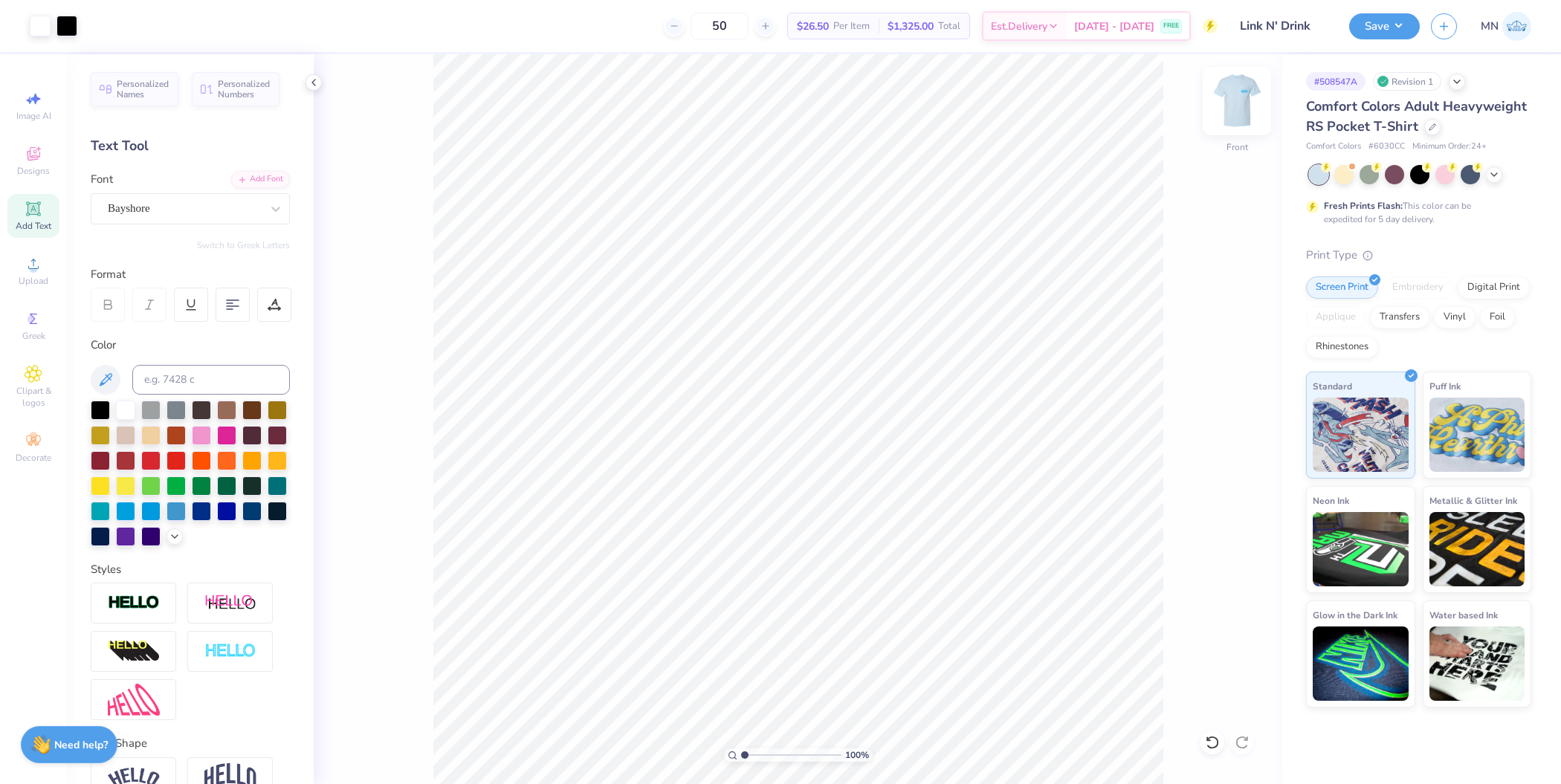
click at [1230, 109] on img at bounding box center [1236, 100] width 59 height 59
click at [119, 410] on div at bounding box center [125, 407] width 19 height 19
click at [26, 34] on div "Art colors" at bounding box center [25, 26] width 51 height 52
click at [45, 26] on div at bounding box center [40, 24] width 21 height 21
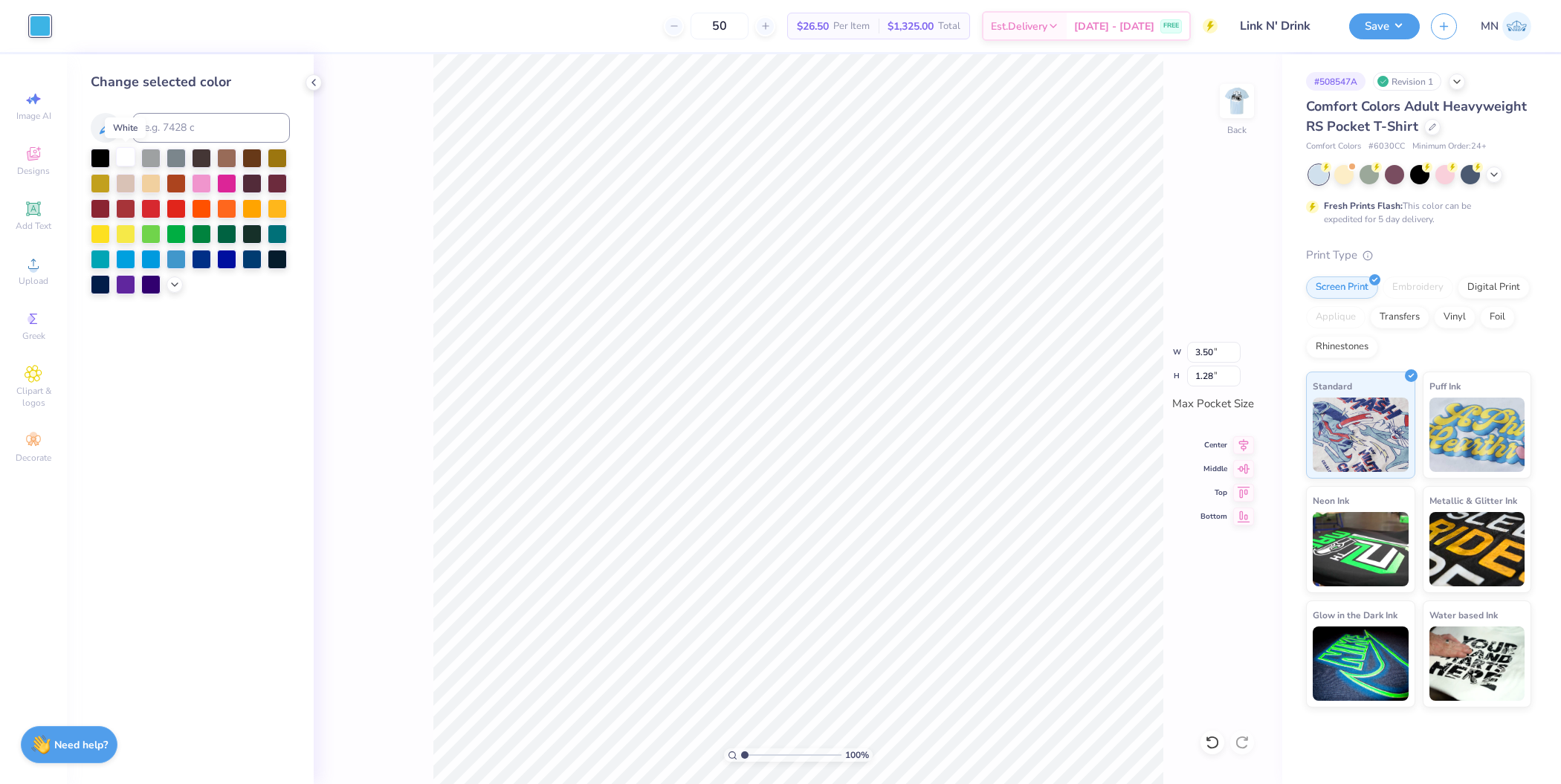
click at [125, 157] on div at bounding box center [125, 156] width 19 height 19
click at [34, 263] on icon at bounding box center [34, 264] width 18 height 18
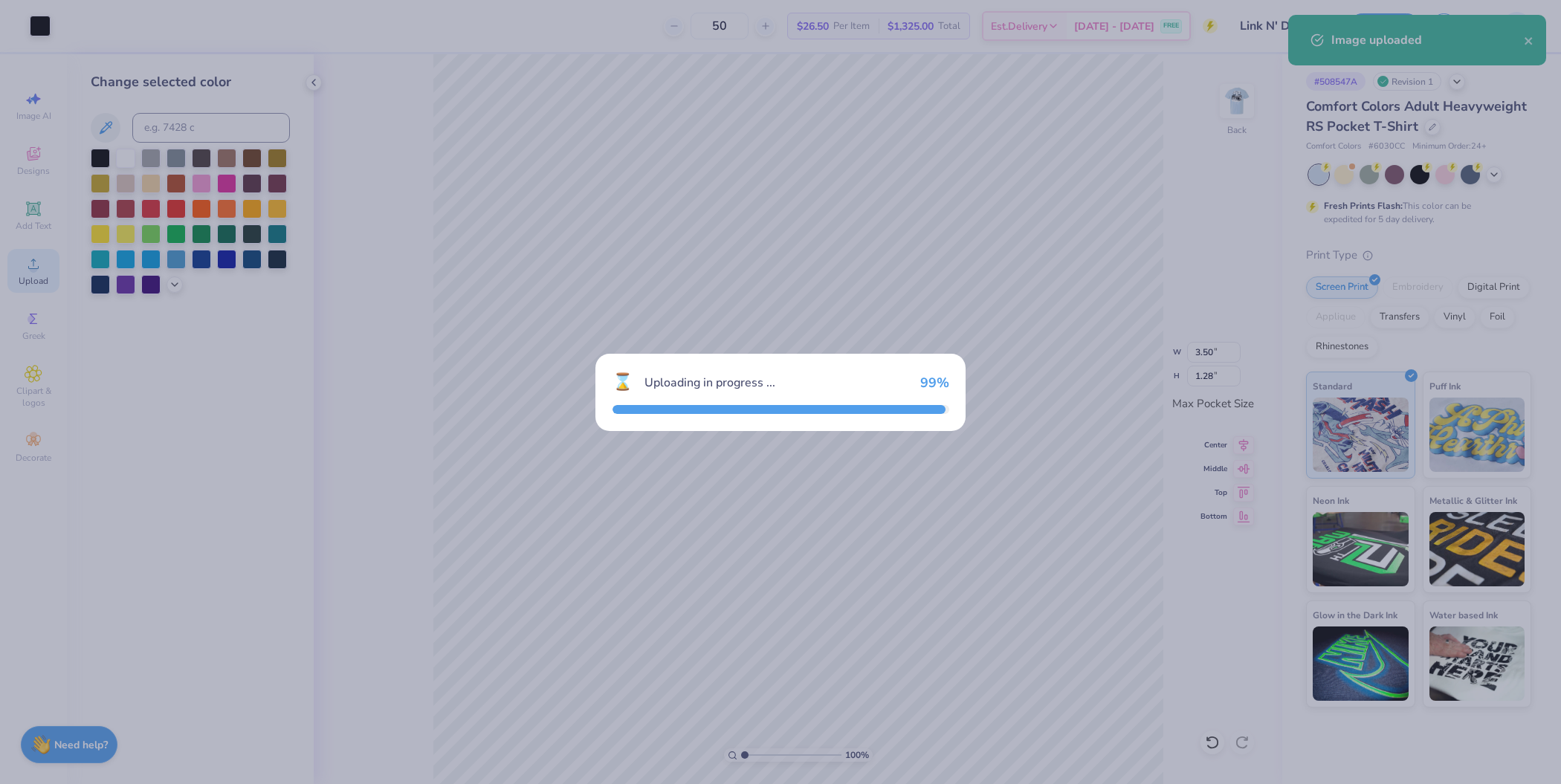
type input "3.44"
type input "1.83"
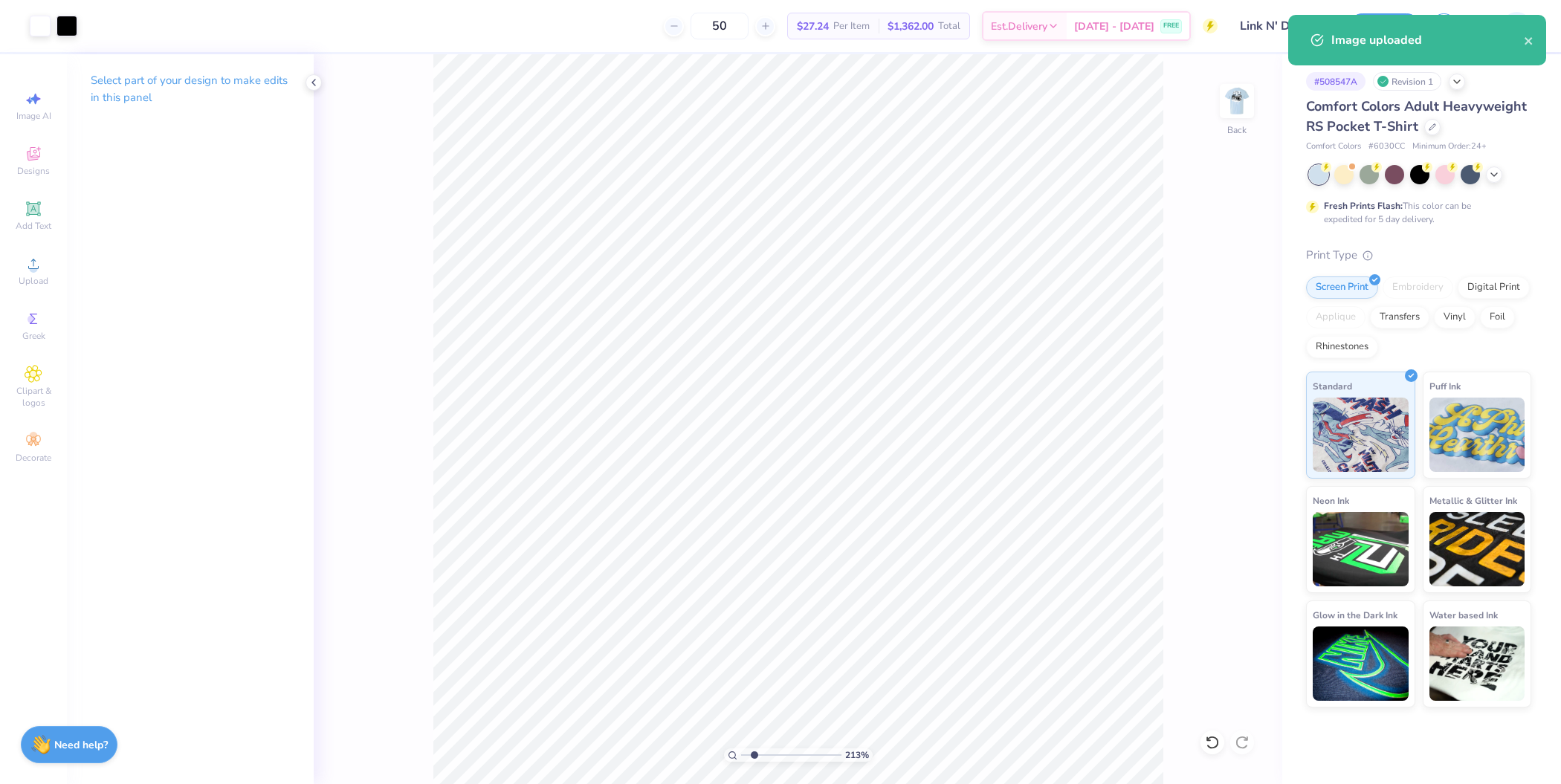
drag, startPoint x: 744, startPoint y: 755, endPoint x: 758, endPoint y: 749, distance: 15.2
type input "1.98"
click at [754, 754] on input "range" at bounding box center [790, 754] width 100 height 13
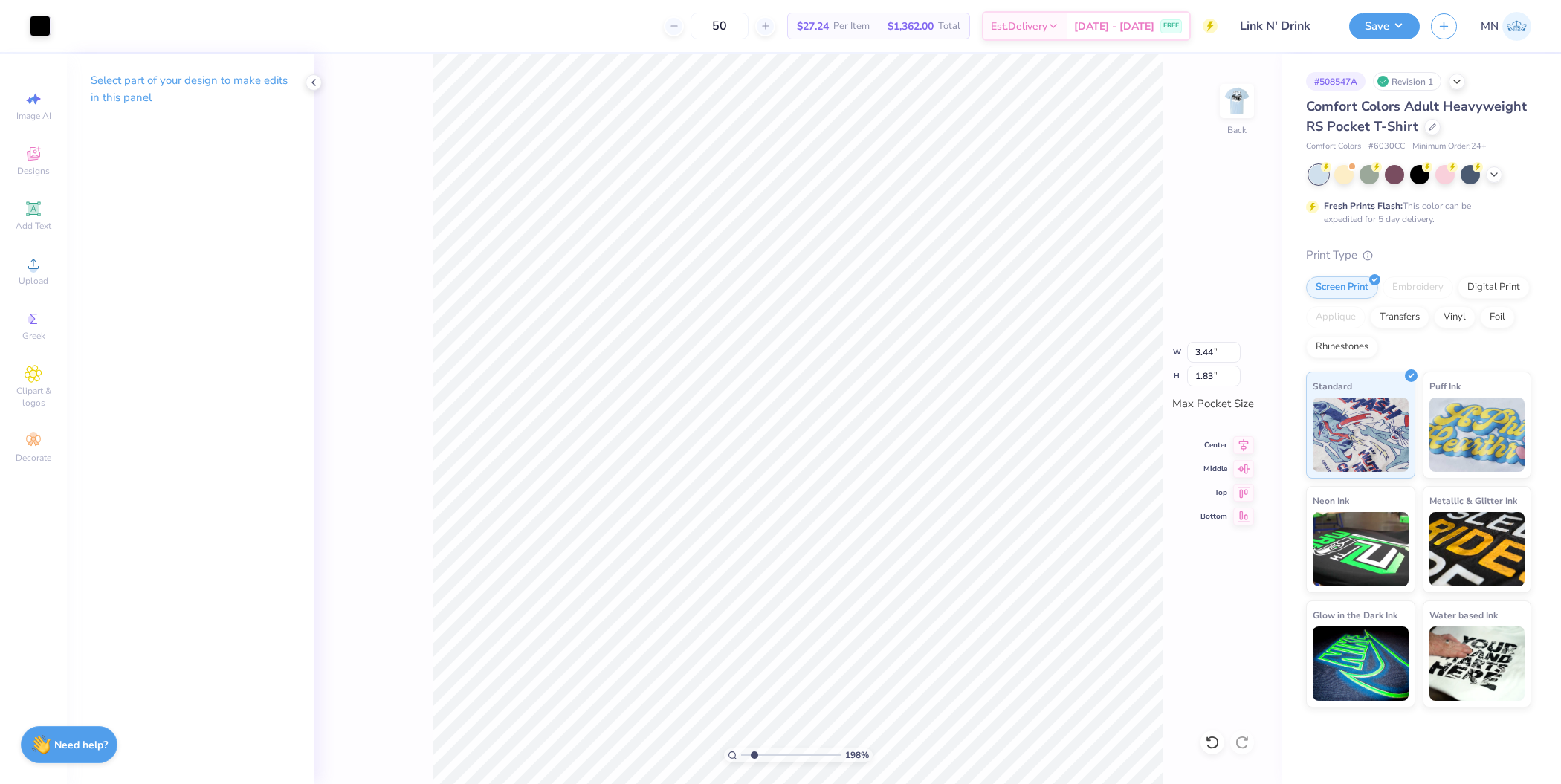
type input "2.07"
type input "1.10"
click at [928, 519] on li "Group" at bounding box center [948, 521] width 117 height 29
drag, startPoint x: 755, startPoint y: 752, endPoint x: 694, endPoint y: 741, distance: 62.0
type input "1"
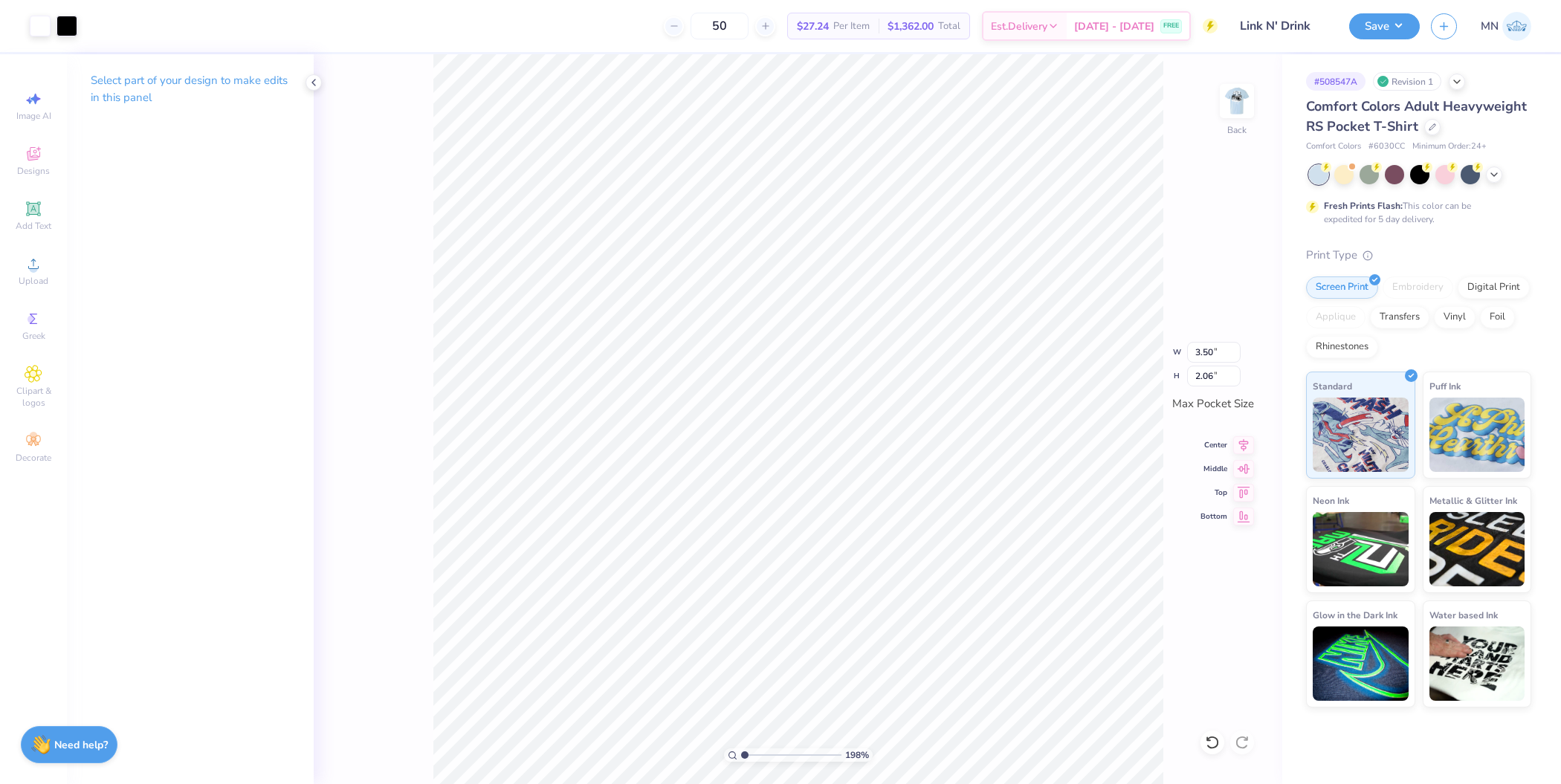
click at [741, 748] on input "range" at bounding box center [790, 754] width 100 height 13
click at [1382, 30] on button "Save" at bounding box center [1384, 24] width 71 height 26
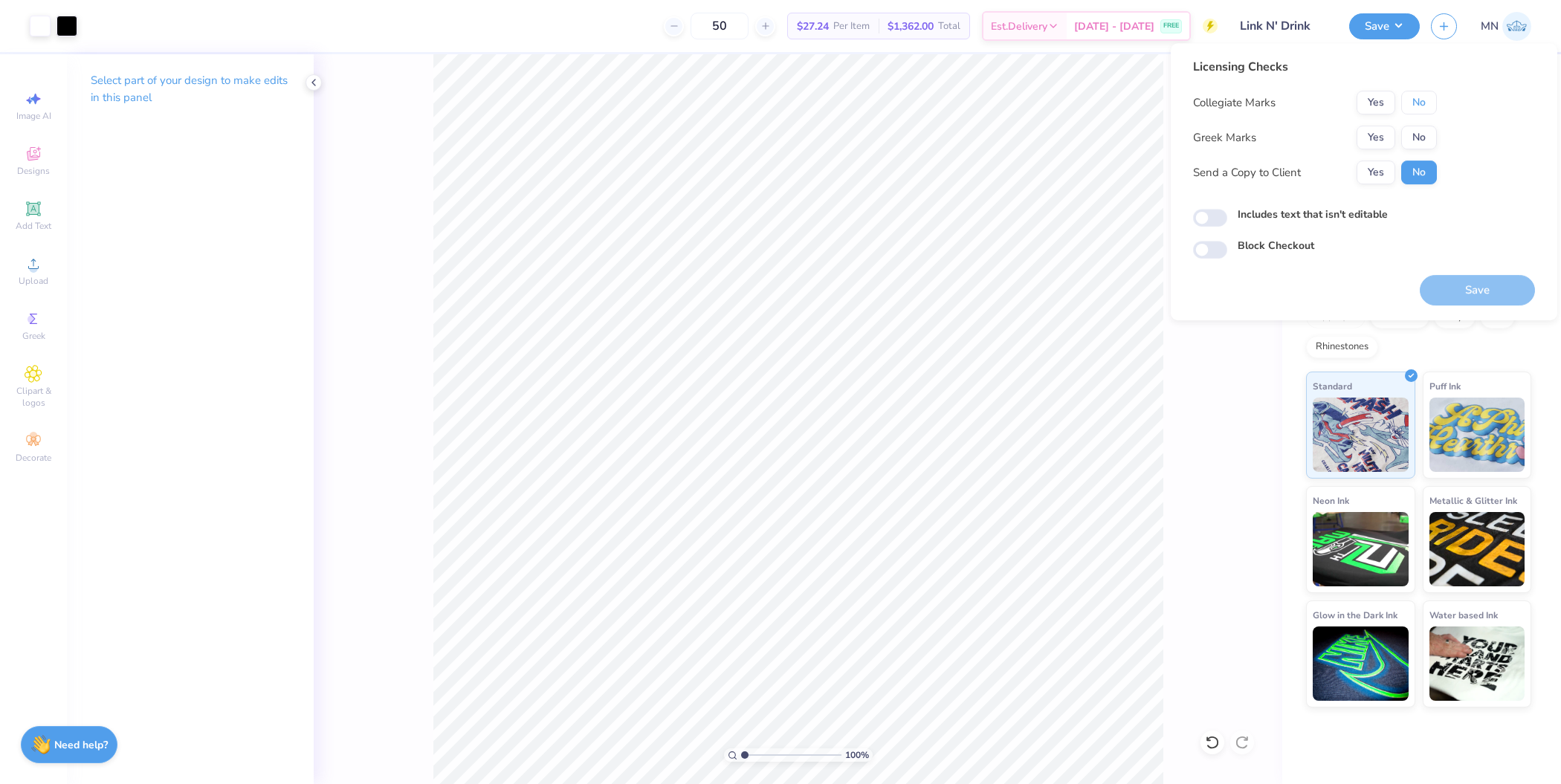
click at [1424, 101] on button "No" at bounding box center [1419, 103] width 36 height 24
click at [1380, 134] on button "Yes" at bounding box center [1375, 138] width 39 height 24
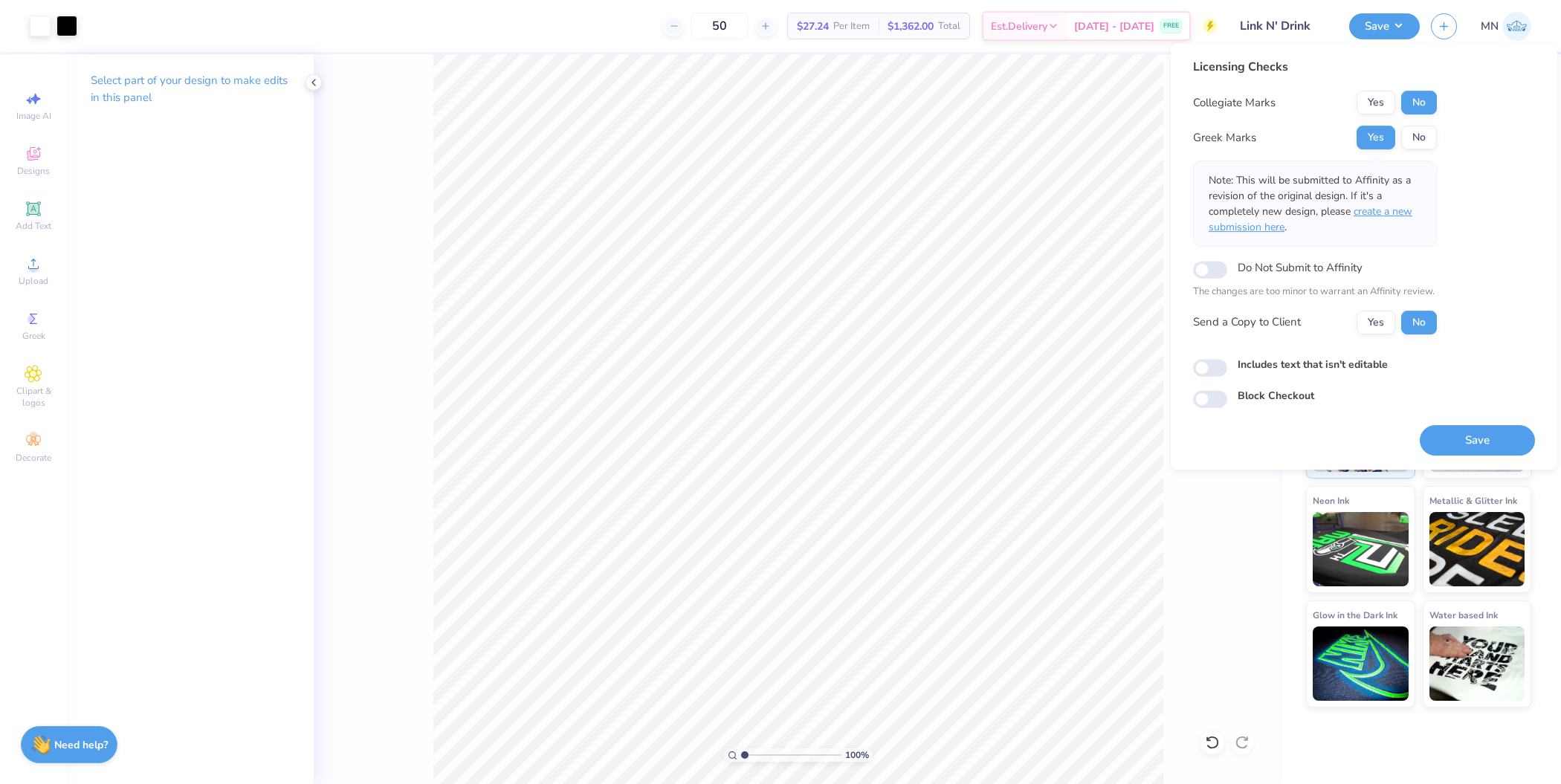
click at [1393, 205] on span "create a new submission here" at bounding box center [1310, 220] width 204 height 30
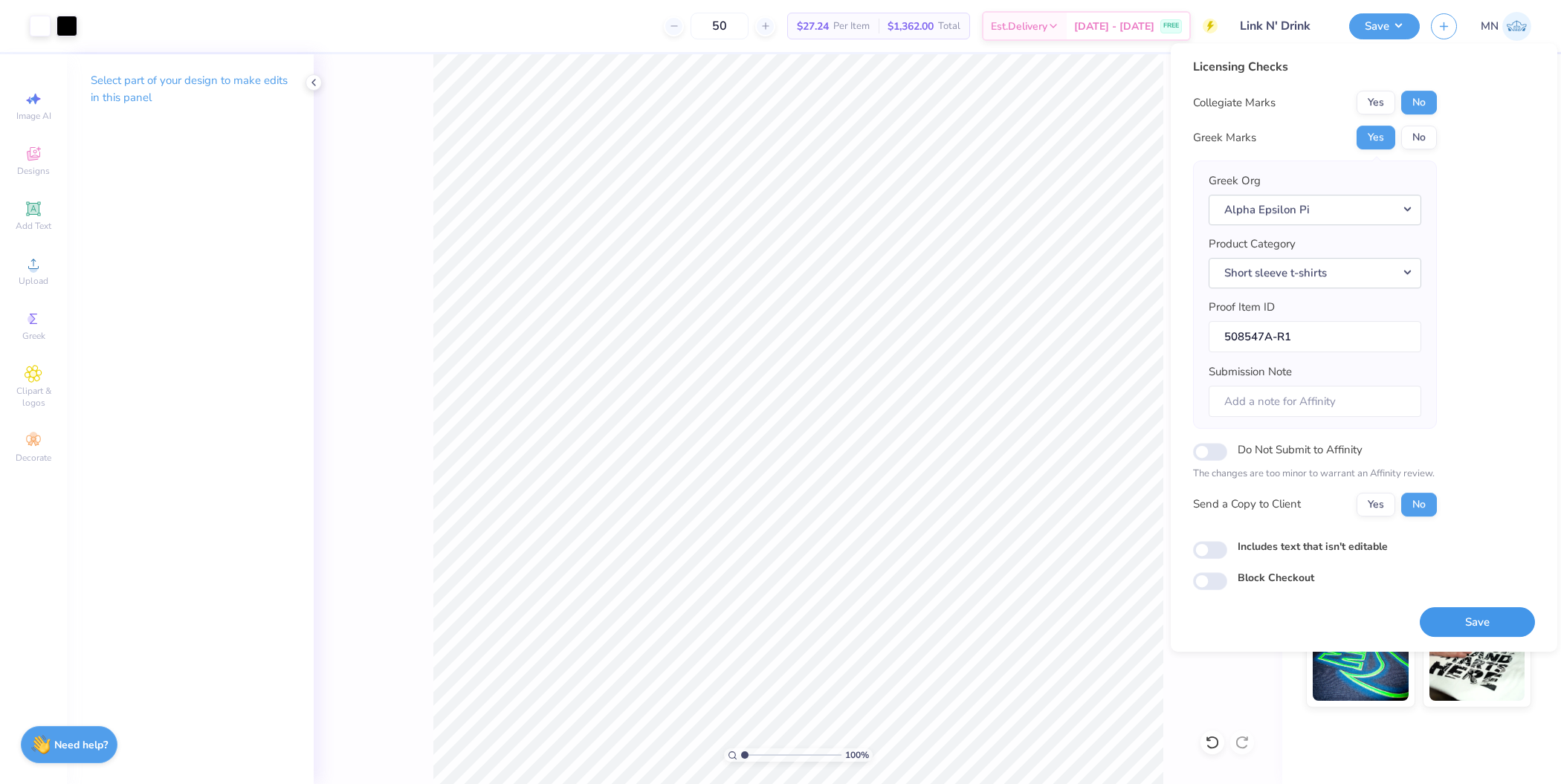
click at [1451, 610] on button "Save" at bounding box center [1477, 622] width 115 height 30
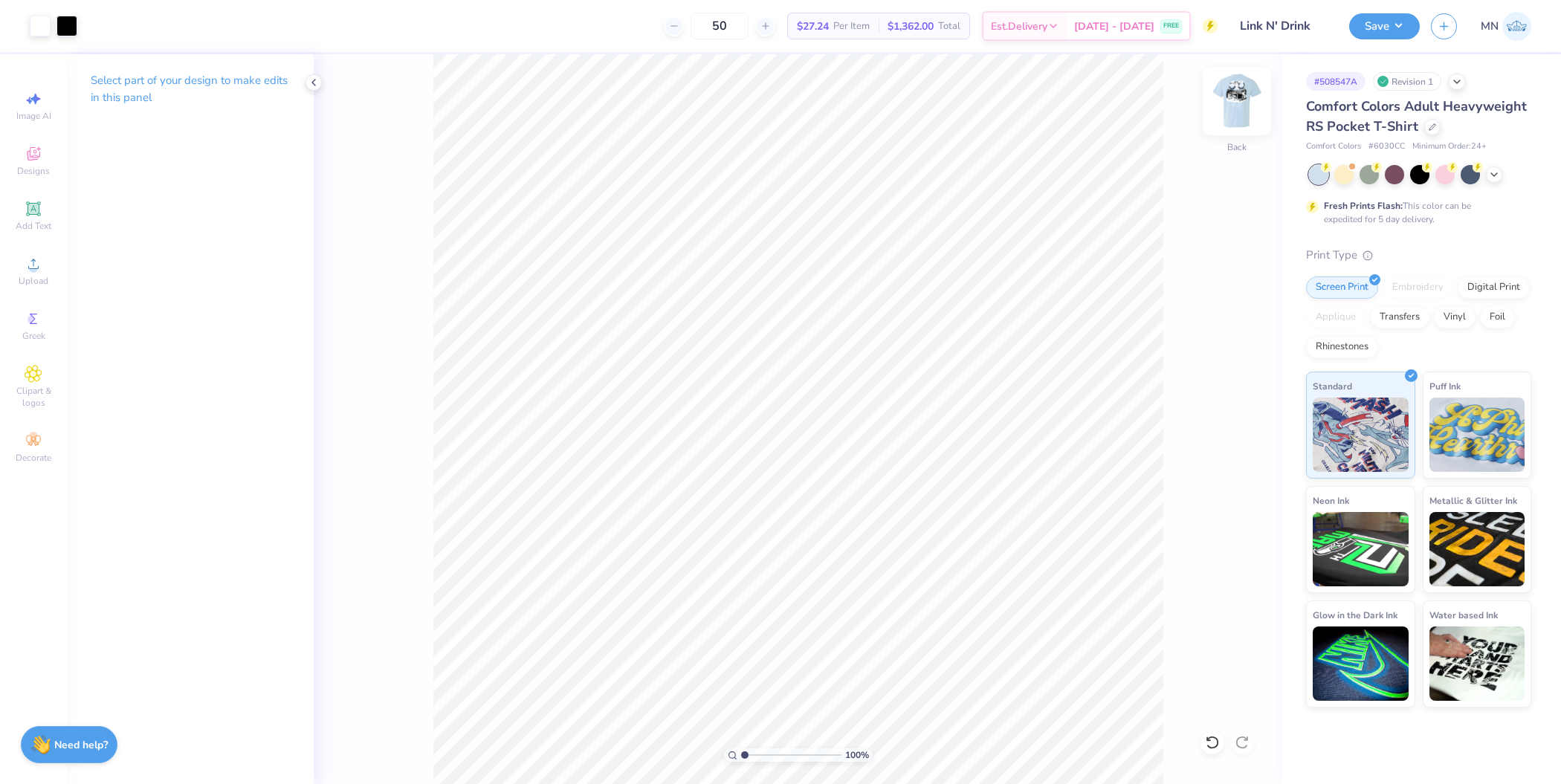
click at [1245, 106] on img at bounding box center [1236, 100] width 59 height 59
